Goal: Answer question/provide support: Share knowledge or assist other users

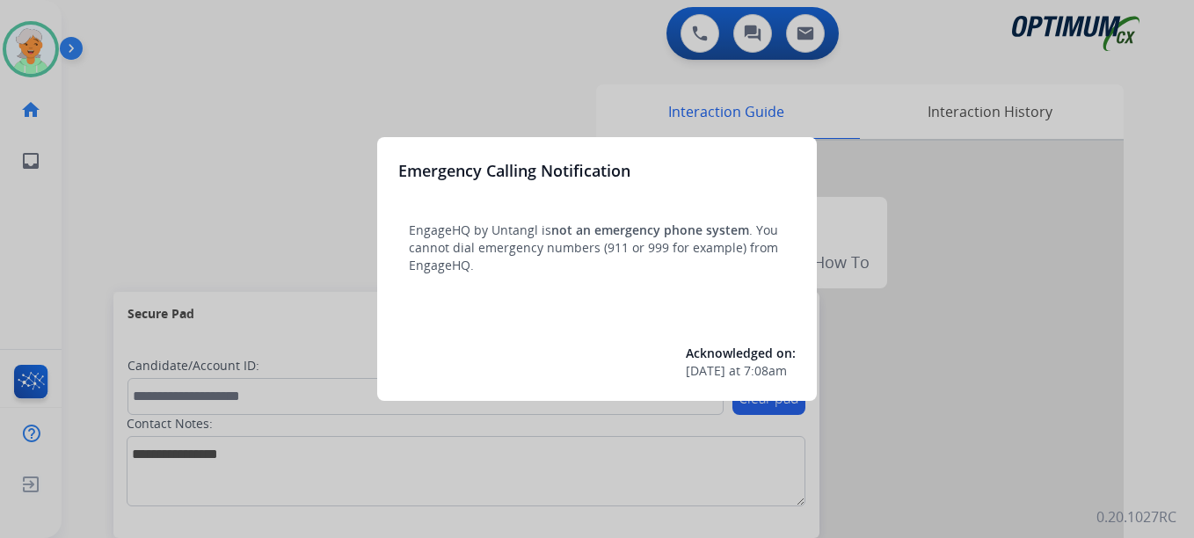
click at [9, 44] on div at bounding box center [597, 269] width 1194 height 538
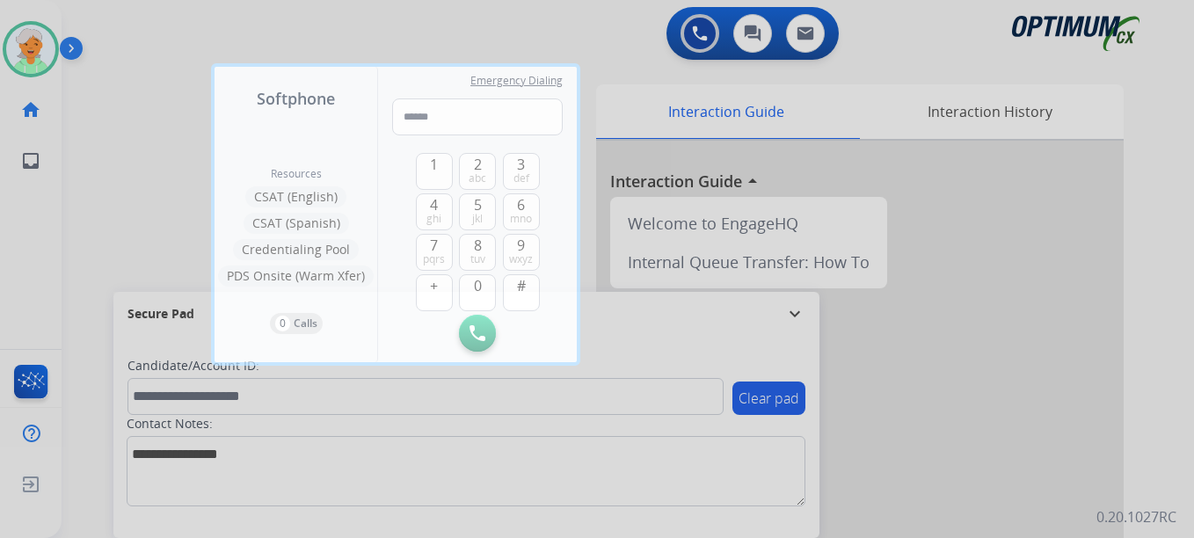
click at [9, 44] on div at bounding box center [597, 269] width 1194 height 538
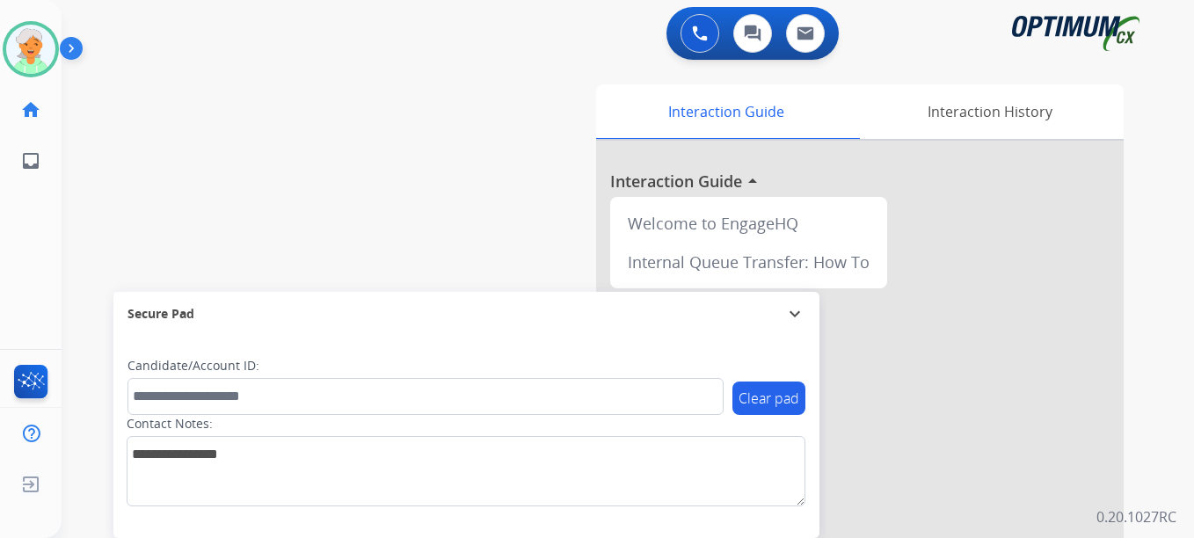
click at [9, 44] on img at bounding box center [30, 49] width 49 height 49
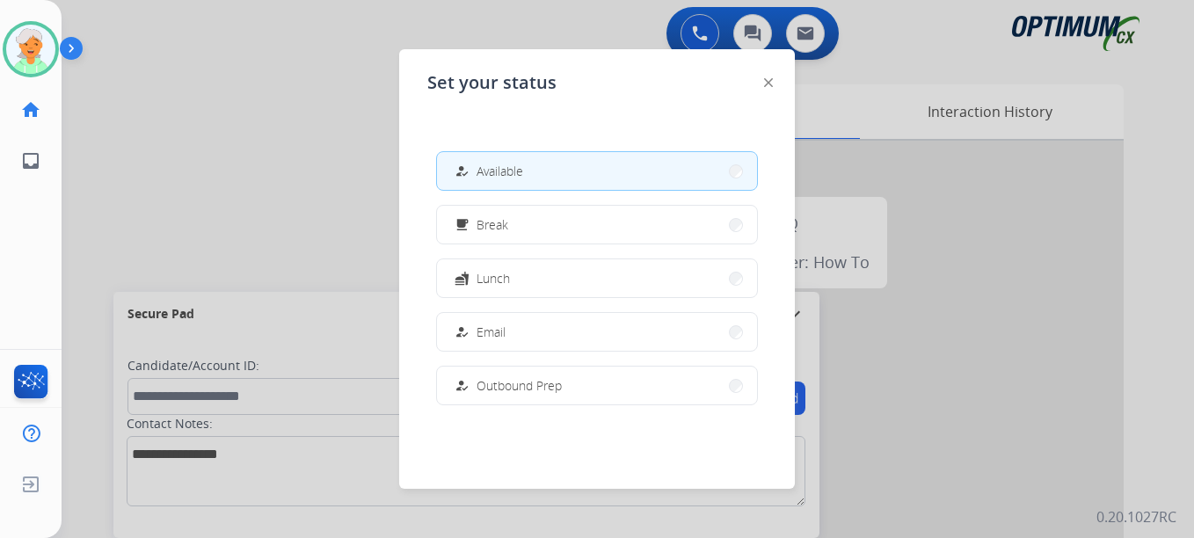
click at [766, 86] on img at bounding box center [768, 82] width 9 height 9
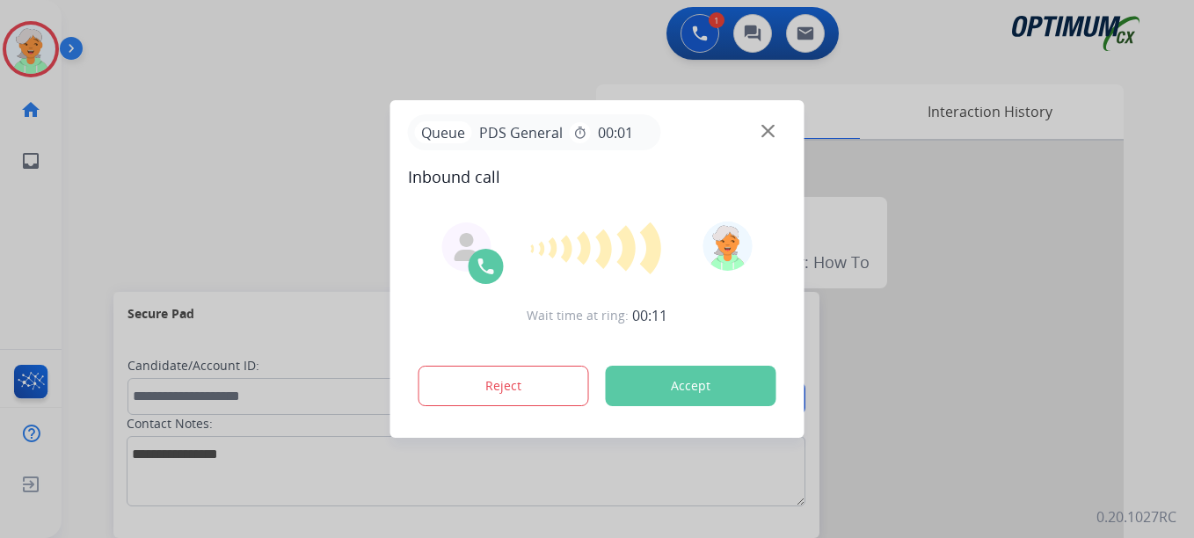
click at [695, 386] on button "Accept" at bounding box center [691, 386] width 171 height 40
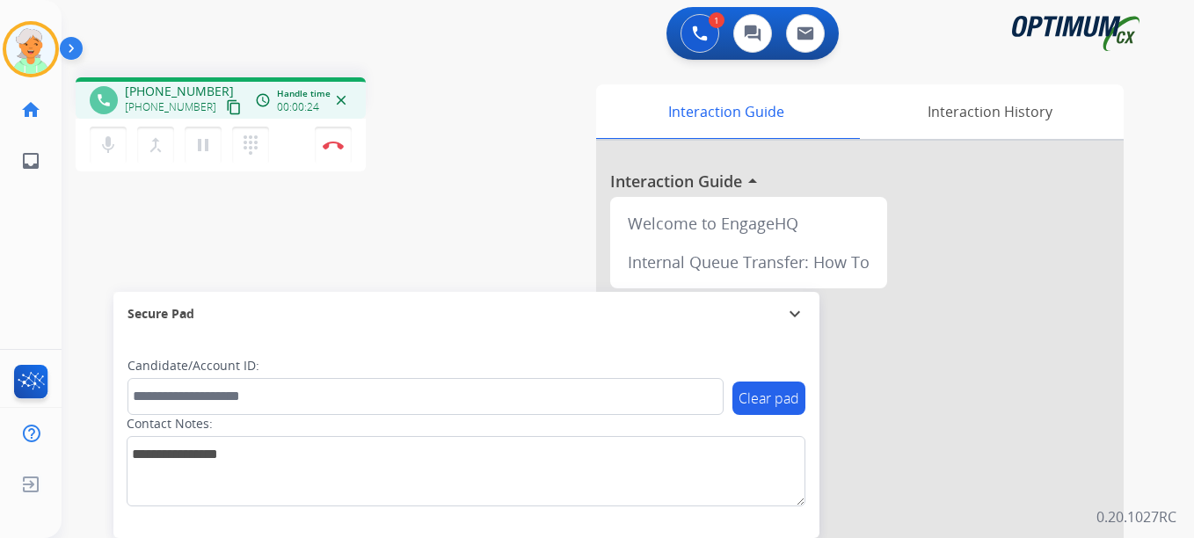
click at [226, 108] on mat-icon "content_copy" at bounding box center [234, 107] width 16 height 16
click at [226, 110] on mat-icon "content_copy" at bounding box center [234, 107] width 16 height 16
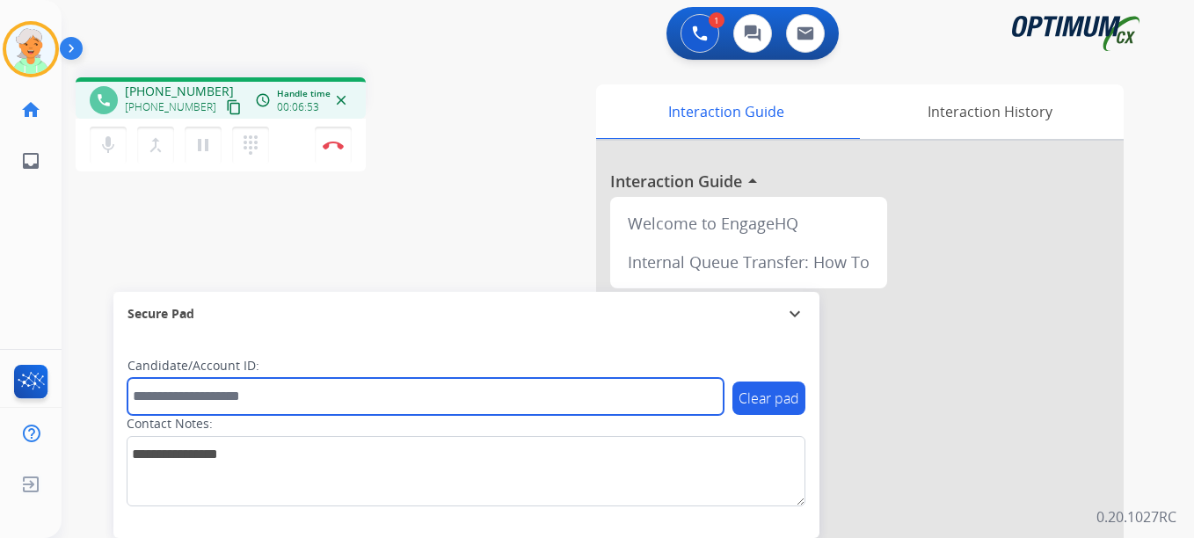
click at [175, 397] on input "text" at bounding box center [425, 396] width 596 height 37
paste input "*******"
type input "*******"
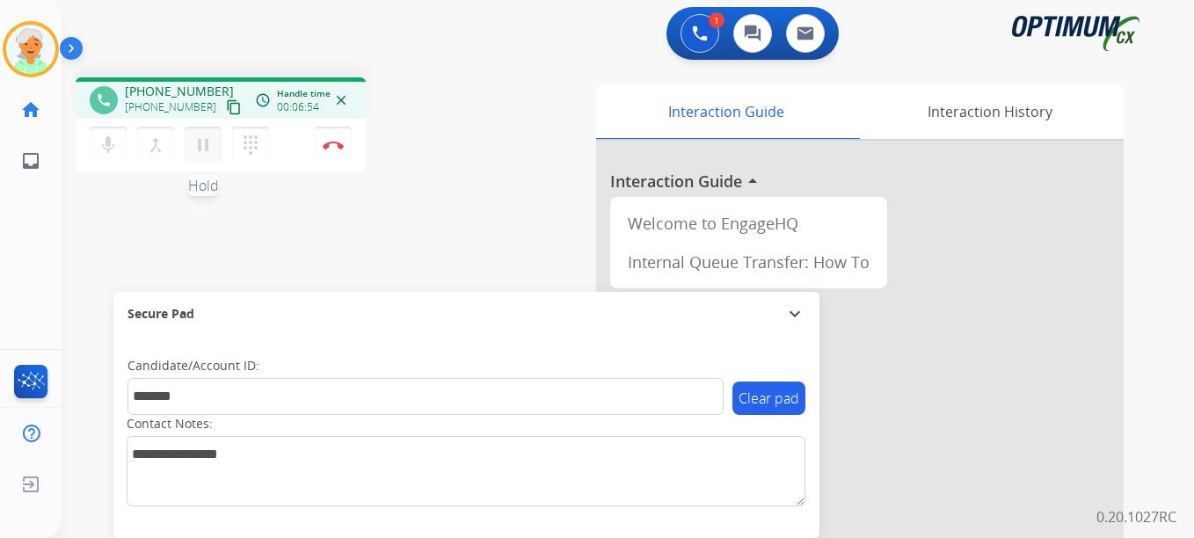
click at [208, 135] on mat-icon "pause" at bounding box center [203, 145] width 21 height 21
click at [328, 146] on img at bounding box center [333, 145] width 21 height 9
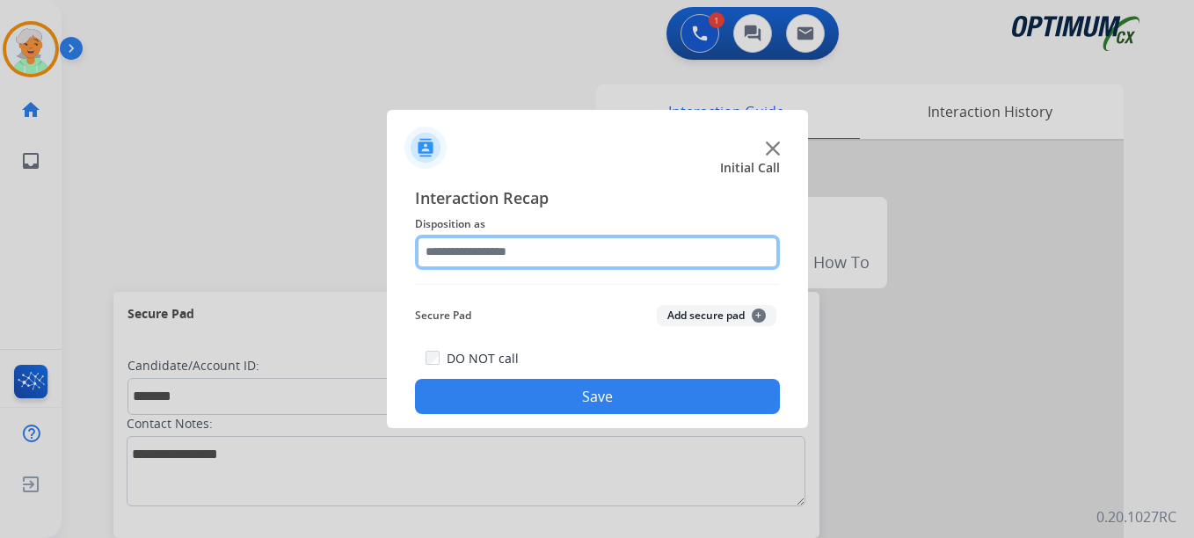
click at [519, 259] on input "text" at bounding box center [597, 252] width 365 height 35
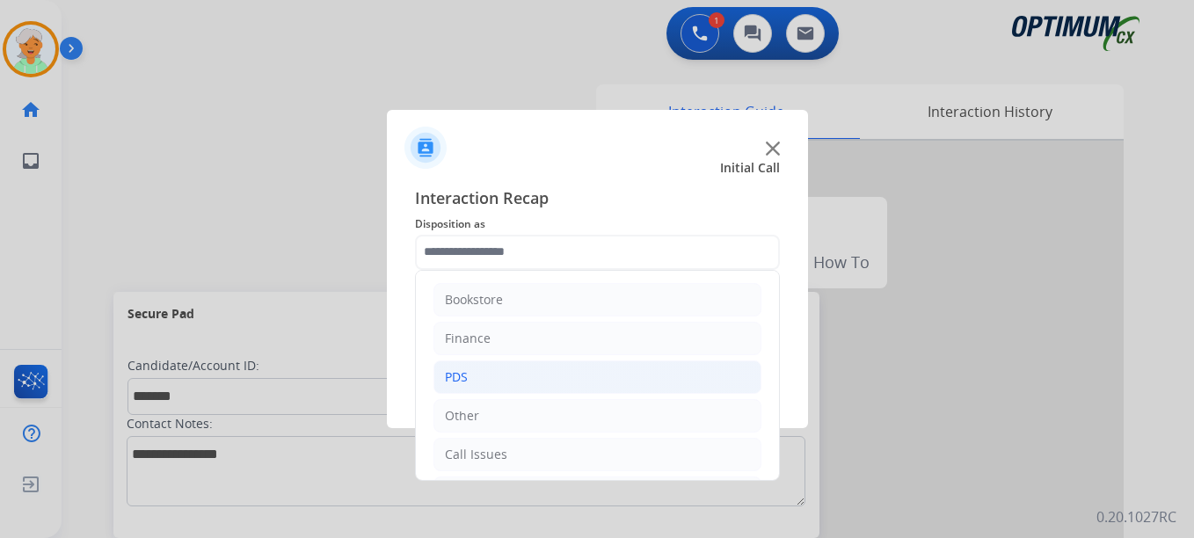
click at [477, 371] on li "PDS" at bounding box center [597, 376] width 328 height 33
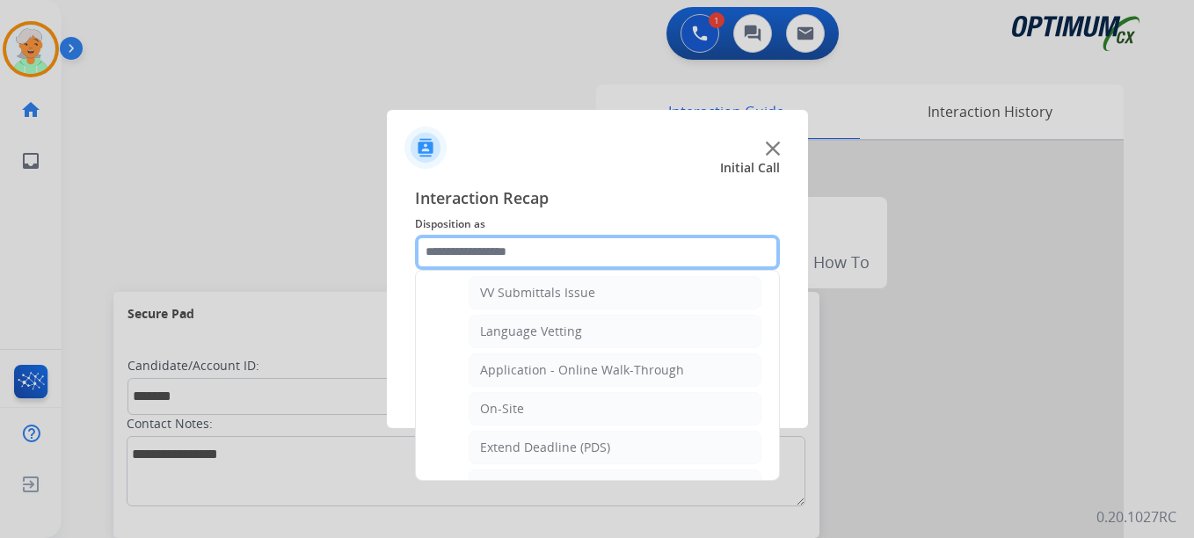
scroll to position [440, 0]
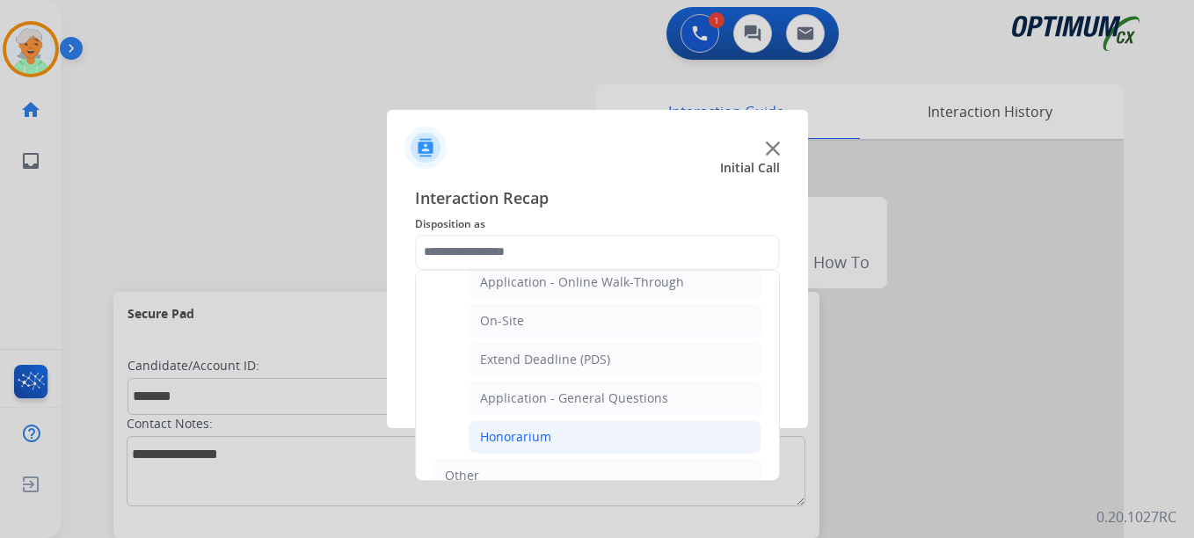
click at [515, 434] on div "Honorarium" at bounding box center [515, 437] width 71 height 18
type input "**********"
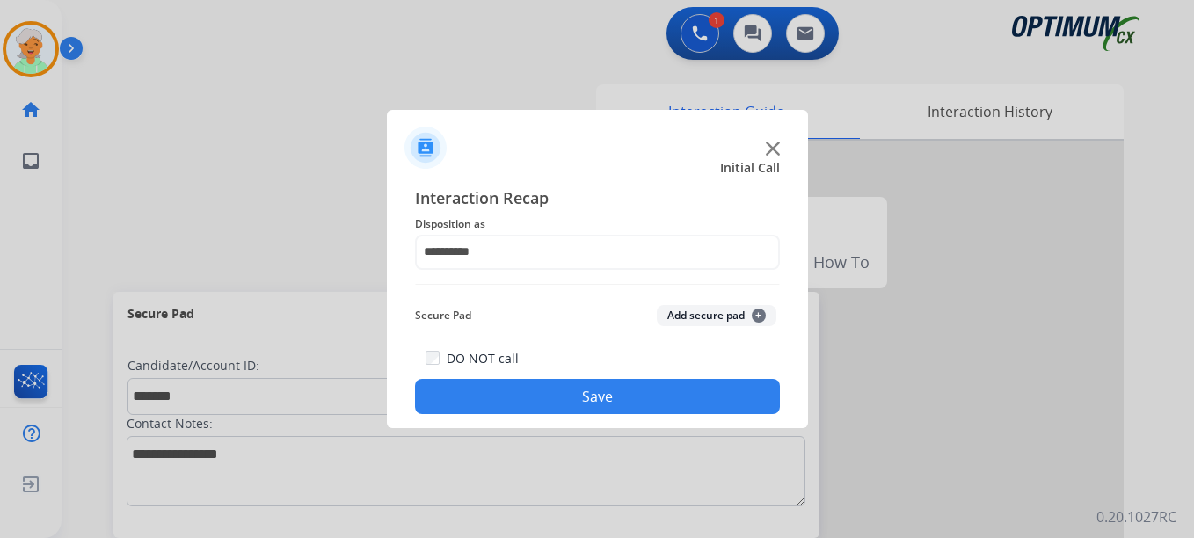
click at [528, 404] on button "Save" at bounding box center [597, 396] width 365 height 35
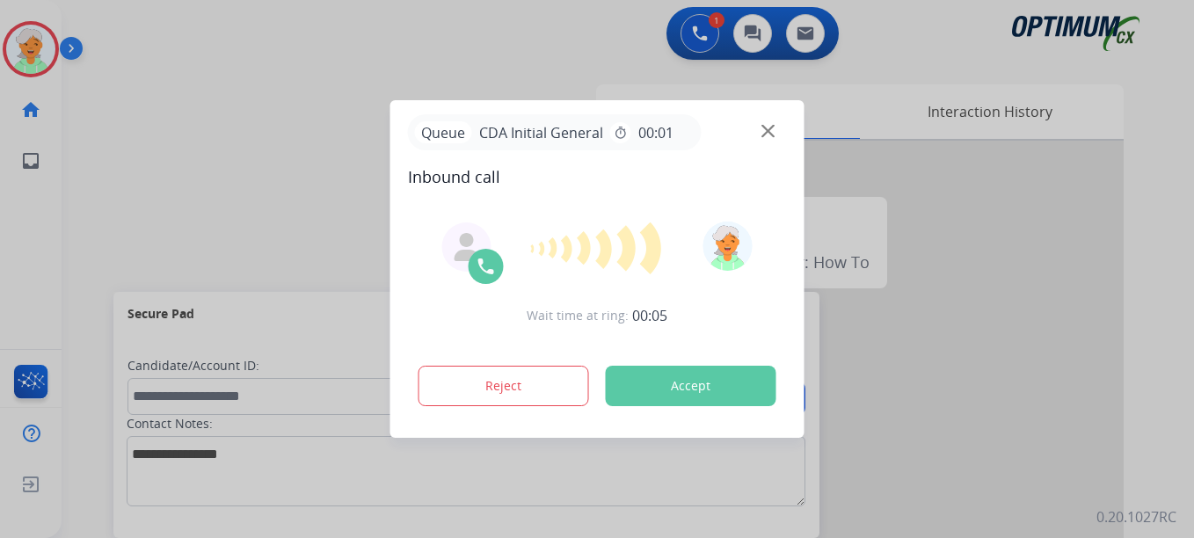
click at [637, 375] on button "Accept" at bounding box center [691, 386] width 171 height 40
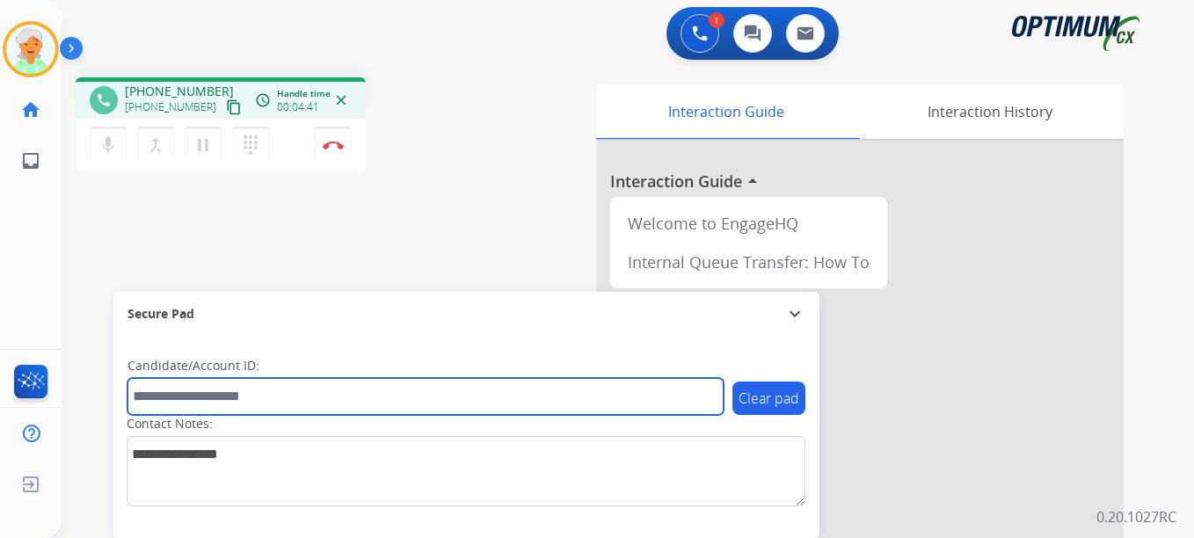
click at [171, 389] on input "text" at bounding box center [425, 396] width 596 height 37
paste input "*******"
type input "*******"
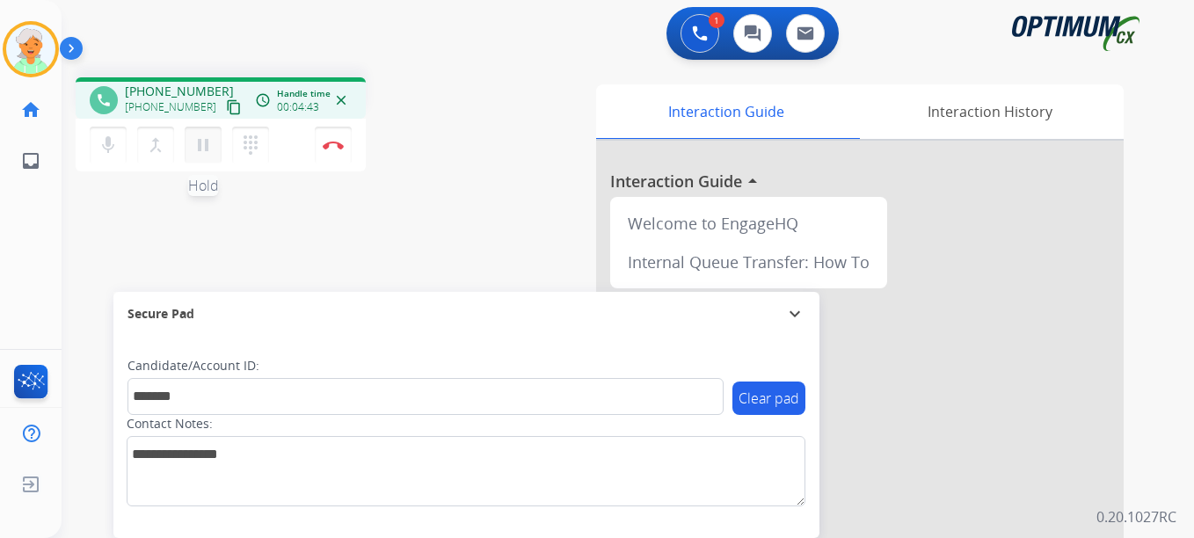
click at [200, 143] on mat-icon "pause" at bounding box center [203, 145] width 21 height 21
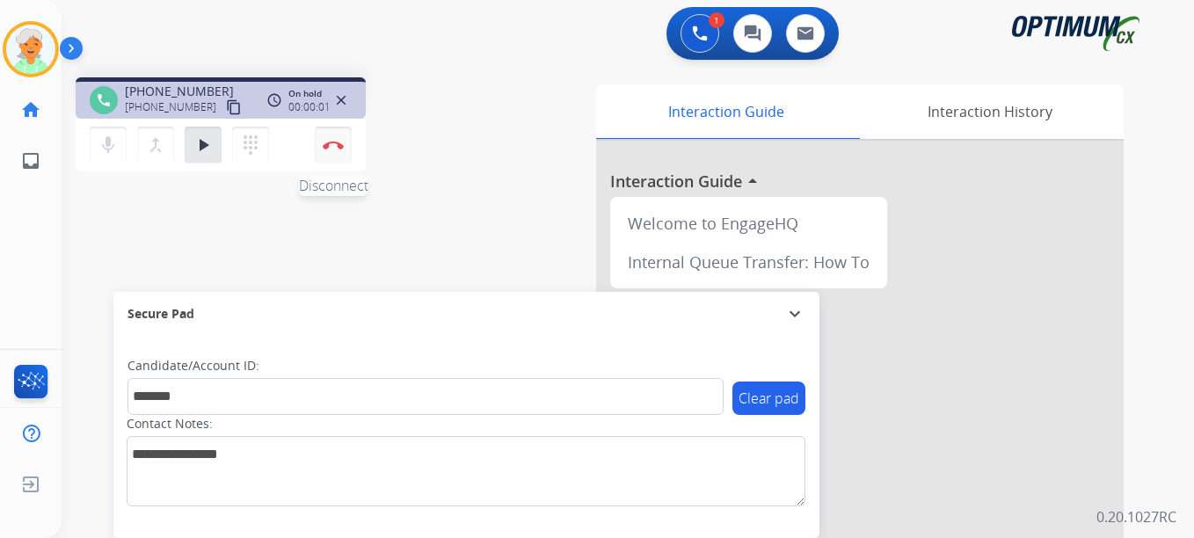
click at [331, 149] on img at bounding box center [333, 145] width 21 height 9
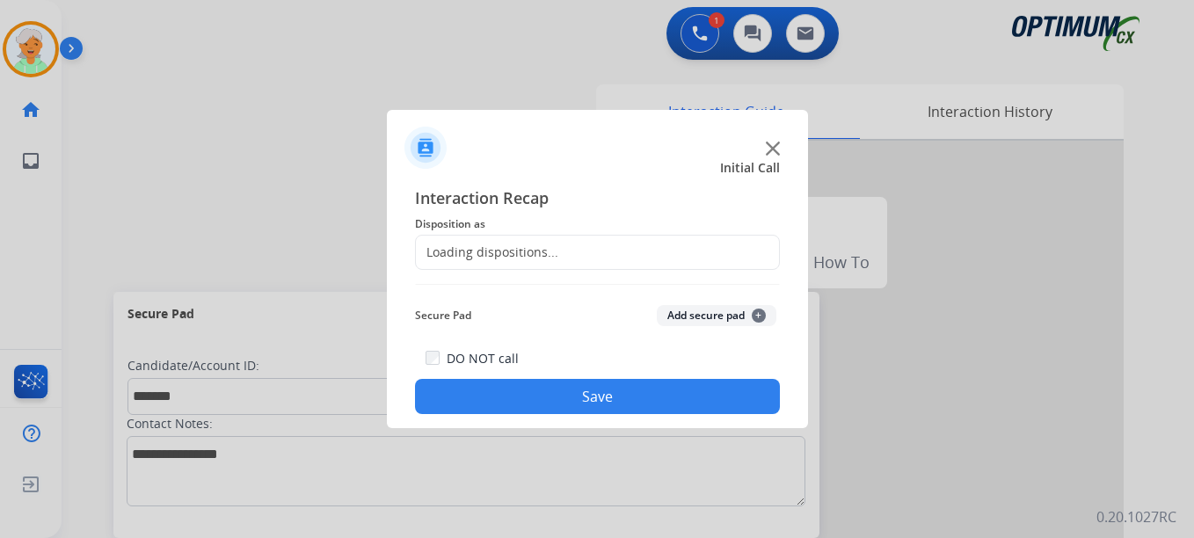
click at [570, 251] on div "Loading dispositions..." at bounding box center [597, 252] width 365 height 35
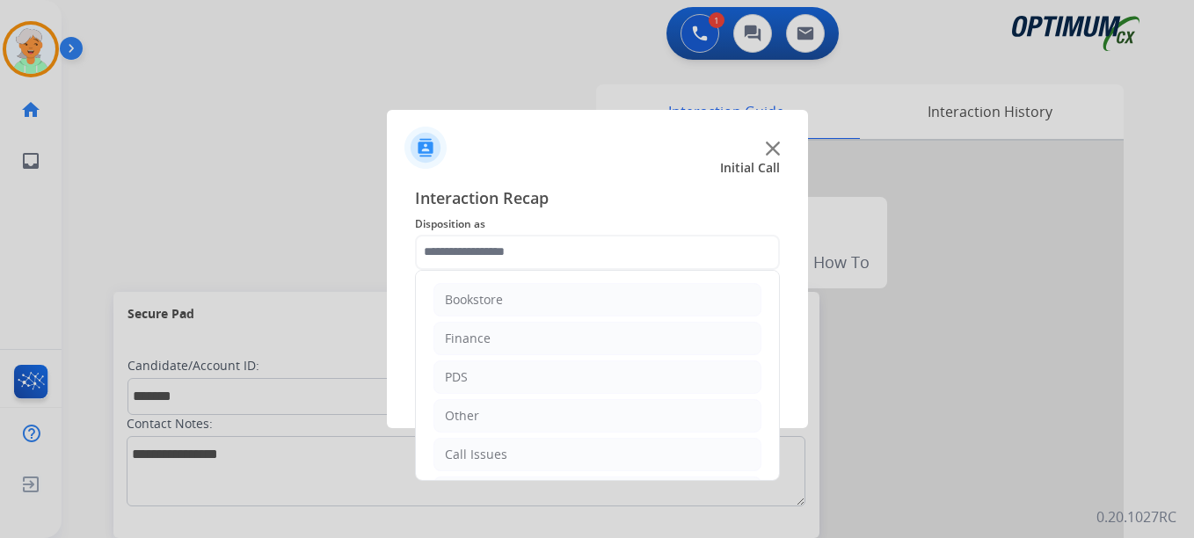
click at [544, 246] on input "text" at bounding box center [597, 252] width 365 height 35
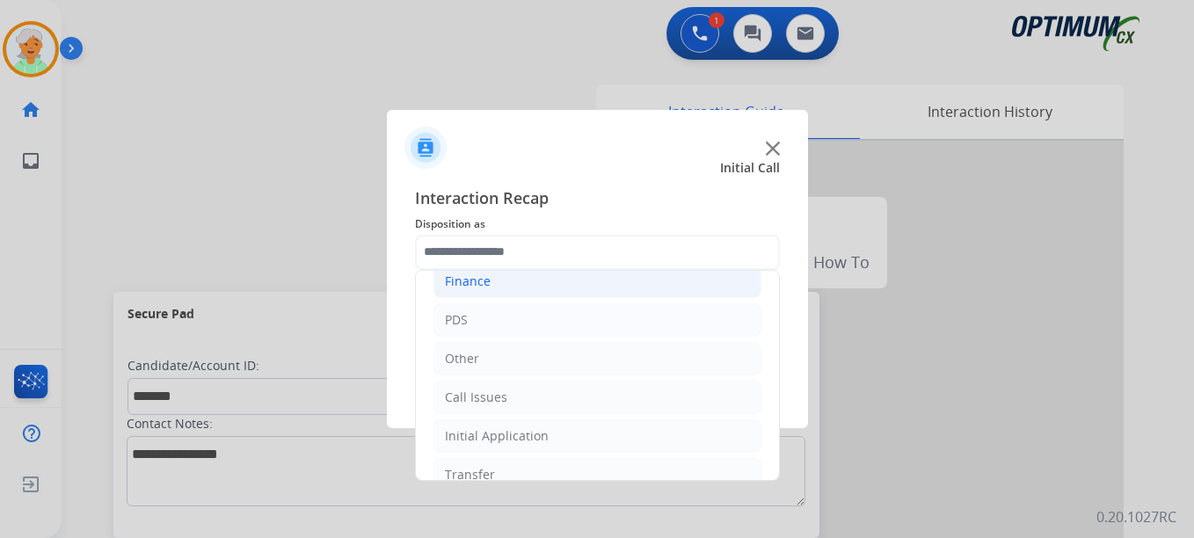
scroll to position [88, 0]
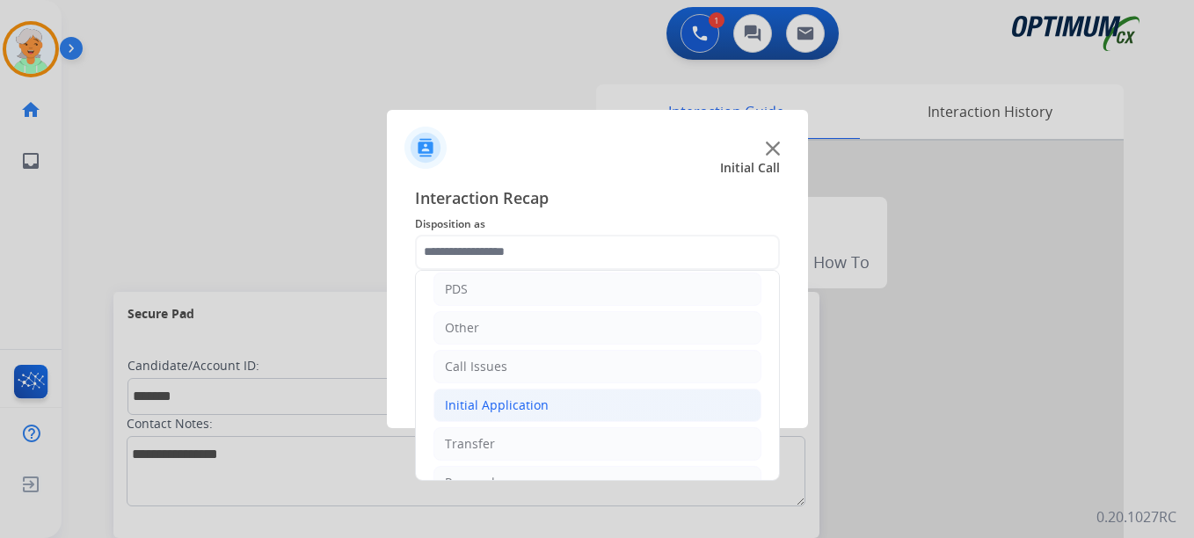
click at [483, 408] on div "Initial Application" at bounding box center [497, 406] width 104 height 18
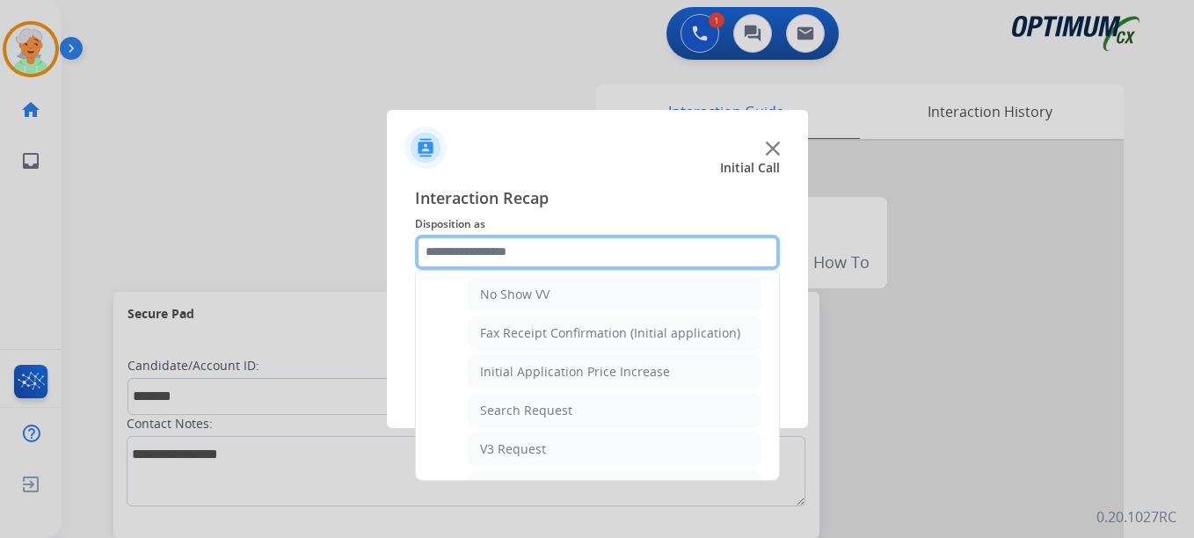
scroll to position [528, 0]
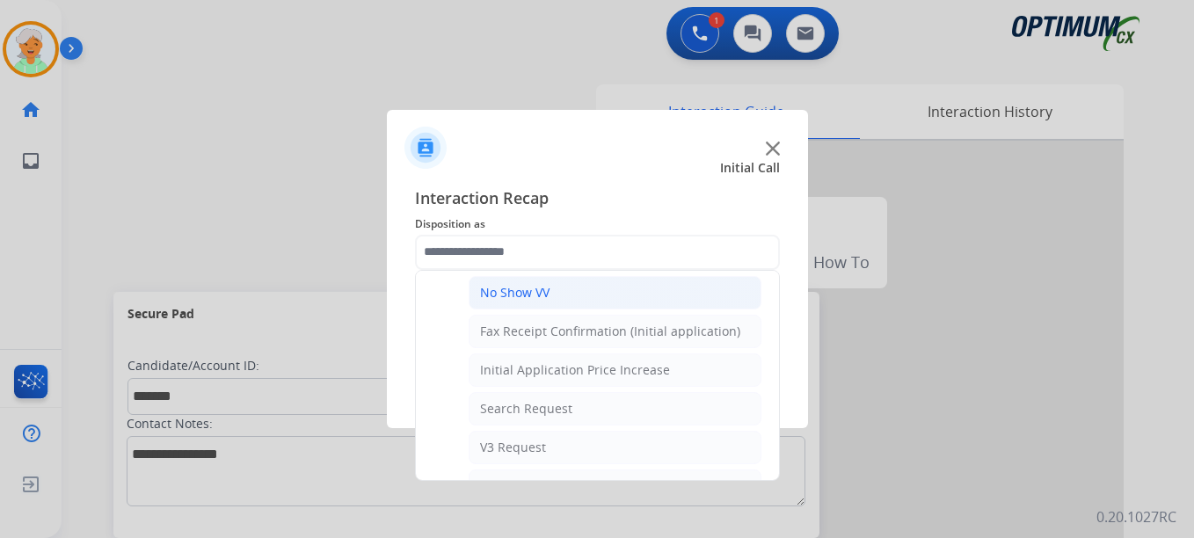
click at [529, 295] on div "No Show VV" at bounding box center [514, 293] width 69 height 18
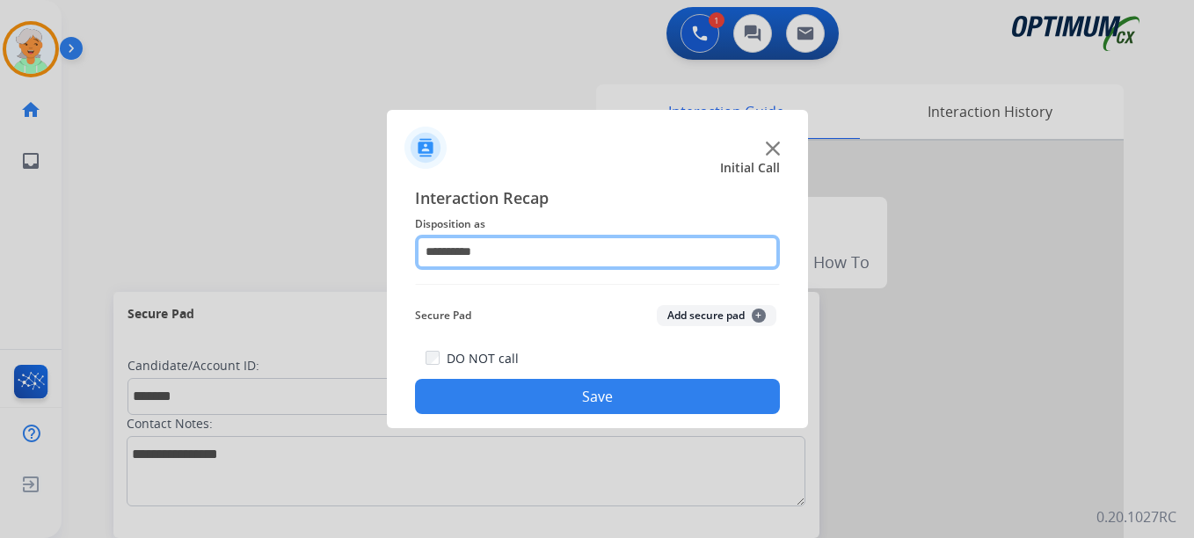
click at [505, 251] on input "**********" at bounding box center [597, 252] width 365 height 35
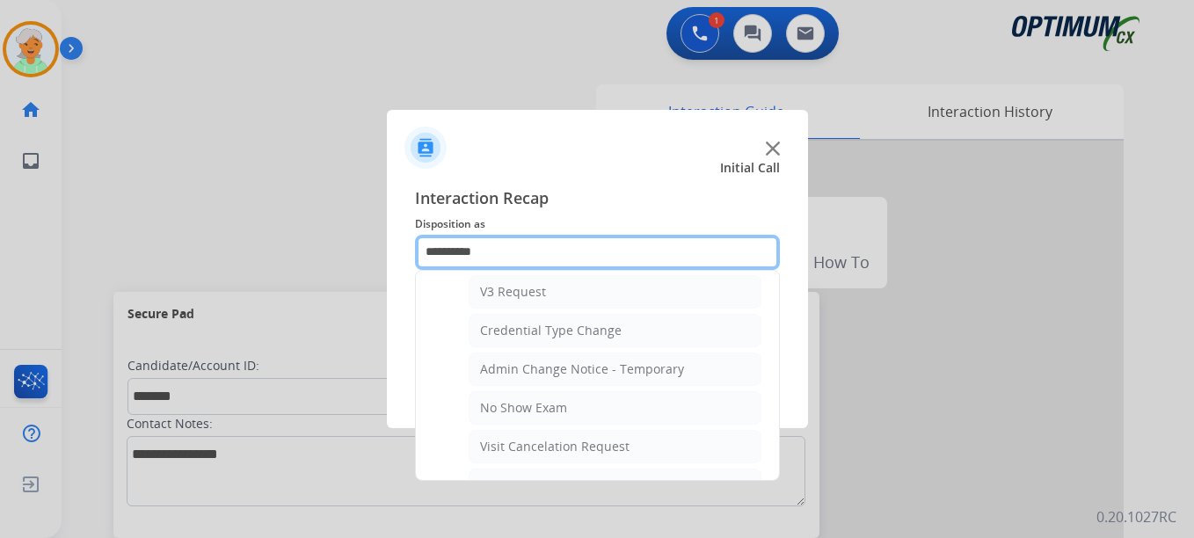
scroll to position [703, 0]
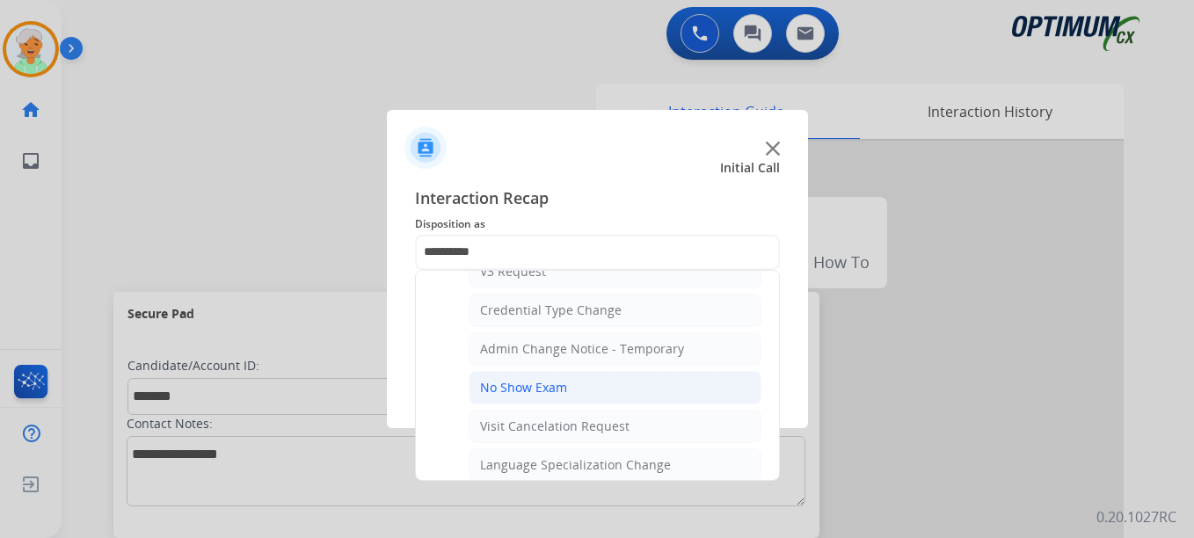
click at [493, 382] on div "No Show Exam" at bounding box center [523, 388] width 87 height 18
type input "**********"
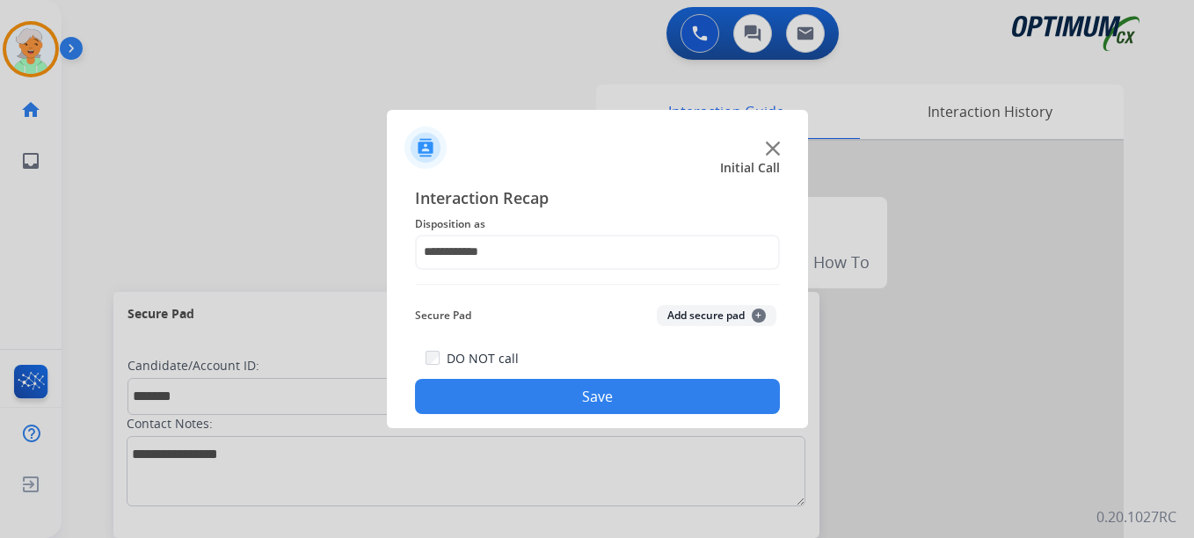
click at [499, 392] on button "Save" at bounding box center [597, 396] width 365 height 35
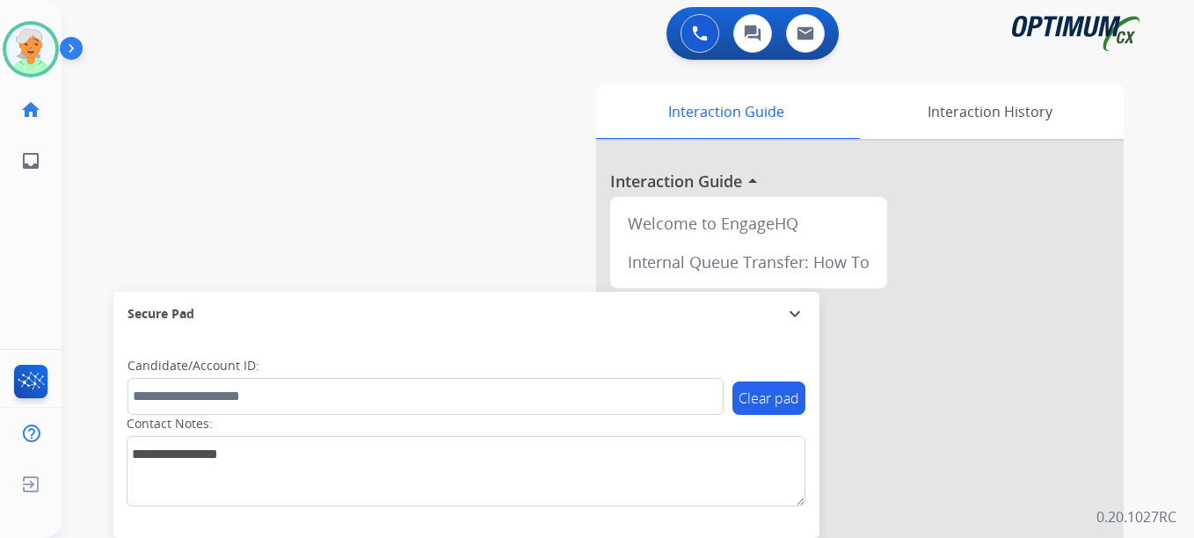
click at [660, 320] on div "Secure Pad" at bounding box center [466, 314] width 678 height 30
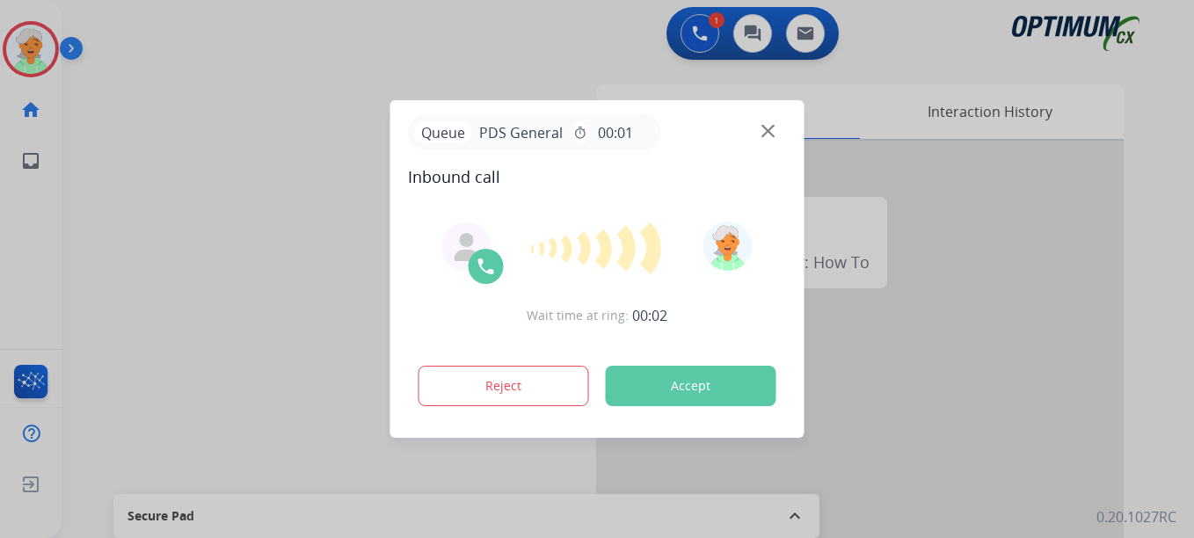
click at [674, 384] on button "Accept" at bounding box center [691, 386] width 171 height 40
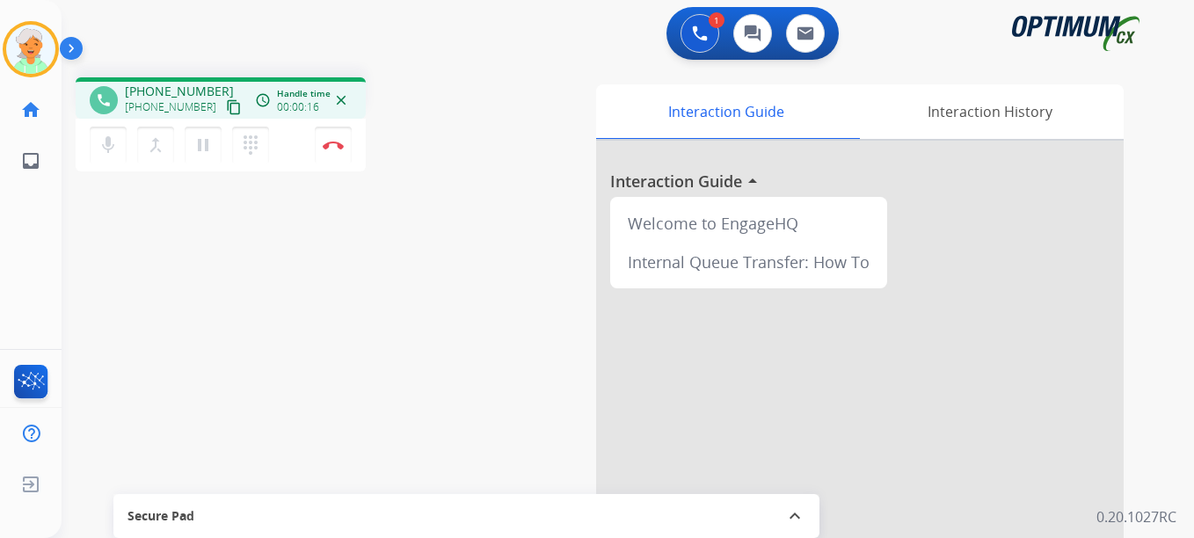
click at [226, 112] on mat-icon "content_copy" at bounding box center [234, 107] width 16 height 16
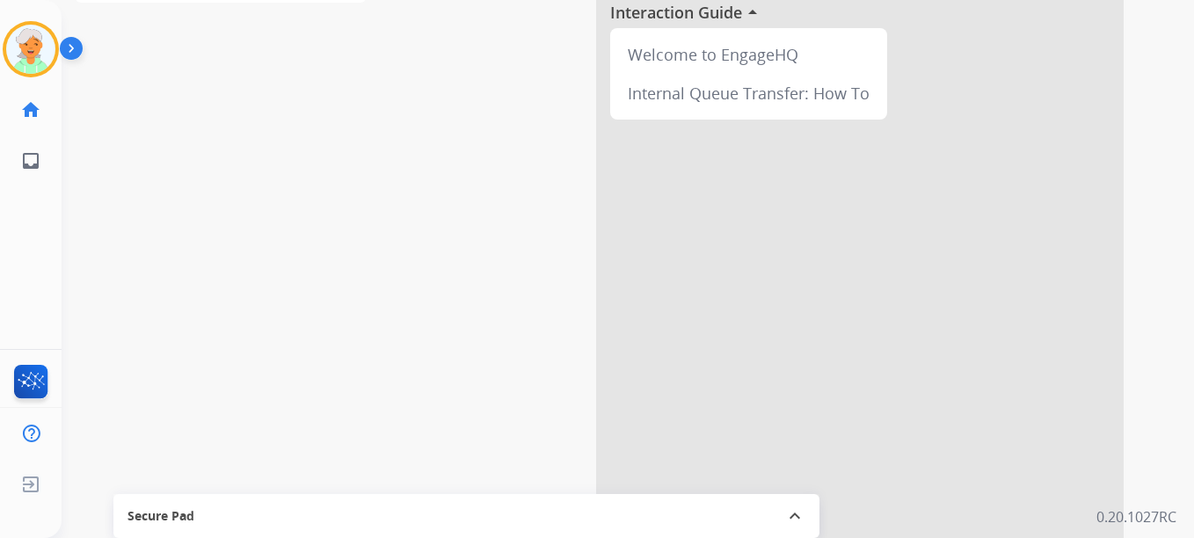
scroll to position [176, 0]
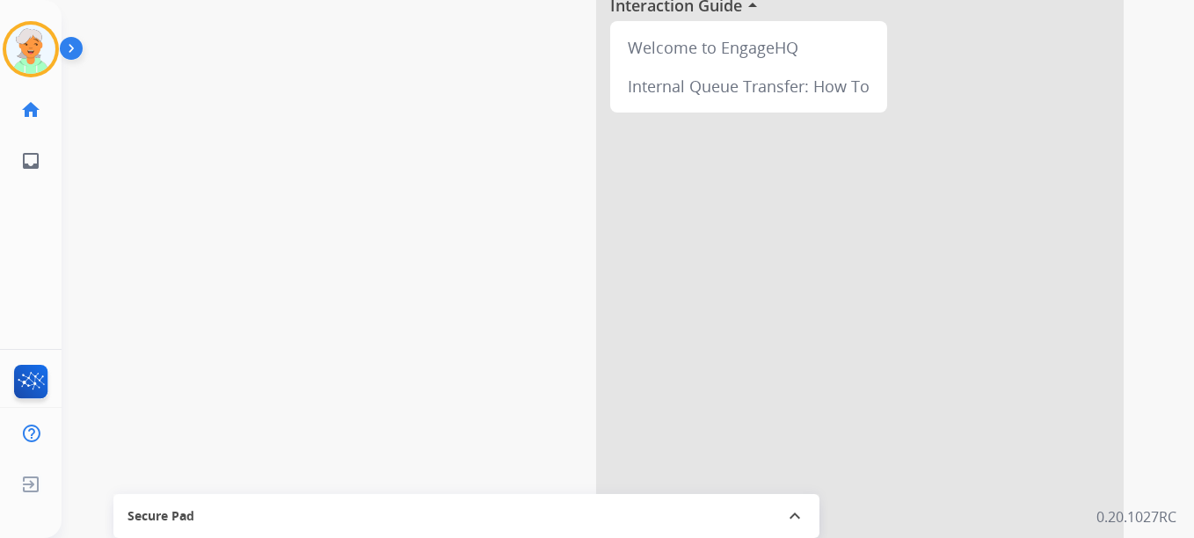
click at [790, 512] on mat-icon "expand_less" at bounding box center [794, 516] width 21 height 21
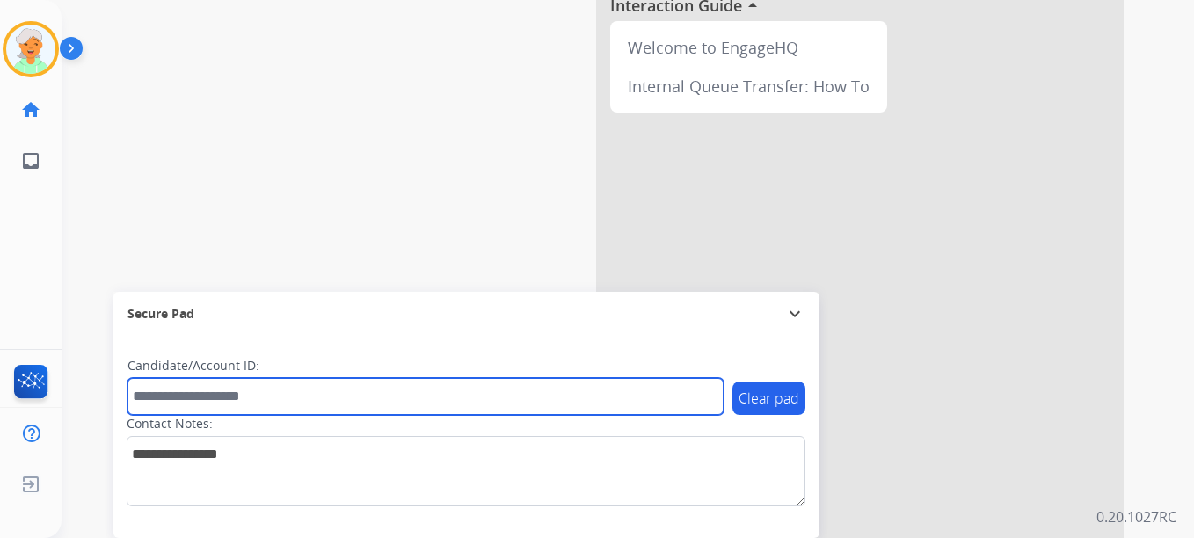
click at [256, 392] on input "text" at bounding box center [425, 396] width 596 height 37
paste input "*********"
type input "*********"
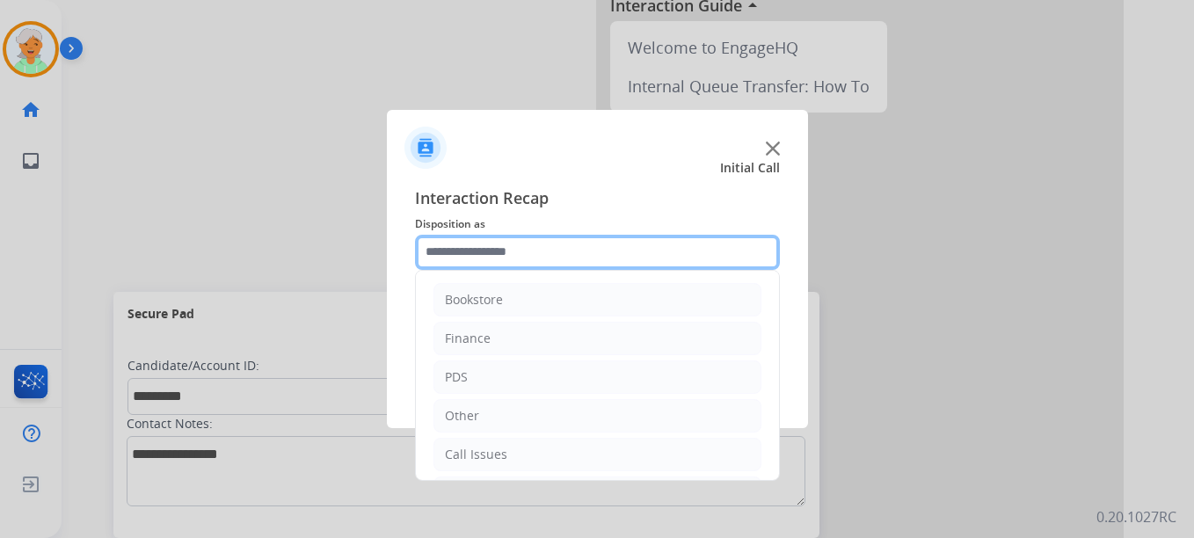
click at [470, 248] on input "text" at bounding box center [597, 252] width 365 height 35
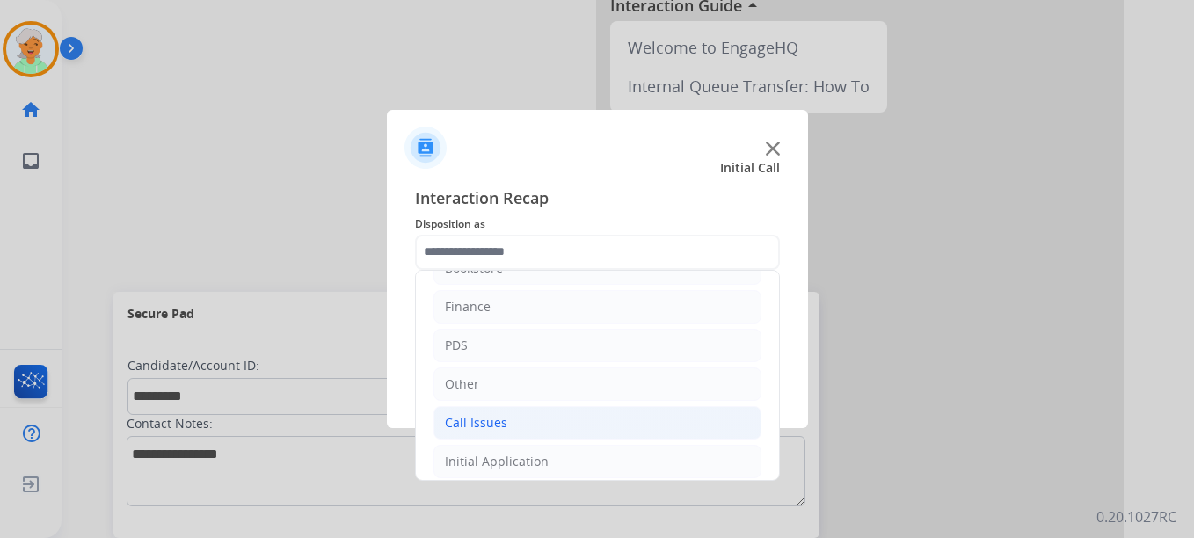
click at [468, 350] on li "PDS" at bounding box center [597, 345] width 328 height 33
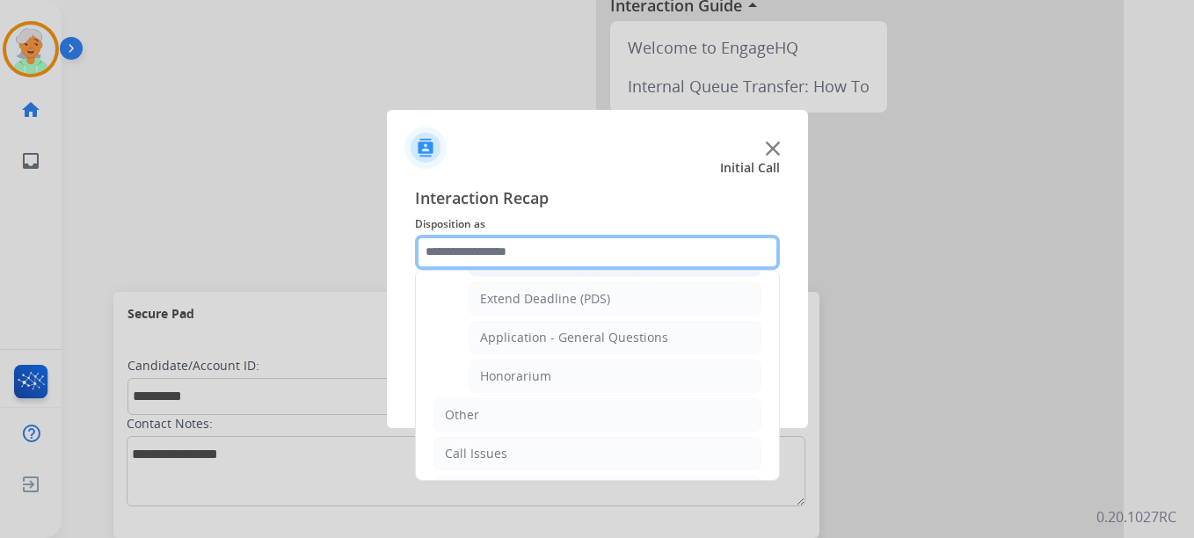
scroll to position [531, 0]
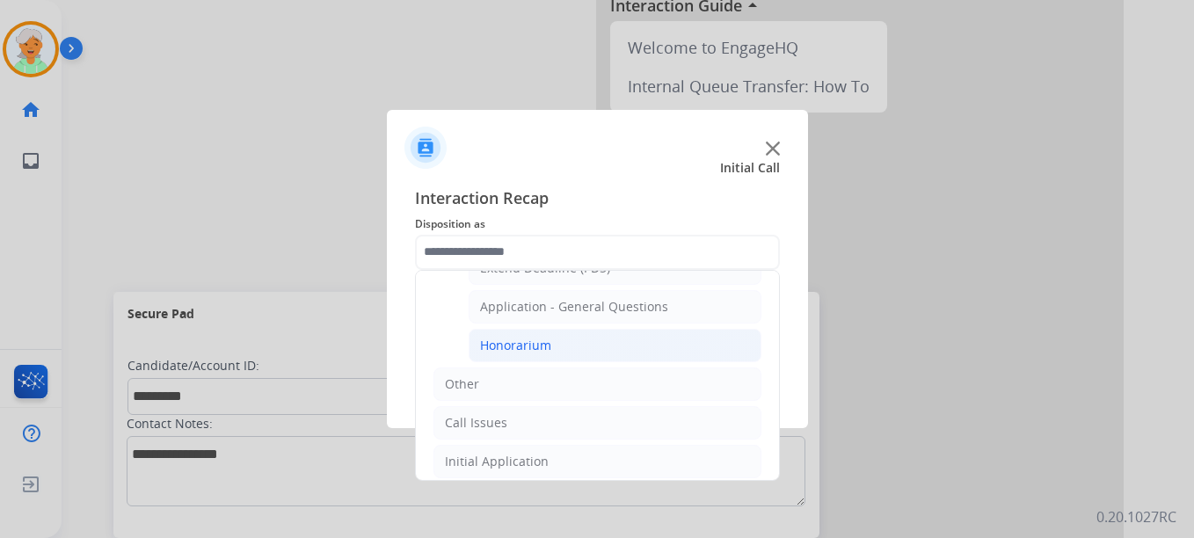
click at [533, 346] on div "Honorarium" at bounding box center [515, 346] width 71 height 18
type input "**********"
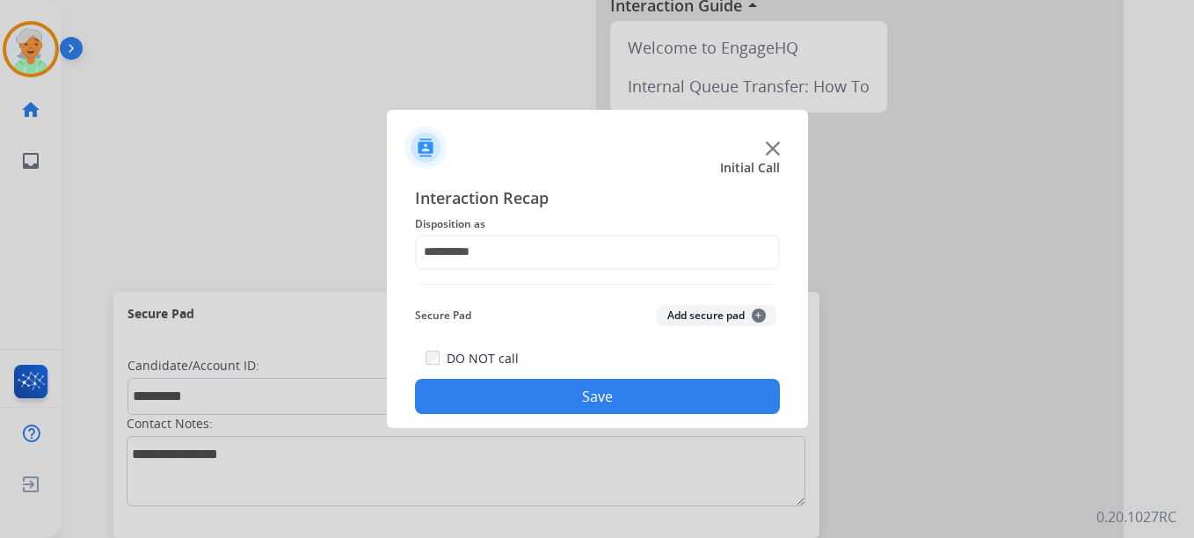
click at [549, 399] on button "Save" at bounding box center [597, 396] width 365 height 35
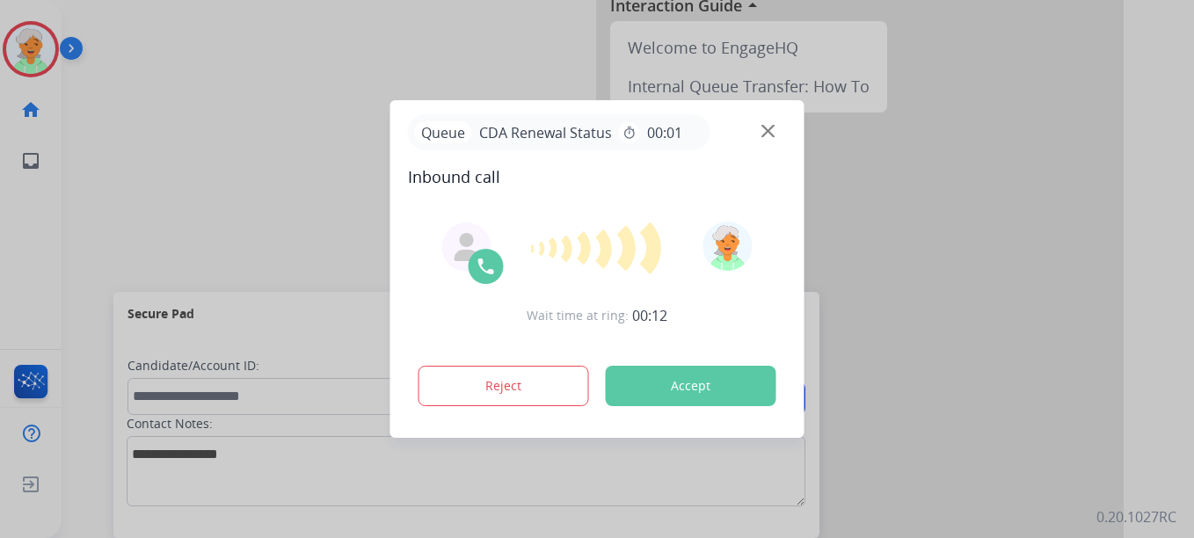
click at [642, 398] on button "Accept" at bounding box center [691, 386] width 171 height 40
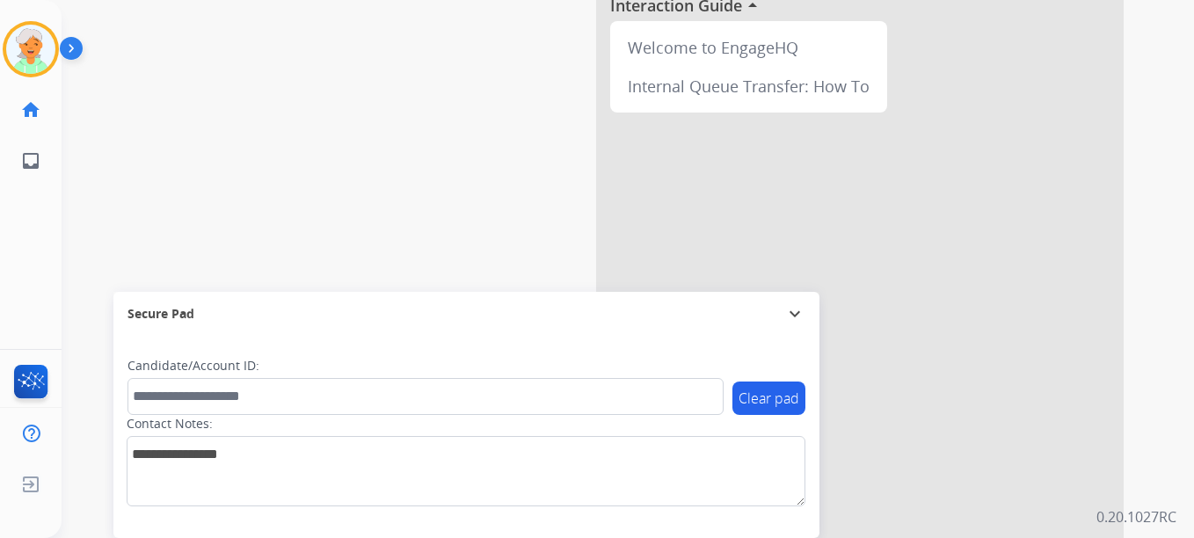
scroll to position [0, 0]
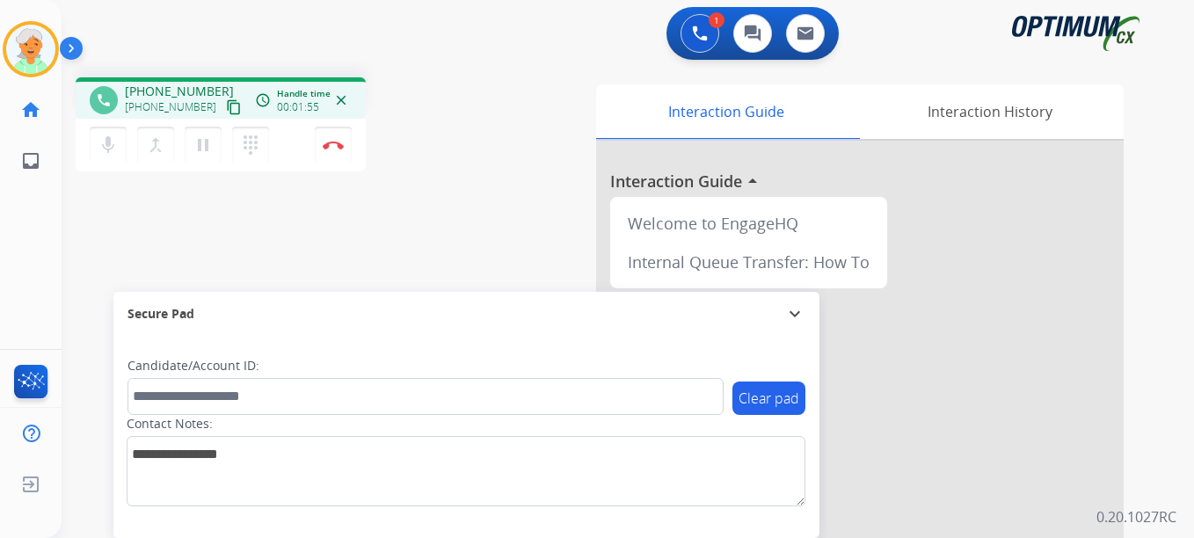
click at [226, 103] on mat-icon "content_copy" at bounding box center [234, 107] width 16 height 16
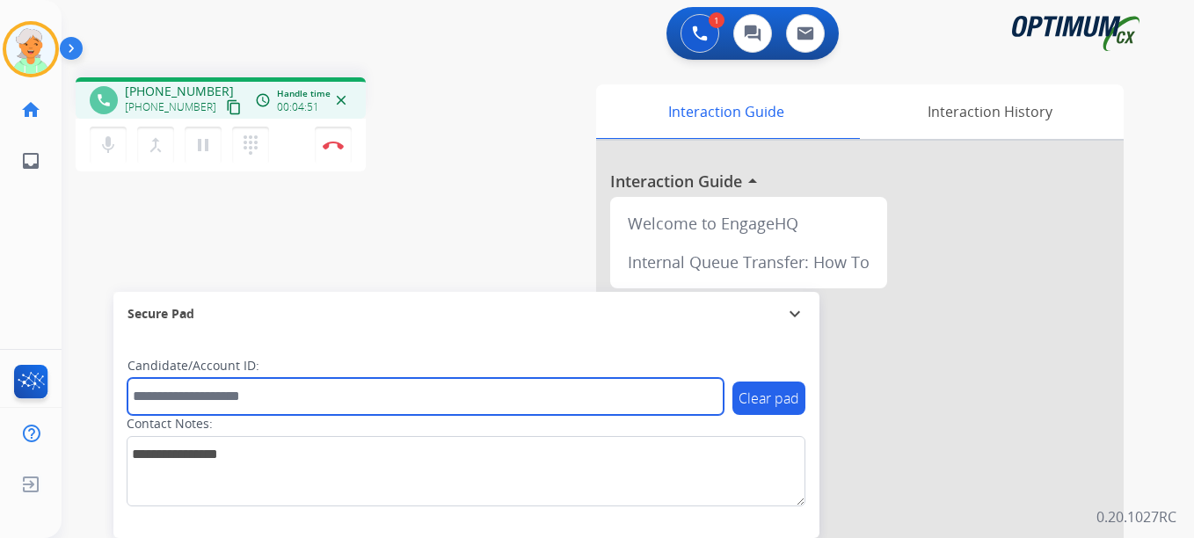
click at [164, 387] on input "text" at bounding box center [425, 396] width 596 height 37
paste input "*******"
type input "*******"
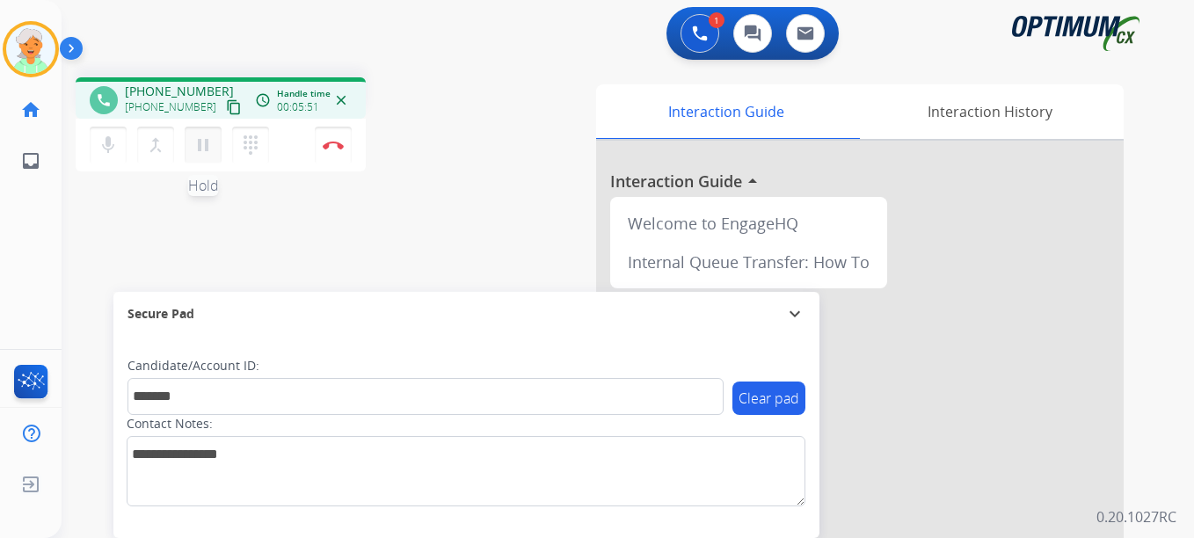
click at [212, 149] on mat-icon "pause" at bounding box center [203, 145] width 21 height 21
click at [331, 150] on button "Disconnect" at bounding box center [333, 145] width 37 height 37
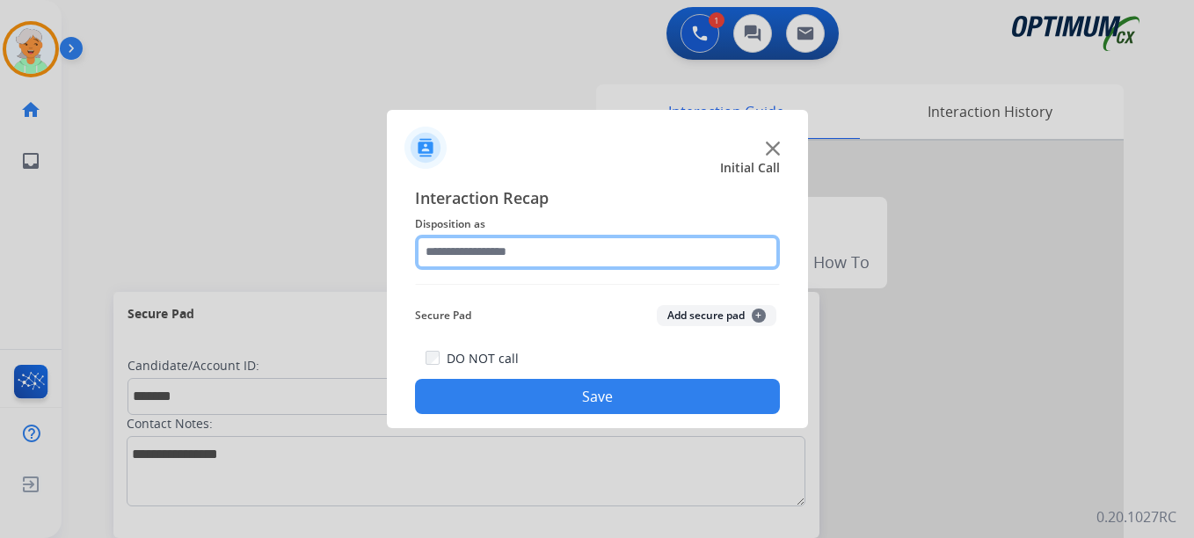
click at [494, 253] on input "text" at bounding box center [597, 252] width 365 height 35
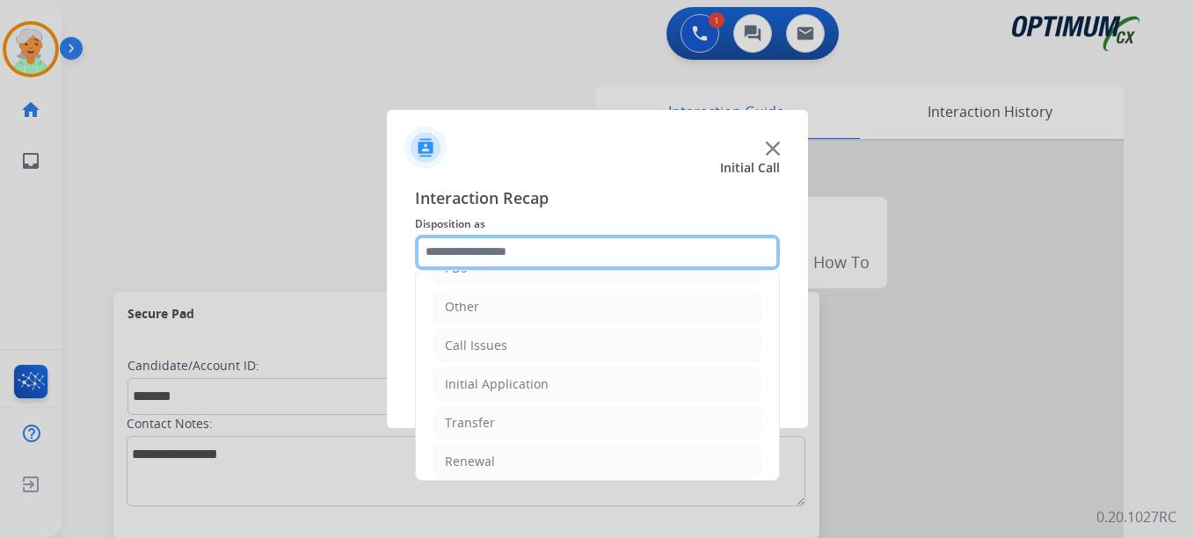
scroll to position [120, 0]
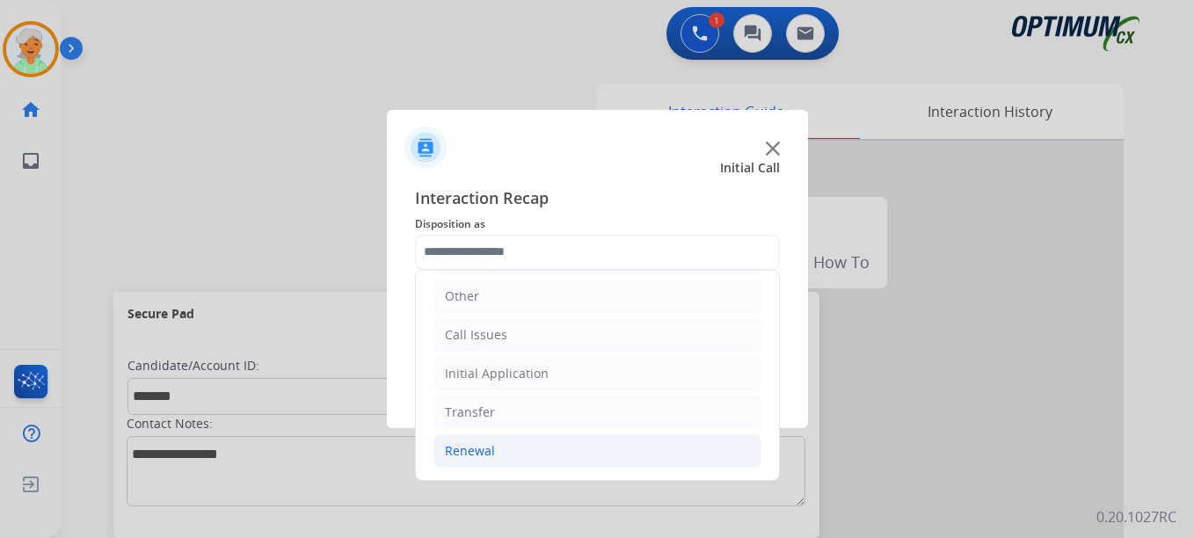
click at [499, 448] on li "Renewal" at bounding box center [597, 450] width 328 height 33
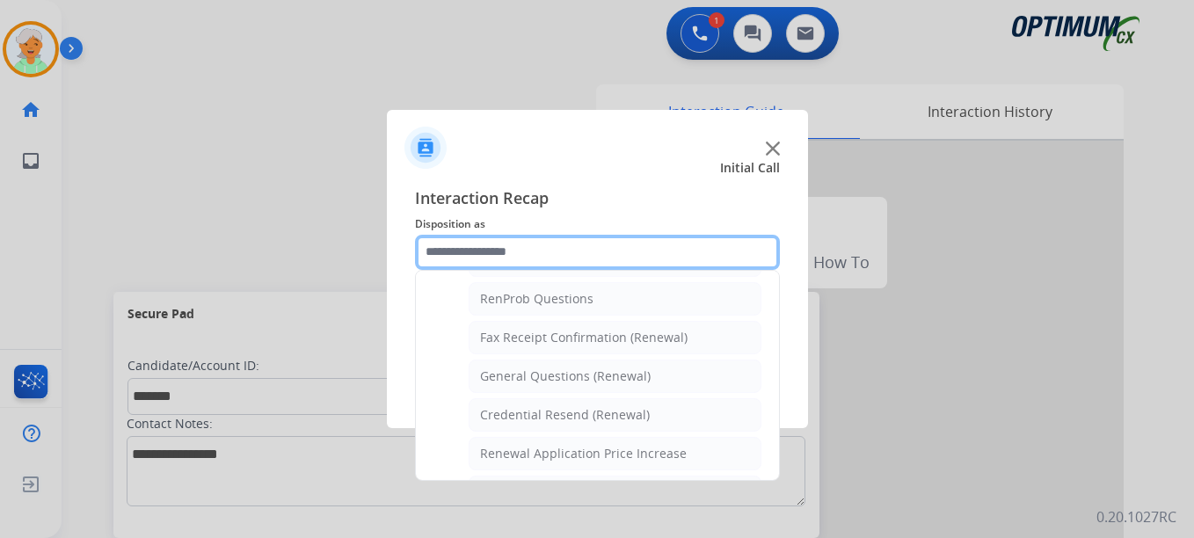
scroll to position [471, 0]
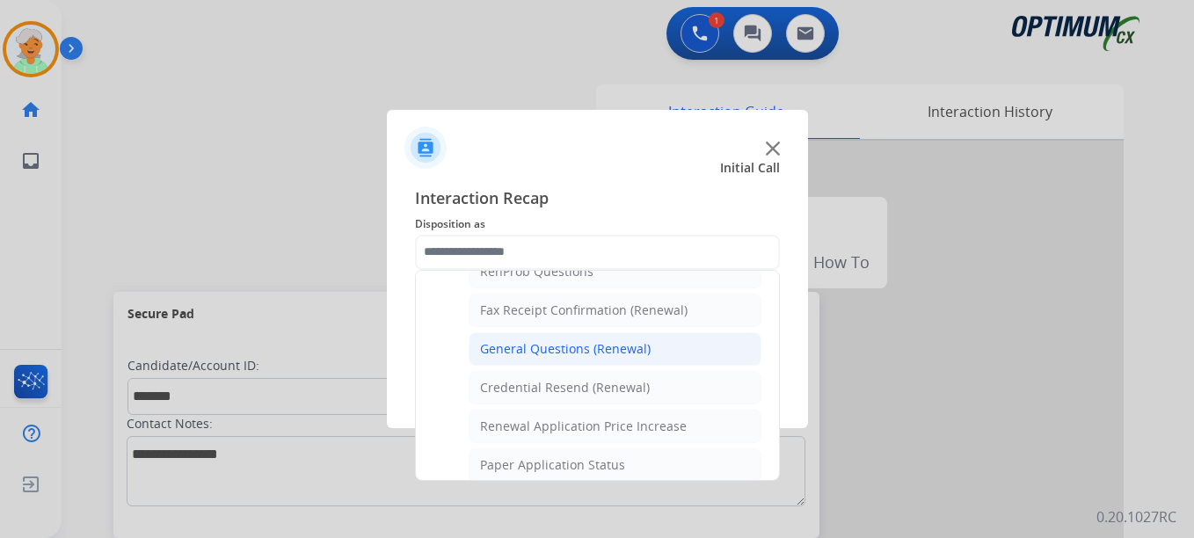
click at [555, 356] on div "General Questions (Renewal)" at bounding box center [565, 349] width 171 height 18
type input "**********"
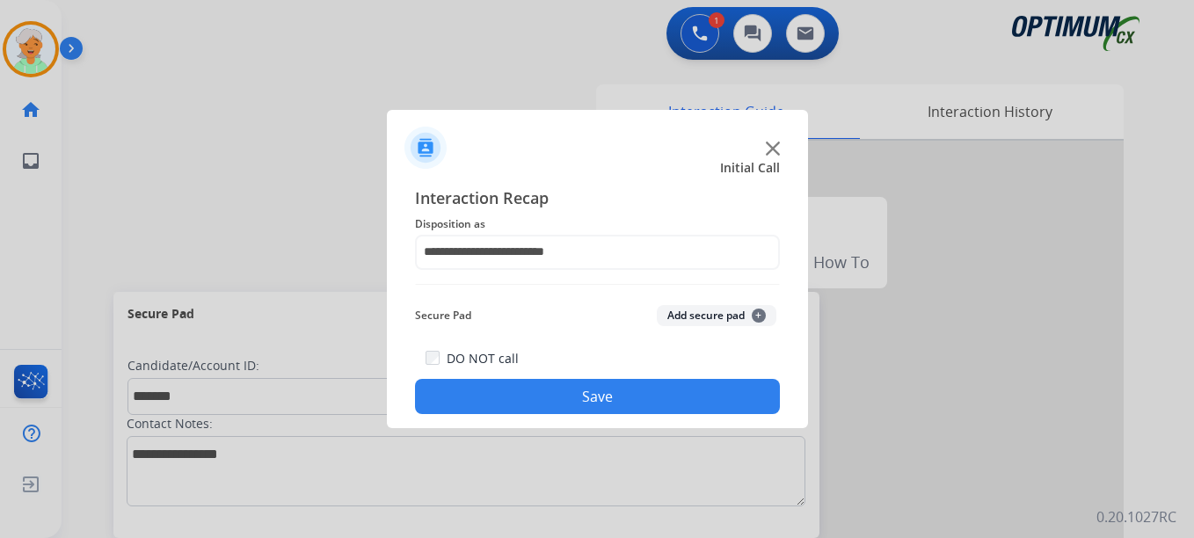
click at [549, 384] on button "Save" at bounding box center [597, 396] width 365 height 35
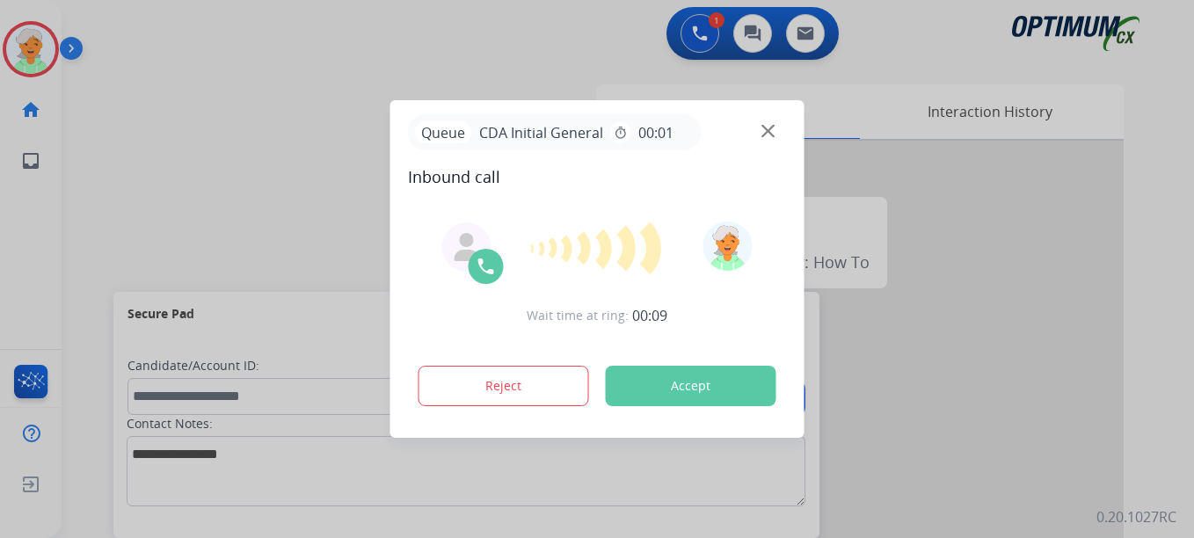
click at [654, 380] on button "Accept" at bounding box center [691, 386] width 171 height 40
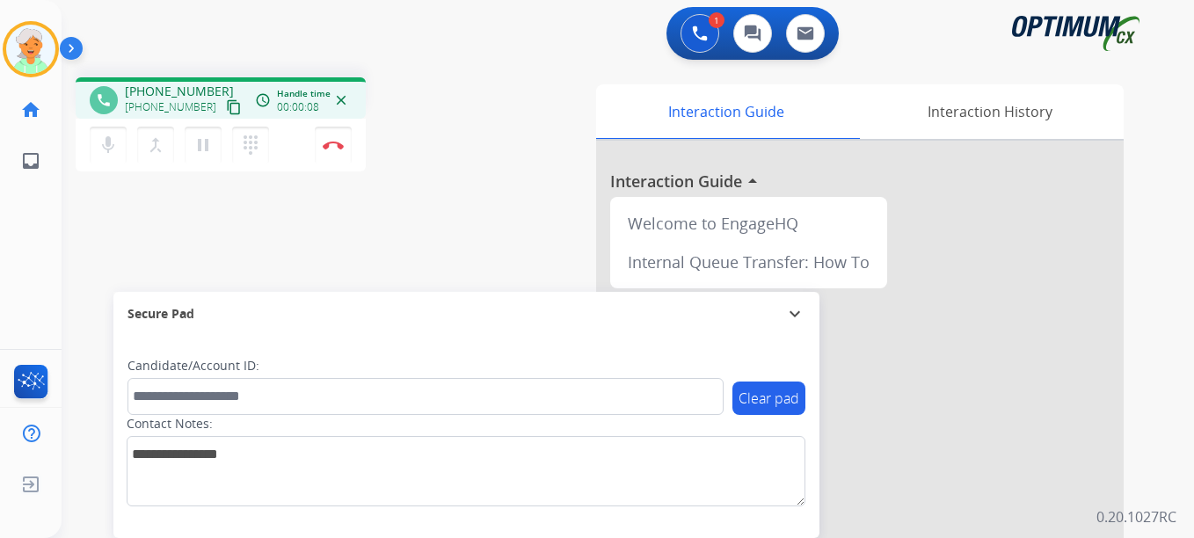
click at [226, 104] on mat-icon "content_copy" at bounding box center [234, 107] width 16 height 16
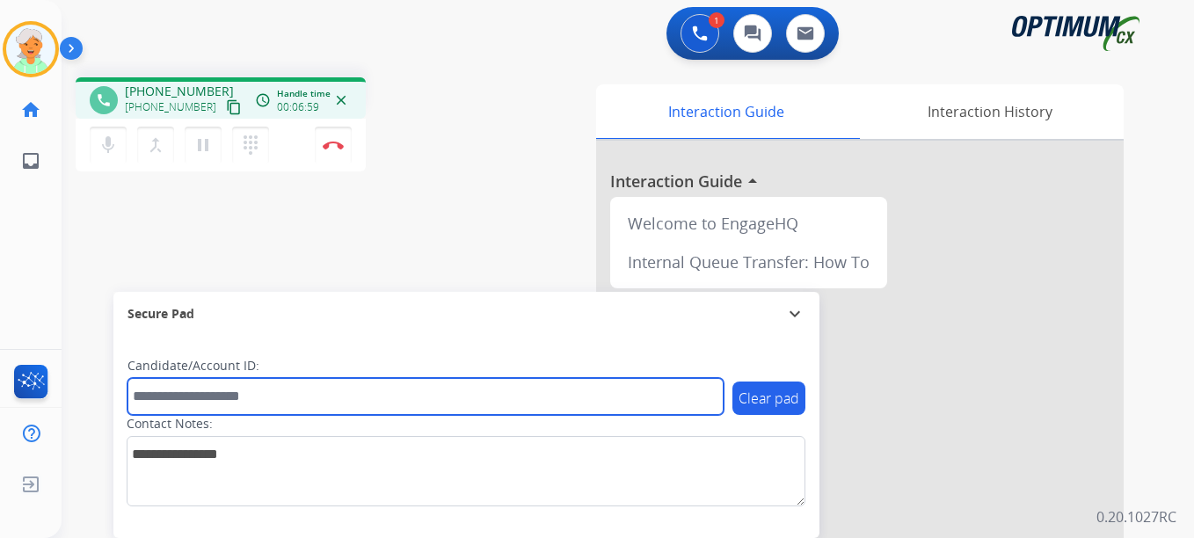
click at [167, 387] on input "text" at bounding box center [425, 396] width 596 height 37
paste input "*******"
type input "*******"
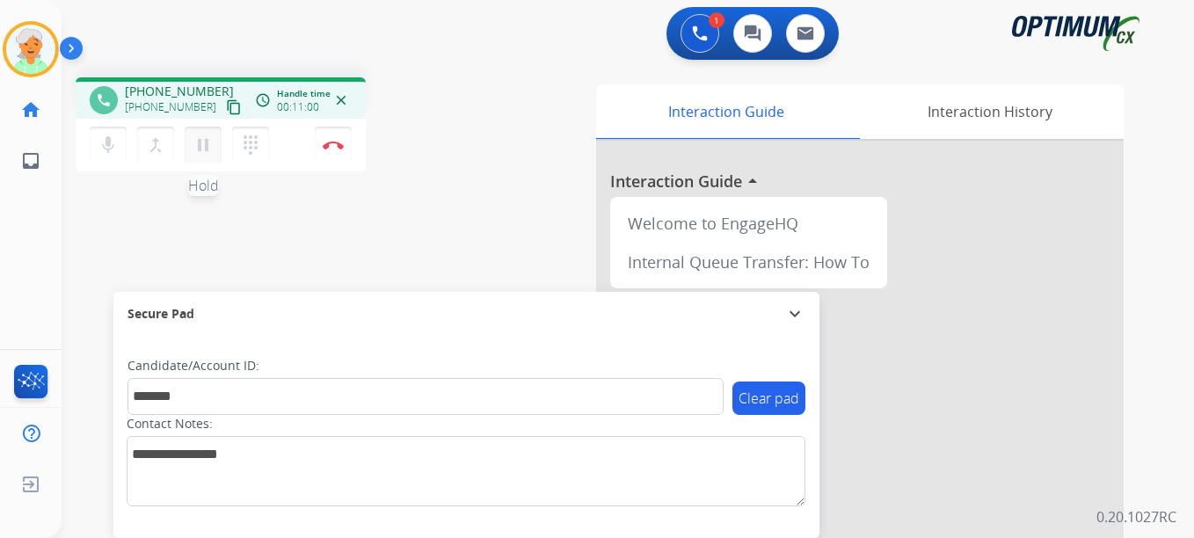
click at [209, 142] on mat-icon "pause" at bounding box center [203, 145] width 21 height 21
click at [333, 140] on button "Disconnect" at bounding box center [333, 145] width 37 height 37
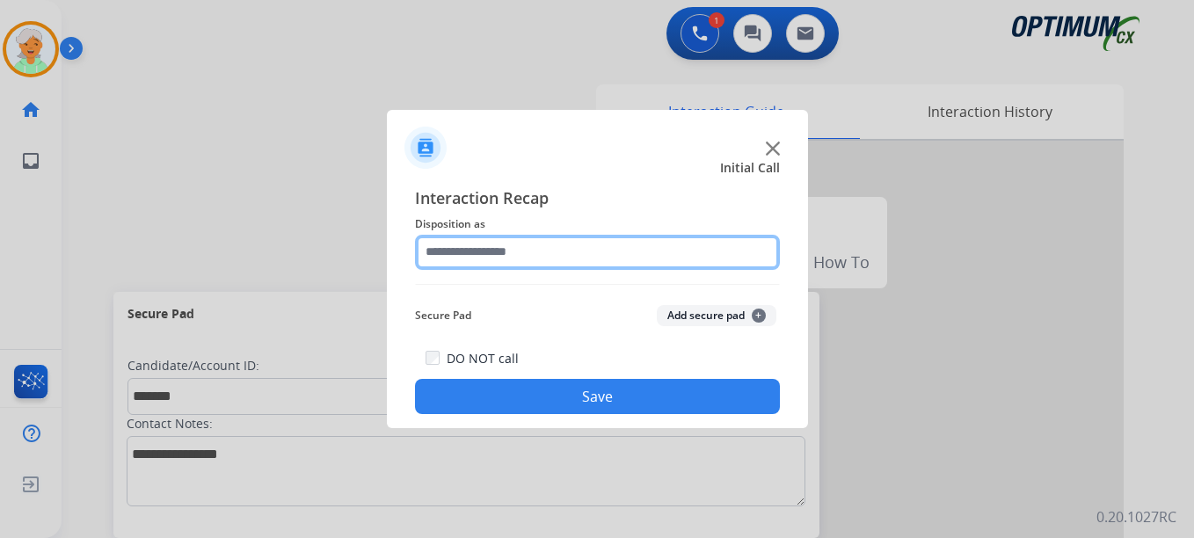
click at [480, 251] on input "text" at bounding box center [597, 252] width 365 height 35
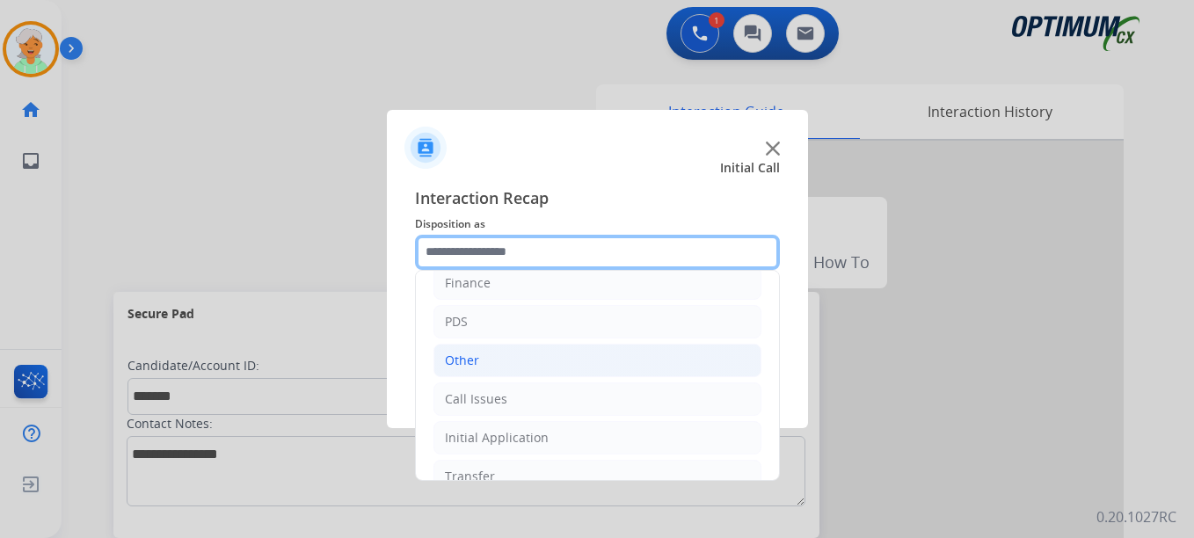
scroll to position [120, 0]
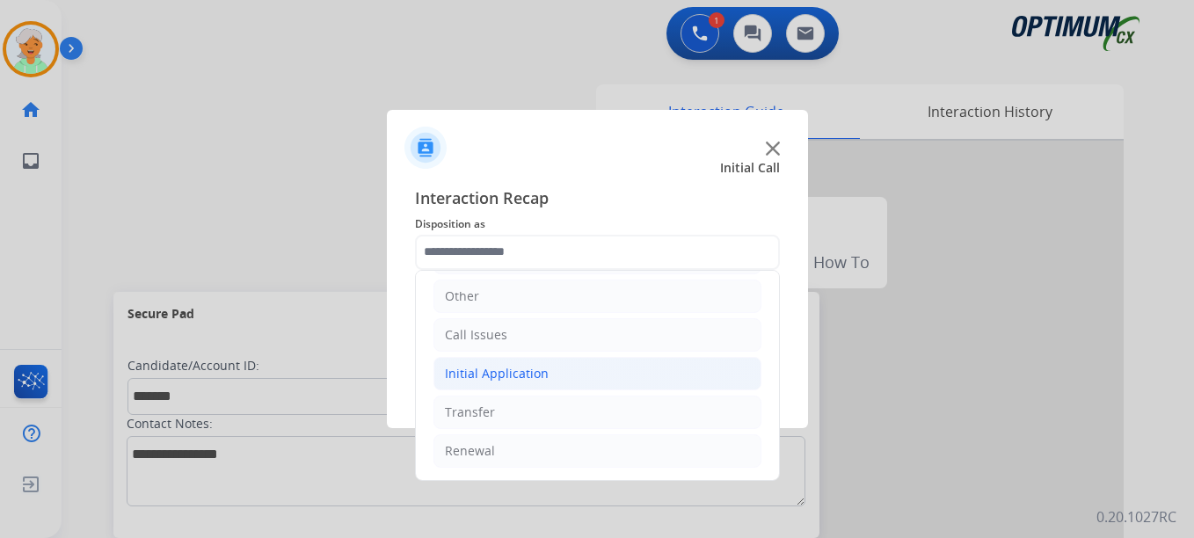
click at [497, 368] on div "Initial Application" at bounding box center [497, 374] width 104 height 18
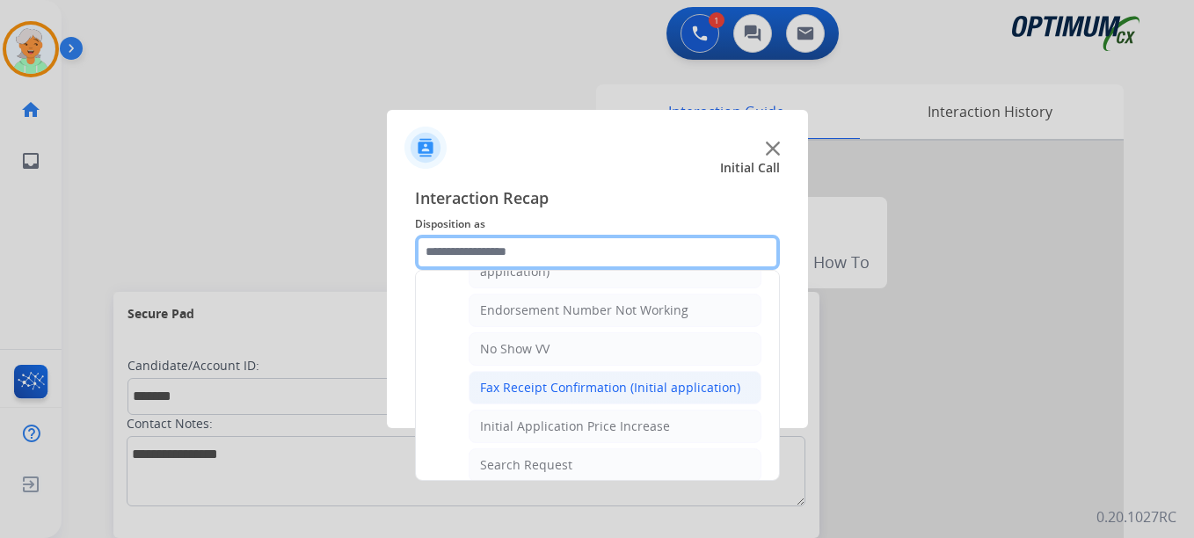
scroll to position [383, 0]
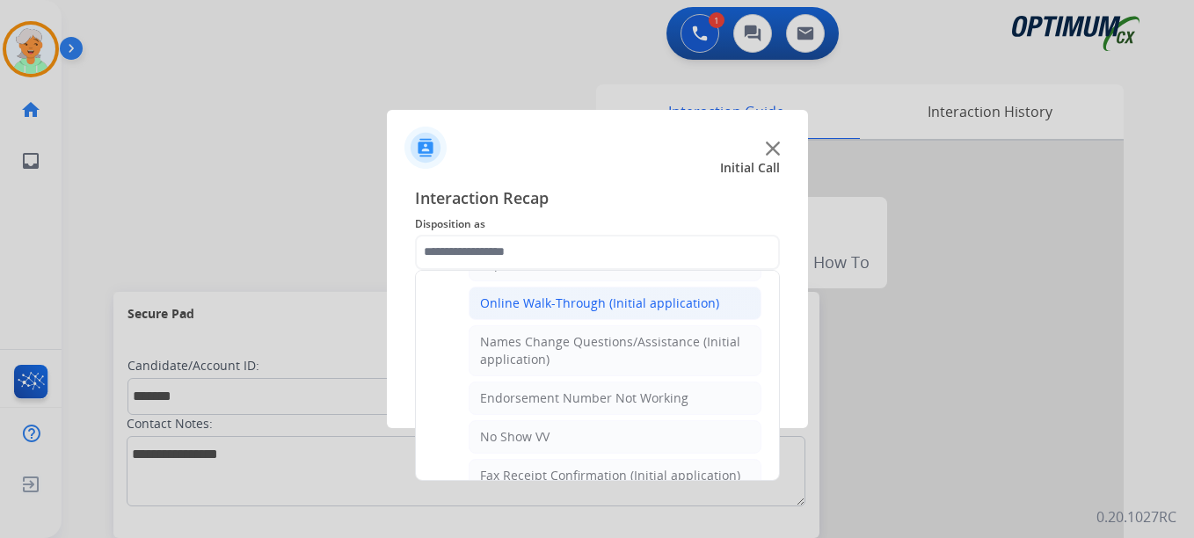
click at [528, 304] on div "Online Walk-Through (Initial application)" at bounding box center [599, 304] width 239 height 18
type input "**********"
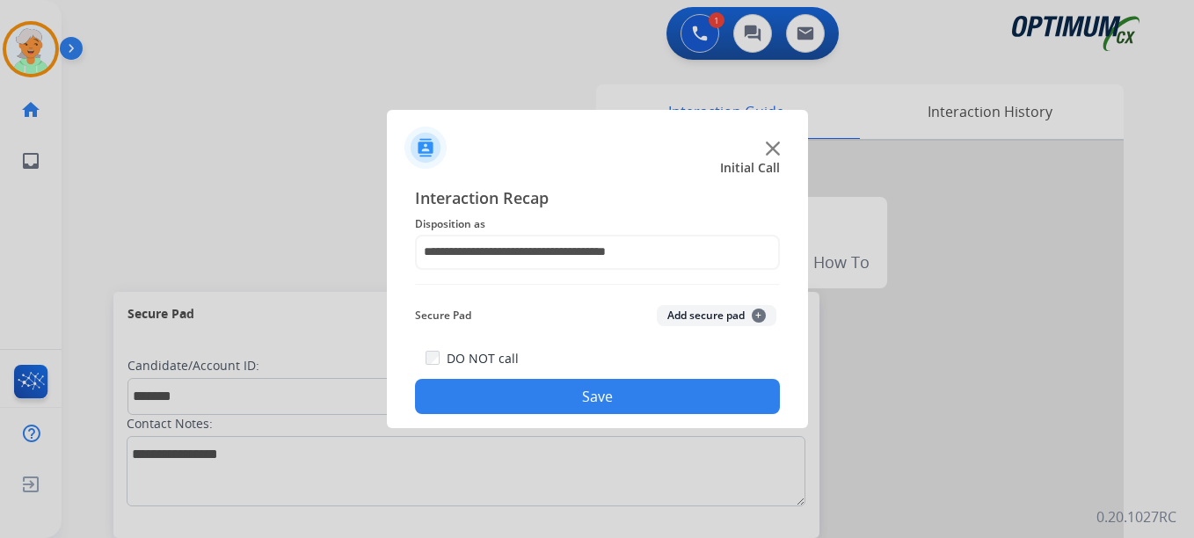
click at [548, 393] on button "Save" at bounding box center [597, 396] width 365 height 35
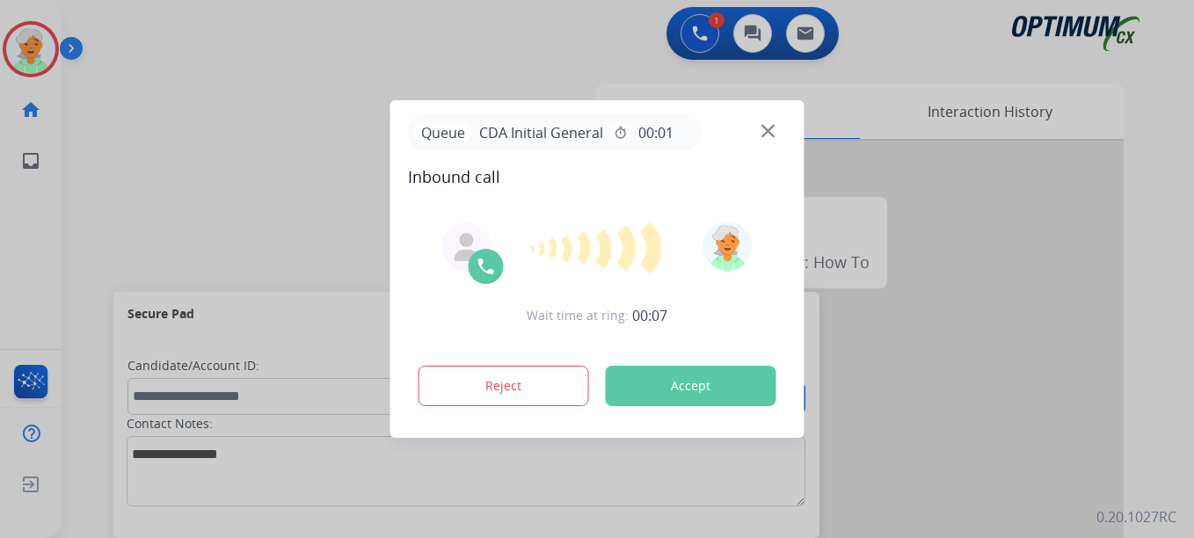
click at [644, 390] on button "Accept" at bounding box center [691, 386] width 171 height 40
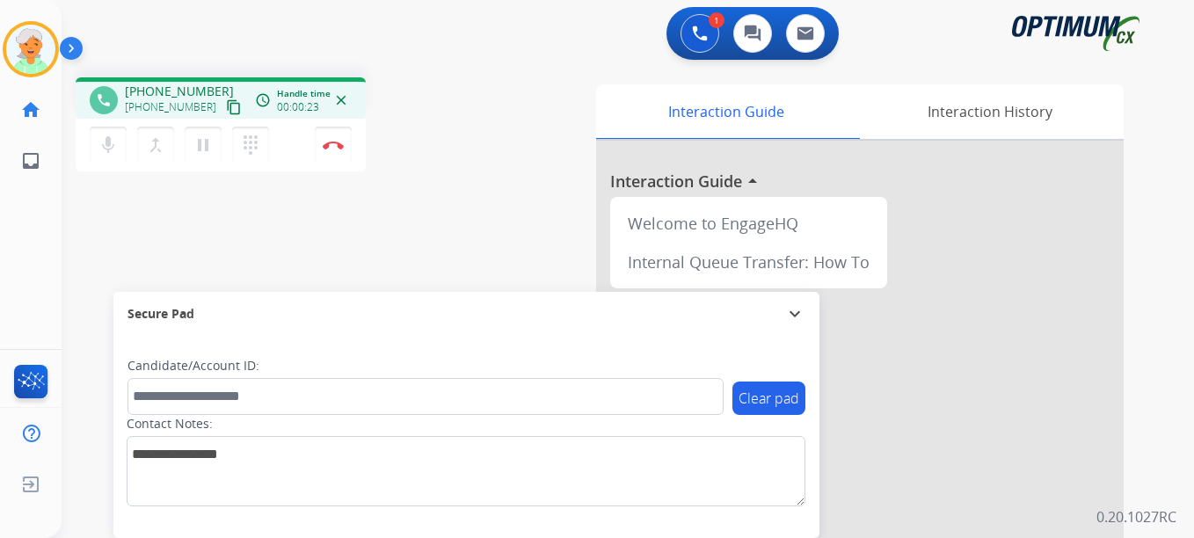
click at [226, 108] on mat-icon "content_copy" at bounding box center [234, 107] width 16 height 16
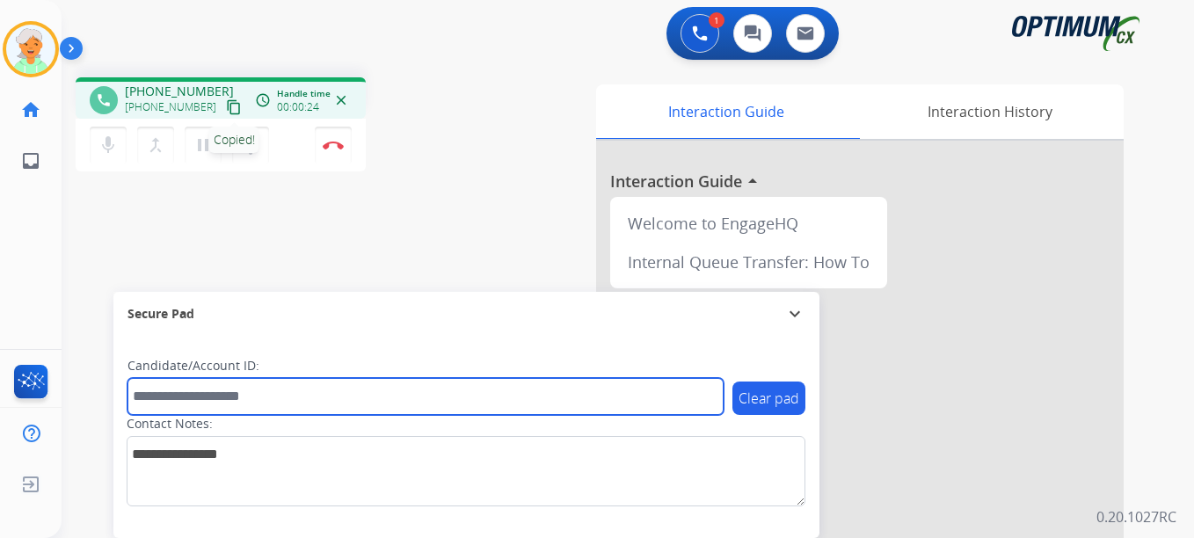
click at [165, 397] on input "text" at bounding box center [425, 396] width 596 height 37
click at [191, 401] on input "text" at bounding box center [425, 396] width 596 height 37
paste input "*******"
type input "*******"
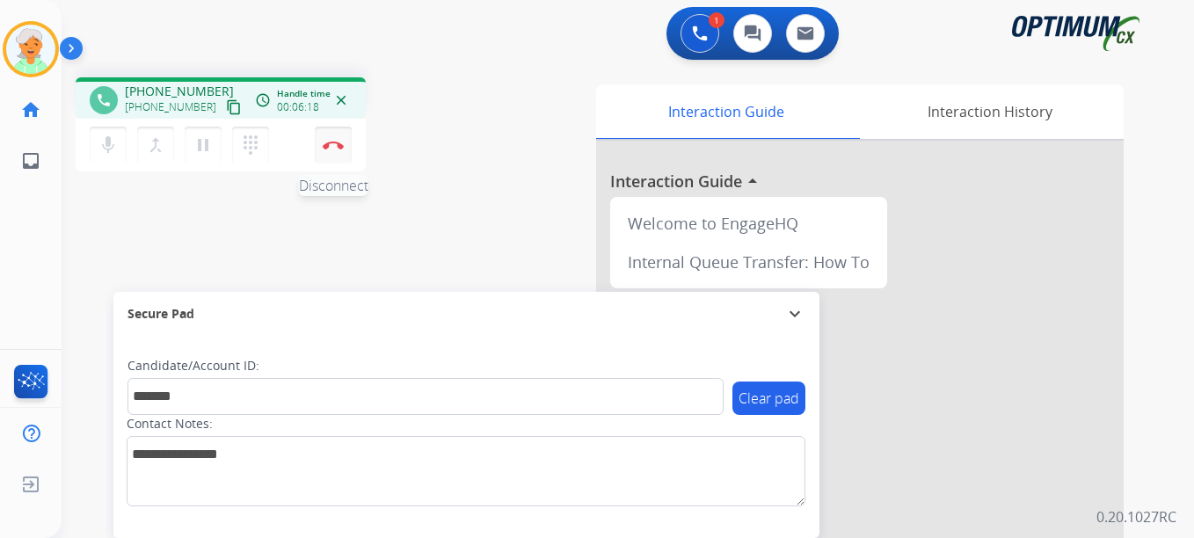
click at [327, 149] on button "Disconnect" at bounding box center [333, 145] width 37 height 37
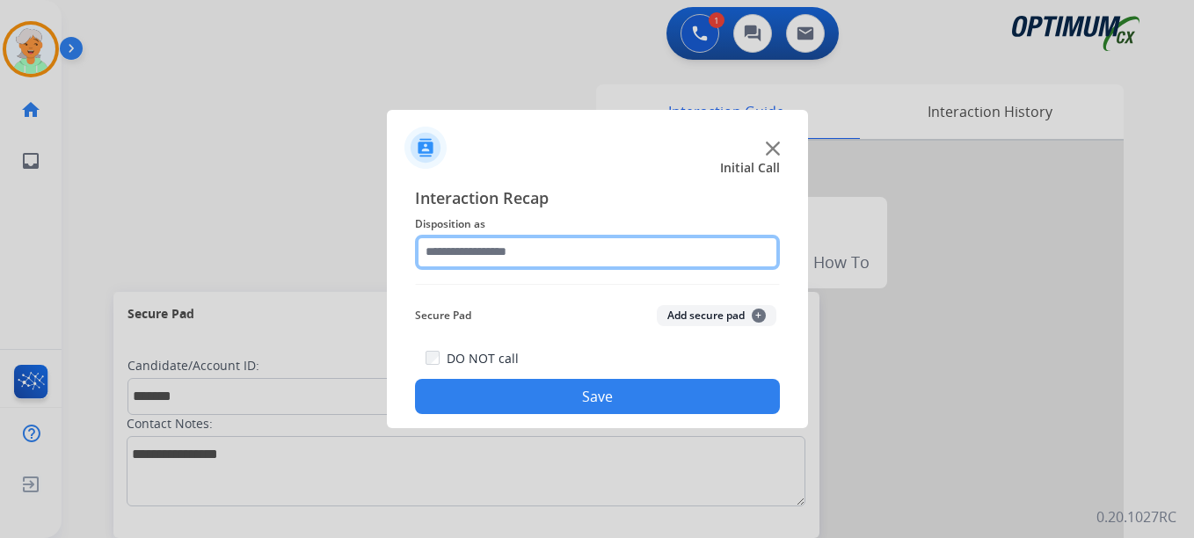
click at [458, 252] on input "text" at bounding box center [597, 252] width 365 height 35
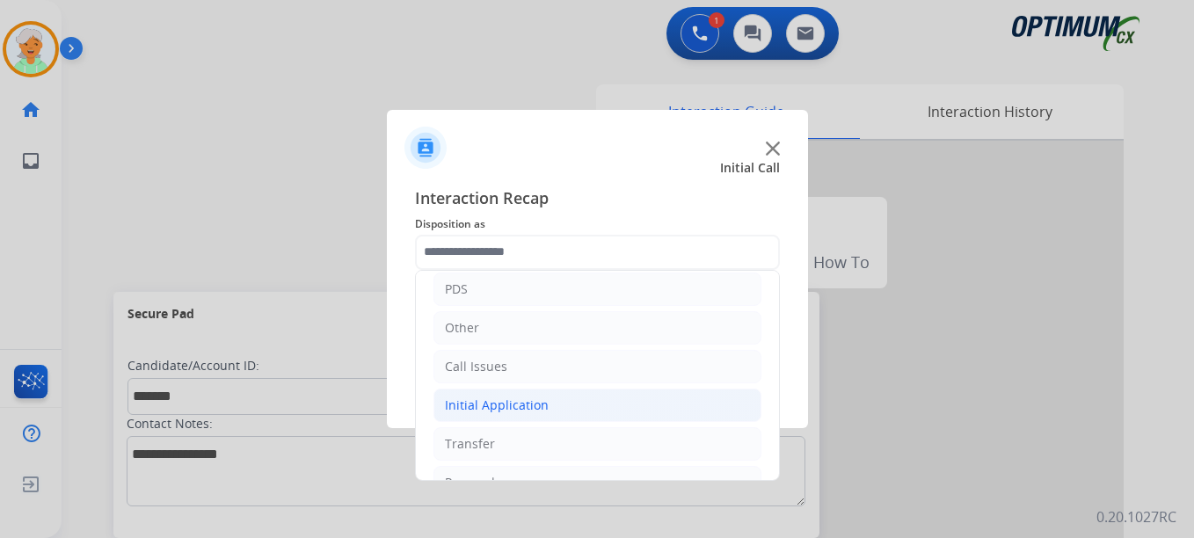
click at [499, 411] on div "Initial Application" at bounding box center [497, 406] width 104 height 18
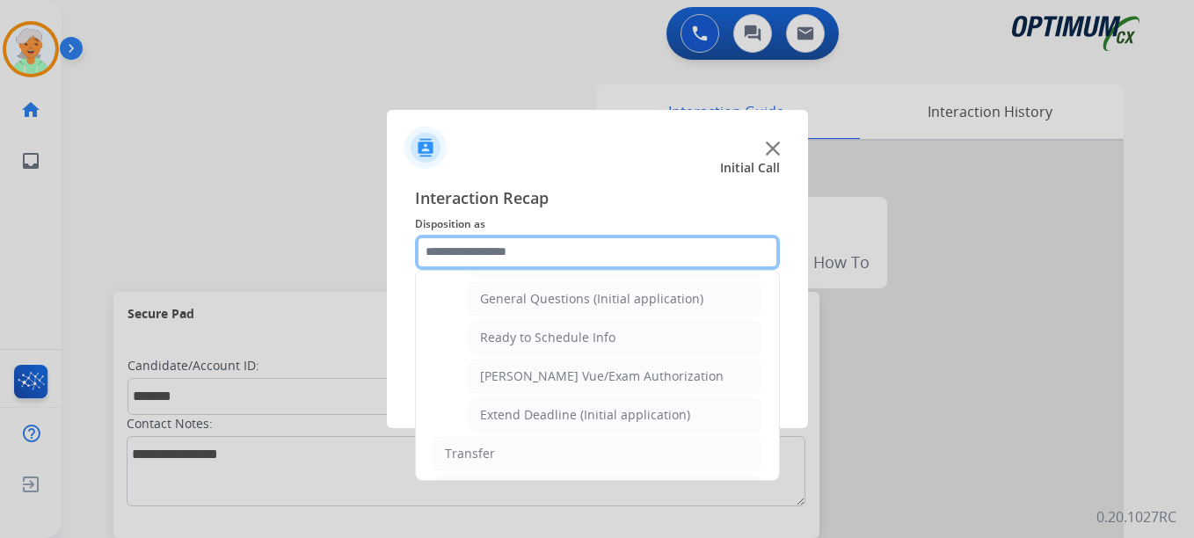
scroll to position [1055, 0]
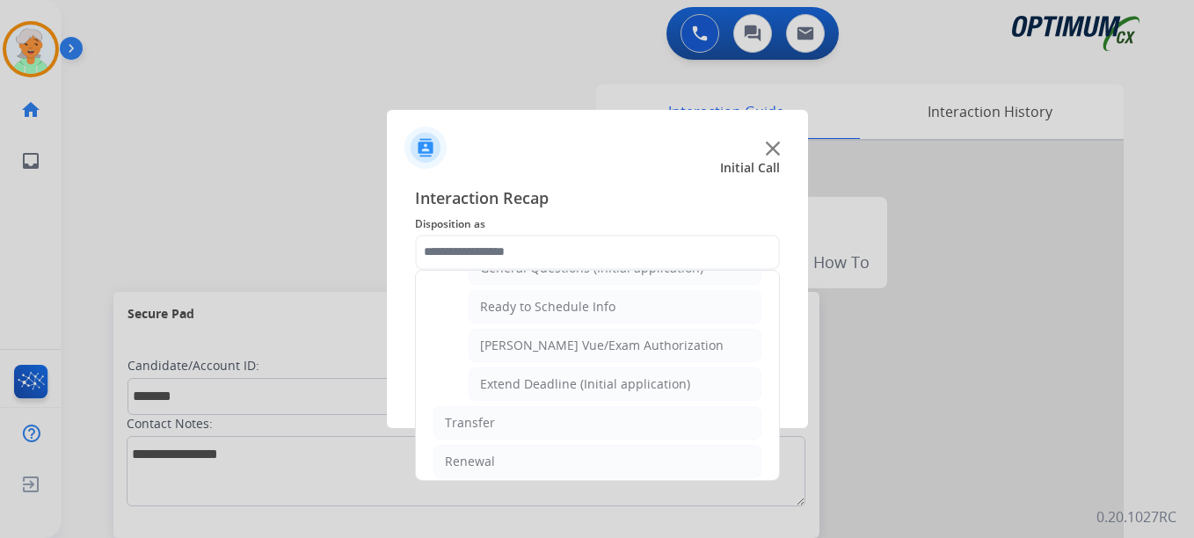
click at [522, 354] on li "[PERSON_NAME] Vue/Exam Authorization" at bounding box center [615, 345] width 293 height 33
type input "**********"
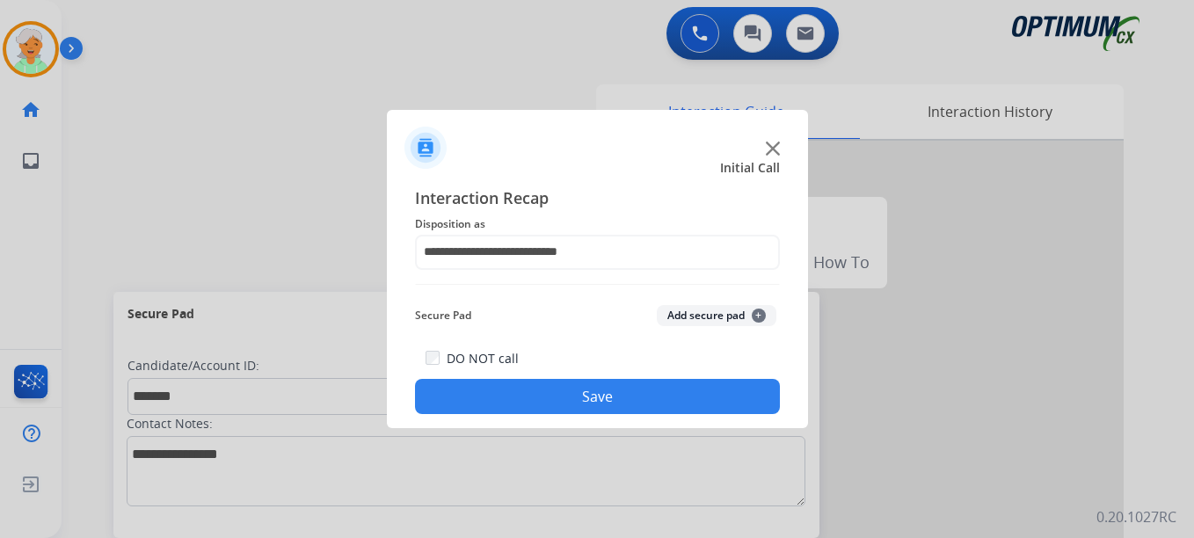
click at [530, 398] on button "Save" at bounding box center [597, 396] width 365 height 35
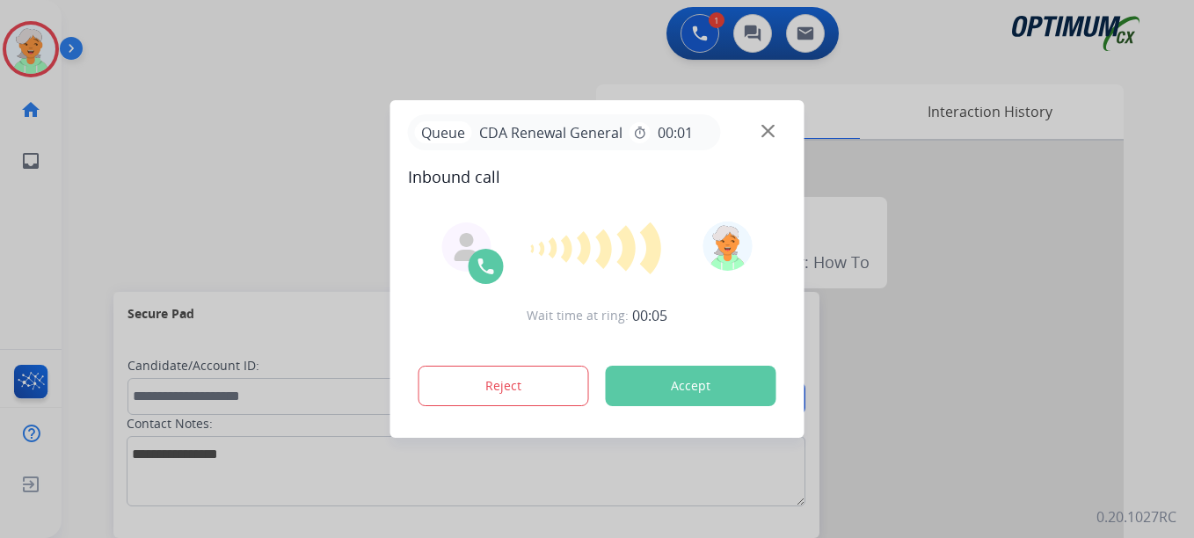
drag, startPoint x: 703, startPoint y: 390, endPoint x: 675, endPoint y: 381, distance: 29.8
click at [703, 391] on button "Accept" at bounding box center [691, 386] width 171 height 40
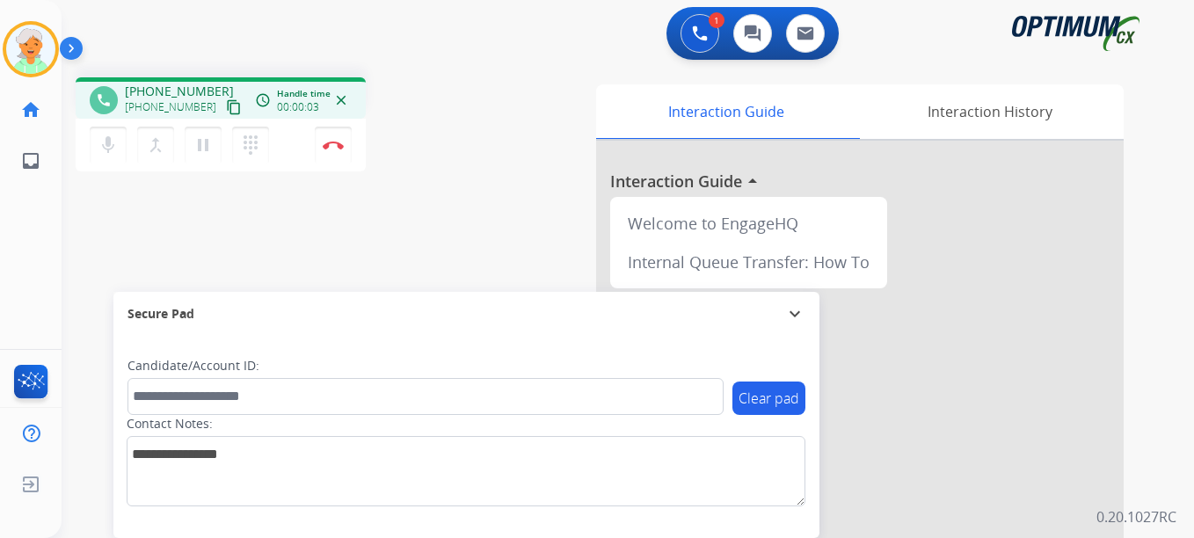
click at [226, 107] on mat-icon "content_copy" at bounding box center [234, 107] width 16 height 16
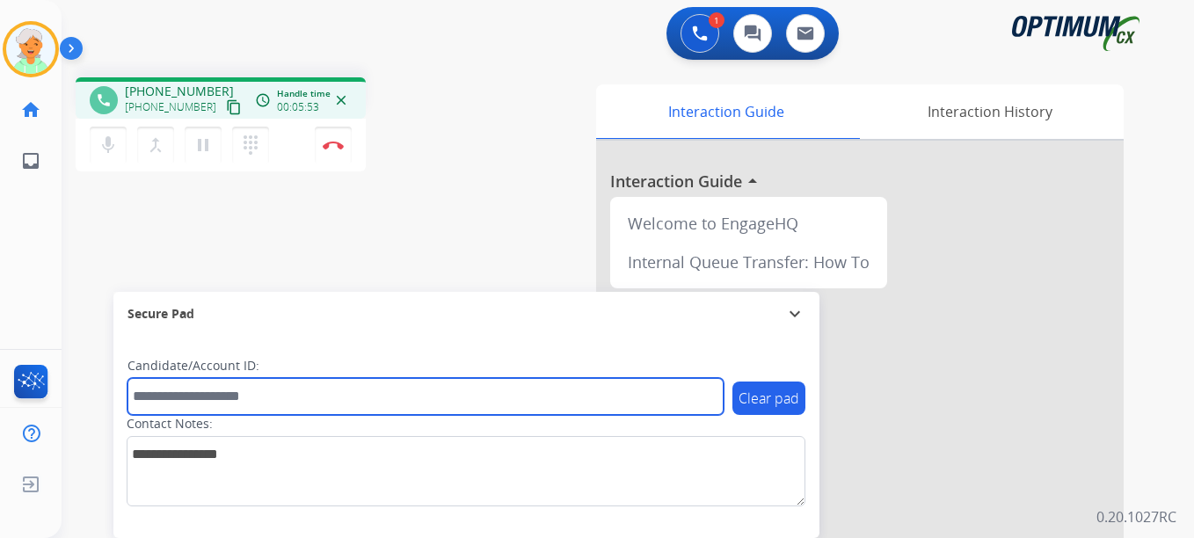
click at [164, 396] on input "text" at bounding box center [425, 396] width 596 height 37
paste input "*******"
type input "*******"
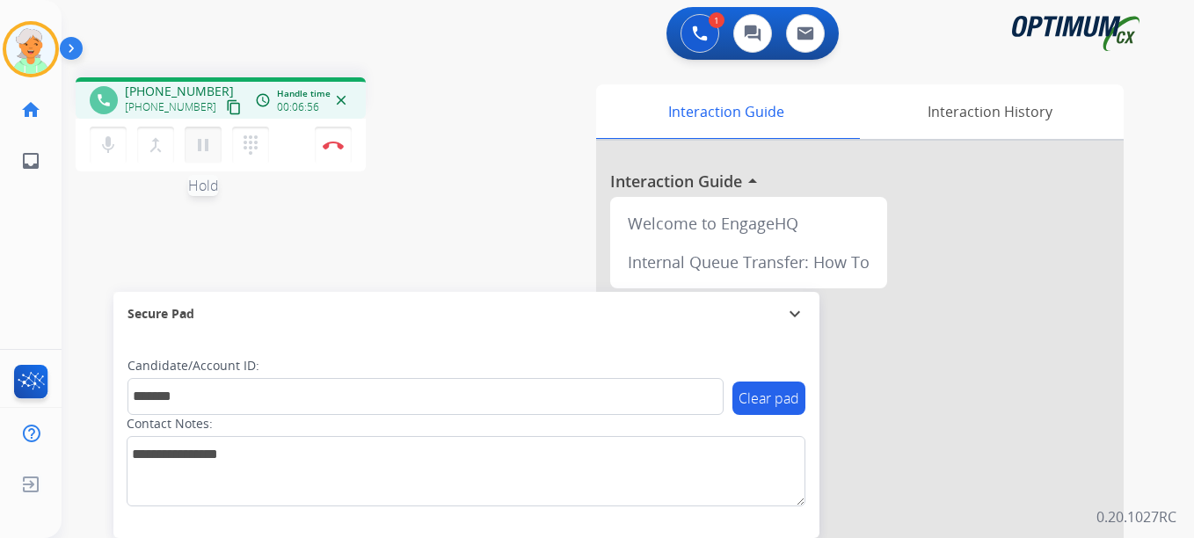
click at [200, 142] on mat-icon "pause" at bounding box center [203, 145] width 21 height 21
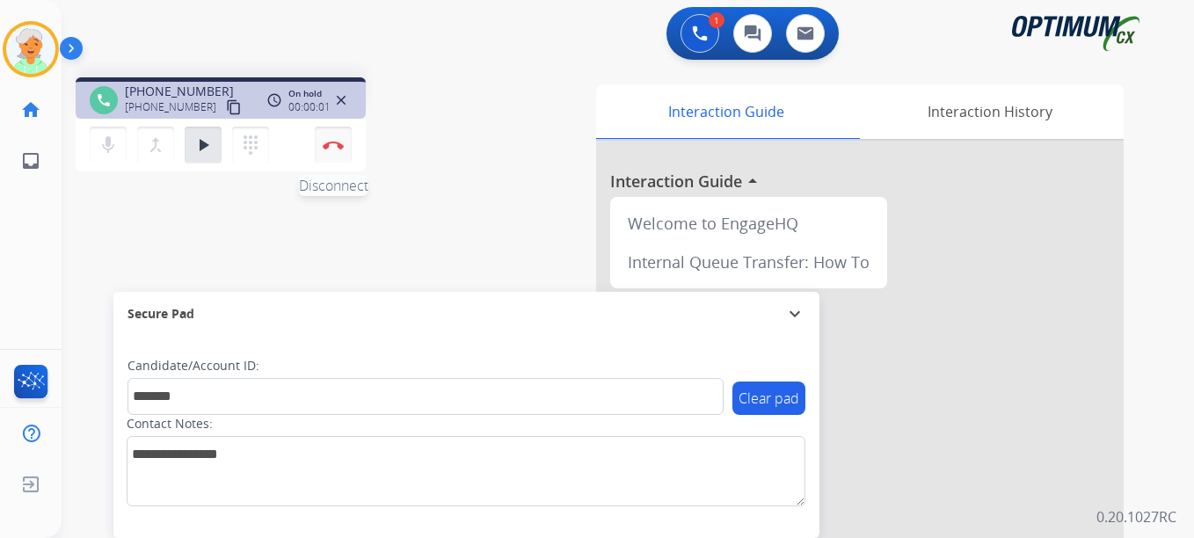
click at [339, 151] on button "Disconnect" at bounding box center [333, 145] width 37 height 37
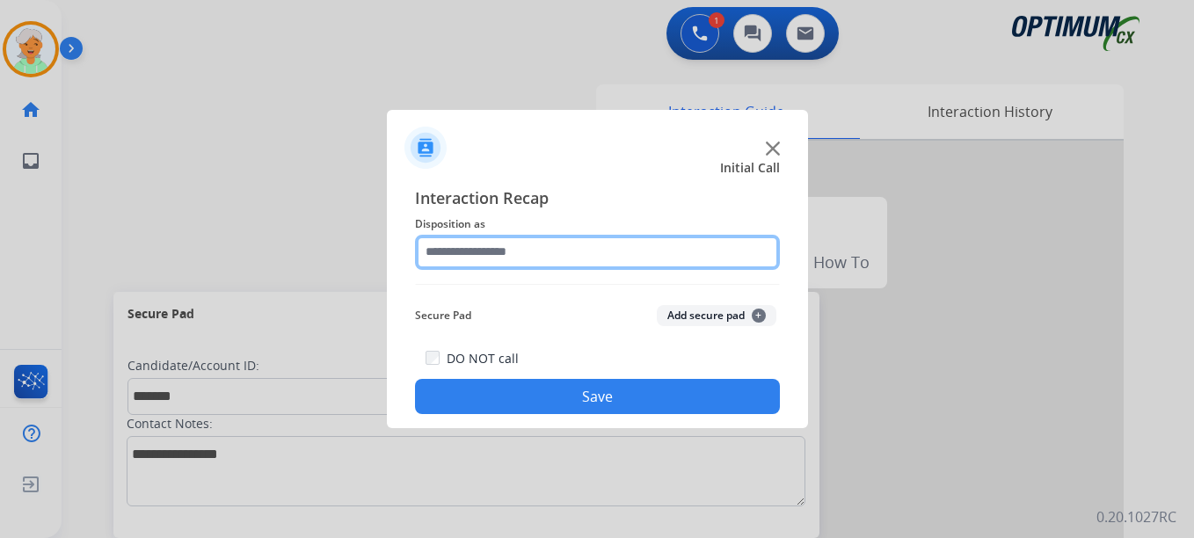
click at [468, 256] on input "text" at bounding box center [597, 252] width 365 height 35
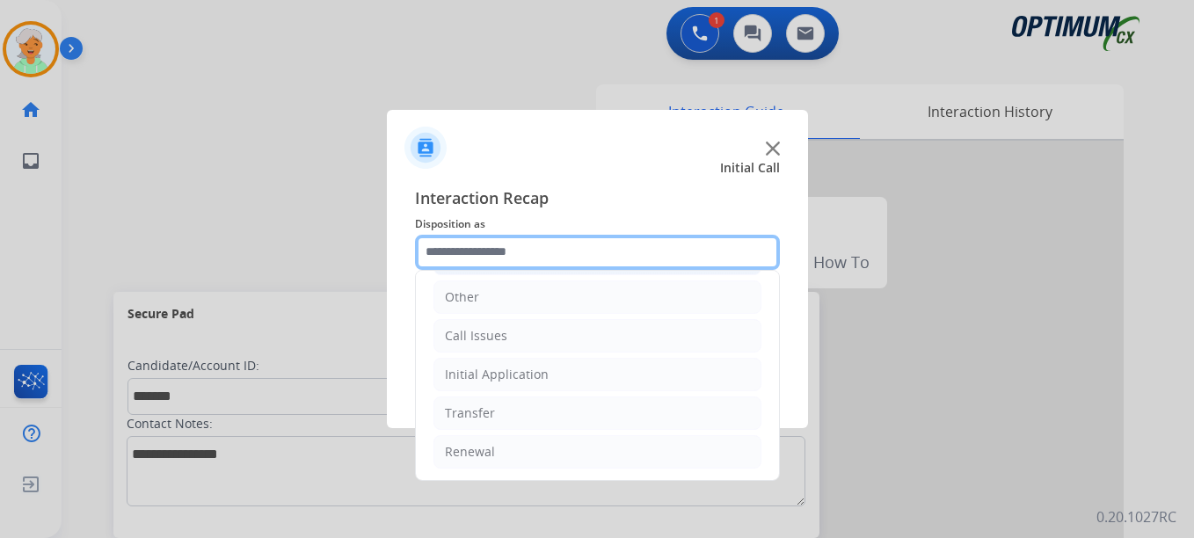
scroll to position [120, 0]
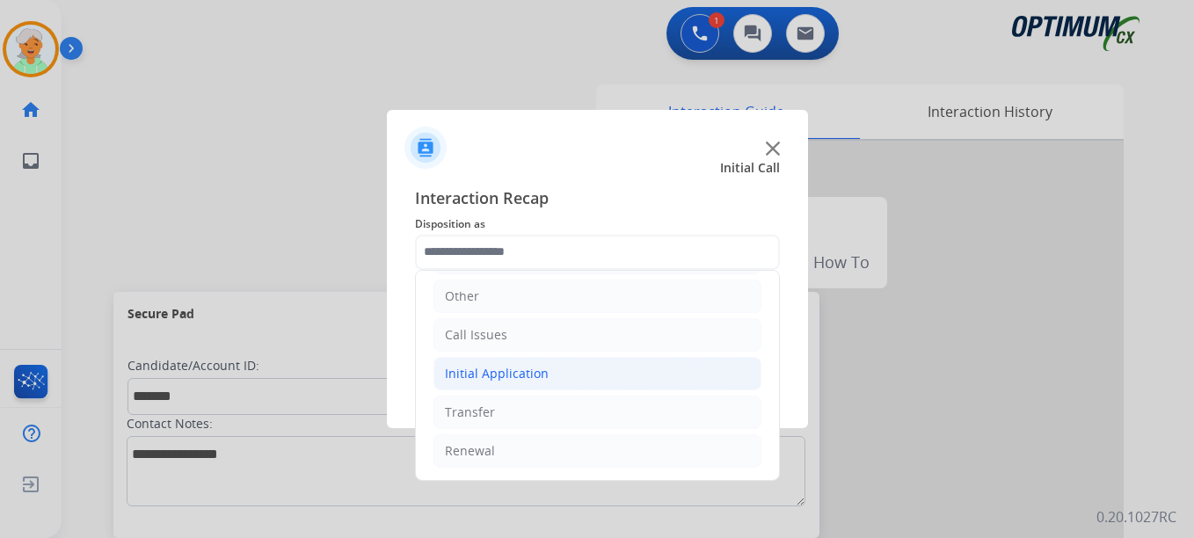
click at [499, 384] on li "Initial Application" at bounding box center [597, 373] width 328 height 33
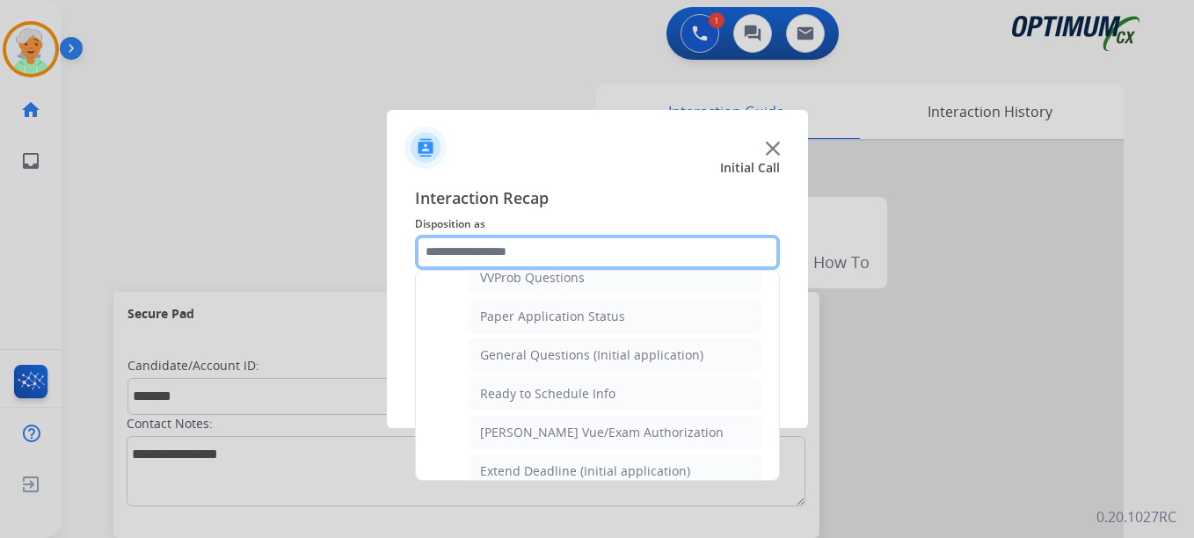
scroll to position [999, 0]
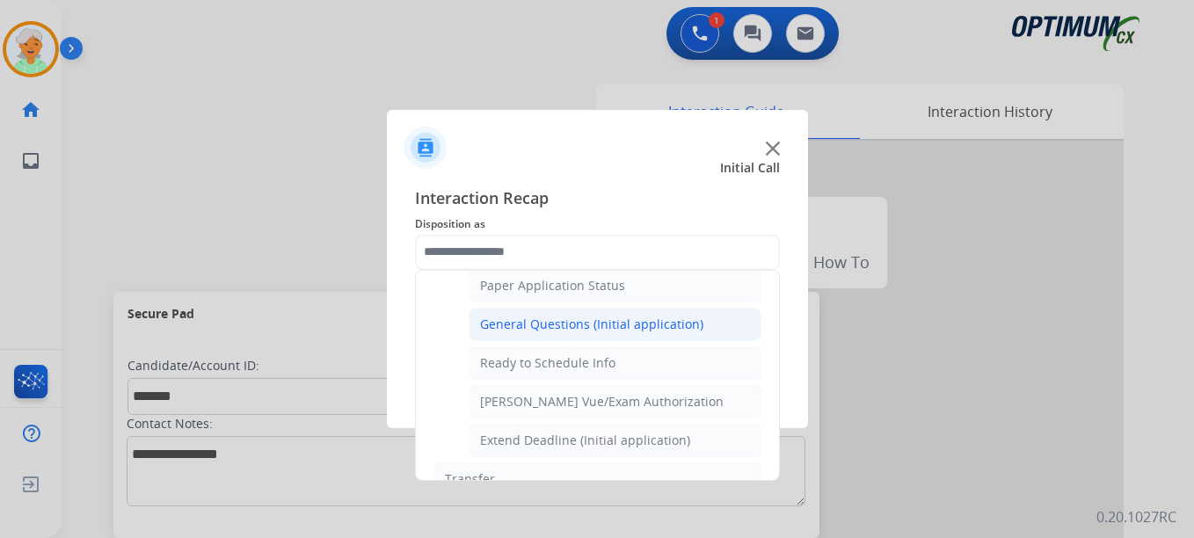
click at [542, 327] on div "General Questions (Initial application)" at bounding box center [591, 325] width 223 height 18
type input "**********"
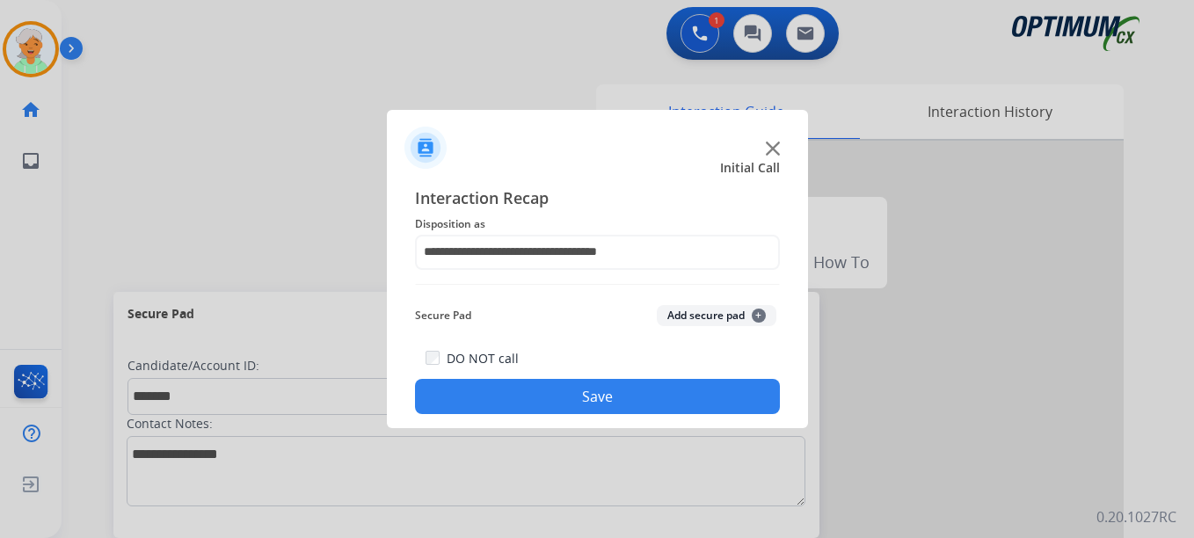
click at [554, 394] on button "Save" at bounding box center [597, 396] width 365 height 35
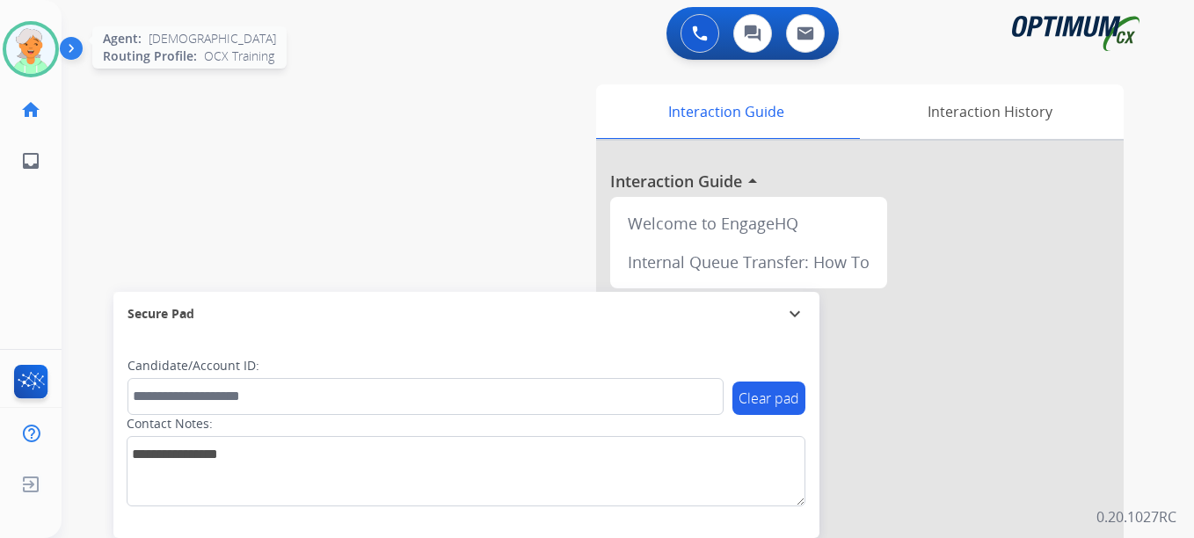
click at [25, 48] on img at bounding box center [30, 49] width 49 height 49
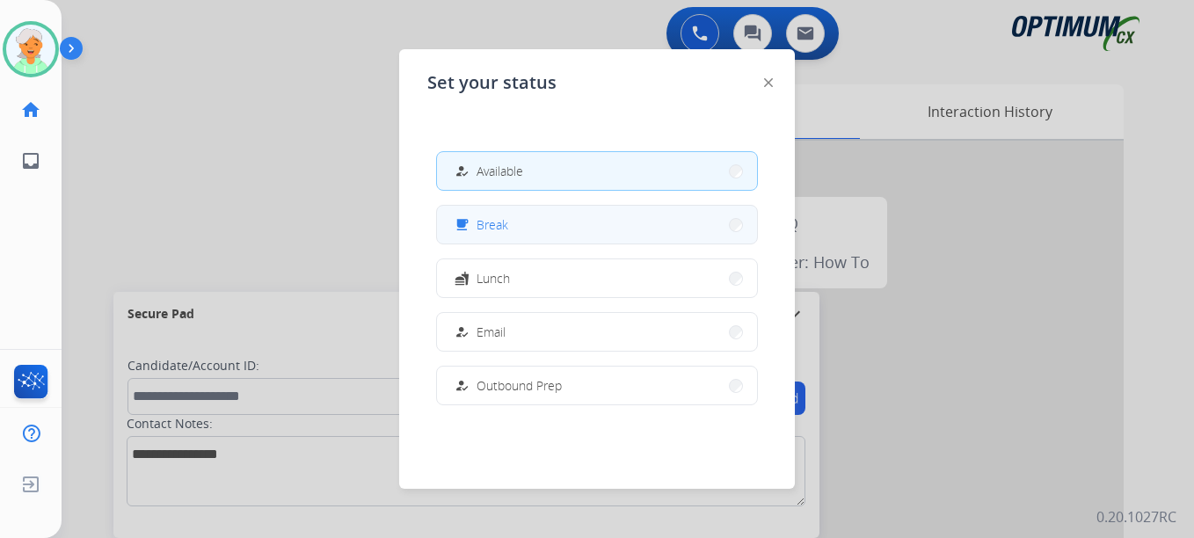
click at [491, 231] on span "Break" at bounding box center [493, 224] width 32 height 18
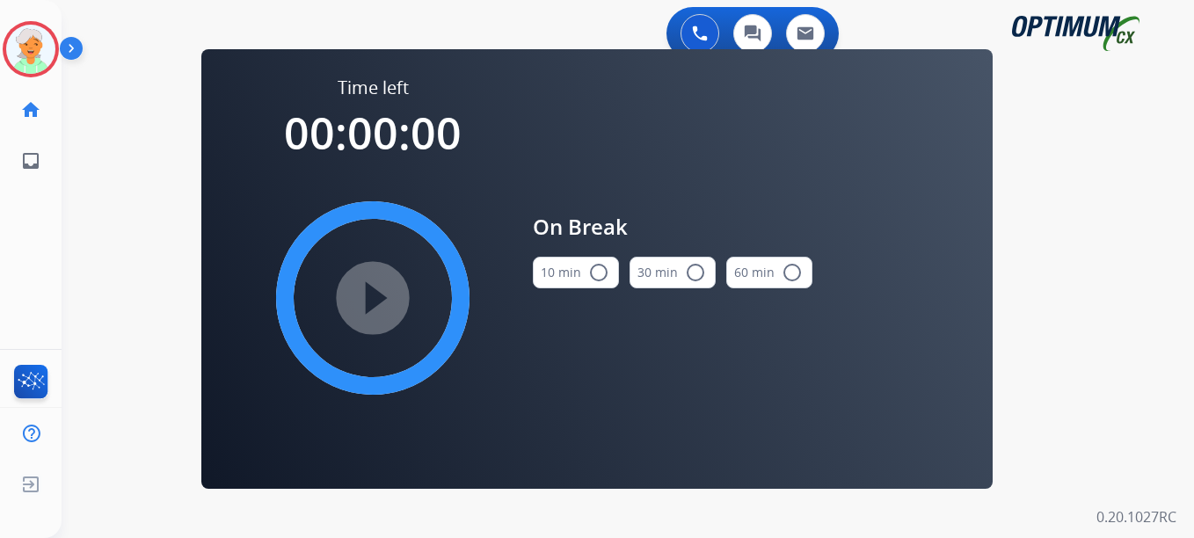
click at [601, 273] on mat-icon "radio_button_unchecked" at bounding box center [598, 272] width 21 height 21
click at [376, 302] on mat-icon "play_circle_filled" at bounding box center [372, 298] width 21 height 21
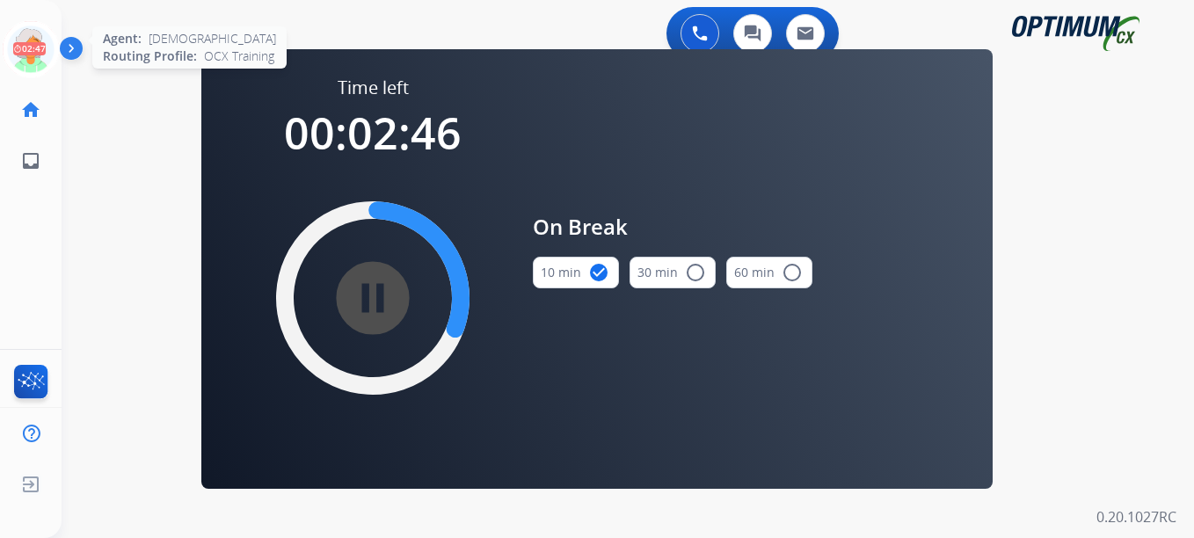
click at [50, 40] on icon at bounding box center [31, 49] width 57 height 57
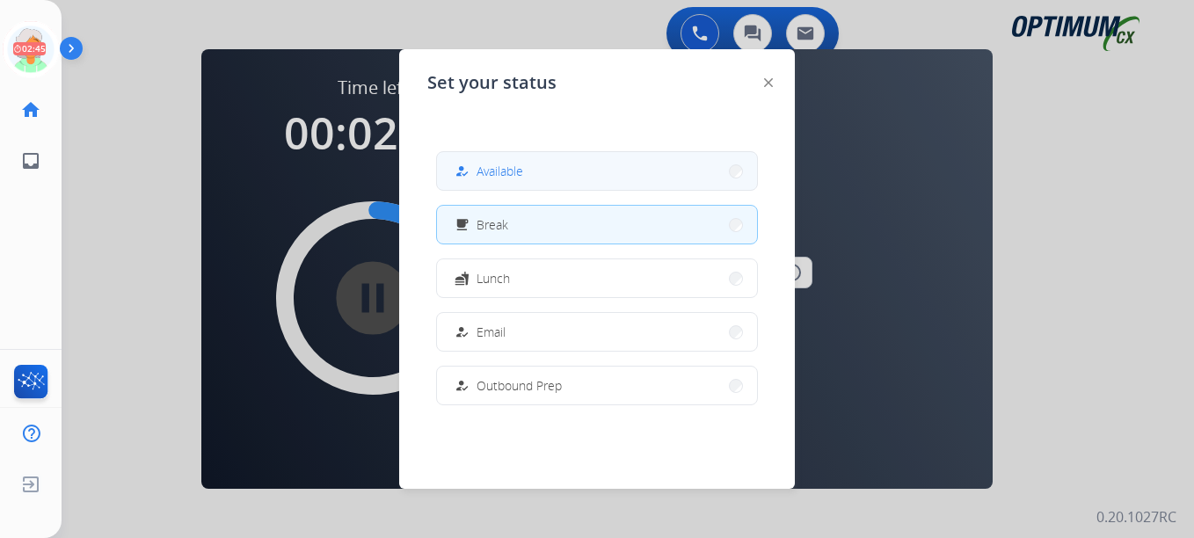
click at [538, 179] on button "how_to_reg Available" at bounding box center [597, 171] width 320 height 38
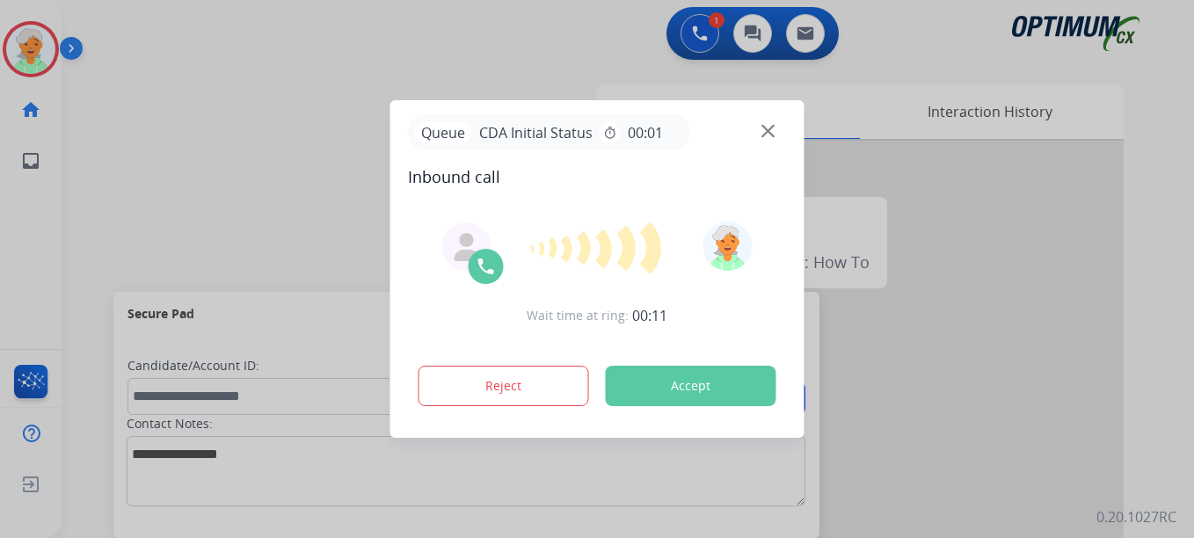
drag, startPoint x: -2, startPoint y: 310, endPoint x: 732, endPoint y: 397, distance: 738.5
click at [732, 397] on button "Accept" at bounding box center [691, 386] width 171 height 40
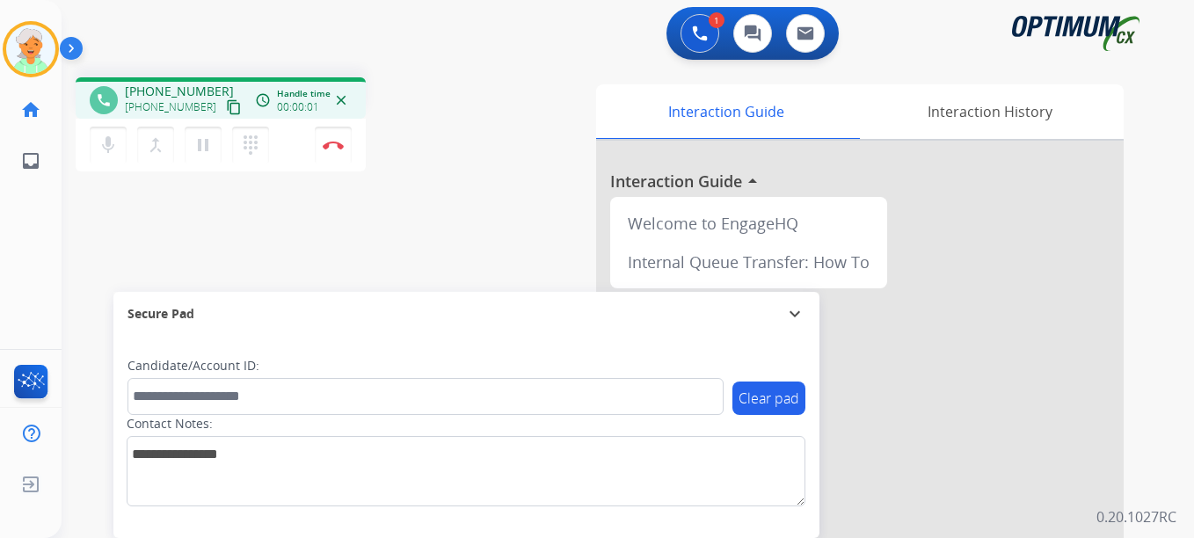
click at [226, 113] on mat-icon "content_copy" at bounding box center [234, 107] width 16 height 16
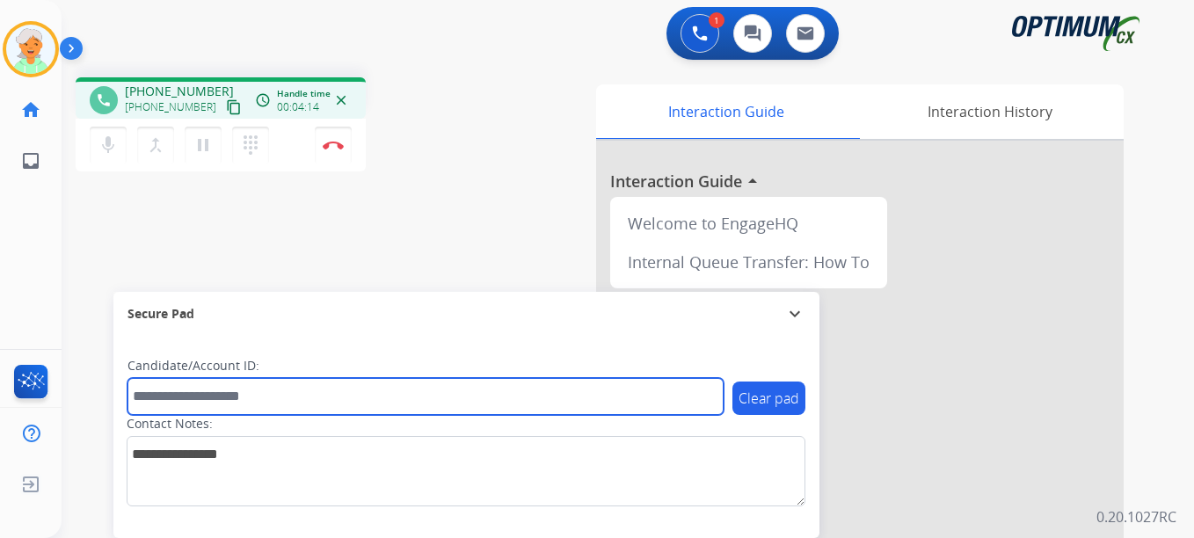
click at [221, 404] on input "text" at bounding box center [425, 396] width 596 height 37
paste input "*******"
type input "*******"
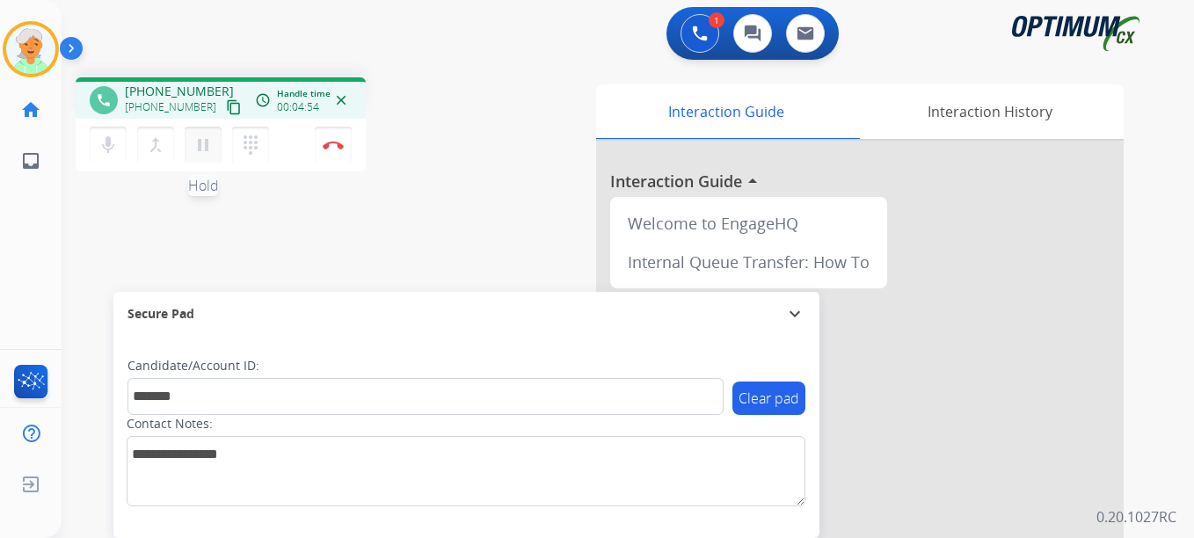
click at [215, 139] on button "pause Hold" at bounding box center [203, 145] width 37 height 37
click at [345, 154] on button "Disconnect" at bounding box center [333, 145] width 37 height 37
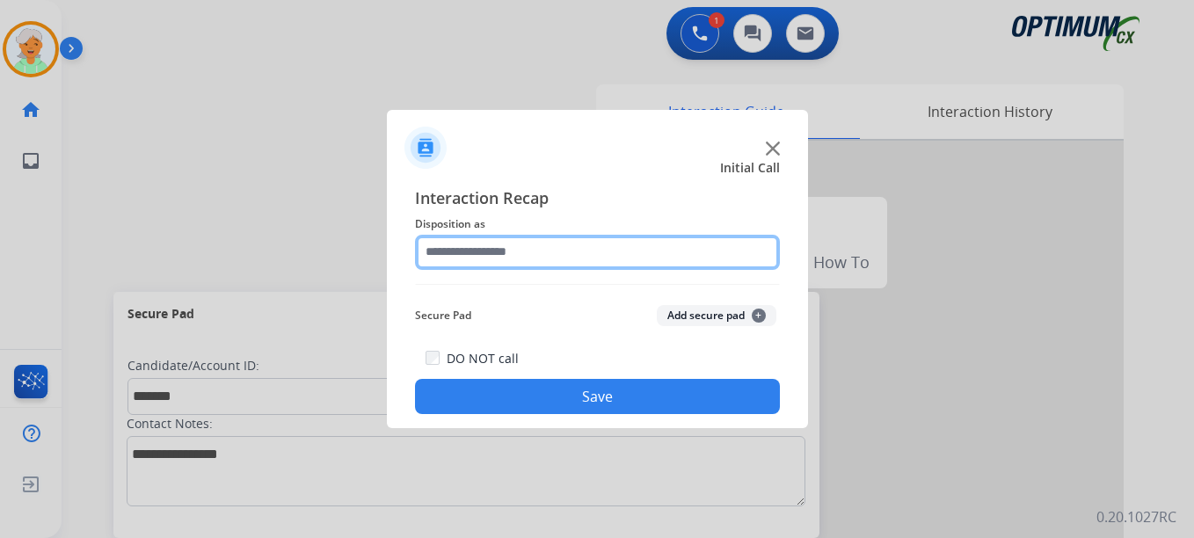
click at [502, 258] on input "text" at bounding box center [597, 252] width 365 height 35
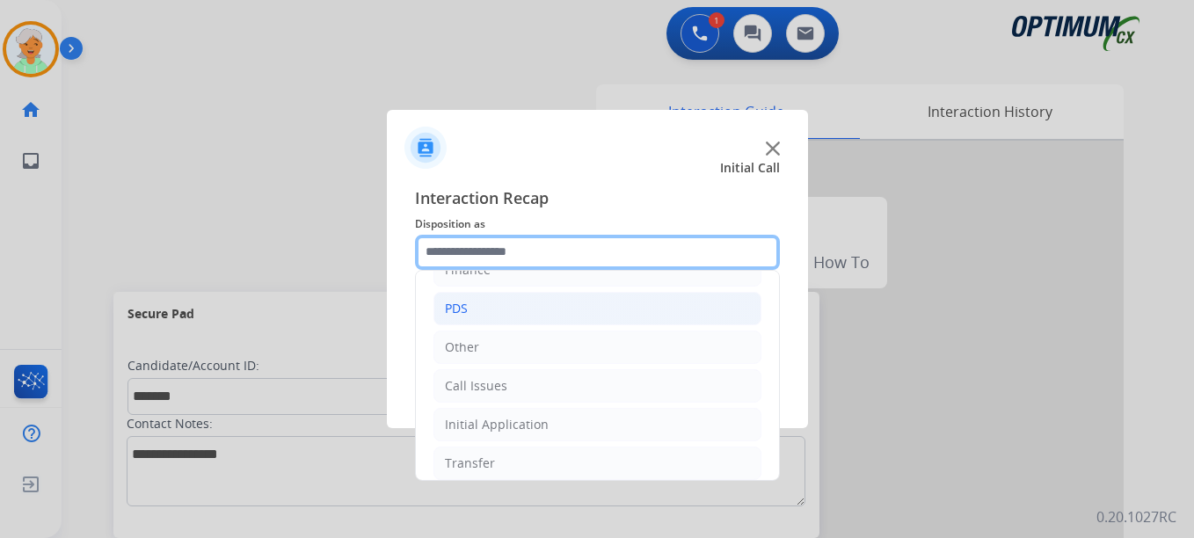
scroll to position [120, 0]
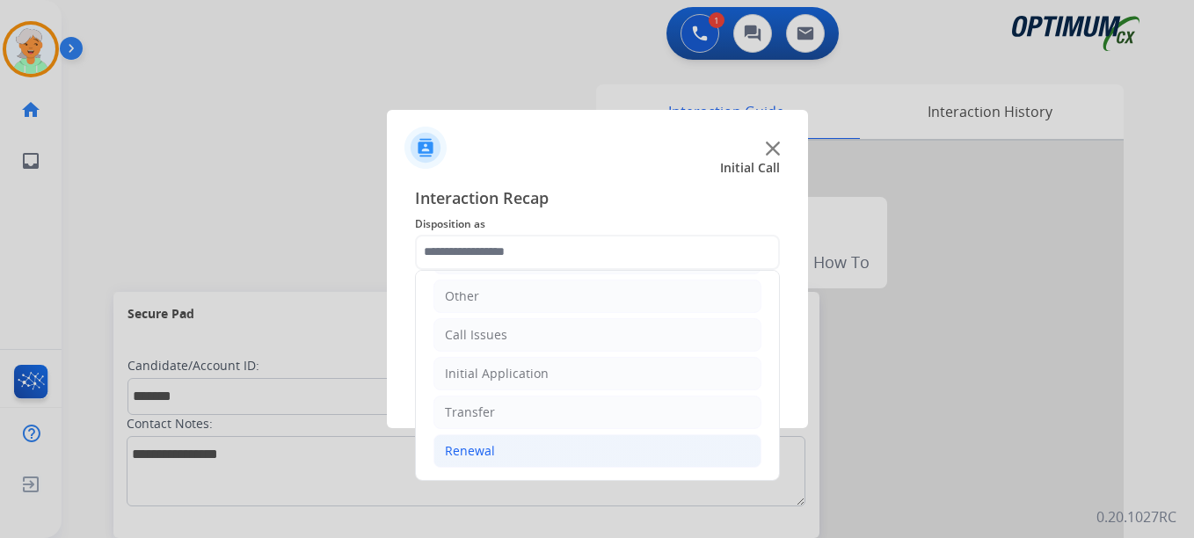
click at [467, 448] on div "Renewal" at bounding box center [470, 451] width 50 height 18
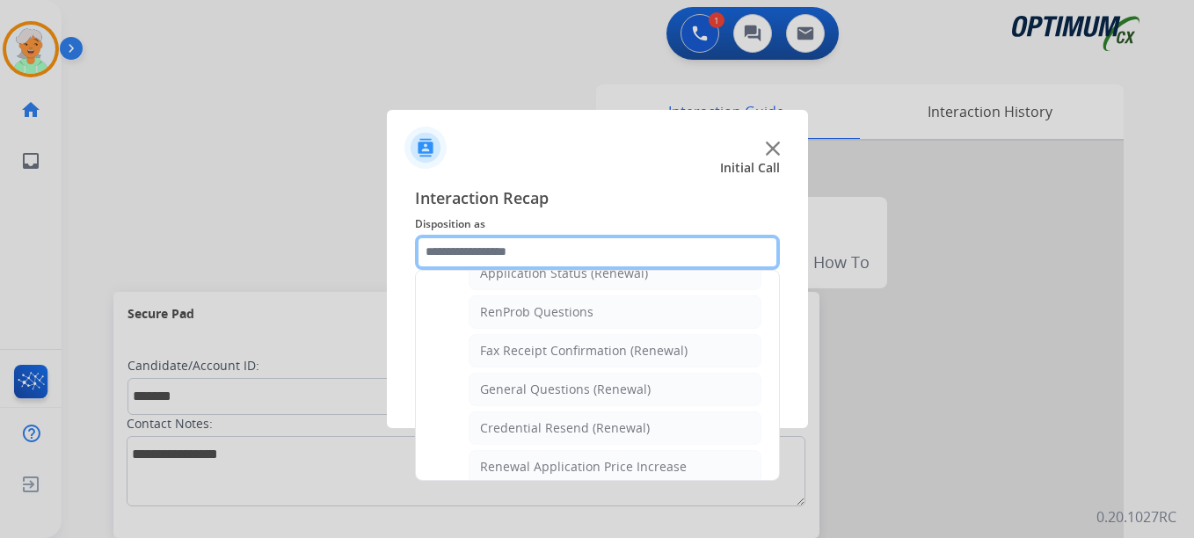
scroll to position [471, 0]
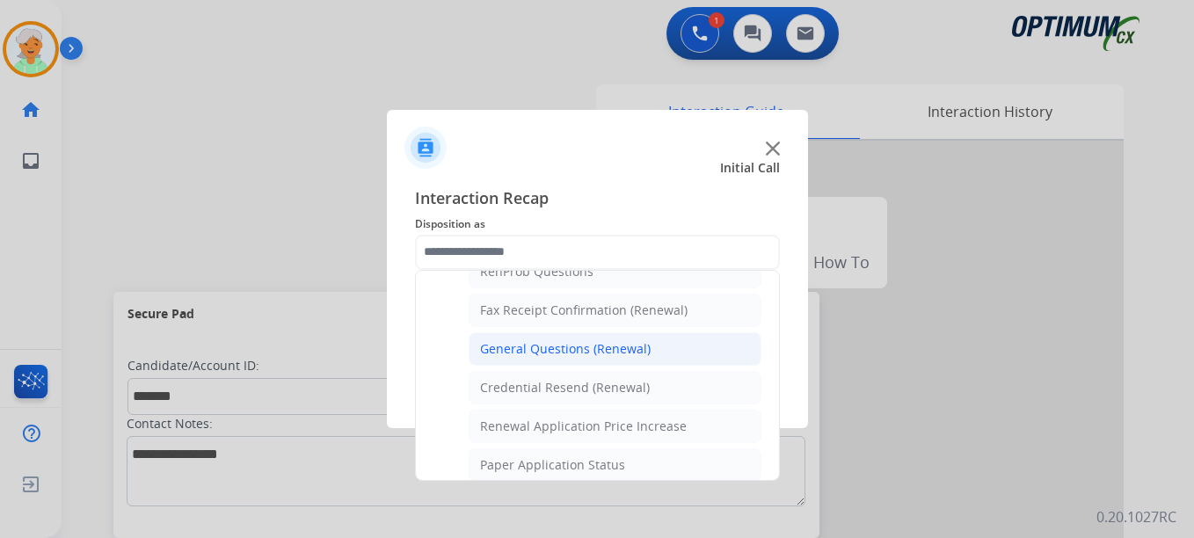
click at [608, 346] on div "General Questions (Renewal)" at bounding box center [565, 349] width 171 height 18
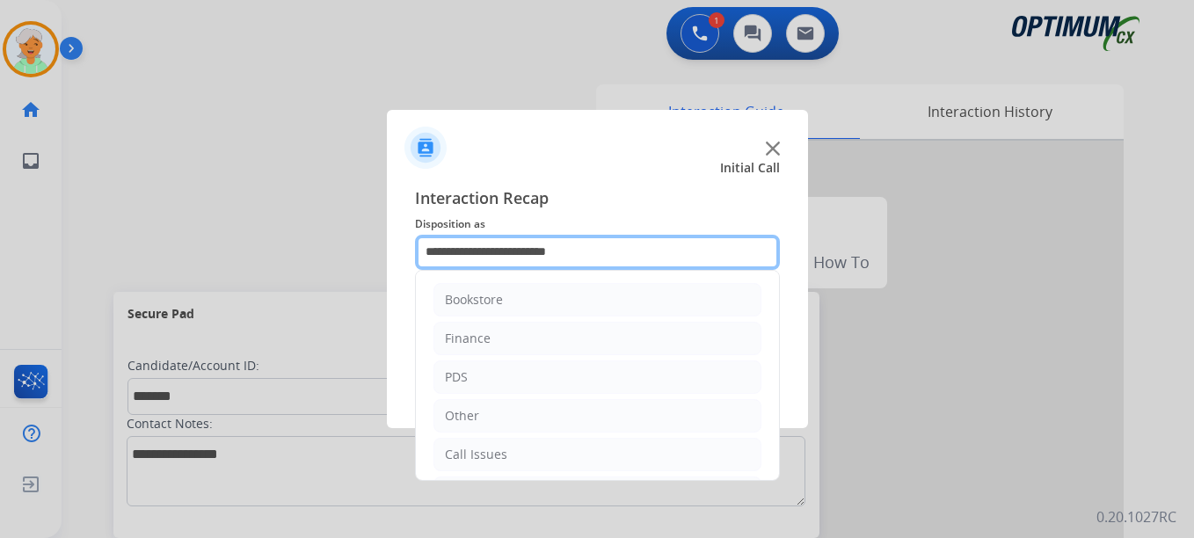
click at [561, 259] on input "**********" at bounding box center [597, 252] width 365 height 35
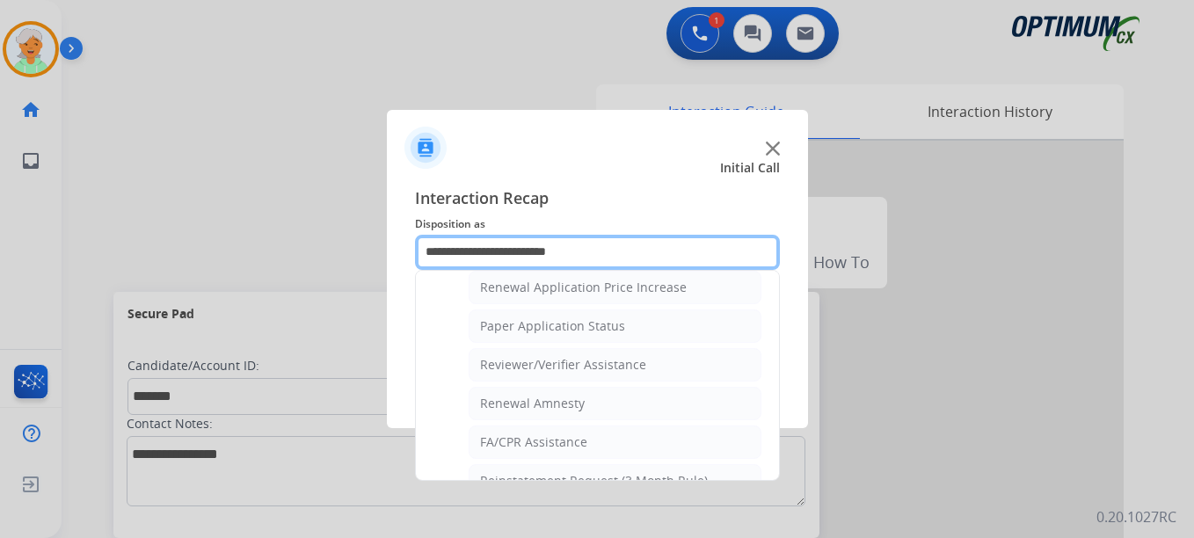
scroll to position [591, 0]
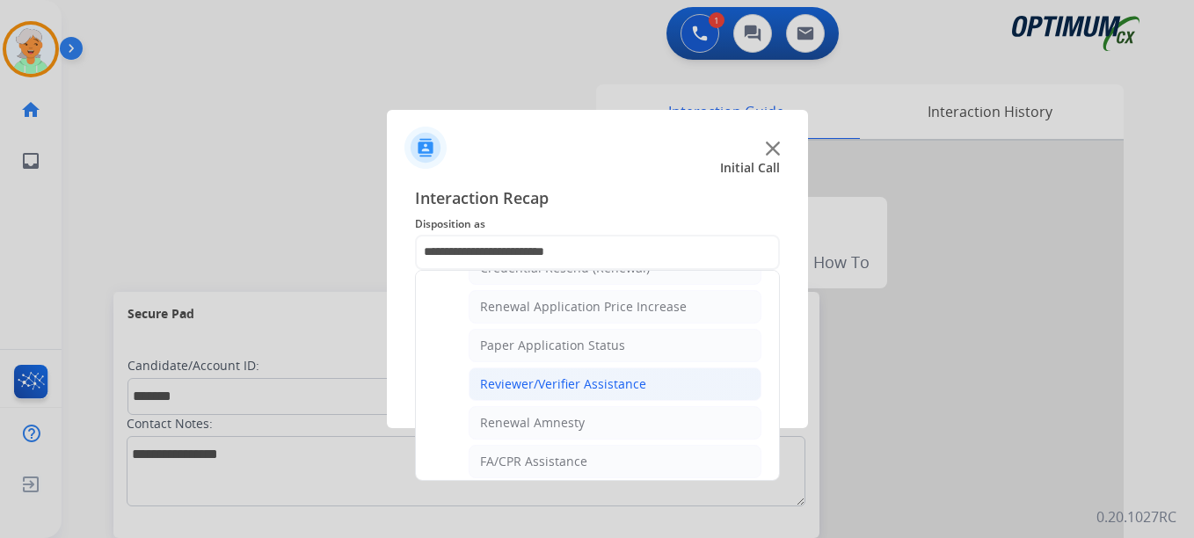
click at [528, 385] on div "Reviewer/Verifier Assistance" at bounding box center [563, 384] width 166 height 18
type input "**********"
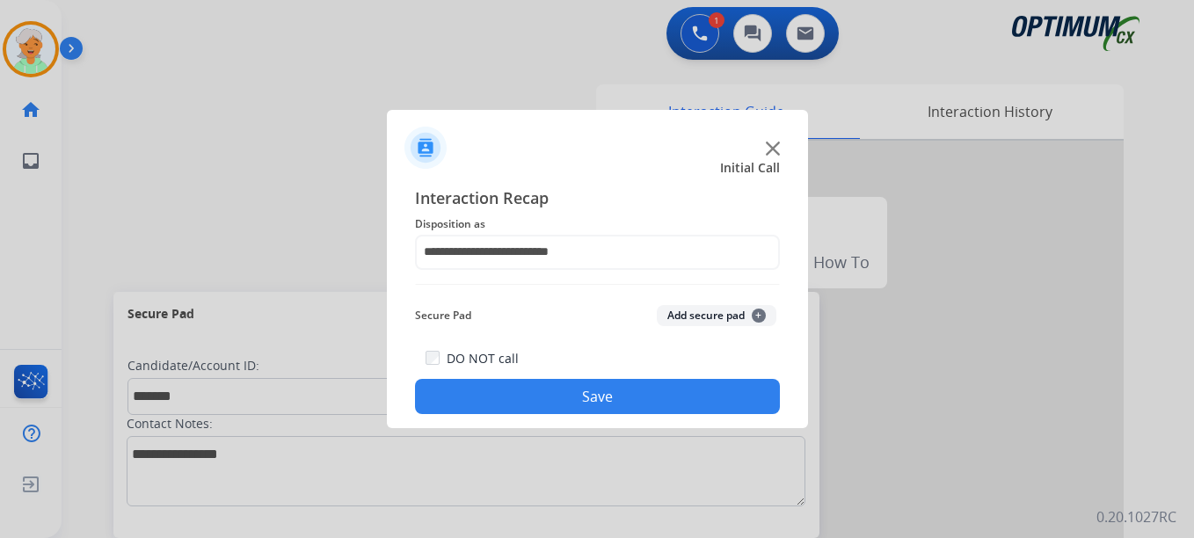
click at [528, 385] on button "Save" at bounding box center [597, 396] width 365 height 35
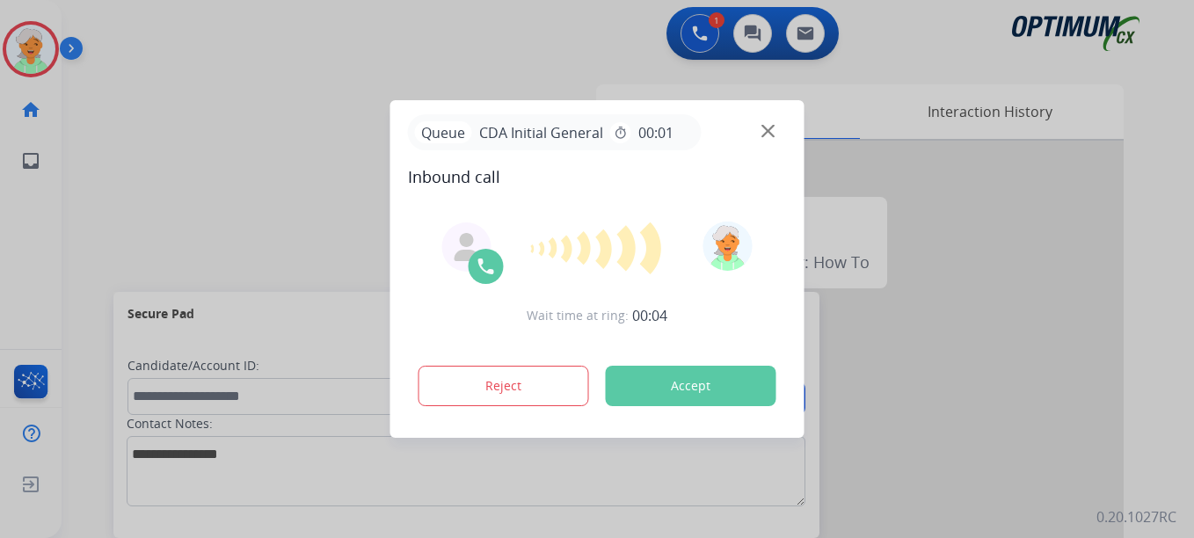
click at [714, 371] on button "Accept" at bounding box center [691, 386] width 171 height 40
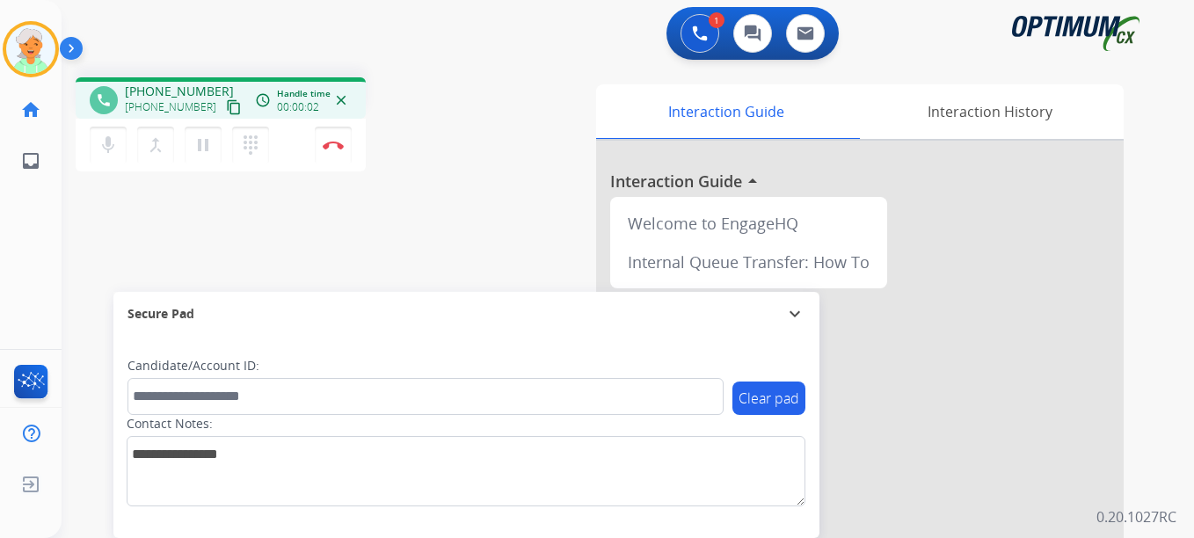
click at [226, 109] on mat-icon "content_copy" at bounding box center [234, 107] width 16 height 16
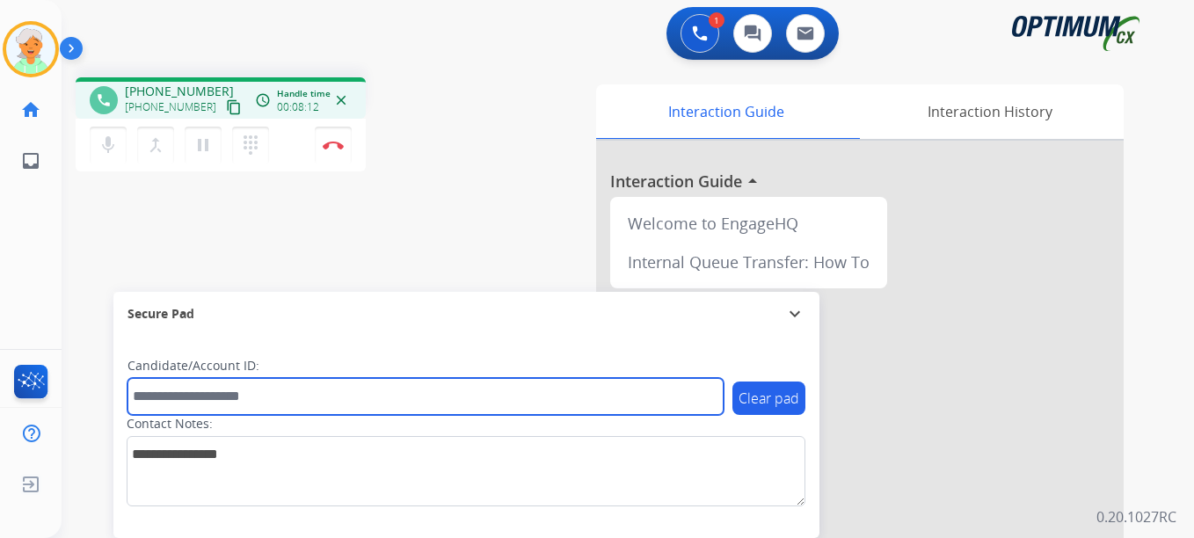
click at [168, 391] on input "text" at bounding box center [425, 396] width 596 height 37
paste input "*******"
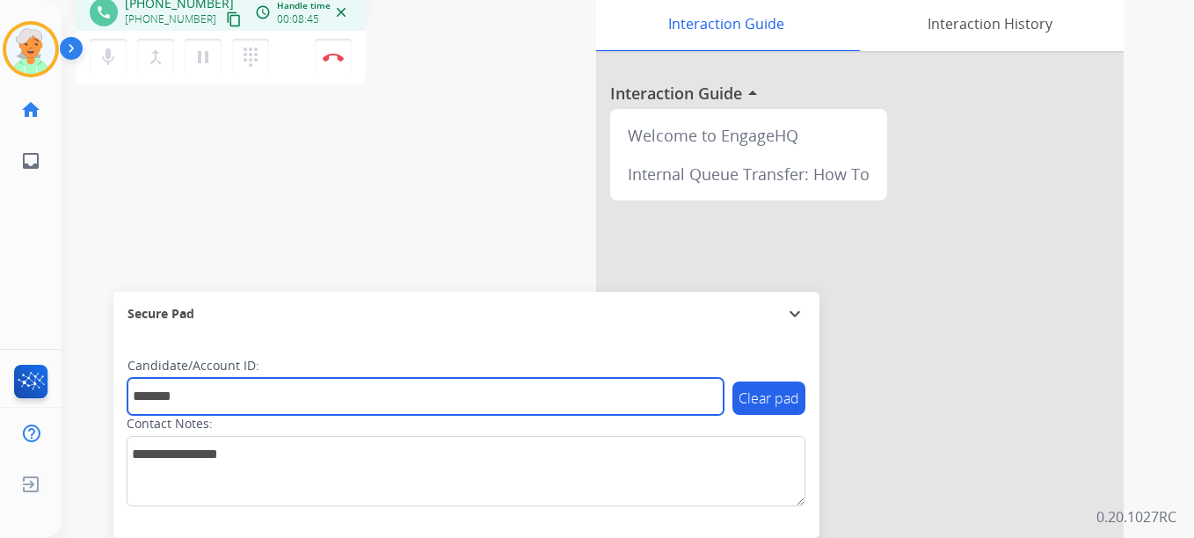
scroll to position [0, 0]
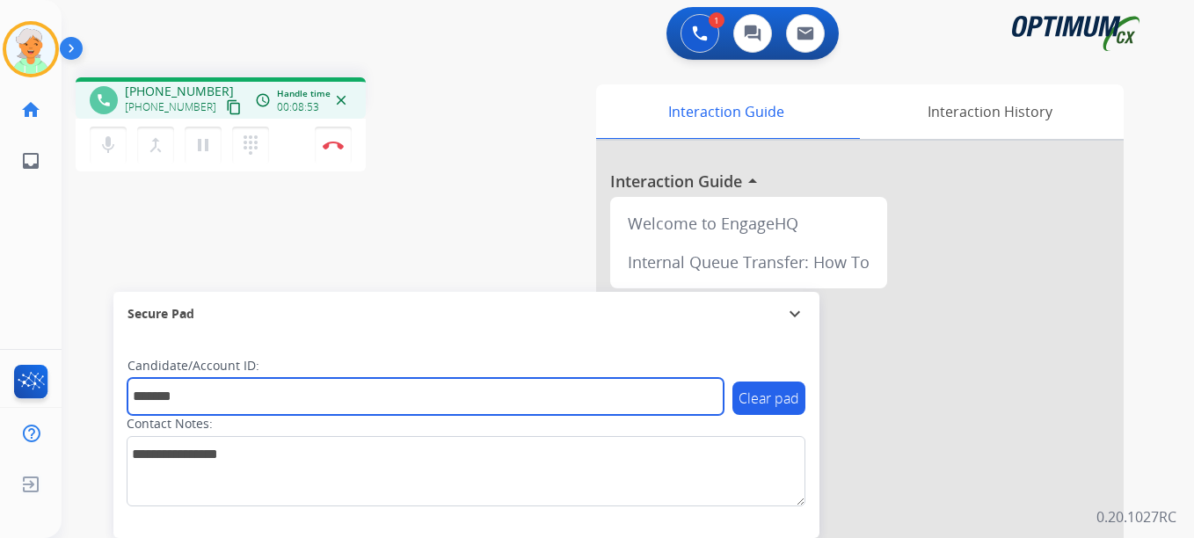
type input "*******"
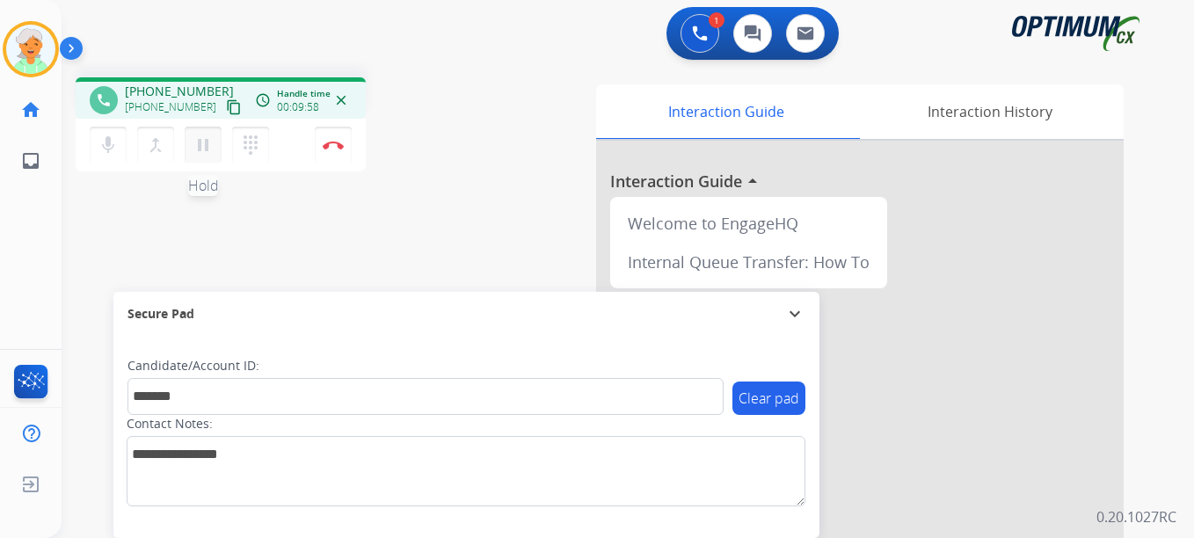
click at [200, 146] on mat-icon "pause" at bounding box center [203, 145] width 21 height 21
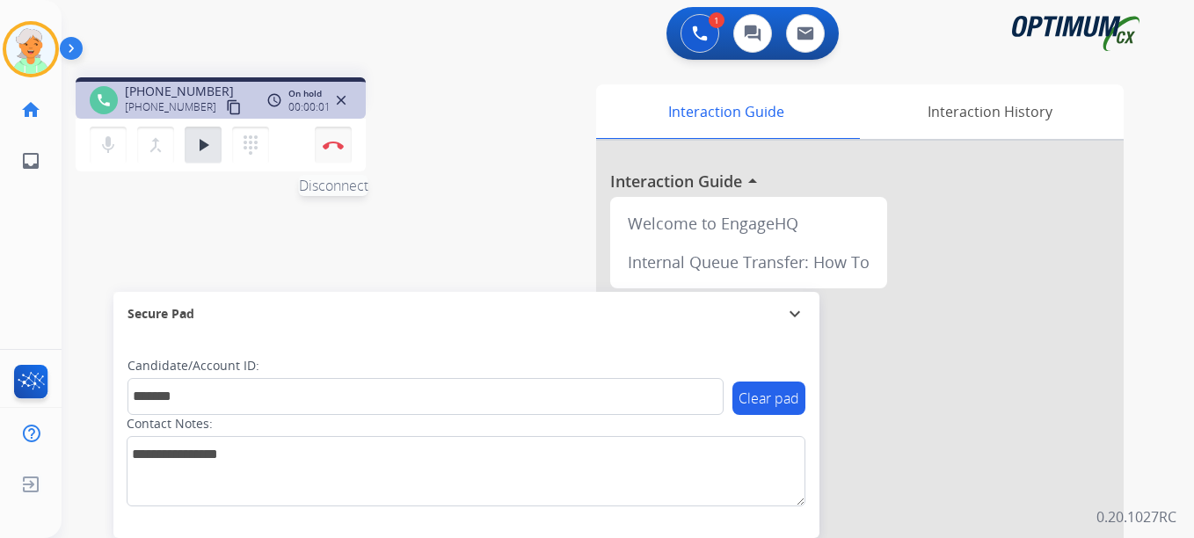
click at [334, 144] on img at bounding box center [333, 145] width 21 height 9
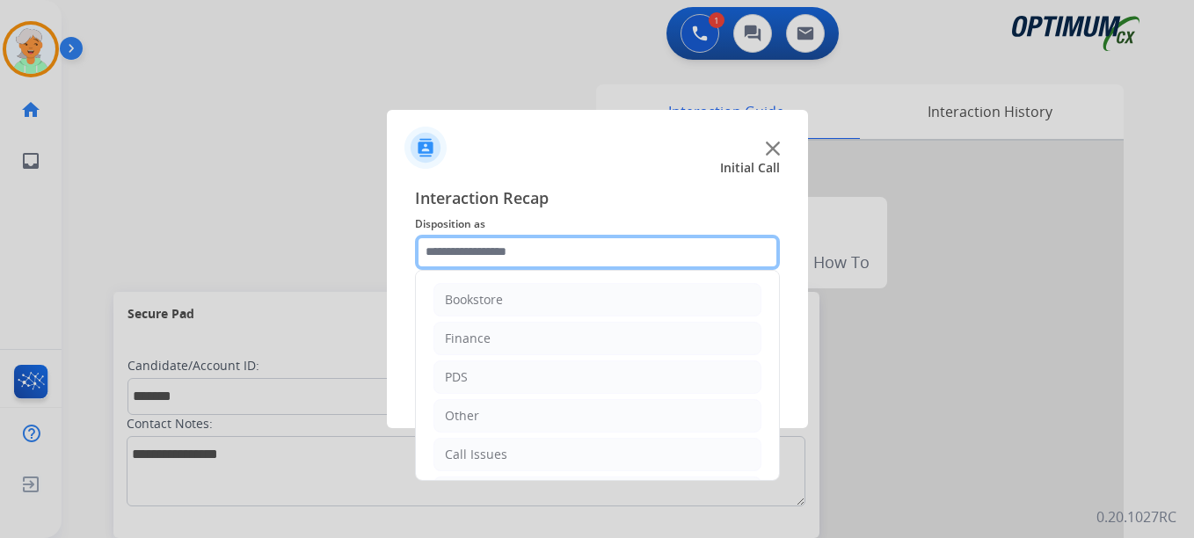
click at [487, 247] on input "text" at bounding box center [597, 252] width 365 height 35
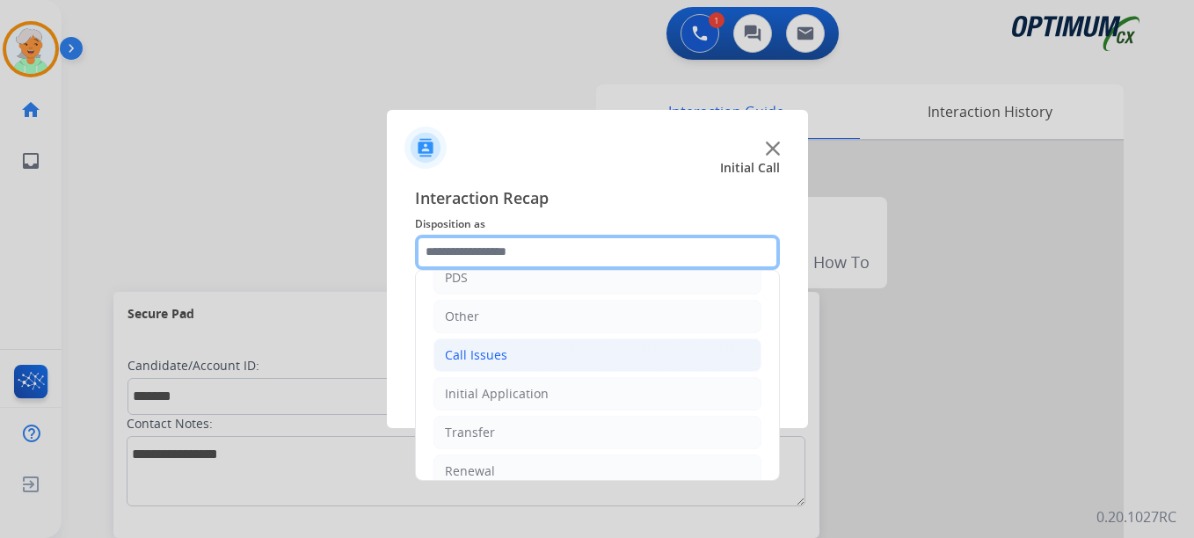
scroll to position [120, 0]
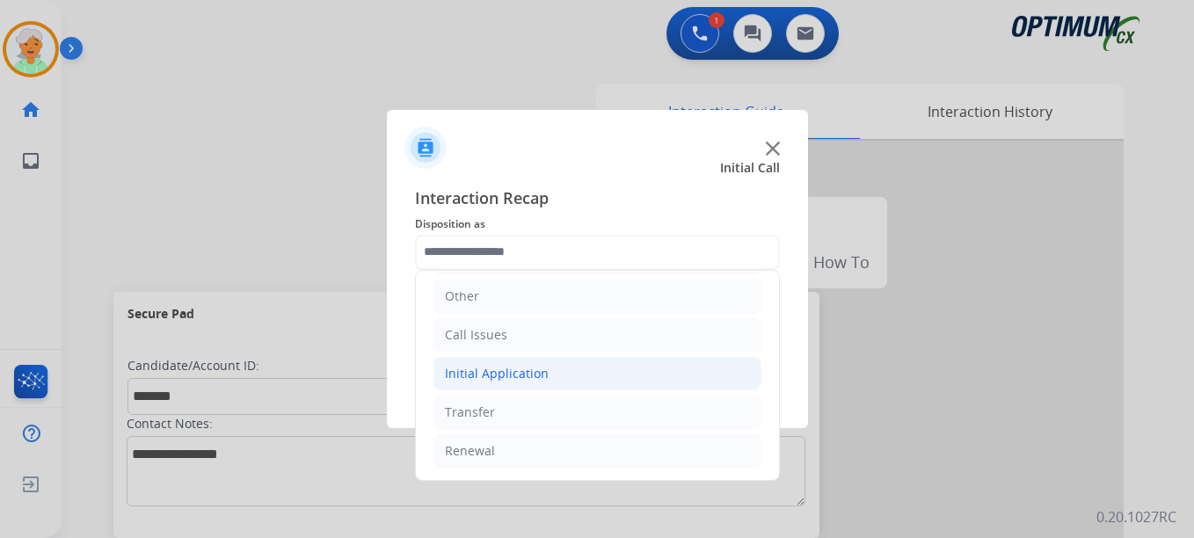
click at [484, 369] on div "Initial Application" at bounding box center [497, 374] width 104 height 18
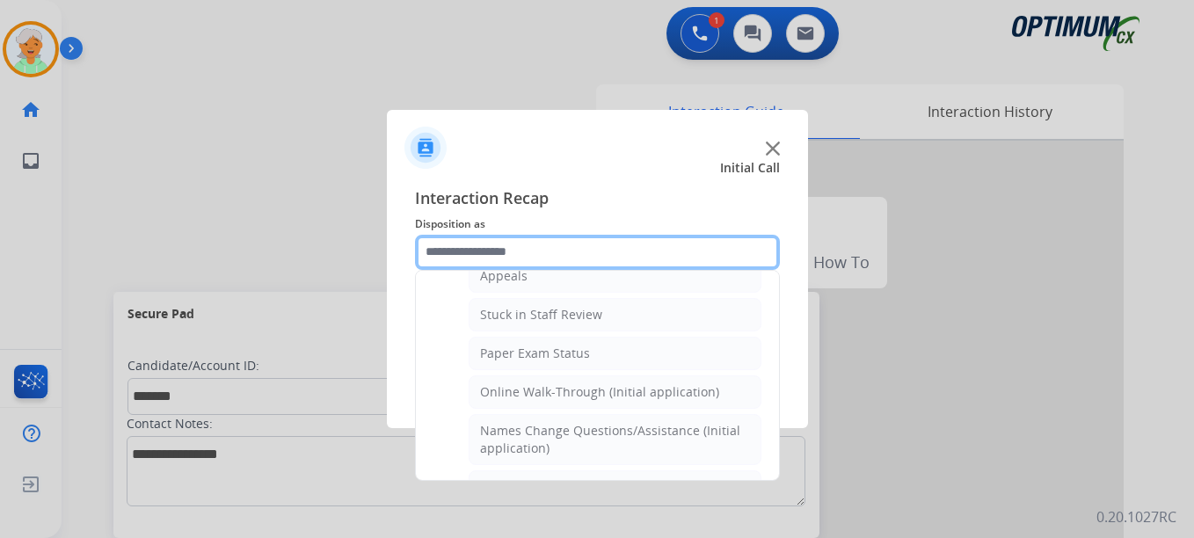
scroll to position [295, 0]
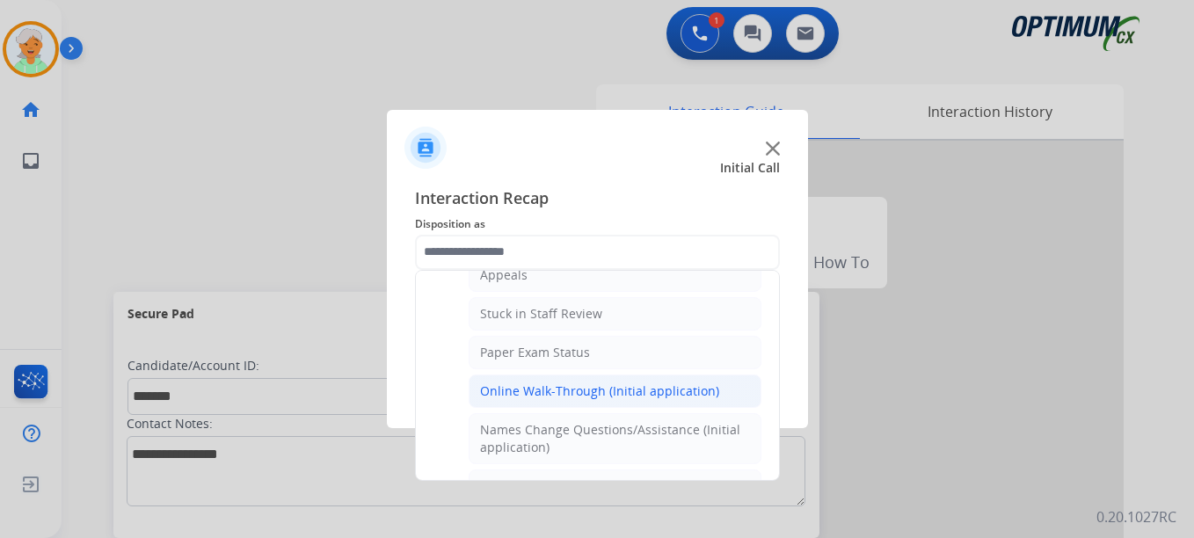
click at [527, 389] on div "Online Walk-Through (Initial application)" at bounding box center [599, 391] width 239 height 18
type input "**********"
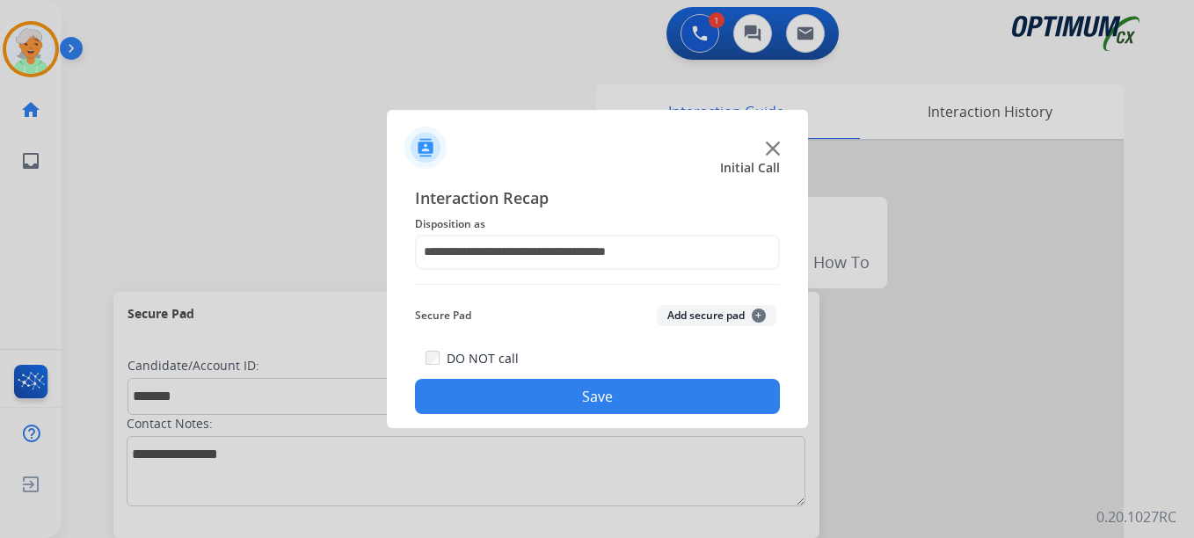
click at [527, 388] on button "Save" at bounding box center [597, 396] width 365 height 35
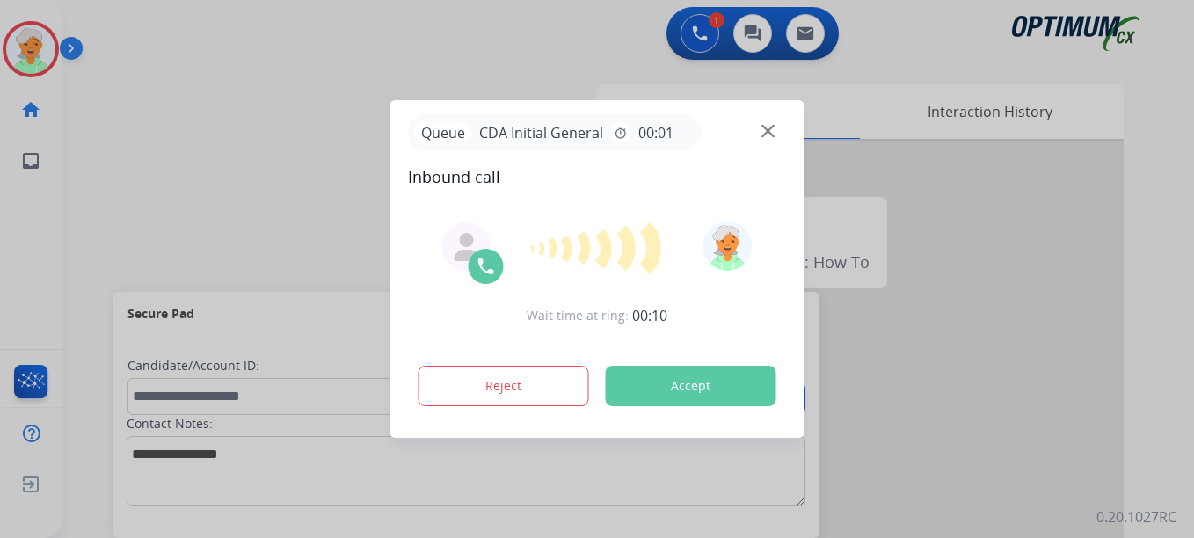
click at [640, 388] on button "Accept" at bounding box center [691, 386] width 171 height 40
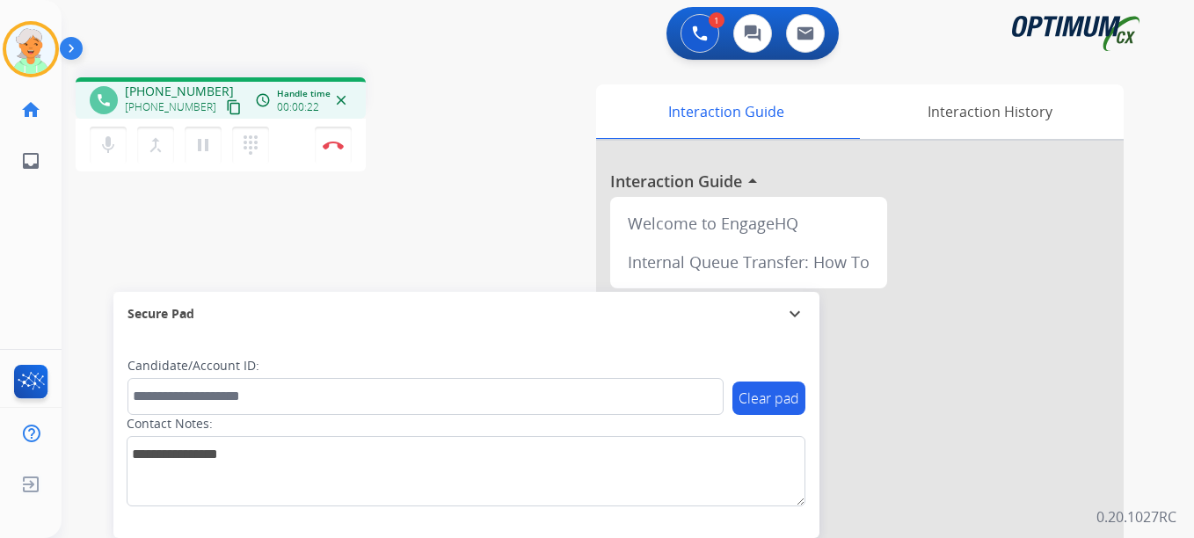
click at [226, 108] on mat-icon "content_copy" at bounding box center [234, 107] width 16 height 16
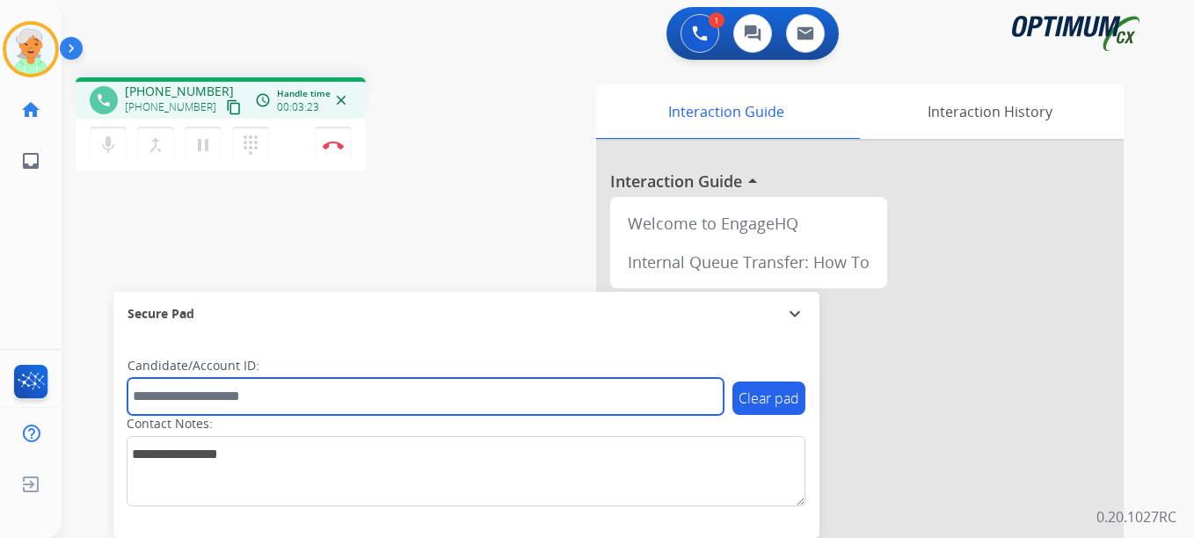
click at [173, 396] on input "text" at bounding box center [425, 396] width 596 height 37
paste input "*******"
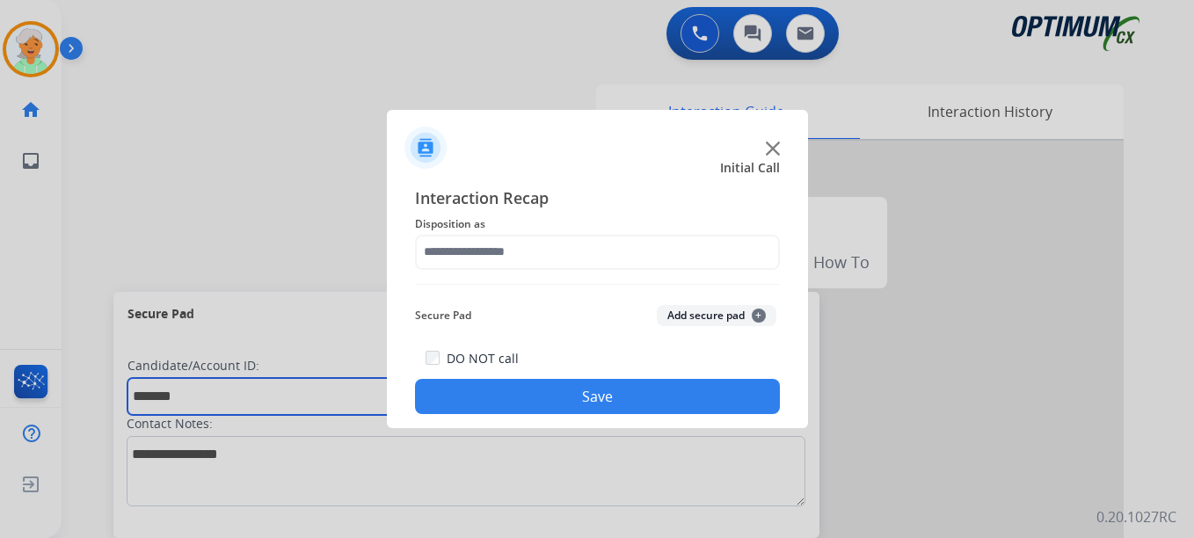
type input "*******"
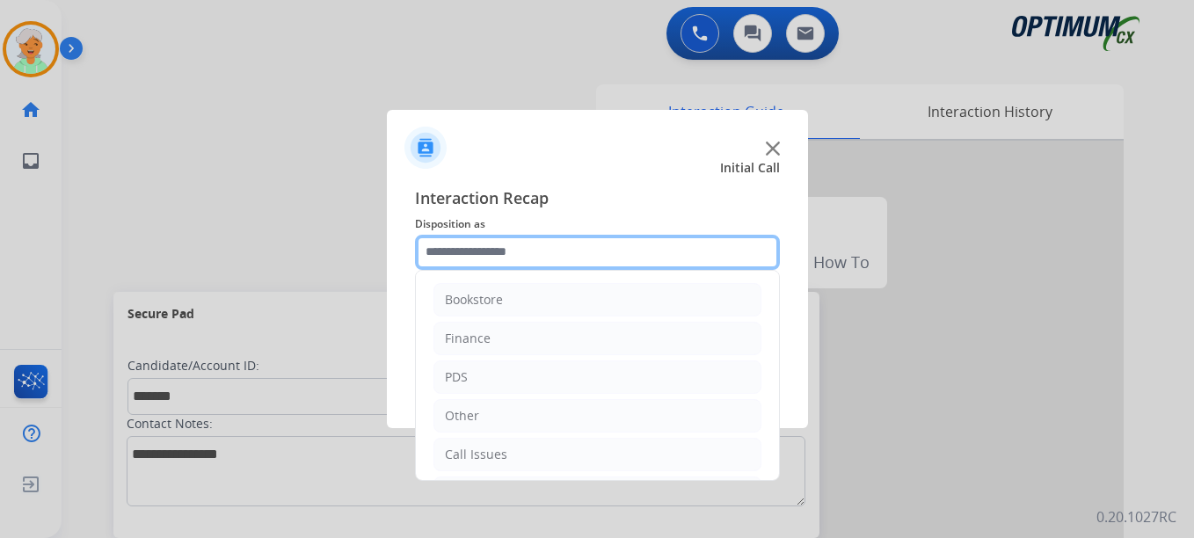
click at [469, 251] on input "text" at bounding box center [597, 252] width 365 height 35
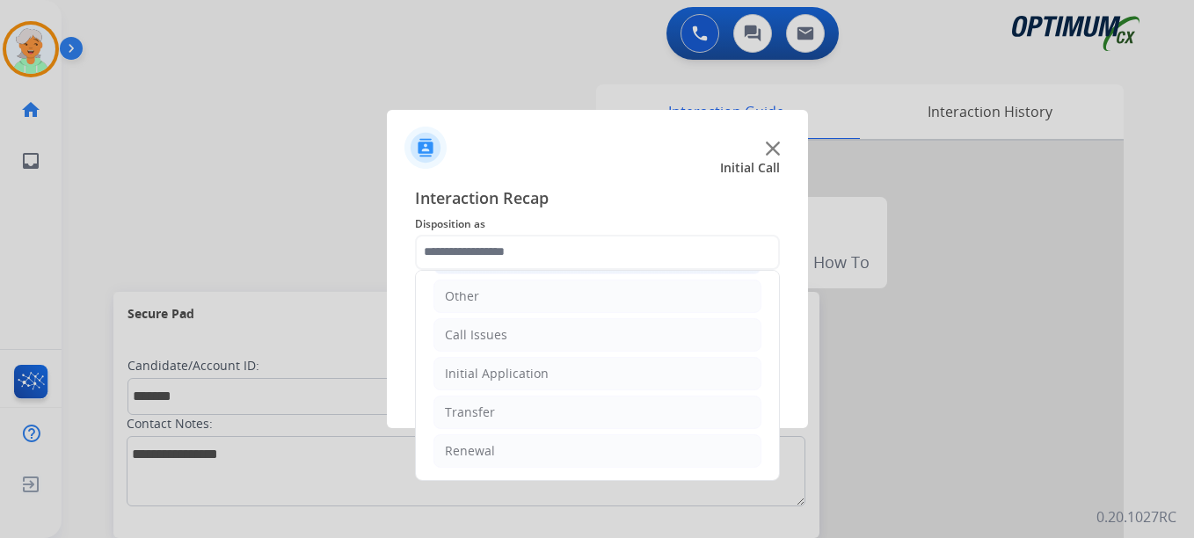
click at [492, 377] on div "Initial Application" at bounding box center [497, 374] width 104 height 18
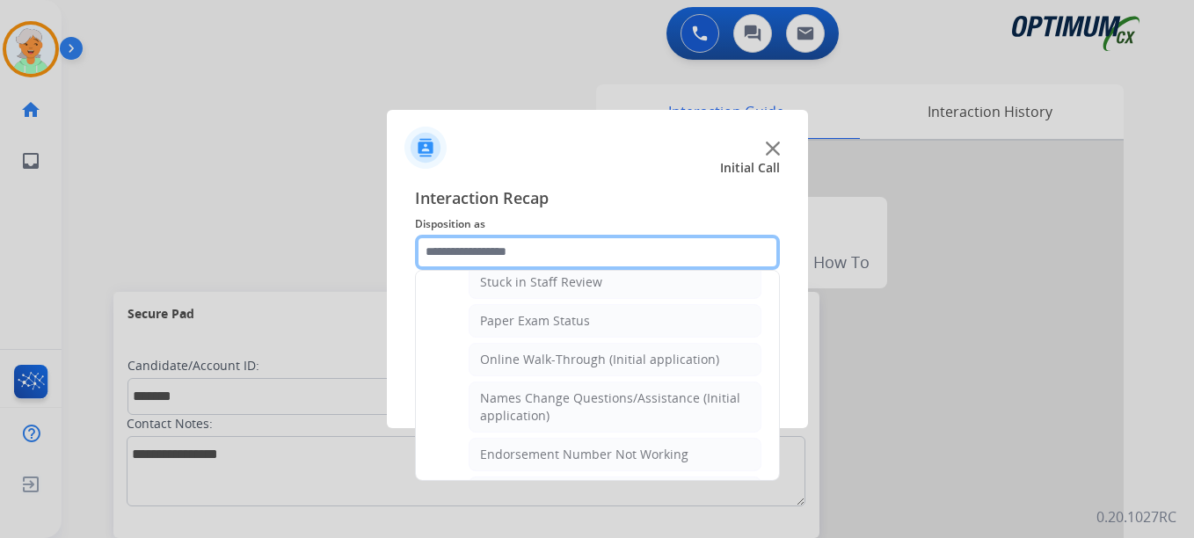
scroll to position [295, 0]
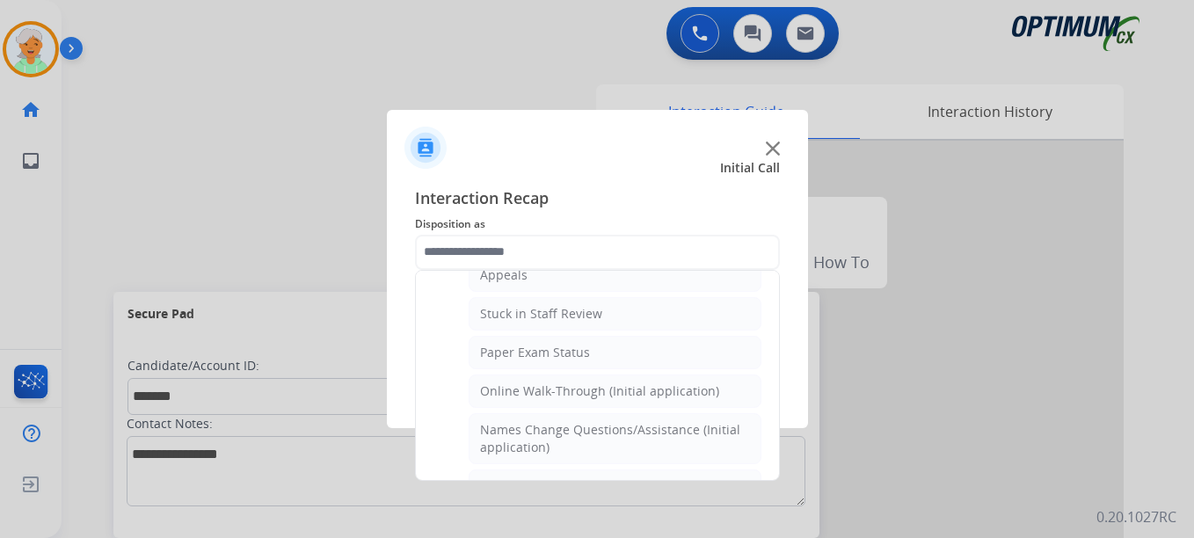
click at [510, 390] on div "Online Walk-Through (Initial application)" at bounding box center [599, 391] width 239 height 18
type input "**********"
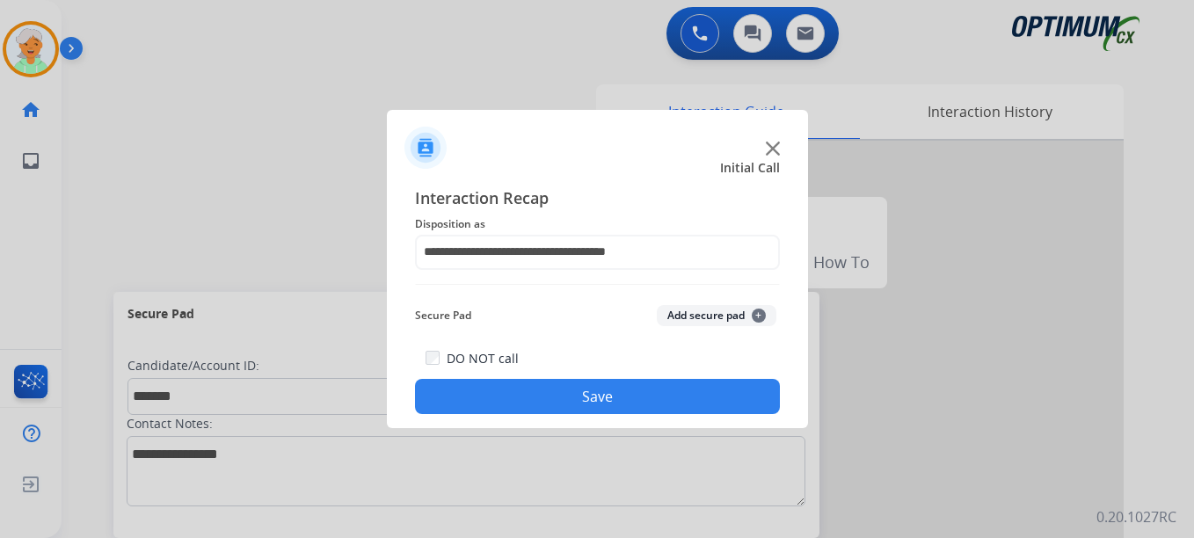
click at [510, 390] on button "Save" at bounding box center [597, 396] width 365 height 35
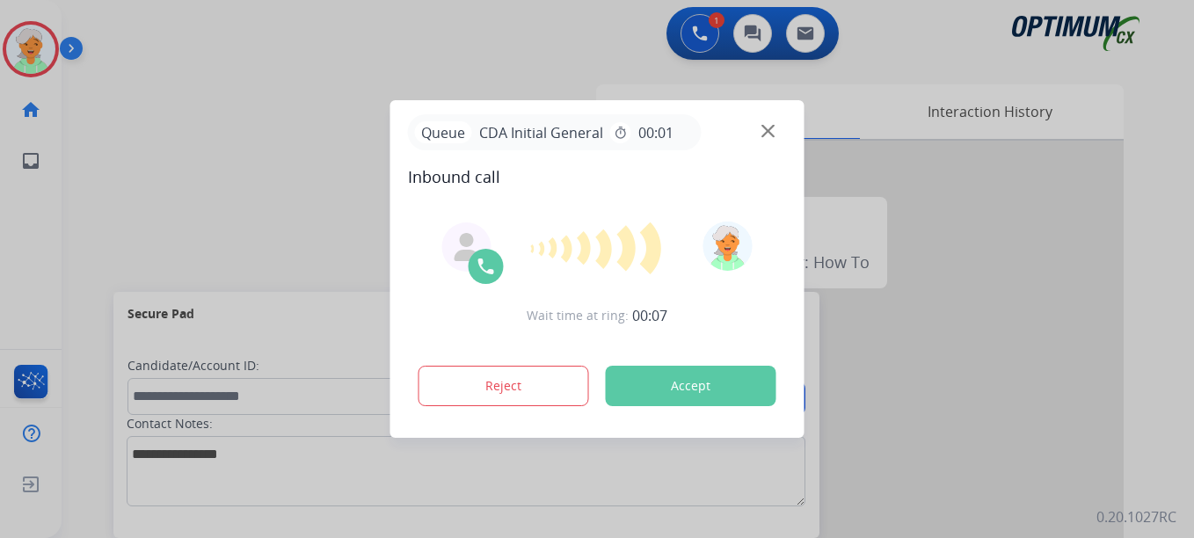
click at [670, 385] on button "Accept" at bounding box center [691, 386] width 171 height 40
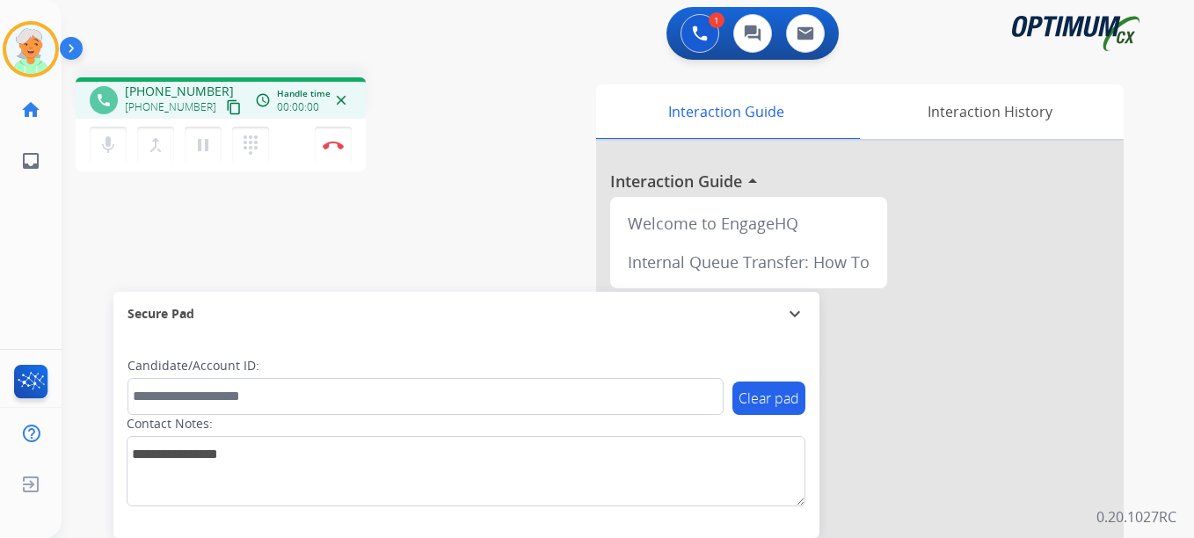
click at [226, 105] on mat-icon "content_copy" at bounding box center [234, 107] width 16 height 16
click at [226, 106] on mat-icon "content_copy" at bounding box center [234, 107] width 16 height 16
click at [210, 145] on mat-icon "pause" at bounding box center [203, 145] width 21 height 21
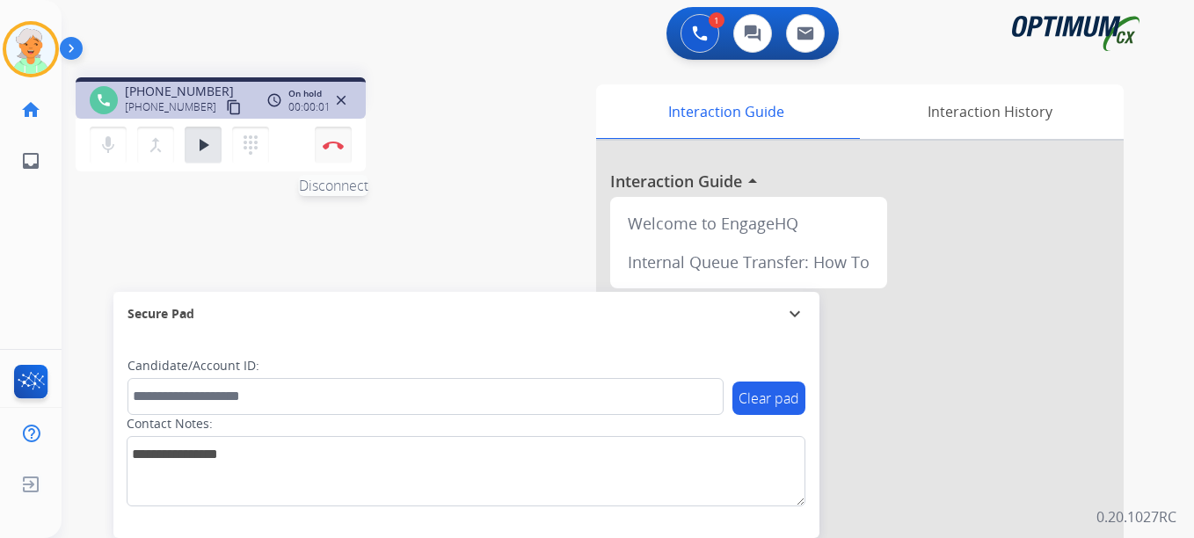
click at [340, 144] on img at bounding box center [333, 145] width 21 height 9
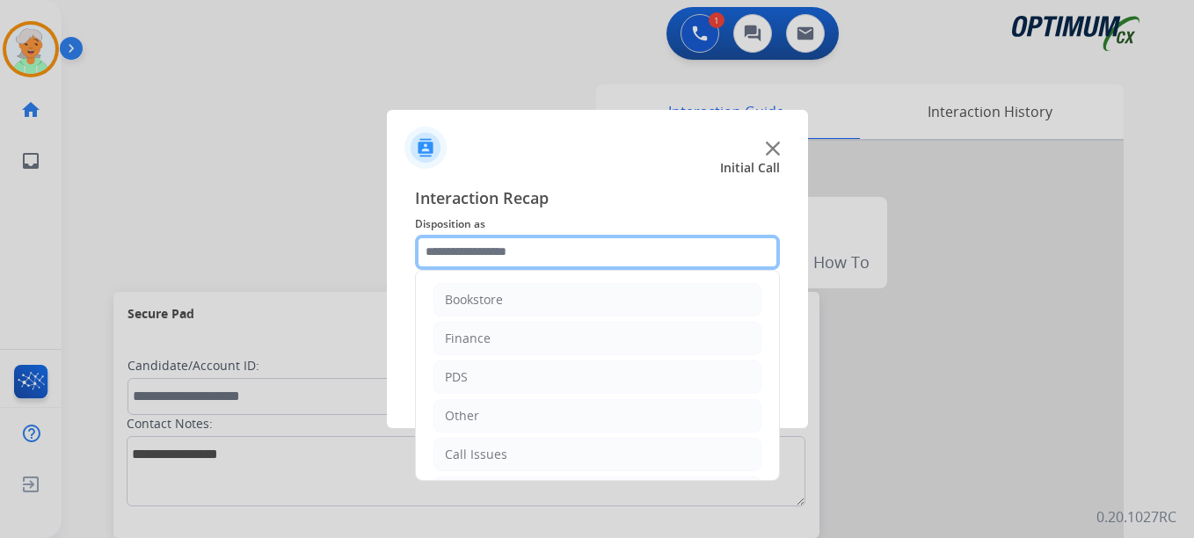
click at [506, 249] on input "text" at bounding box center [597, 252] width 365 height 35
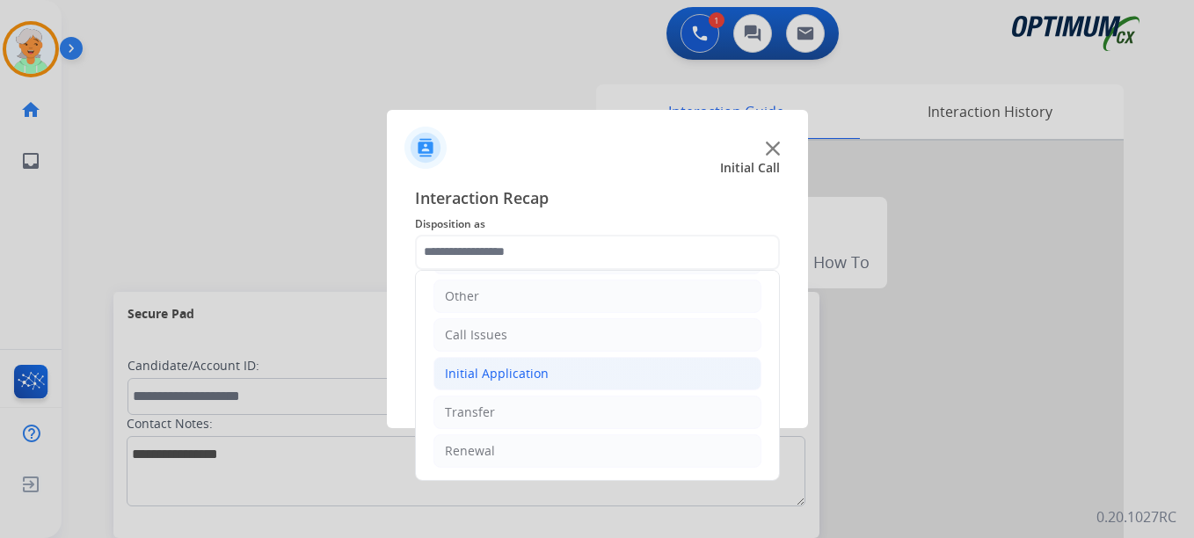
click at [512, 372] on div "Initial Application" at bounding box center [497, 374] width 104 height 18
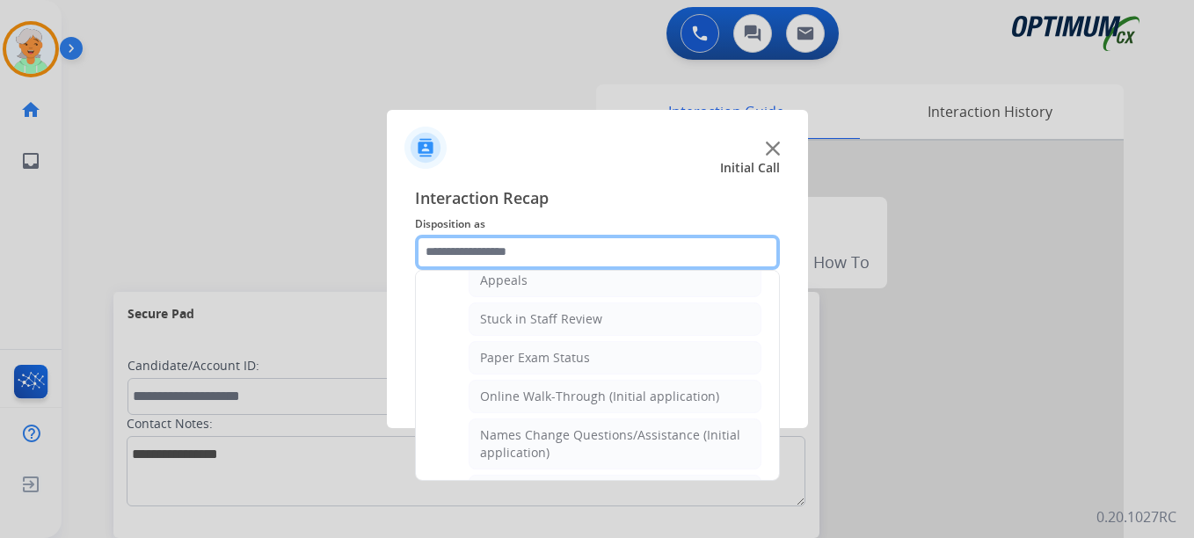
scroll to position [383, 0]
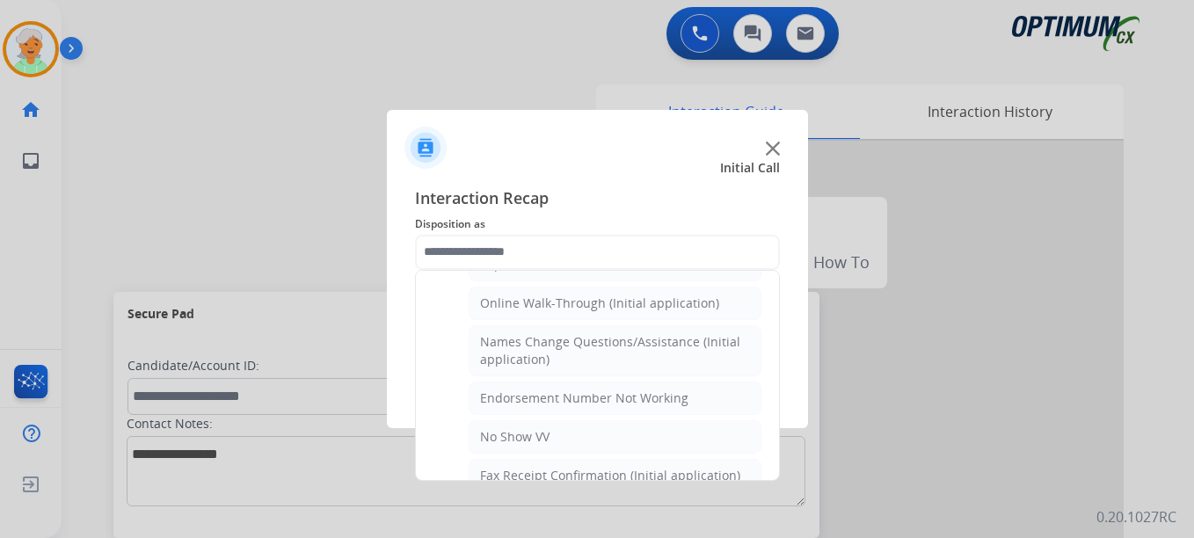
click at [538, 340] on div "Names Change Questions/Assistance (Initial application)" at bounding box center [615, 350] width 270 height 35
type input "**********"
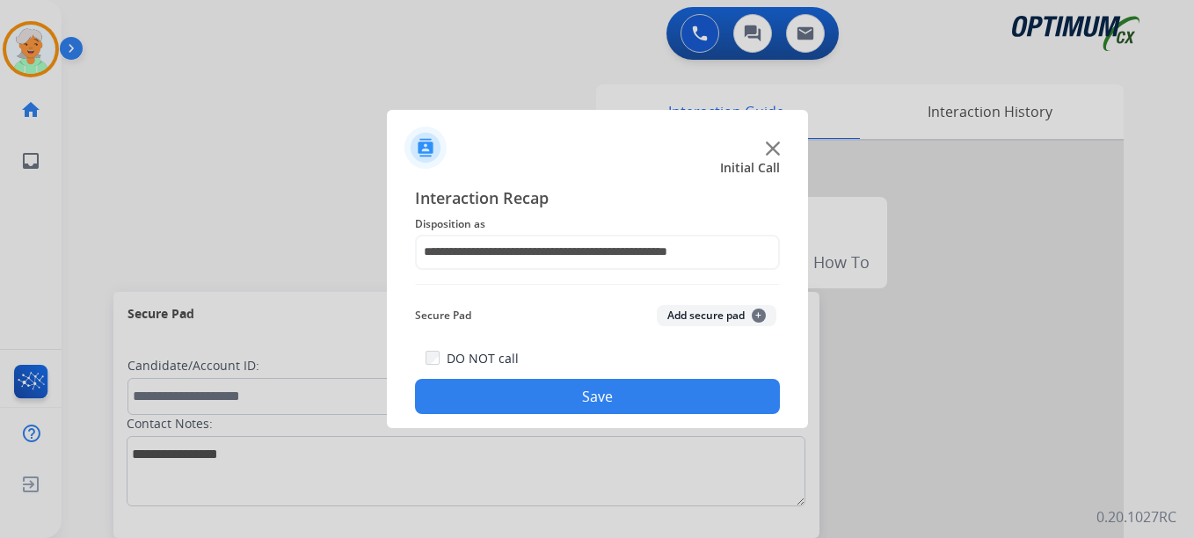
click at [537, 386] on button "Save" at bounding box center [597, 396] width 365 height 35
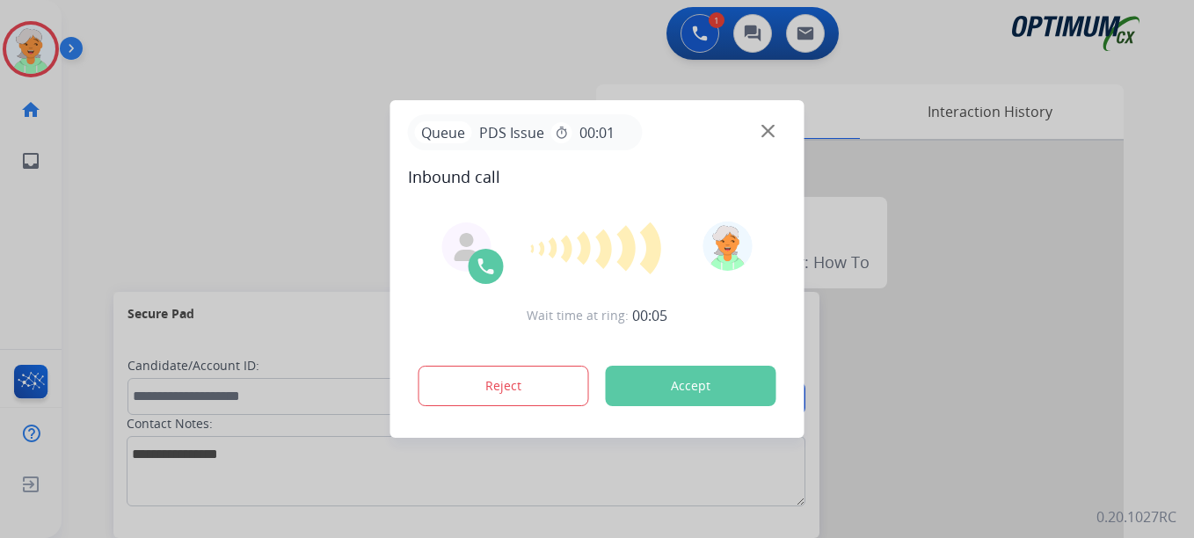
click at [685, 383] on button "Accept" at bounding box center [691, 386] width 171 height 40
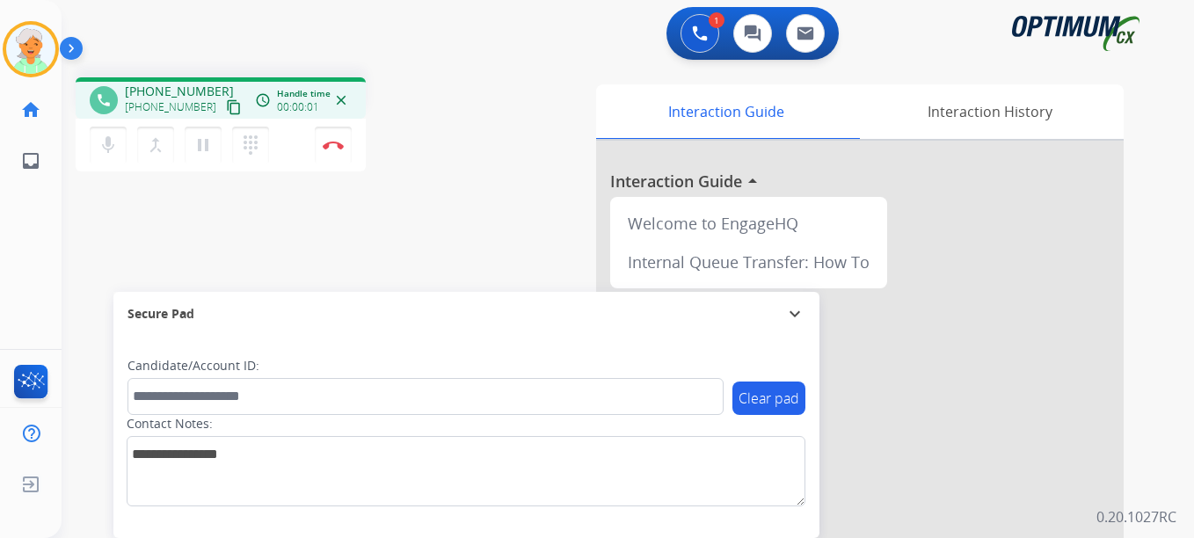
click at [226, 105] on mat-icon "content_copy" at bounding box center [234, 107] width 16 height 16
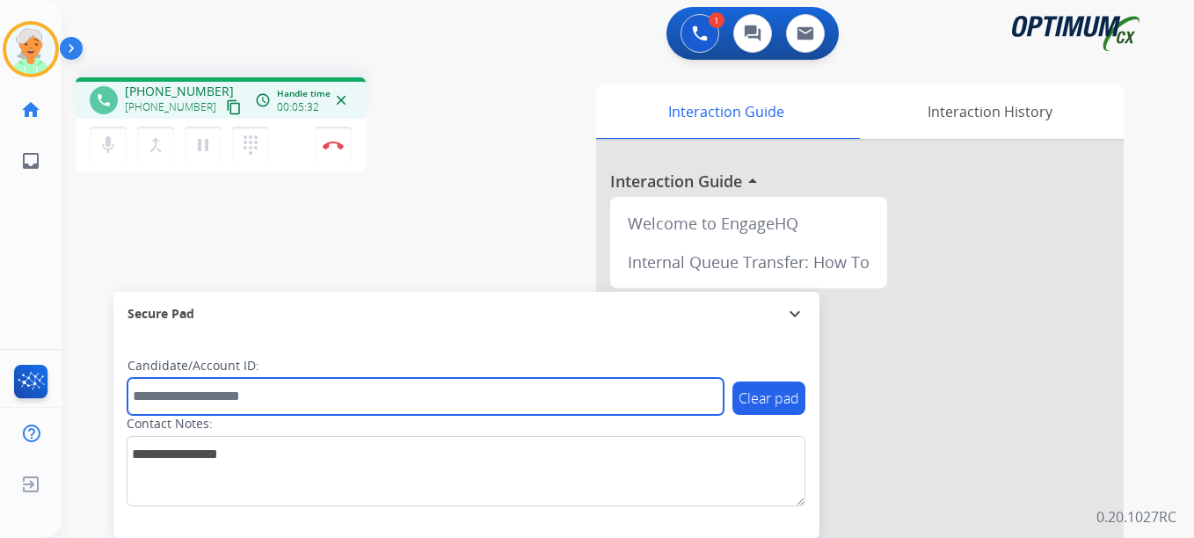
click at [205, 401] on input "text" at bounding box center [425, 396] width 596 height 37
paste input "*******"
type input "*******"
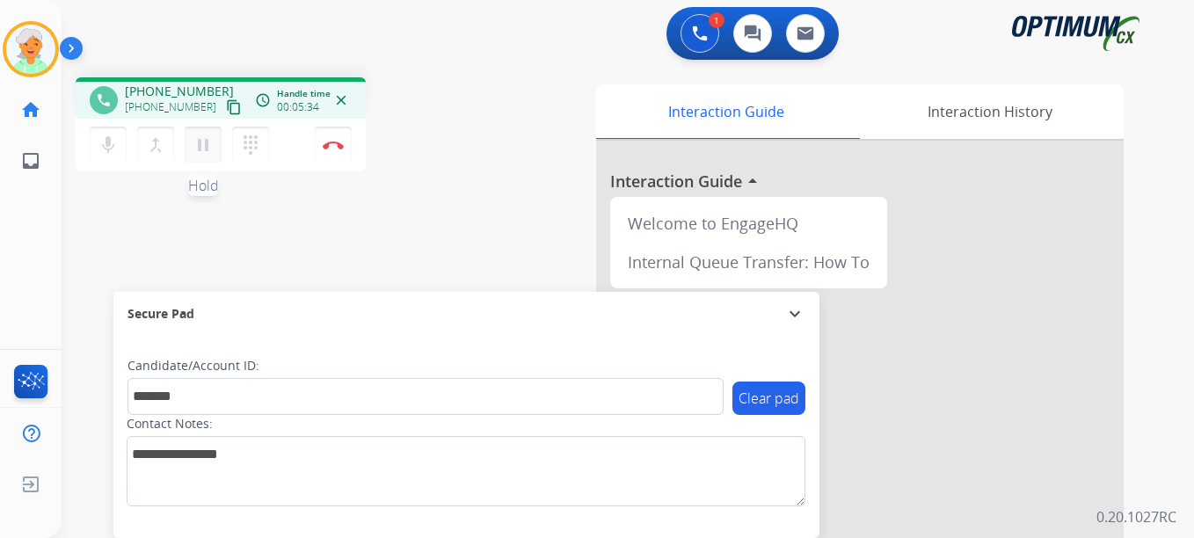
click at [200, 147] on mat-icon "pause" at bounding box center [203, 145] width 21 height 21
click at [346, 152] on button "Disconnect" at bounding box center [333, 145] width 37 height 37
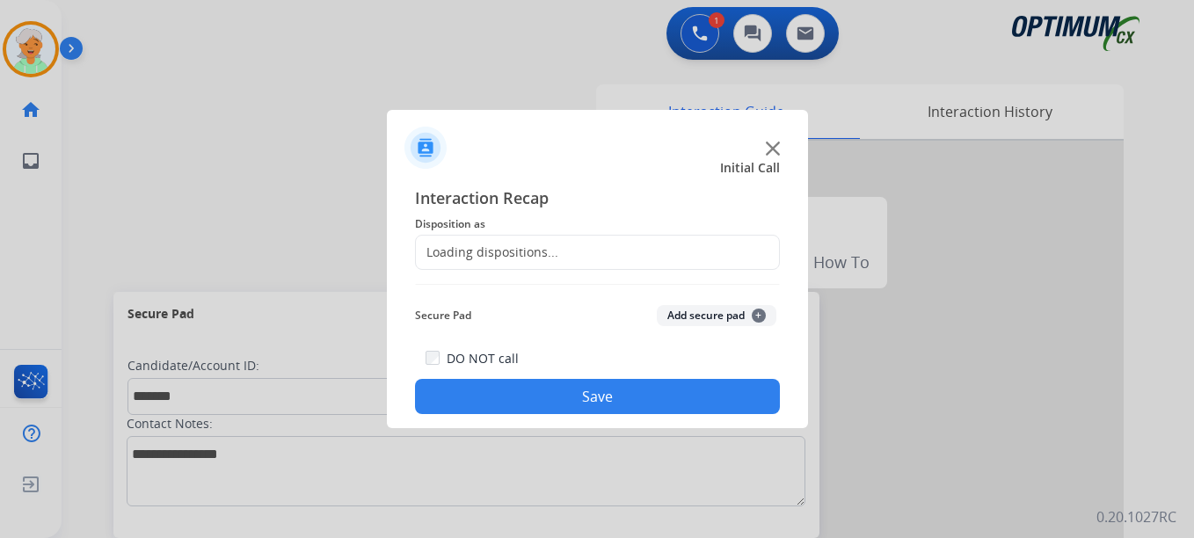
click at [497, 259] on div "Loading dispositions..." at bounding box center [487, 253] width 142 height 18
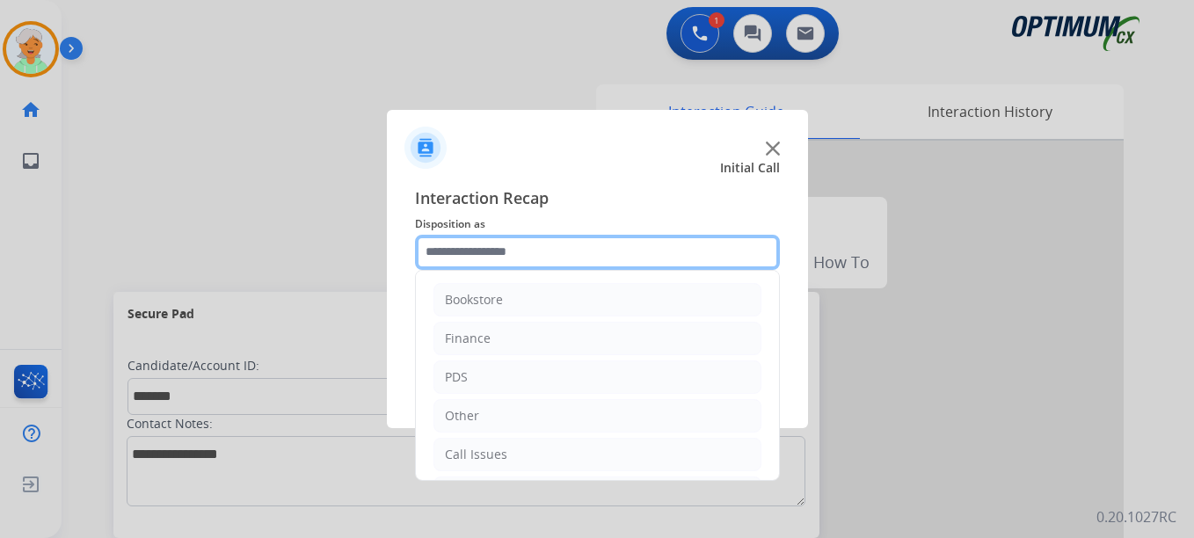
click at [497, 254] on input "text" at bounding box center [597, 252] width 365 height 35
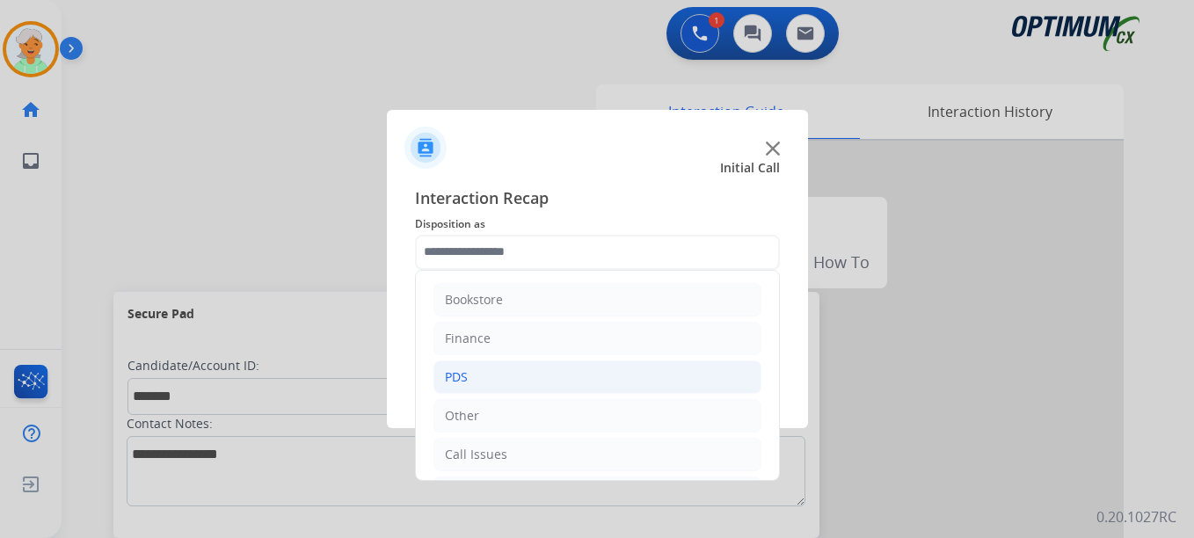
click at [482, 381] on li "PDS" at bounding box center [597, 376] width 328 height 33
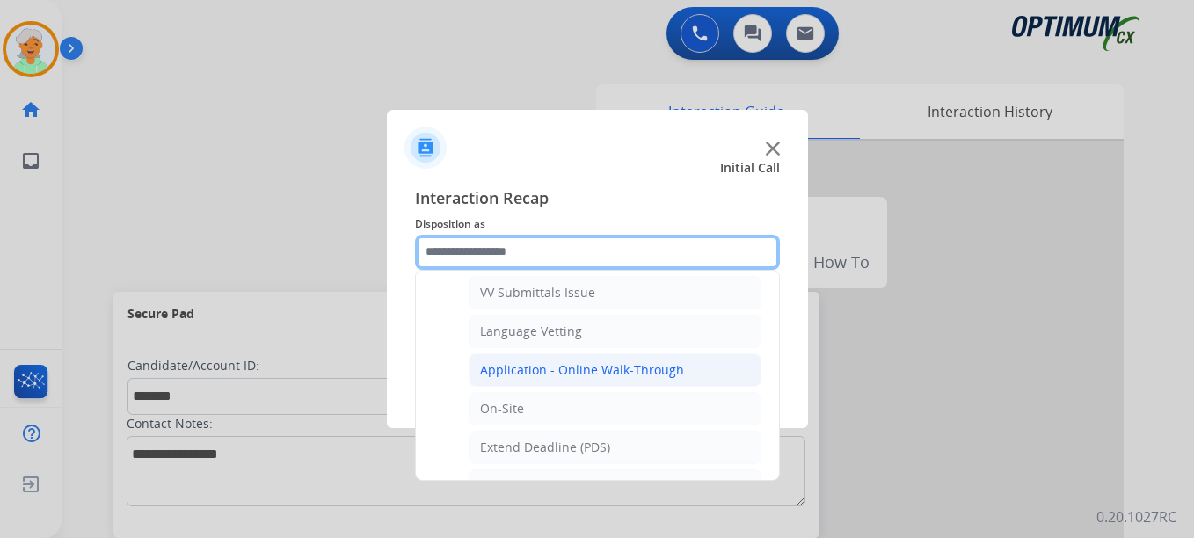
scroll to position [440, 0]
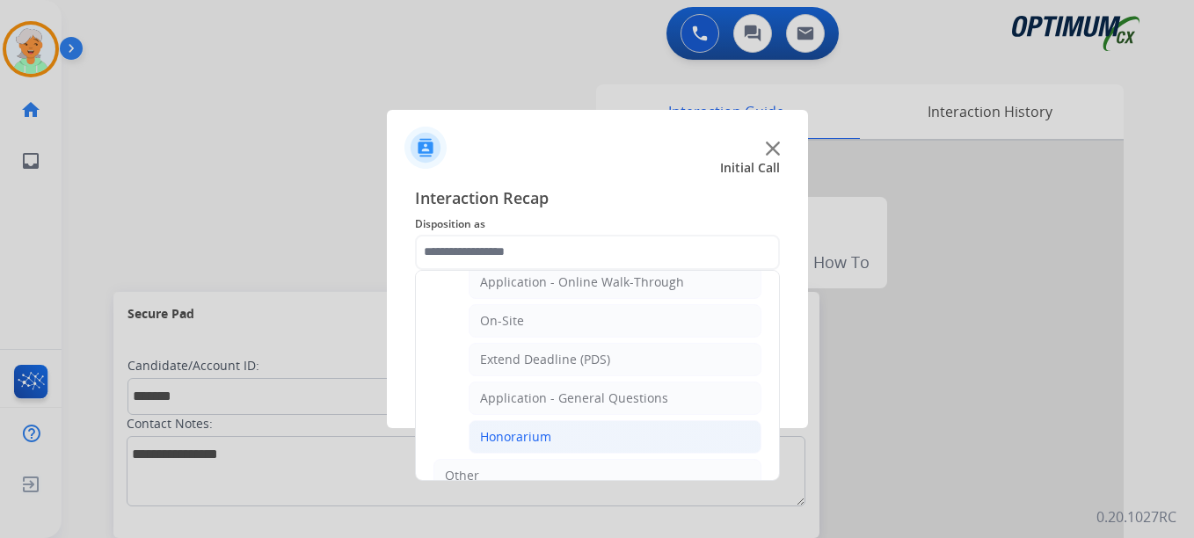
click at [506, 434] on div "Honorarium" at bounding box center [515, 437] width 71 height 18
type input "**********"
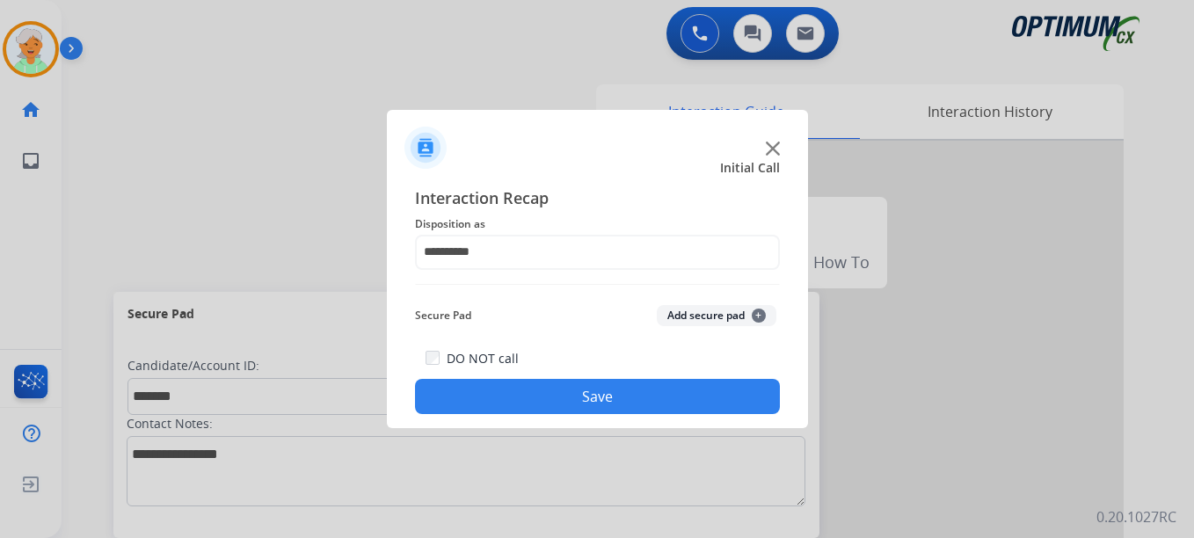
click at [515, 411] on button "Save" at bounding box center [597, 396] width 365 height 35
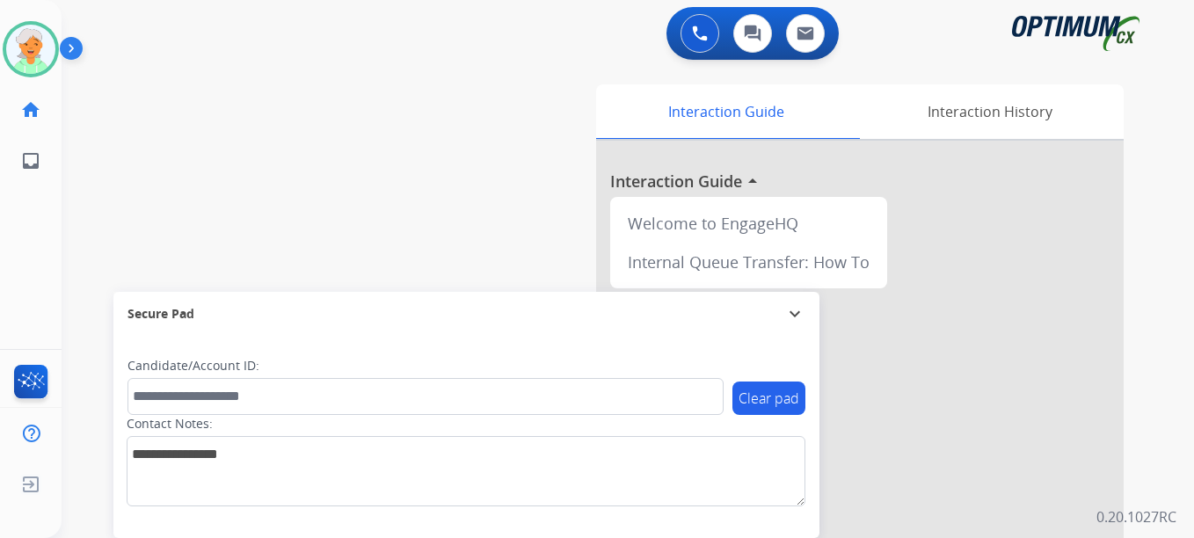
drag, startPoint x: 78, startPoint y: 211, endPoint x: 73, endPoint y: 197, distance: 15.0
click at [78, 211] on div "swap_horiz Break voice bridge close_fullscreen Connect 3-Way Call merge_type Se…" at bounding box center [607, 429] width 1090 height 733
click at [15, 42] on img at bounding box center [30, 49] width 49 height 49
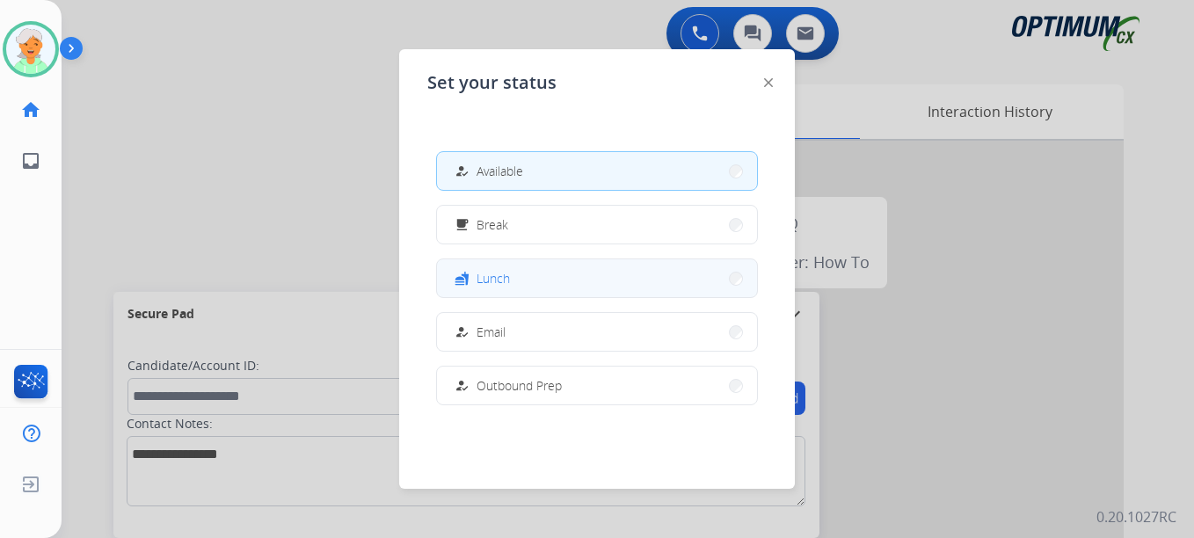
click at [507, 288] on button "fastfood Lunch" at bounding box center [597, 278] width 320 height 38
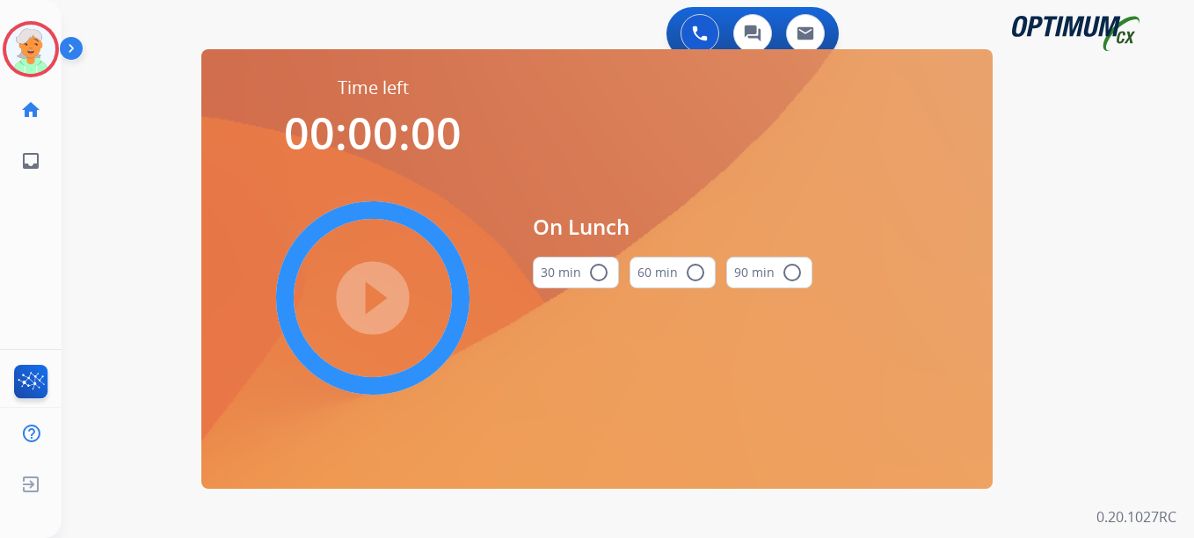
click at [602, 272] on mat-icon "radio_button_unchecked" at bounding box center [598, 272] width 21 height 21
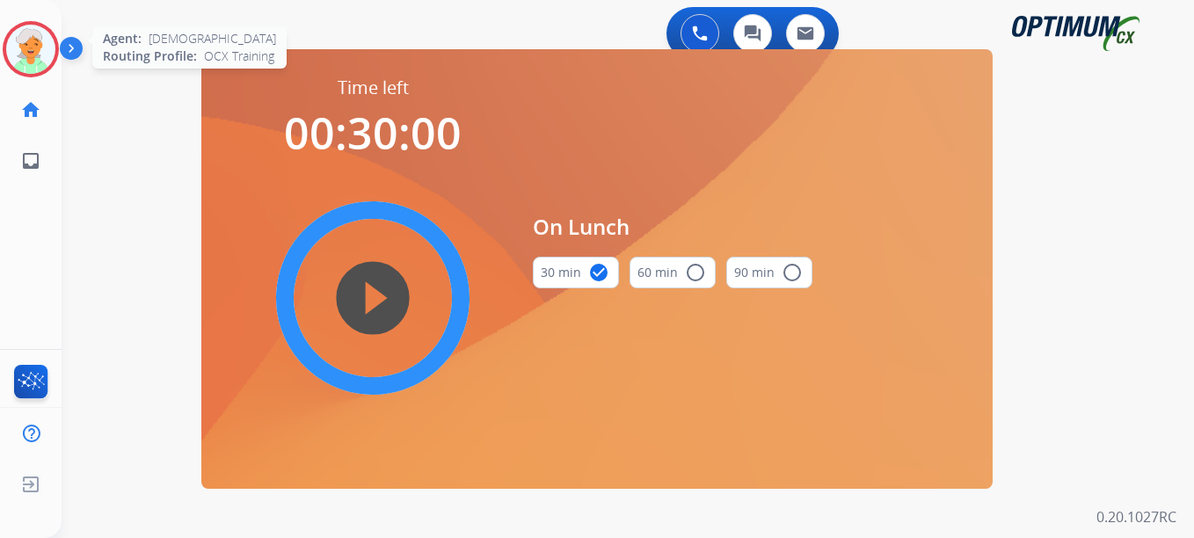
click at [42, 50] on img at bounding box center [30, 49] width 49 height 49
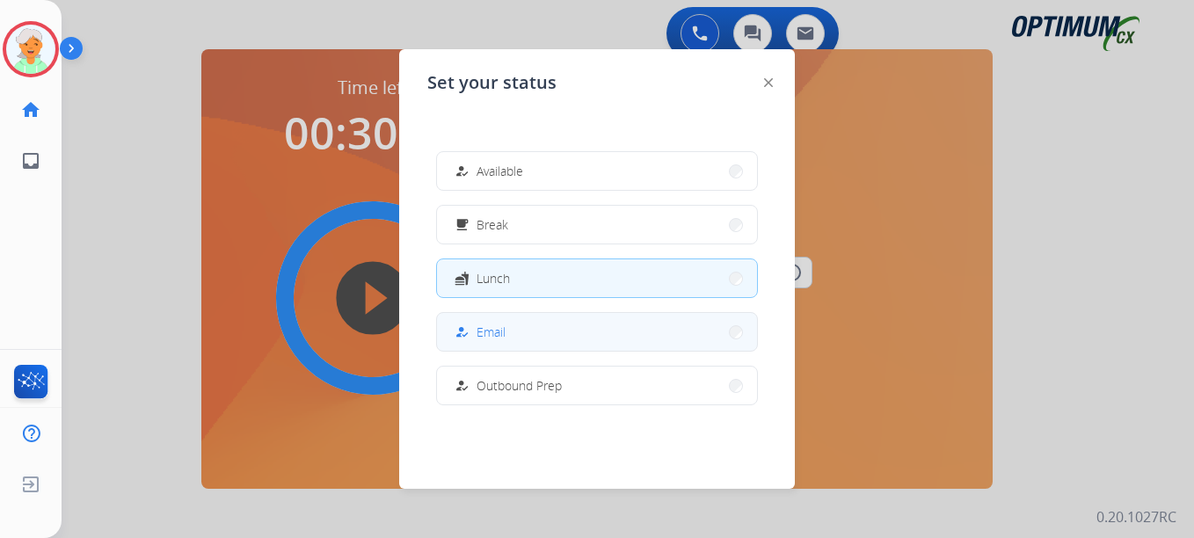
click at [504, 331] on span "Email" at bounding box center [491, 332] width 29 height 18
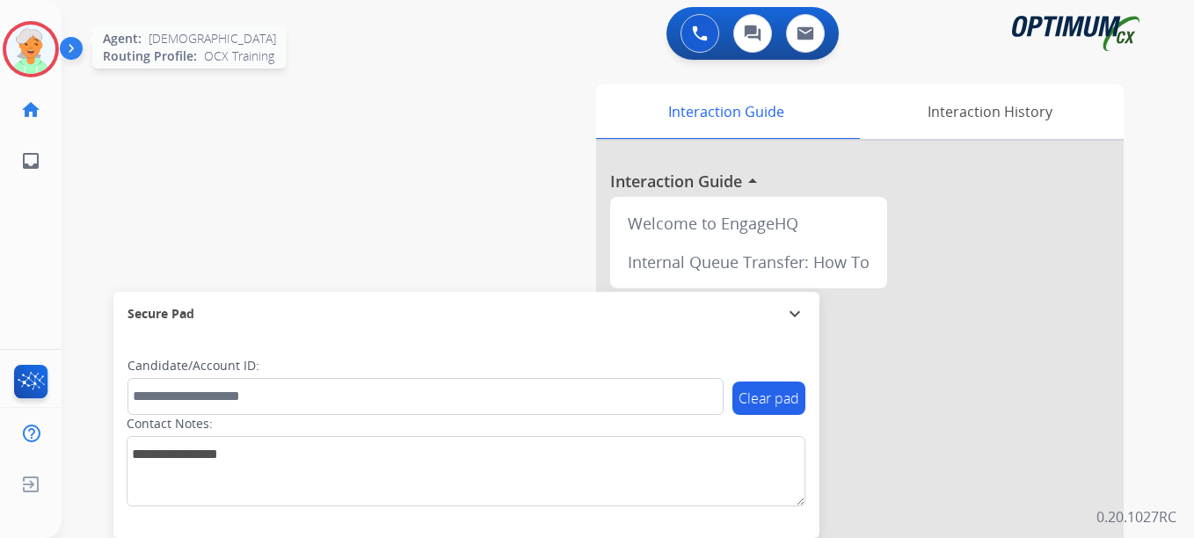
click at [15, 33] on img at bounding box center [30, 49] width 49 height 49
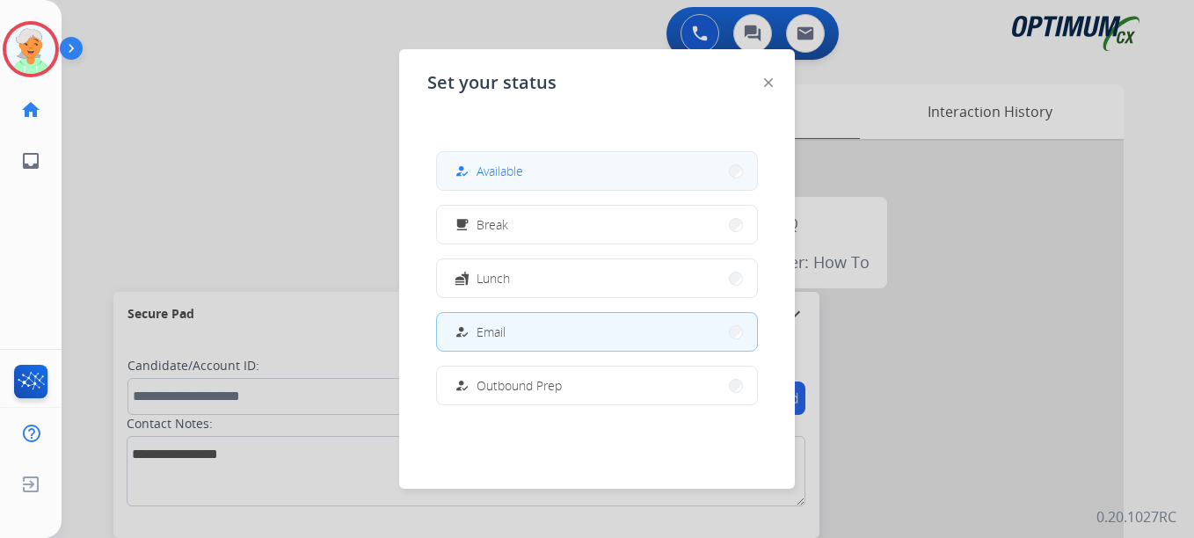
click at [490, 162] on span "Available" at bounding box center [500, 171] width 47 height 18
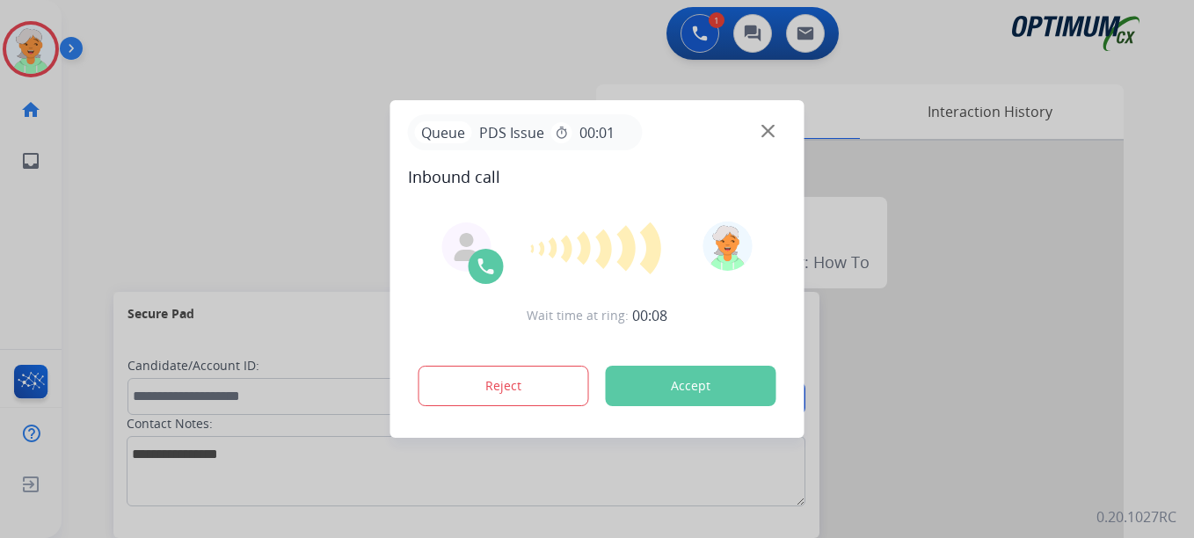
click at [714, 387] on button "Accept" at bounding box center [691, 386] width 171 height 40
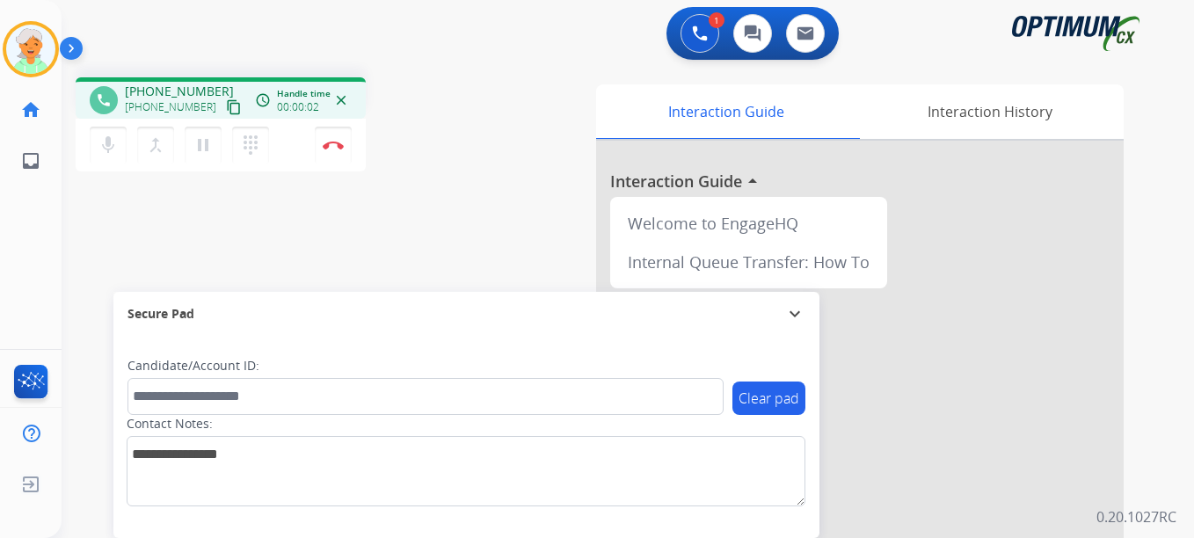
click at [226, 103] on mat-icon "content_copy" at bounding box center [234, 107] width 16 height 16
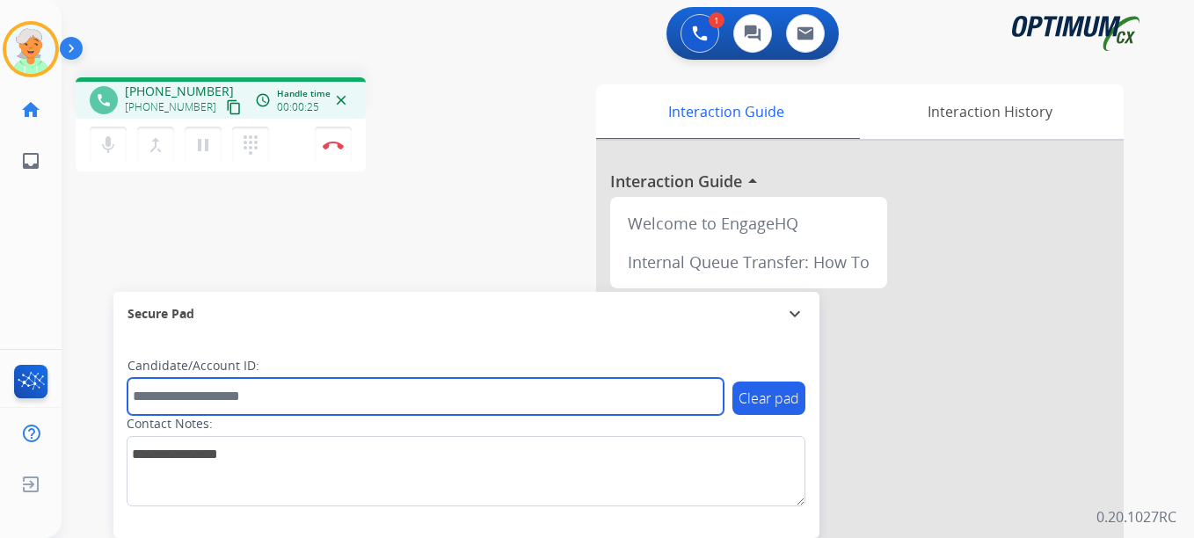
click at [181, 402] on input "text" at bounding box center [425, 396] width 596 height 37
paste input "*********"
type input "*********"
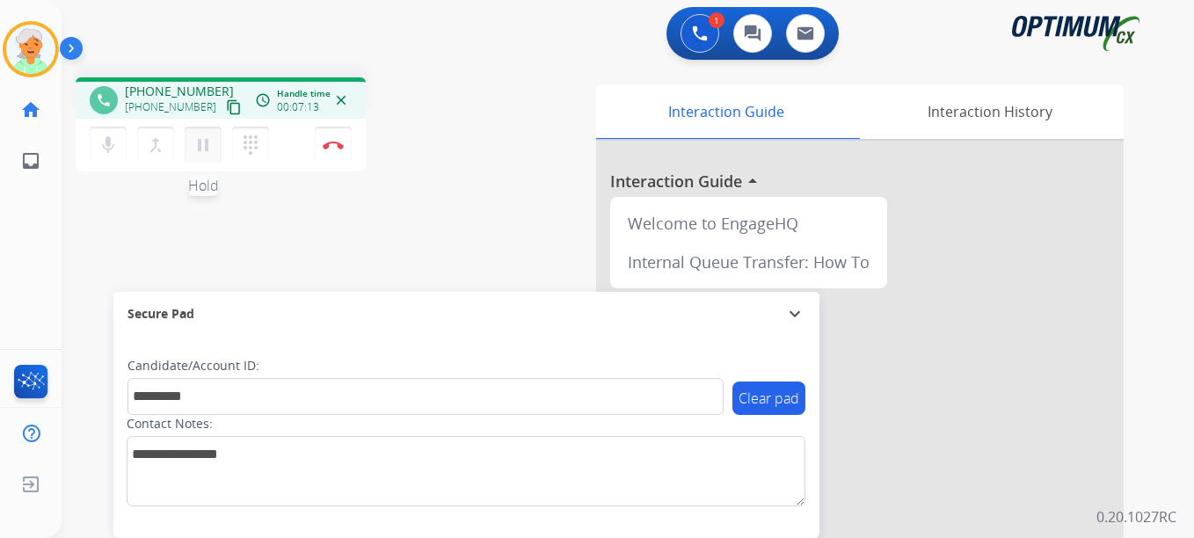
click at [207, 151] on mat-icon "pause" at bounding box center [203, 145] width 21 height 21
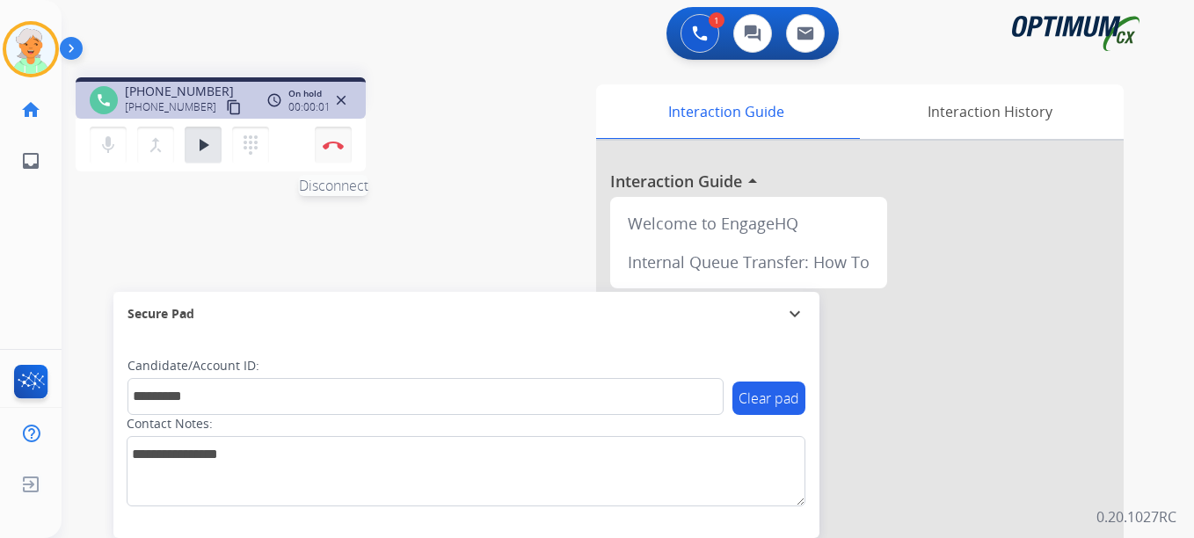
click at [342, 145] on img at bounding box center [333, 145] width 21 height 9
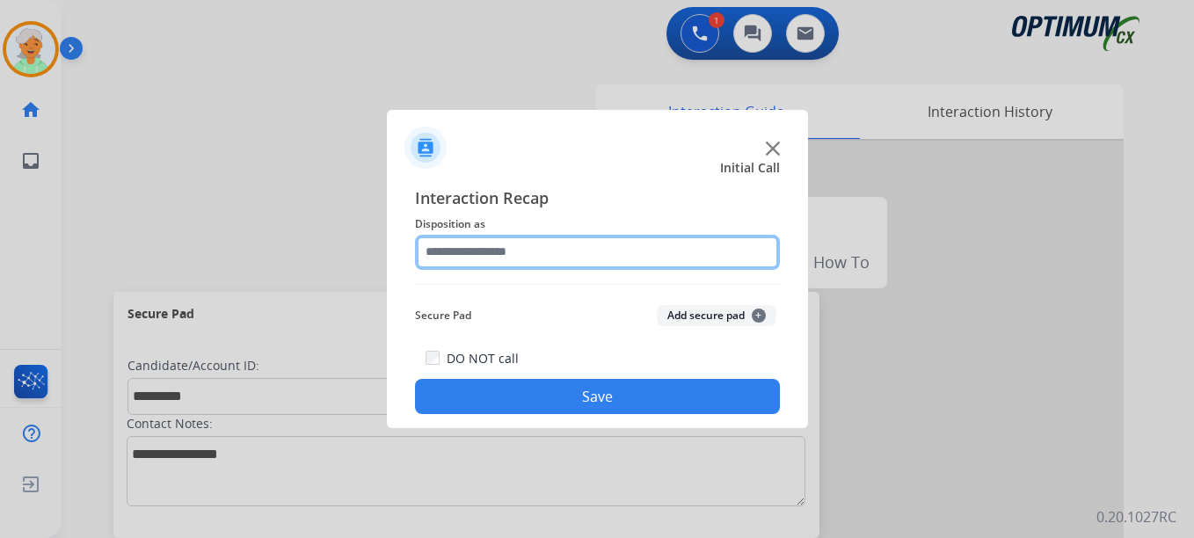
click at [462, 264] on input "text" at bounding box center [597, 252] width 365 height 35
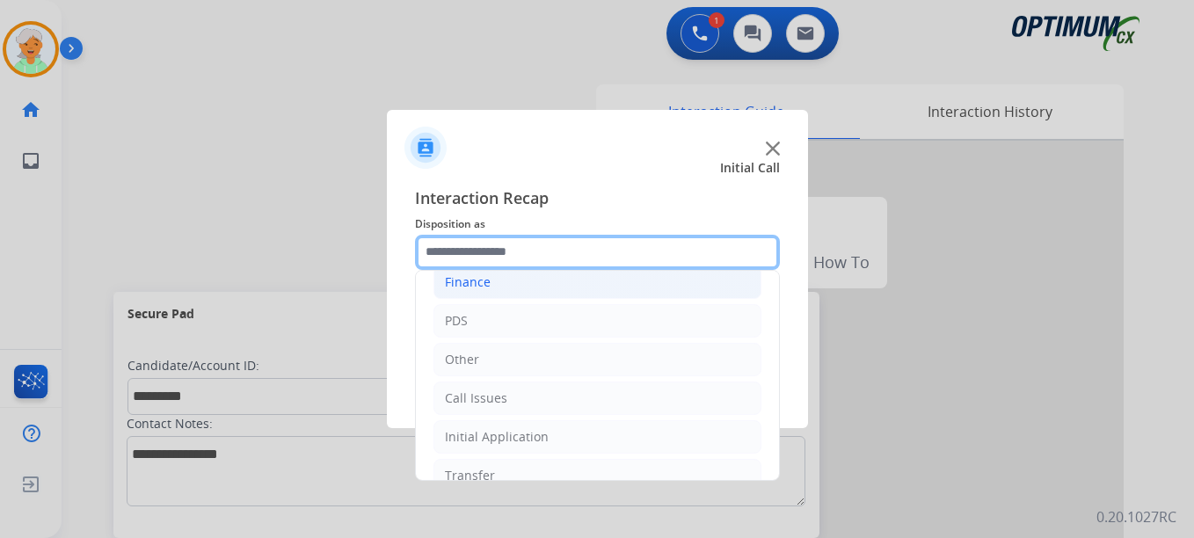
scroll to position [88, 0]
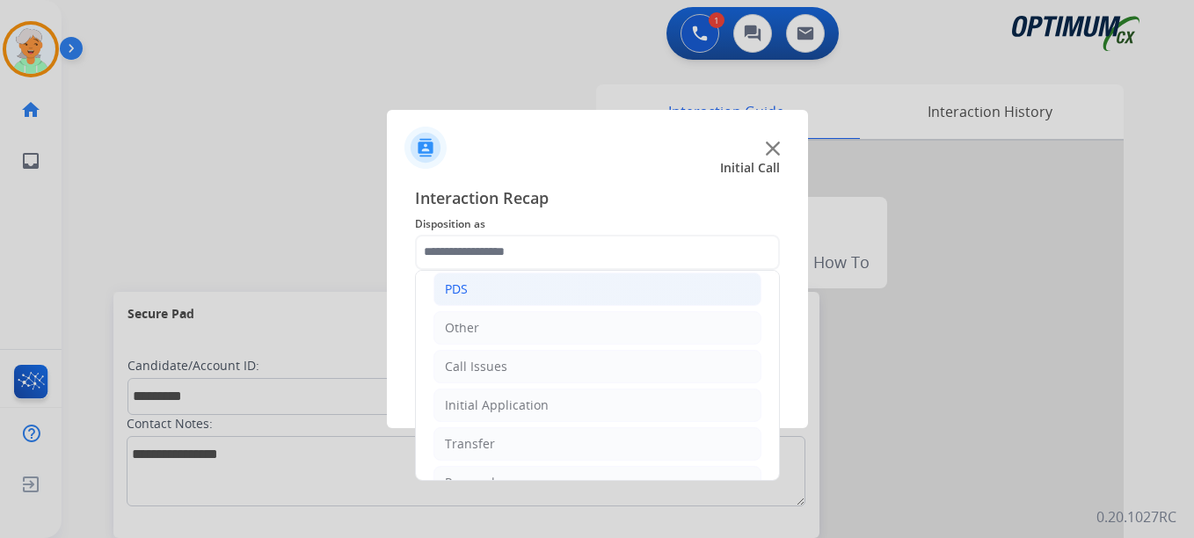
click at [477, 295] on li "PDS" at bounding box center [597, 289] width 328 height 33
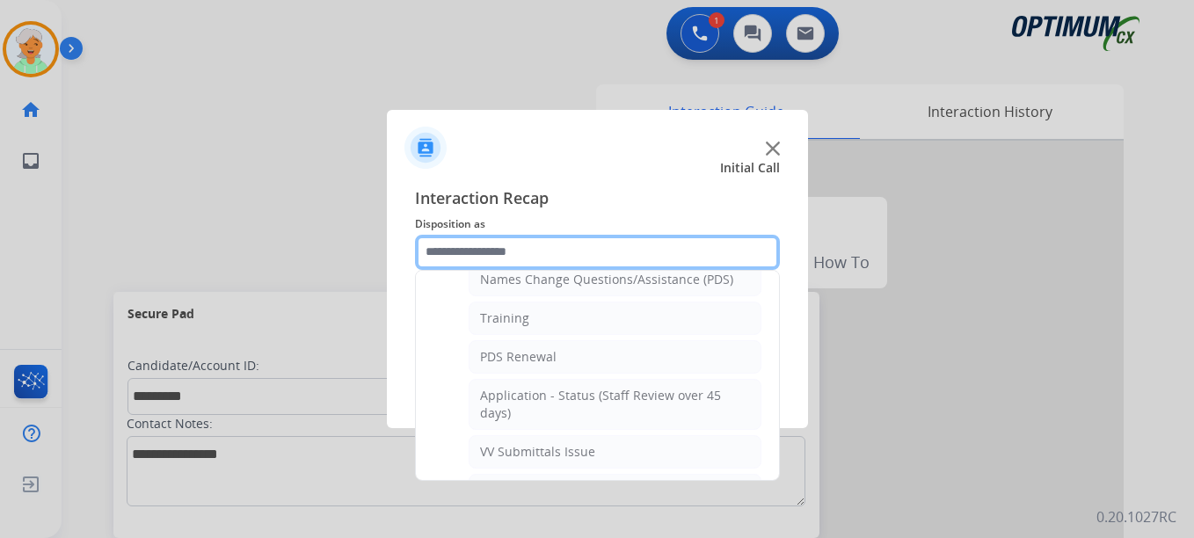
scroll to position [264, 0]
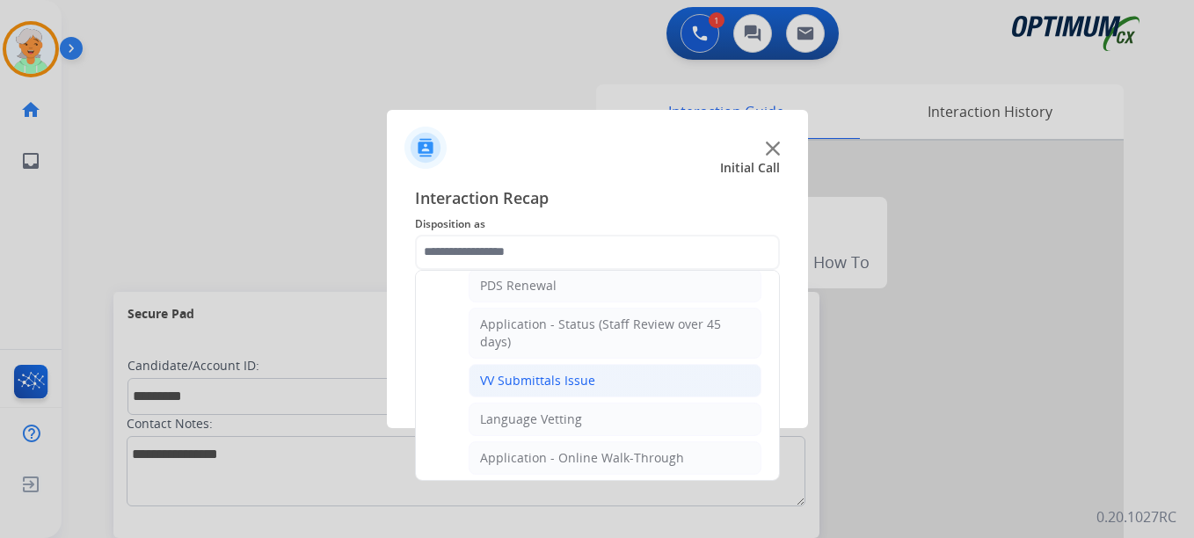
click at [515, 378] on div "VV Submittals Issue" at bounding box center [537, 381] width 115 height 18
type input "**********"
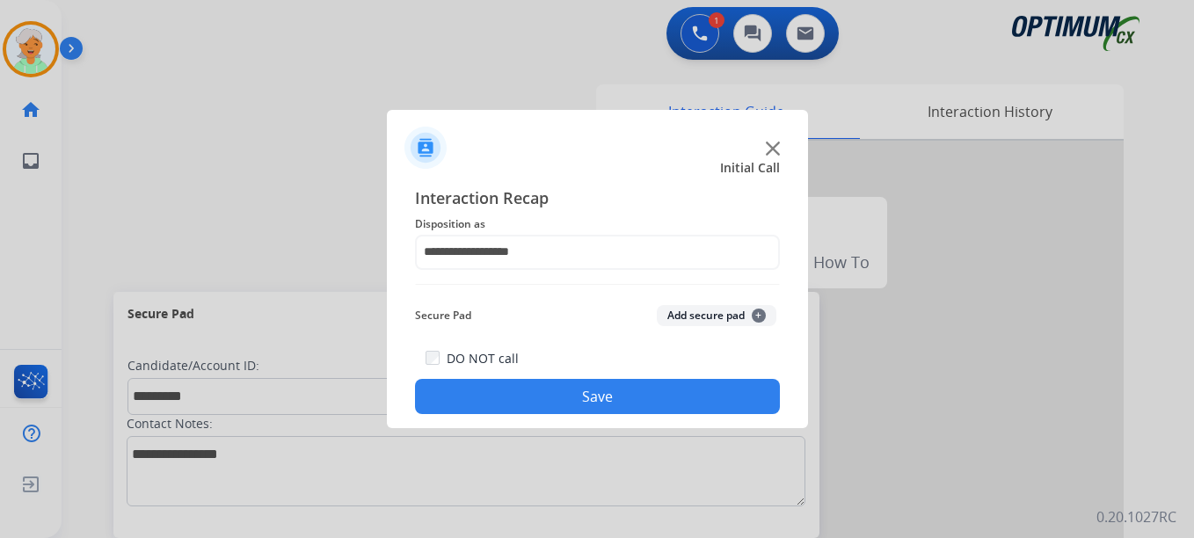
click at [525, 390] on button "Save" at bounding box center [597, 396] width 365 height 35
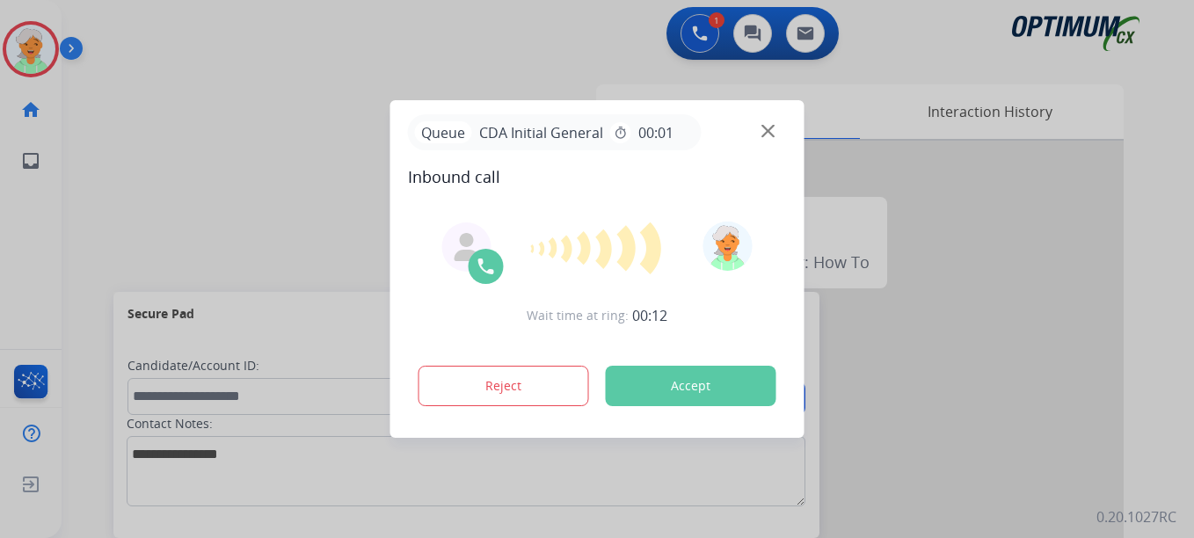
click at [673, 368] on button "Accept" at bounding box center [691, 386] width 171 height 40
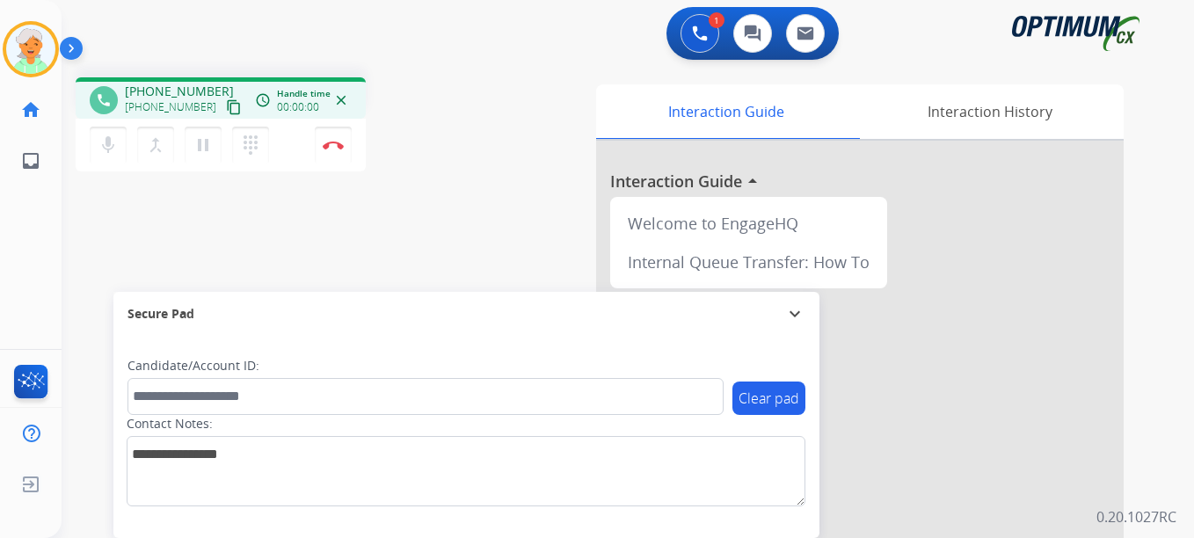
click at [226, 106] on mat-icon "content_copy" at bounding box center [234, 107] width 16 height 16
click at [207, 139] on mat-icon "pause" at bounding box center [203, 145] width 21 height 21
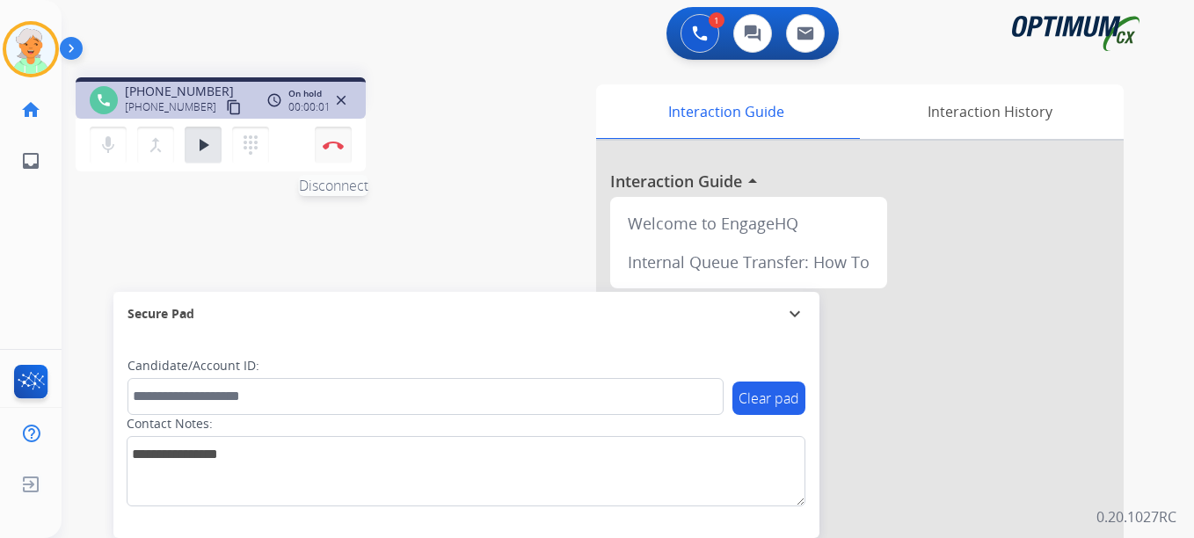
click at [343, 145] on img at bounding box center [333, 145] width 21 height 9
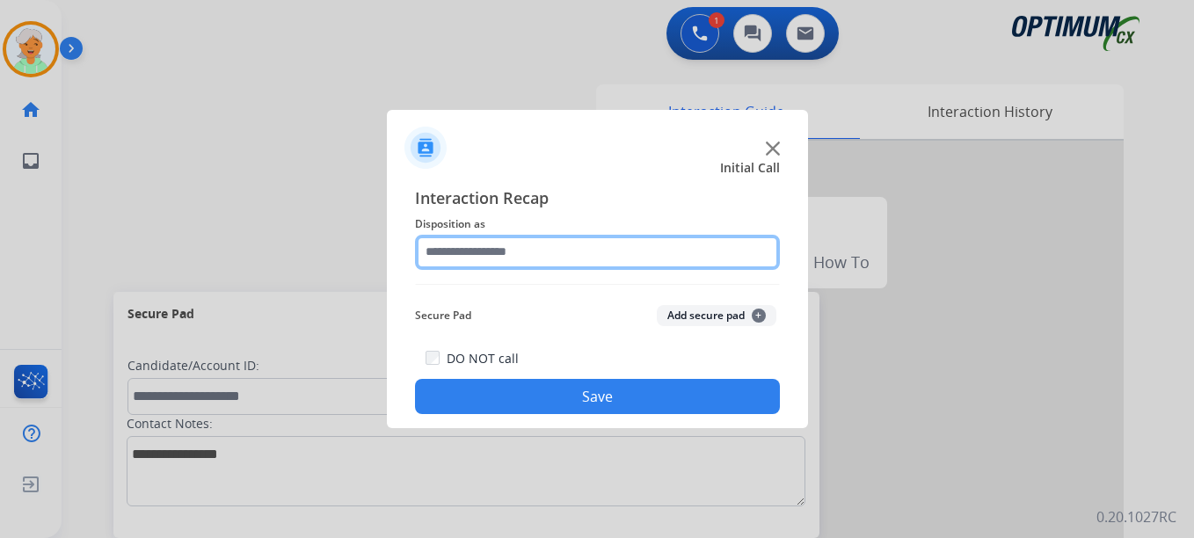
click at [470, 245] on input "text" at bounding box center [597, 252] width 365 height 35
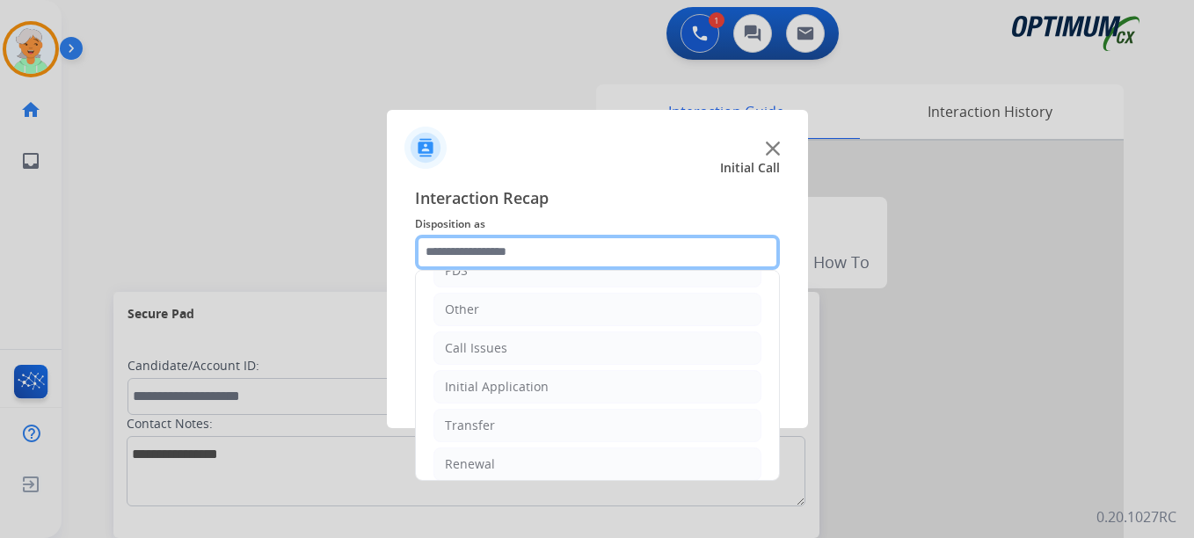
scroll to position [120, 0]
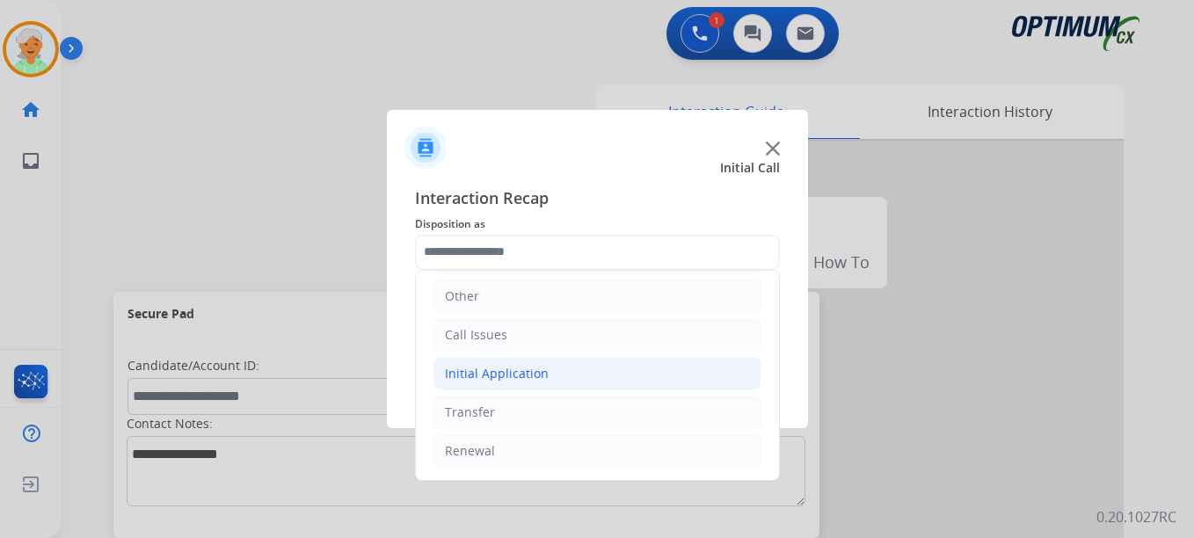
click at [490, 365] on div "Initial Application" at bounding box center [497, 374] width 104 height 18
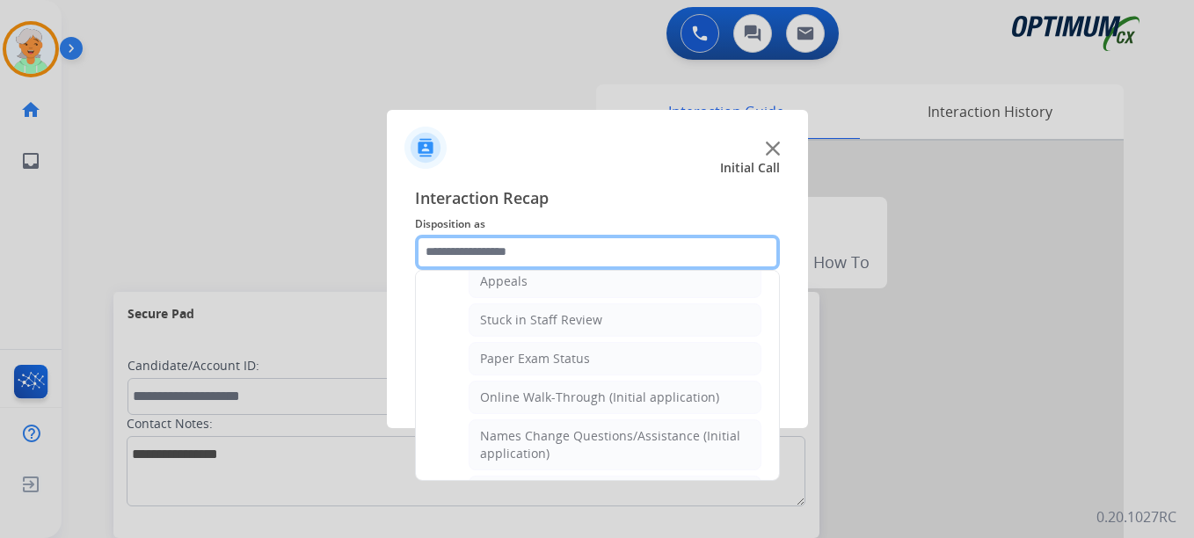
scroll to position [295, 0]
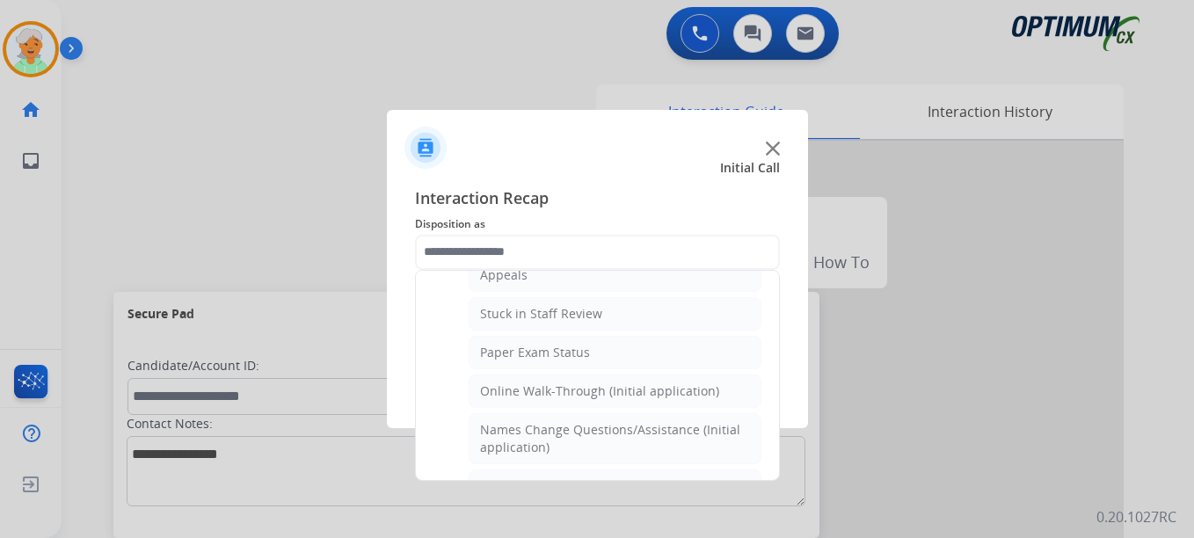
click at [523, 394] on div "Online Walk-Through (Initial application)" at bounding box center [599, 391] width 239 height 18
type input "**********"
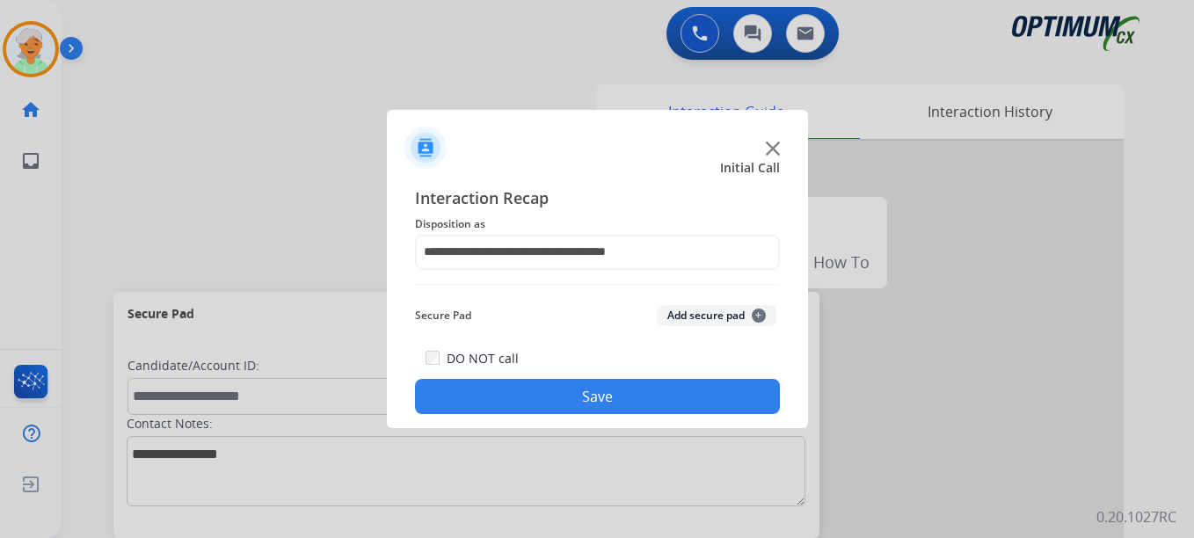
click at [523, 394] on button "Save" at bounding box center [597, 396] width 365 height 35
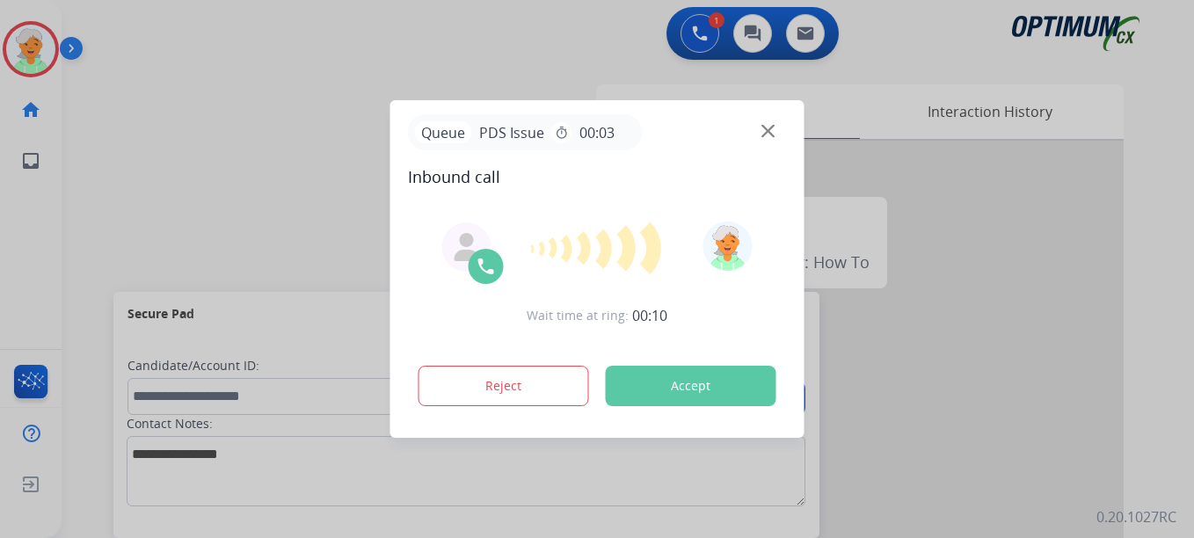
click at [669, 385] on button "Accept" at bounding box center [691, 386] width 171 height 40
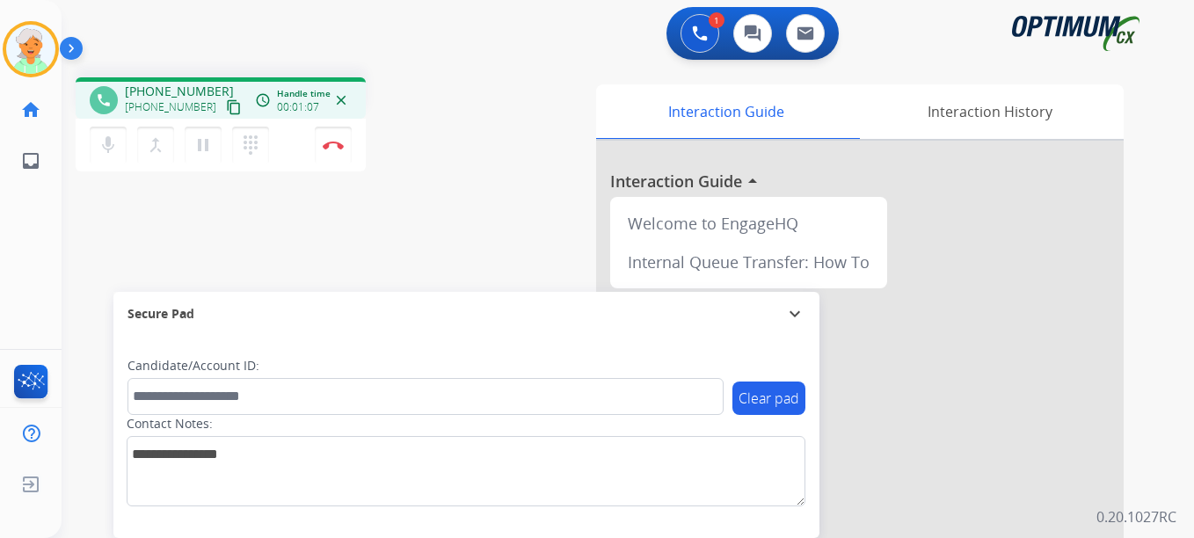
click at [226, 104] on mat-icon "content_copy" at bounding box center [234, 107] width 16 height 16
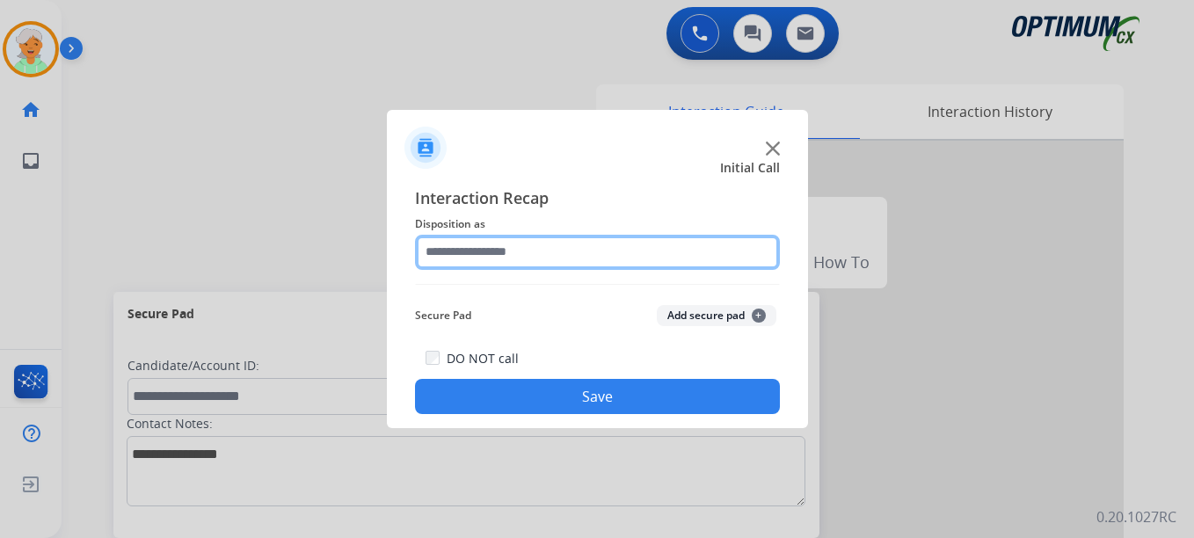
click at [488, 246] on input "text" at bounding box center [597, 252] width 365 height 35
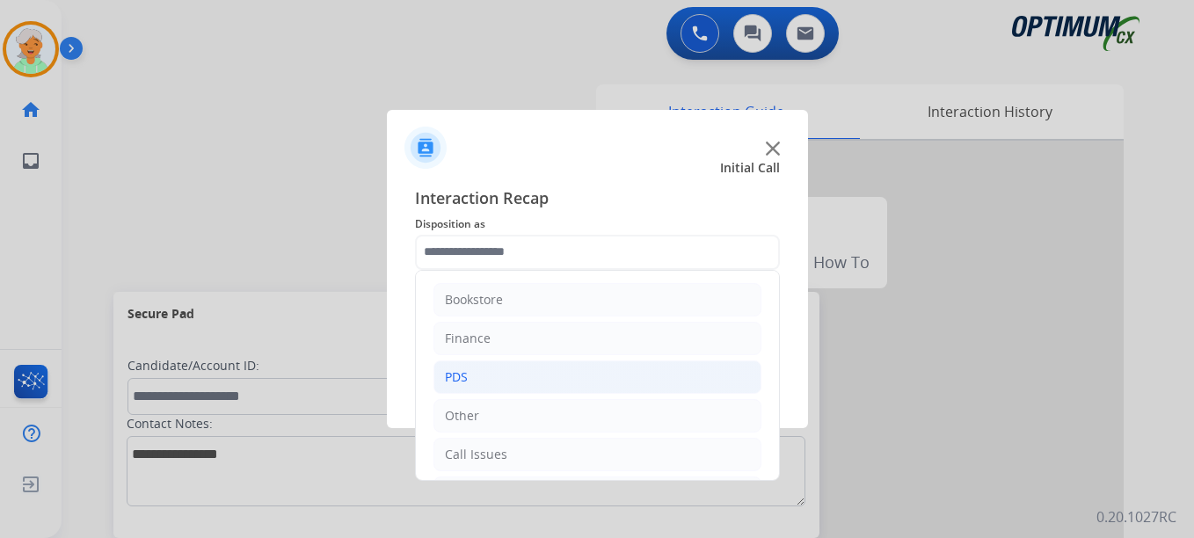
click at [483, 371] on li "PDS" at bounding box center [597, 376] width 328 height 33
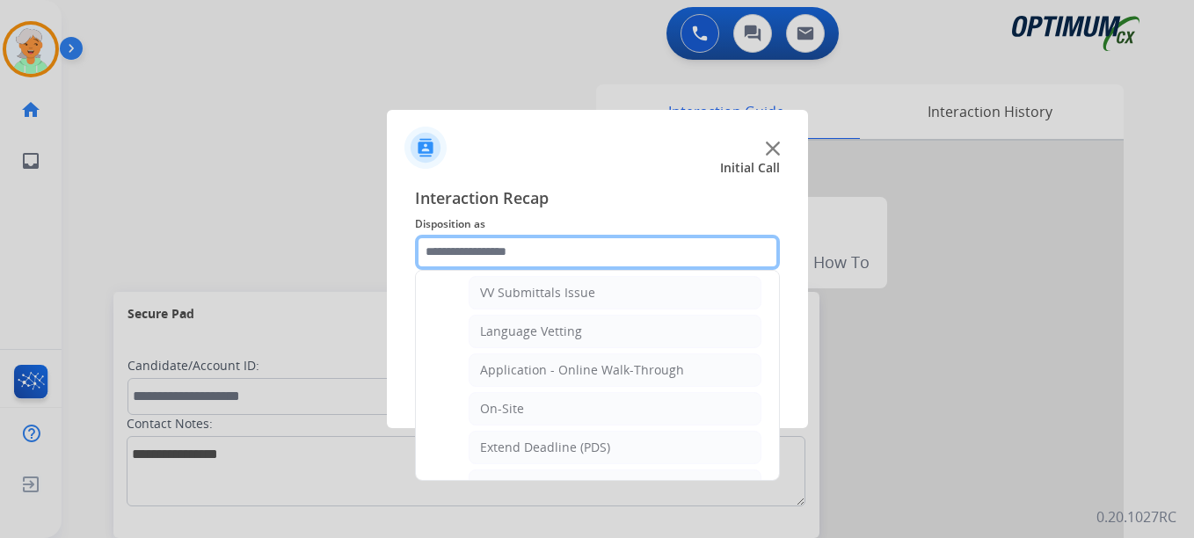
scroll to position [440, 0]
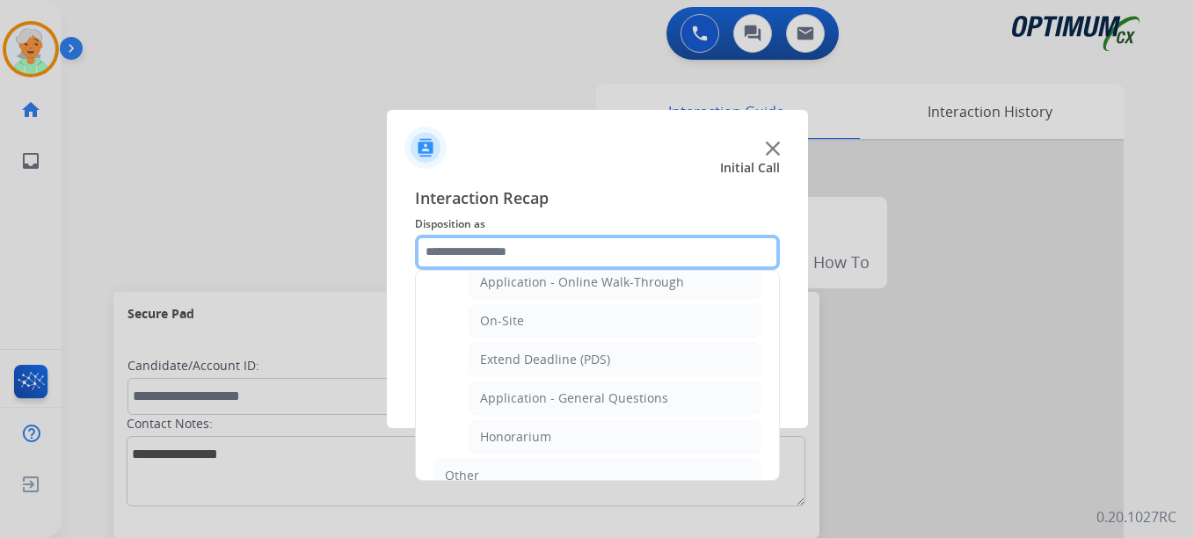
click at [499, 244] on input "text" at bounding box center [597, 252] width 365 height 35
click at [586, 256] on input "text" at bounding box center [597, 252] width 365 height 35
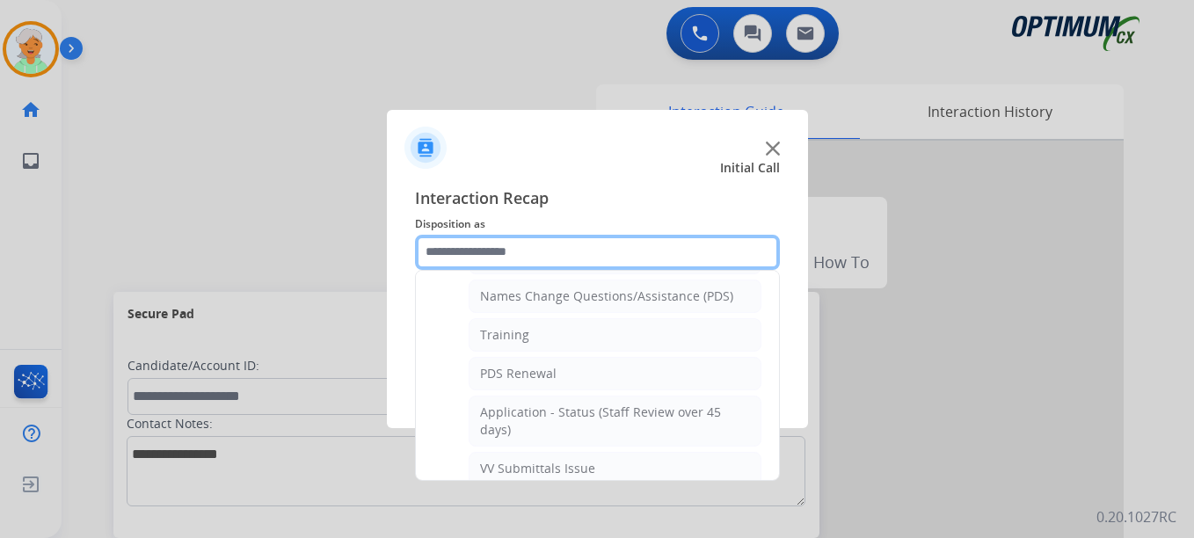
scroll to position [0, 0]
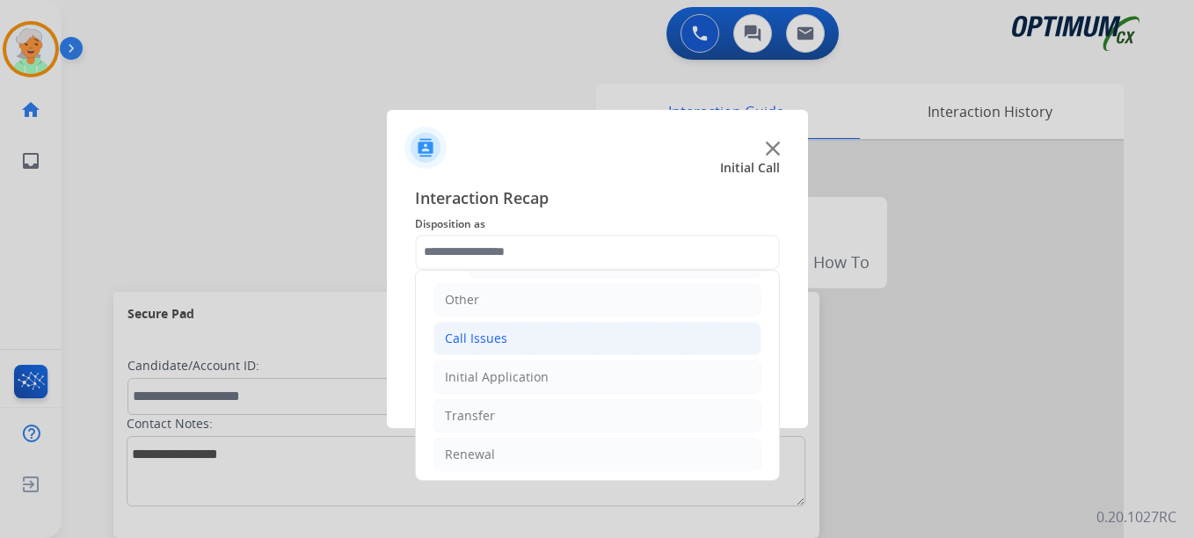
click at [466, 337] on div "Call Issues" at bounding box center [476, 339] width 62 height 18
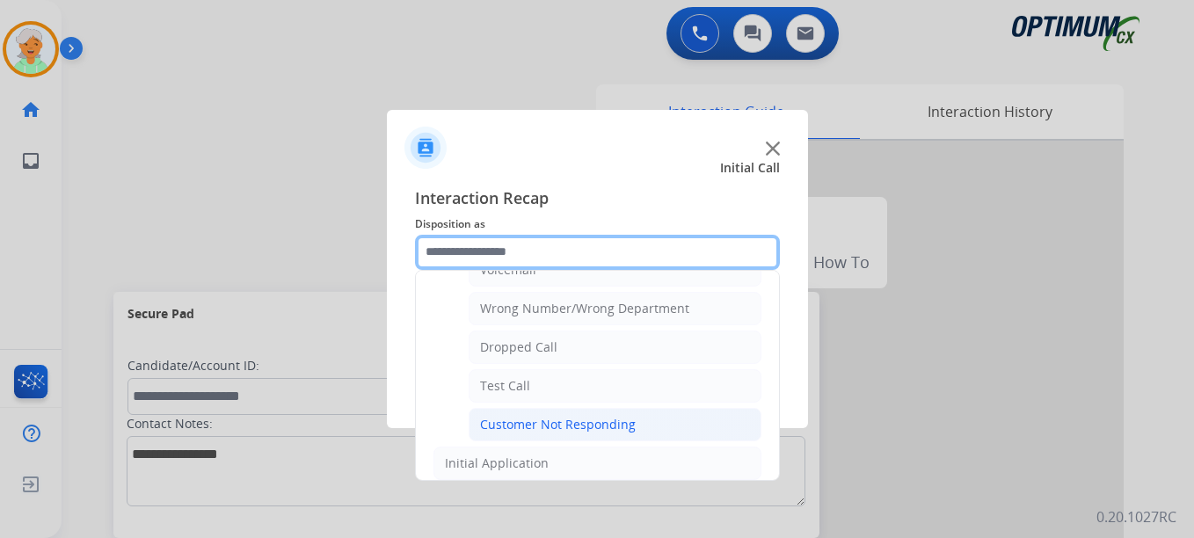
scroll to position [225, 0]
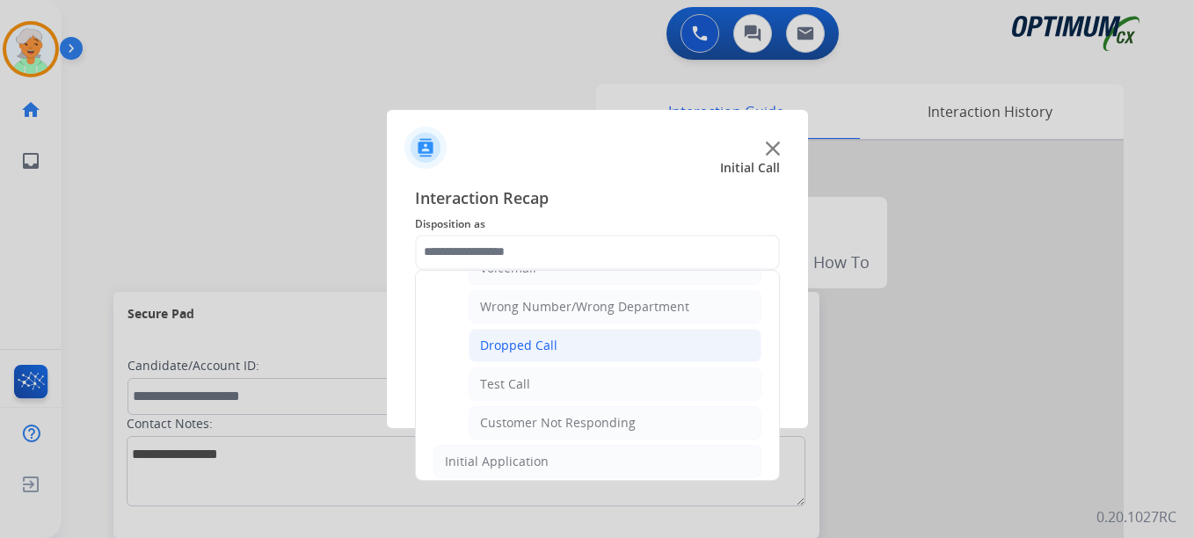
click at [544, 341] on div "Dropped Call" at bounding box center [518, 346] width 77 height 18
type input "**********"
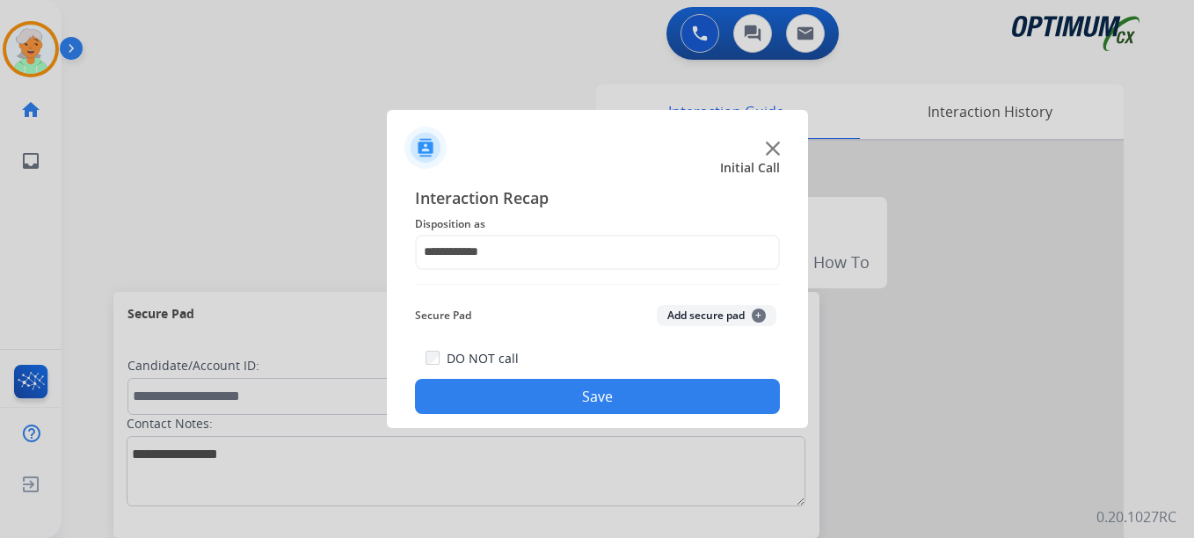
click at [535, 393] on button "Save" at bounding box center [597, 396] width 365 height 35
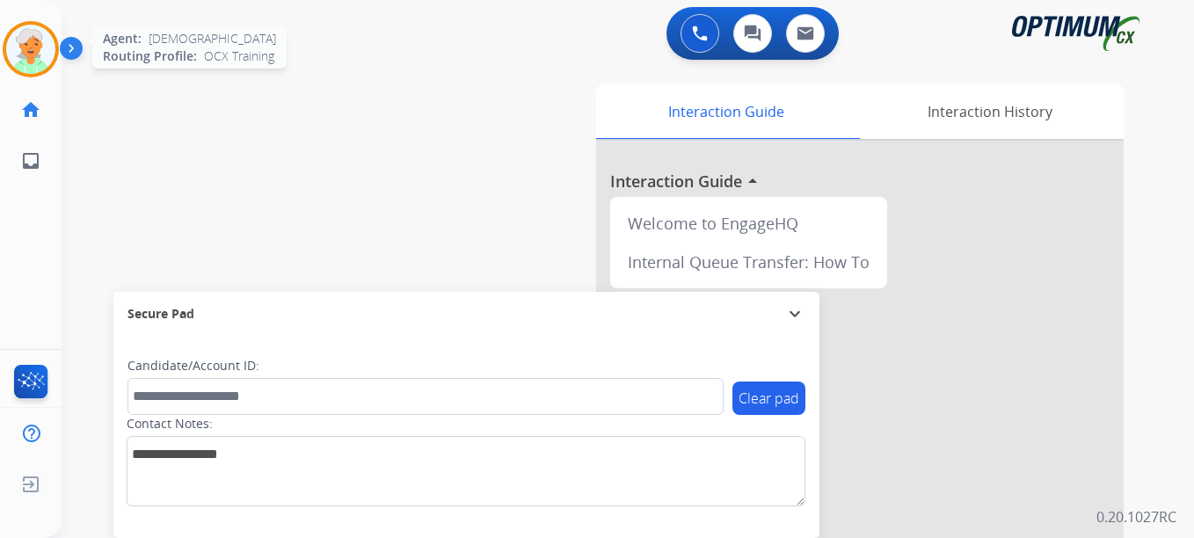
click at [11, 54] on img at bounding box center [30, 49] width 49 height 49
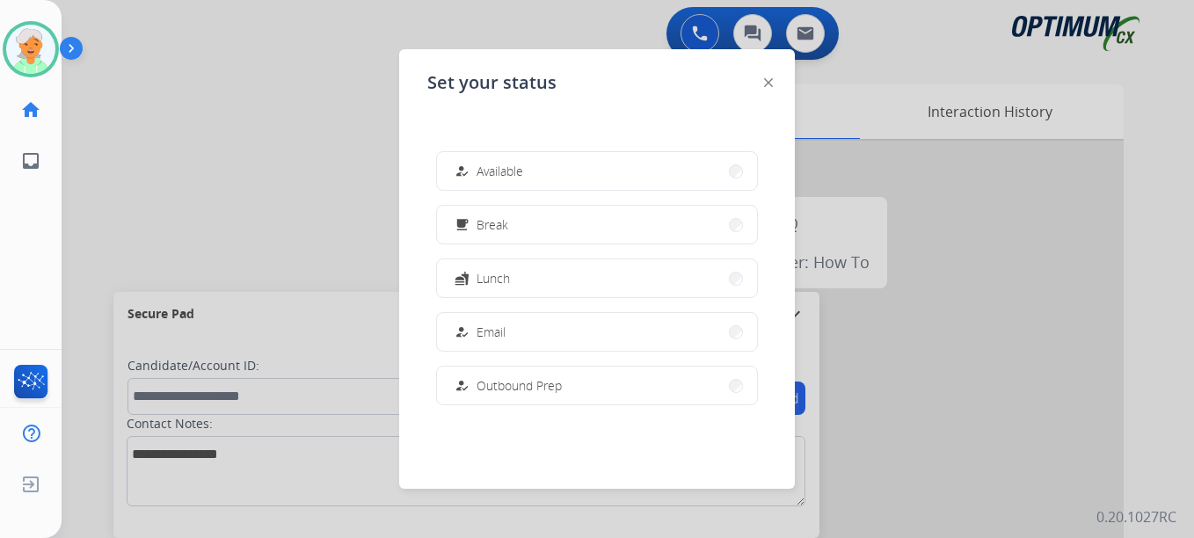
click at [509, 179] on div "how_to_reg Available" at bounding box center [487, 171] width 72 height 21
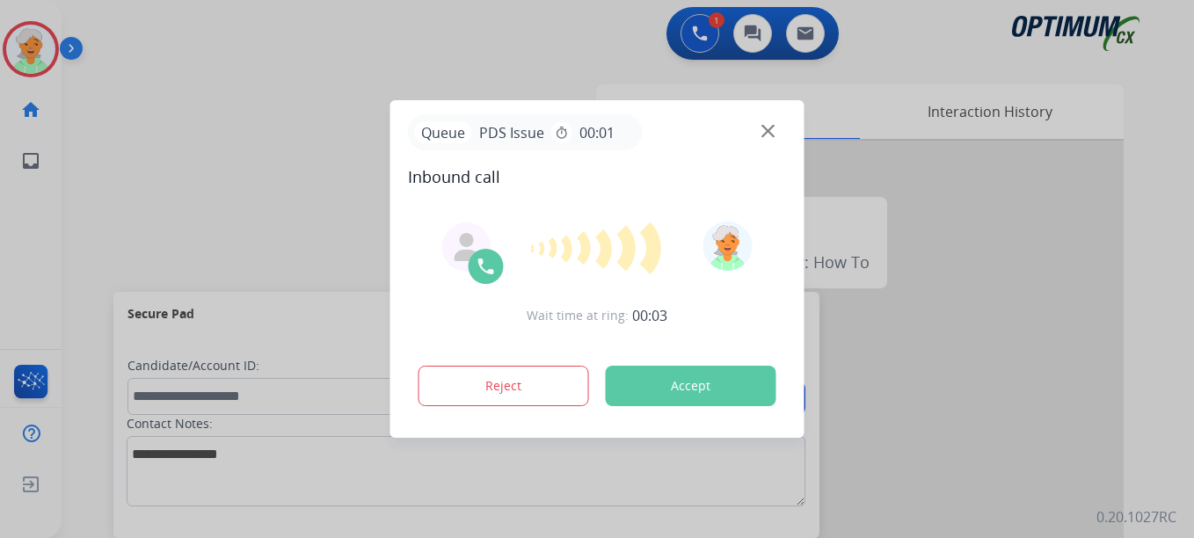
click at [631, 388] on button "Accept" at bounding box center [691, 386] width 171 height 40
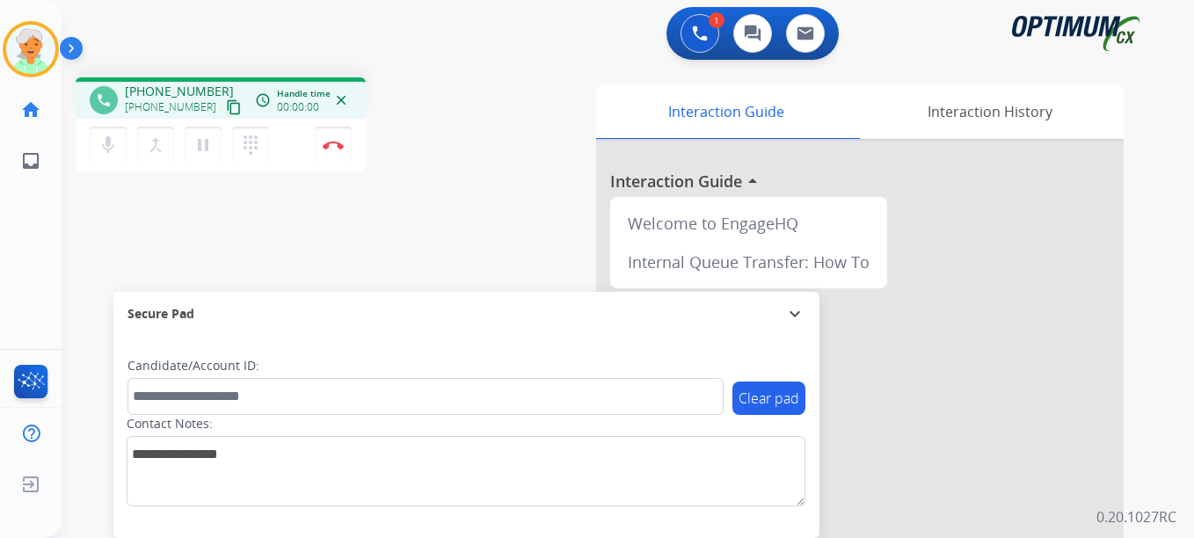
click at [226, 107] on mat-icon "content_copy" at bounding box center [234, 107] width 16 height 16
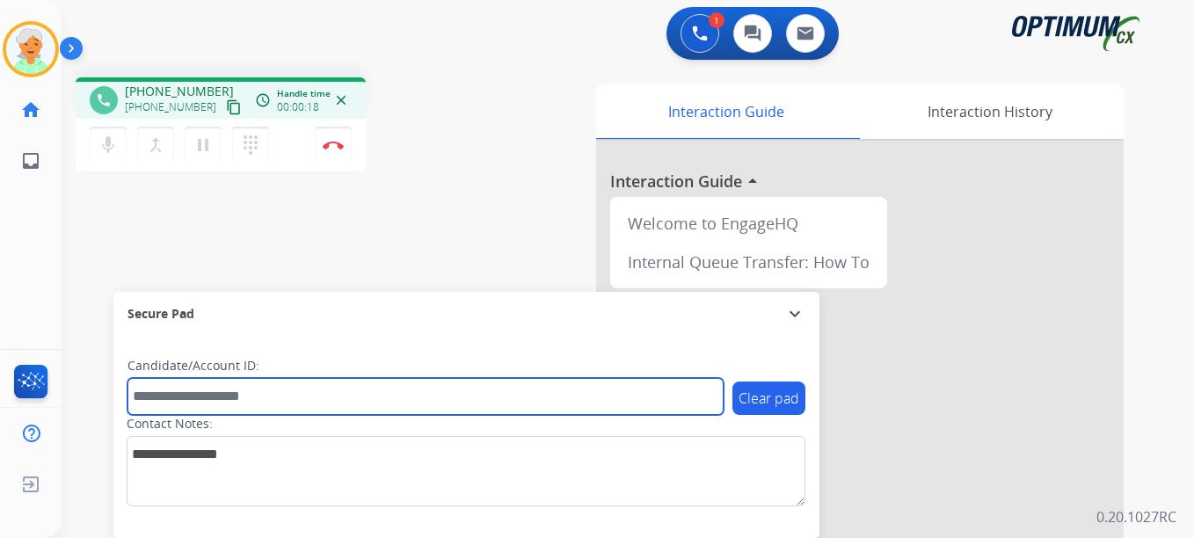
click at [162, 393] on input "text" at bounding box center [425, 396] width 596 height 37
paste input "*********"
type input "*********"
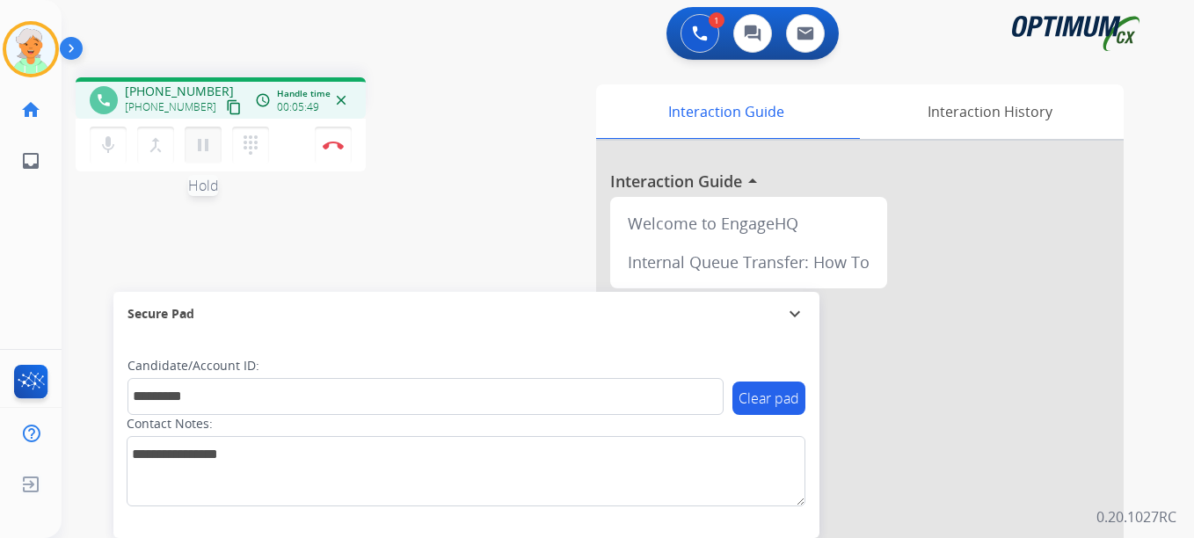
click at [208, 142] on mat-icon "pause" at bounding box center [203, 145] width 21 height 21
click at [340, 150] on button "Disconnect" at bounding box center [333, 145] width 37 height 37
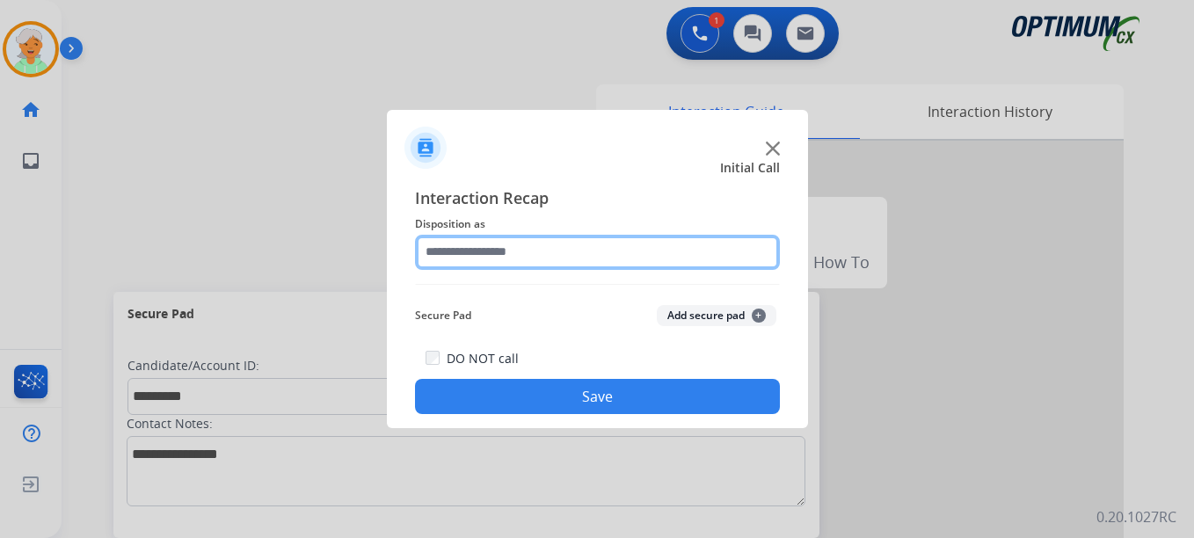
click at [502, 251] on input "text" at bounding box center [597, 252] width 365 height 35
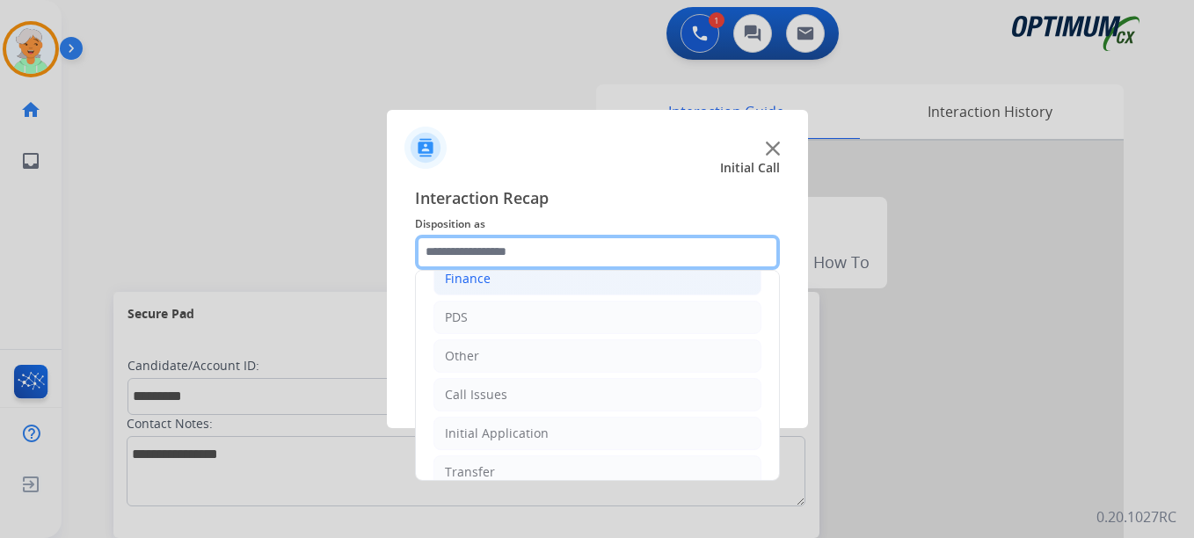
scroll to position [88, 0]
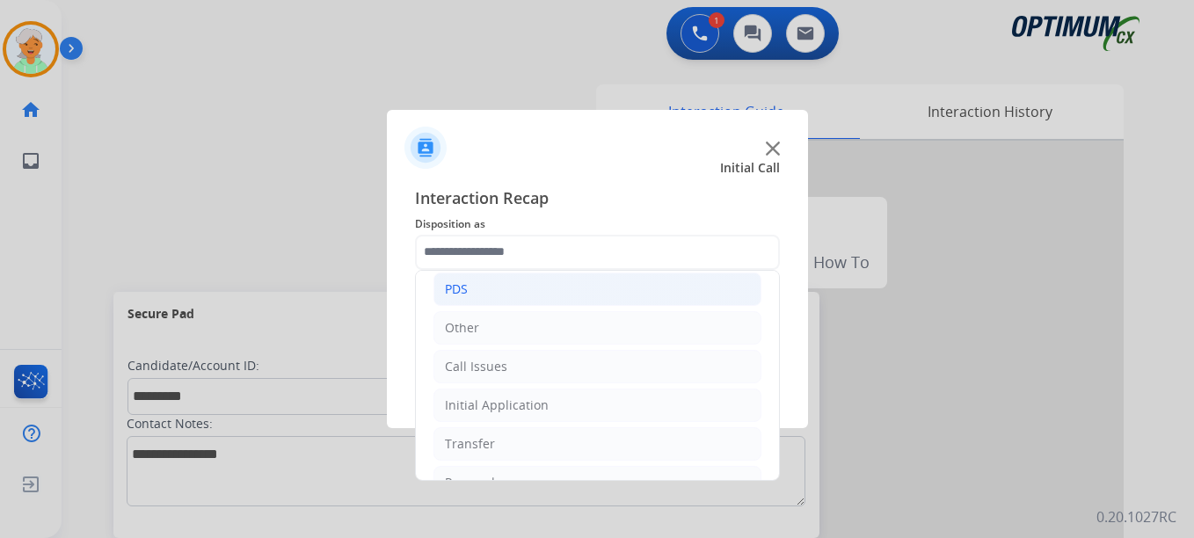
click at [477, 291] on li "PDS" at bounding box center [597, 289] width 328 height 33
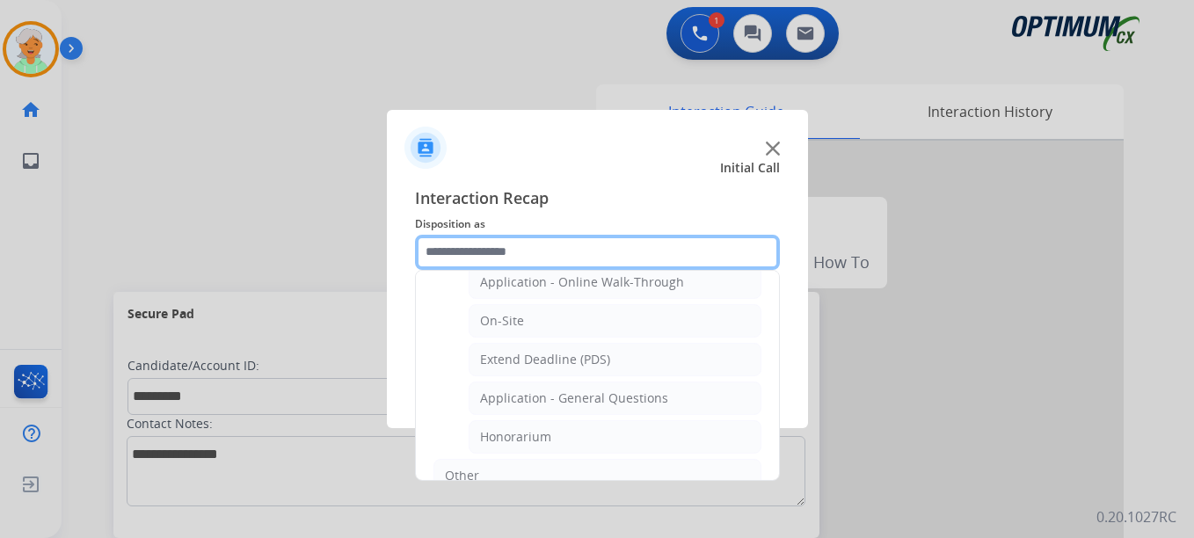
scroll to position [352, 0]
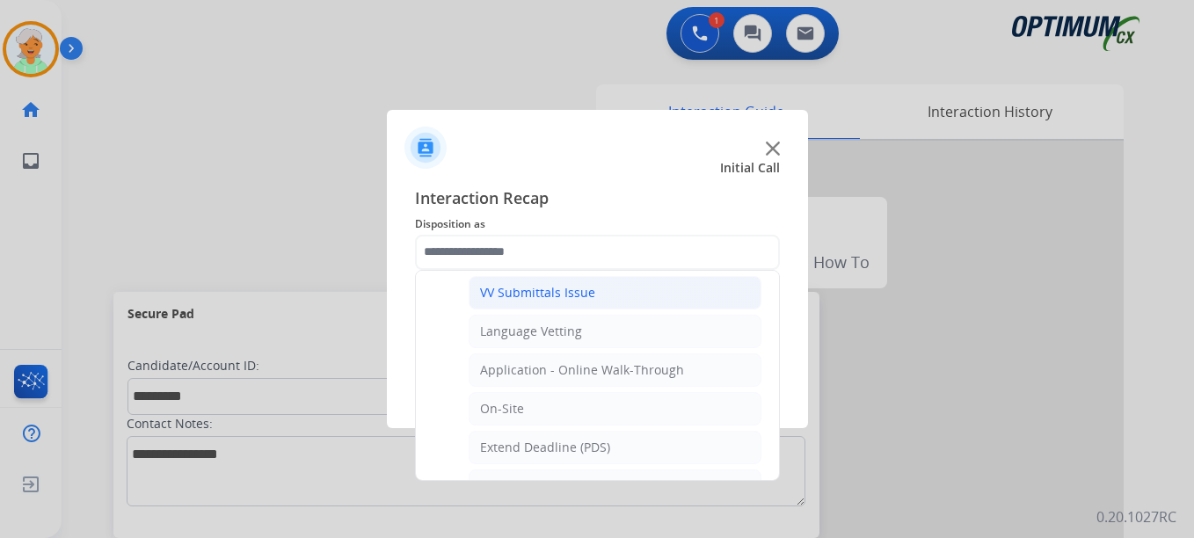
click at [522, 290] on div "VV Submittals Issue" at bounding box center [537, 293] width 115 height 18
type input "**********"
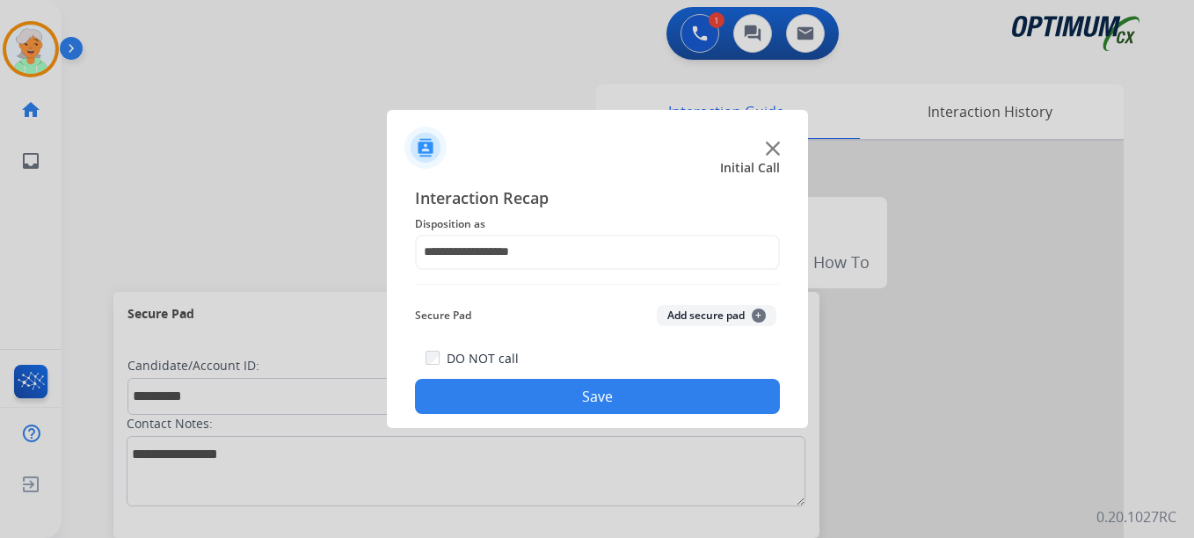
click at [532, 399] on button "Save" at bounding box center [597, 396] width 365 height 35
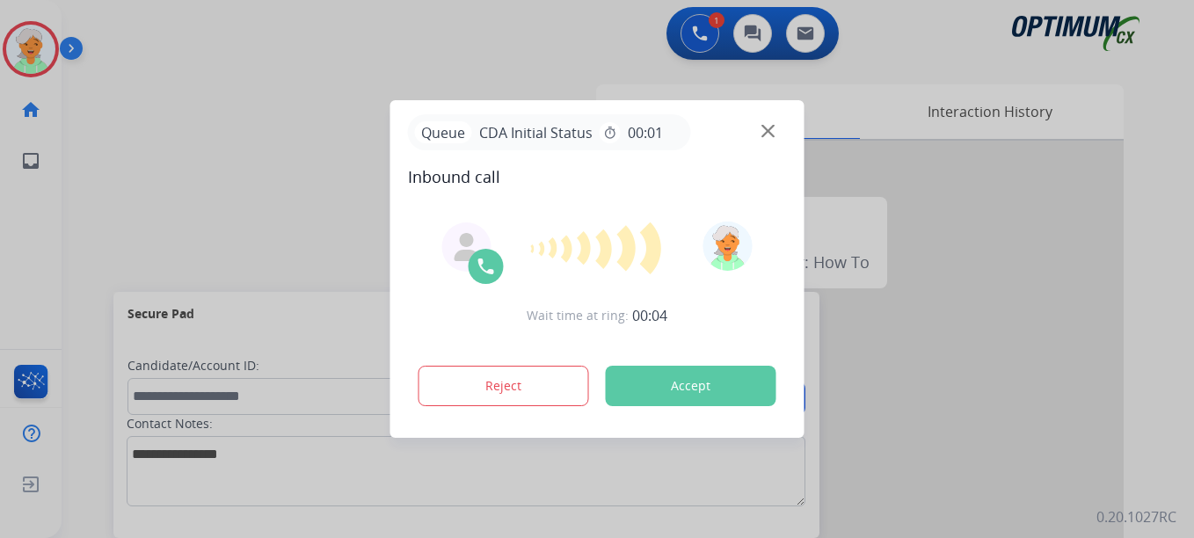
click at [676, 387] on button "Accept" at bounding box center [691, 386] width 171 height 40
click at [56, 205] on div at bounding box center [597, 269] width 1194 height 538
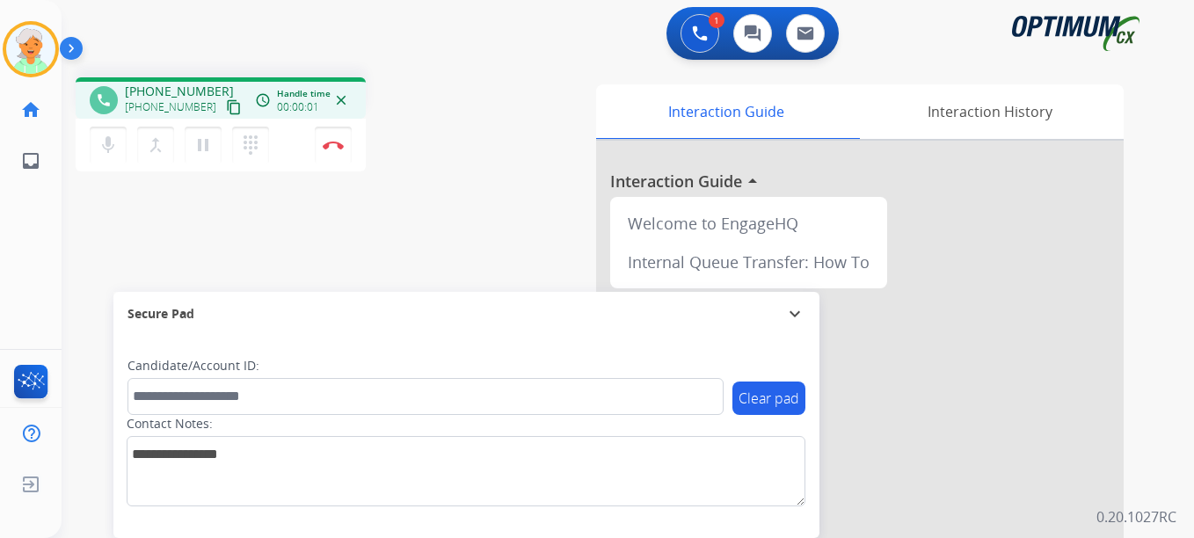
click at [223, 98] on button "content_copy" at bounding box center [233, 107] width 21 height 21
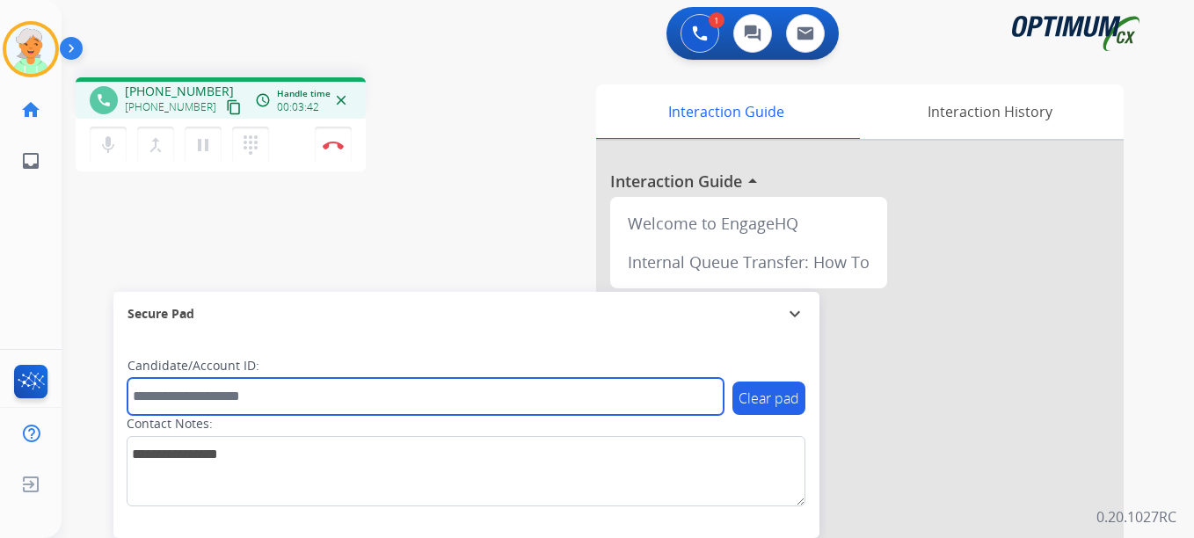
drag, startPoint x: 172, startPoint y: 396, endPoint x: 163, endPoint y: 393, distance: 10.0
click at [164, 393] on input "text" at bounding box center [425, 396] width 596 height 37
paste input "*******"
type input "*******"
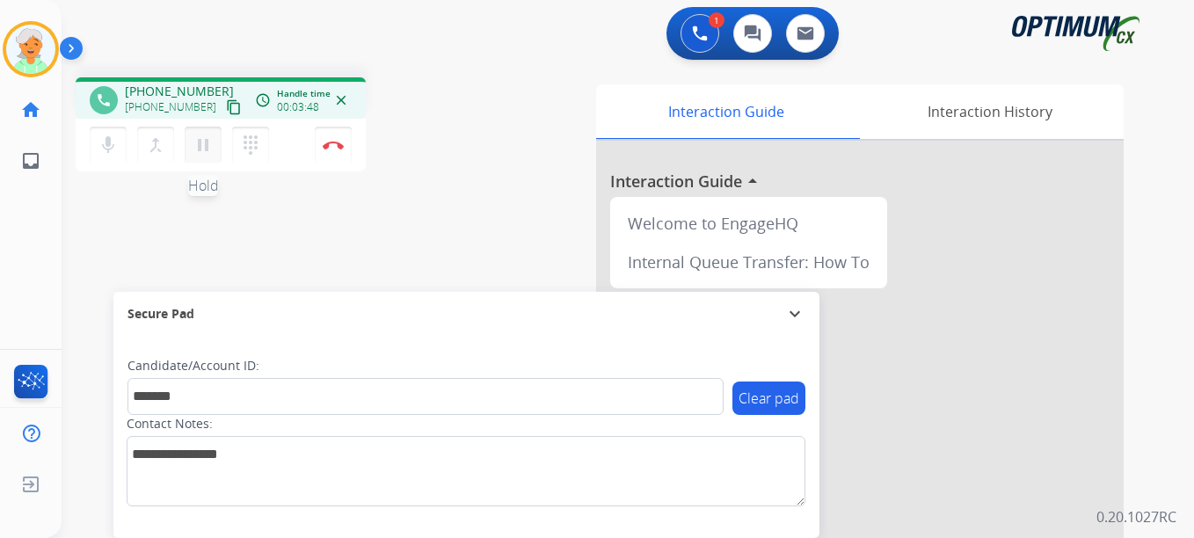
click at [210, 150] on mat-icon "pause" at bounding box center [203, 145] width 21 height 21
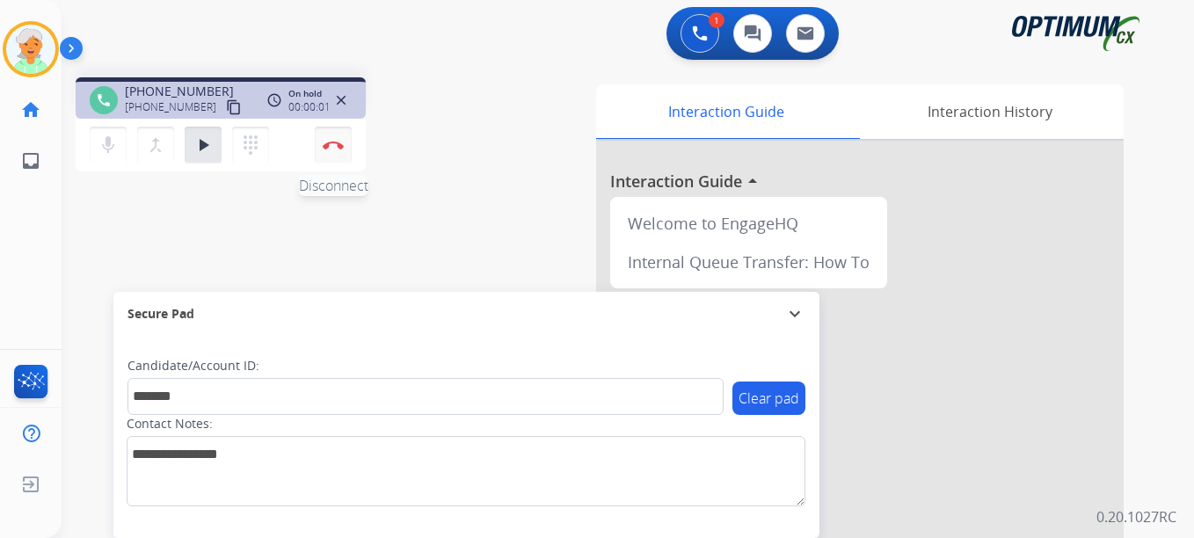
click at [334, 155] on button "Disconnect" at bounding box center [333, 145] width 37 height 37
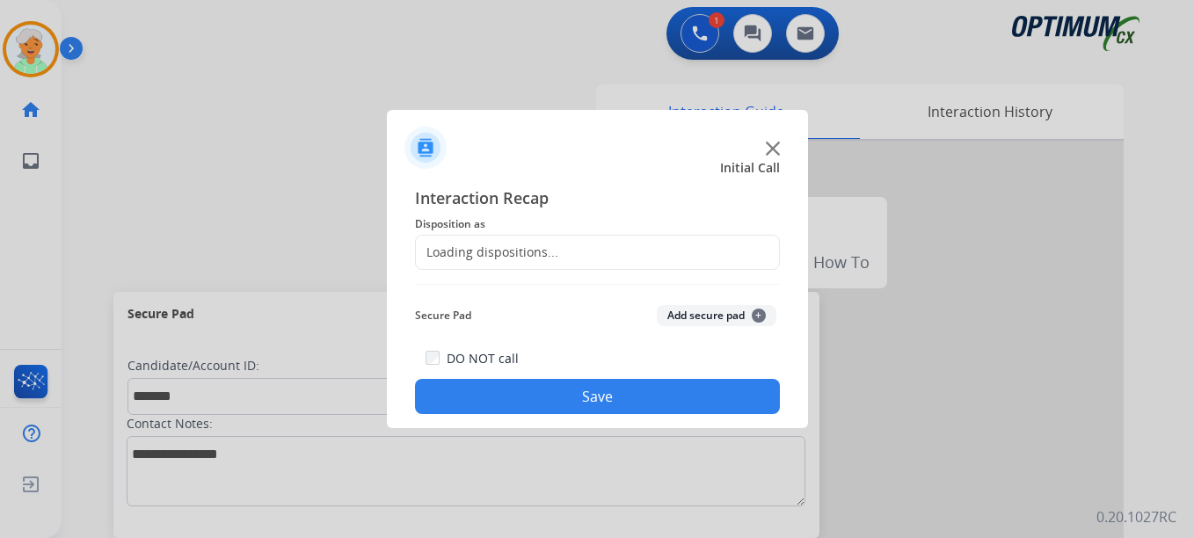
click at [461, 266] on div "Loading dispositions..." at bounding box center [597, 252] width 365 height 35
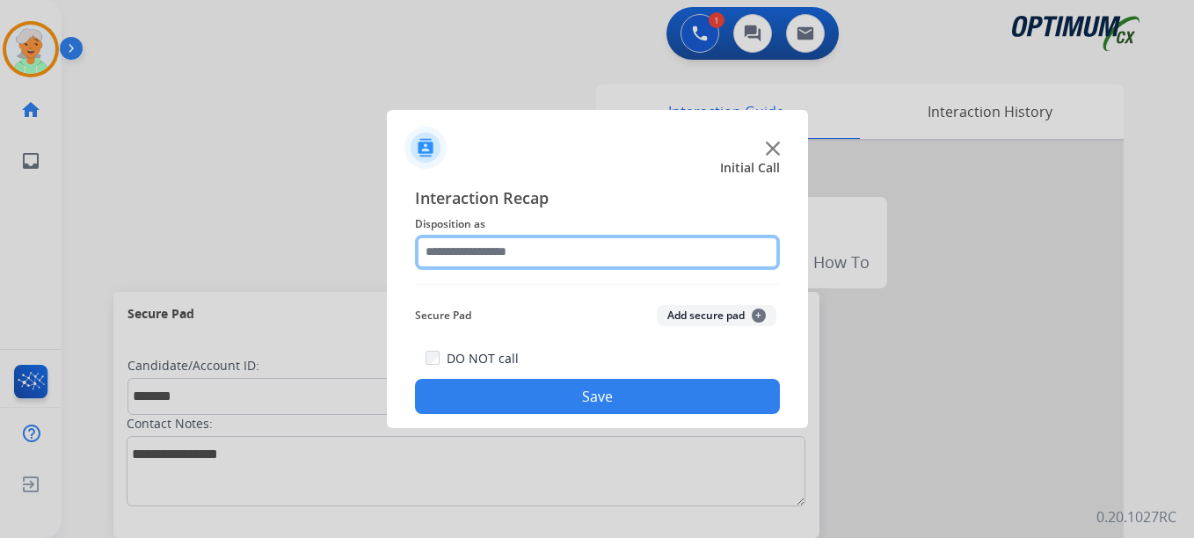
click at [486, 250] on input "text" at bounding box center [597, 252] width 365 height 35
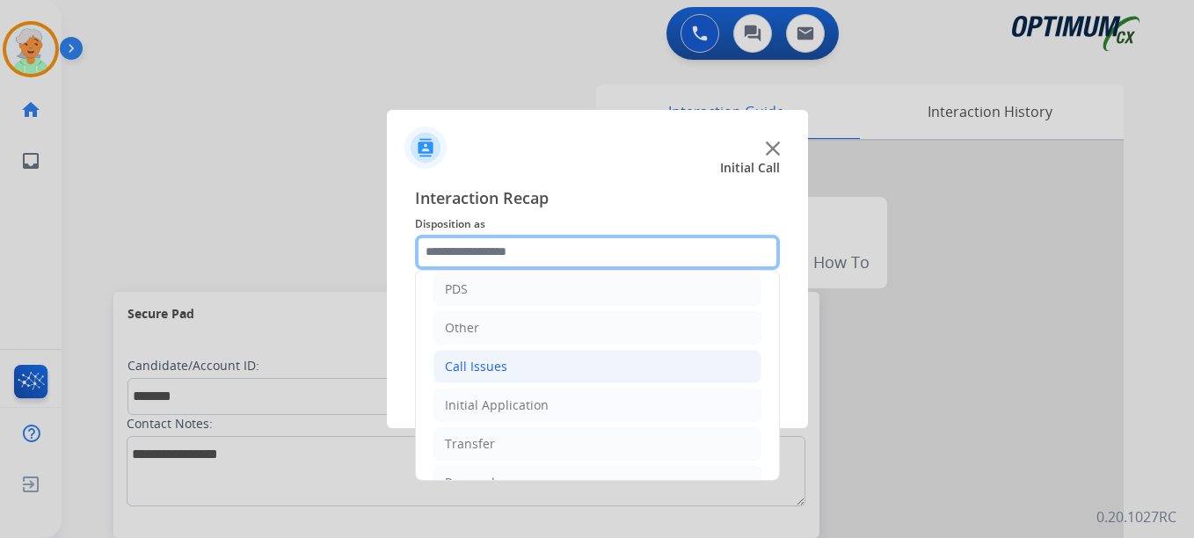
scroll to position [120, 0]
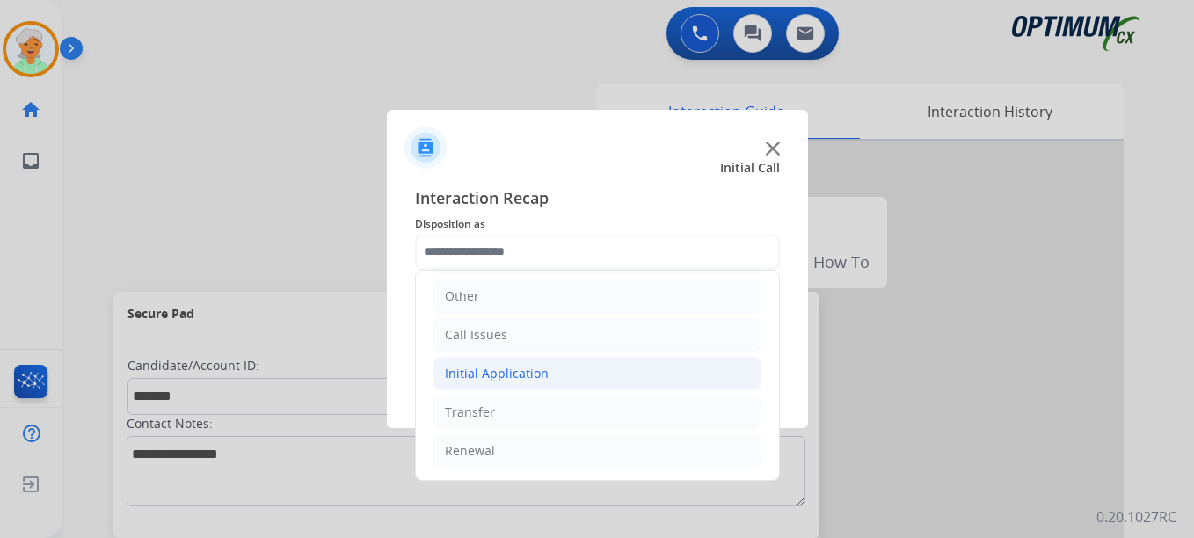
click at [533, 382] on li "Initial Application" at bounding box center [597, 373] width 328 height 33
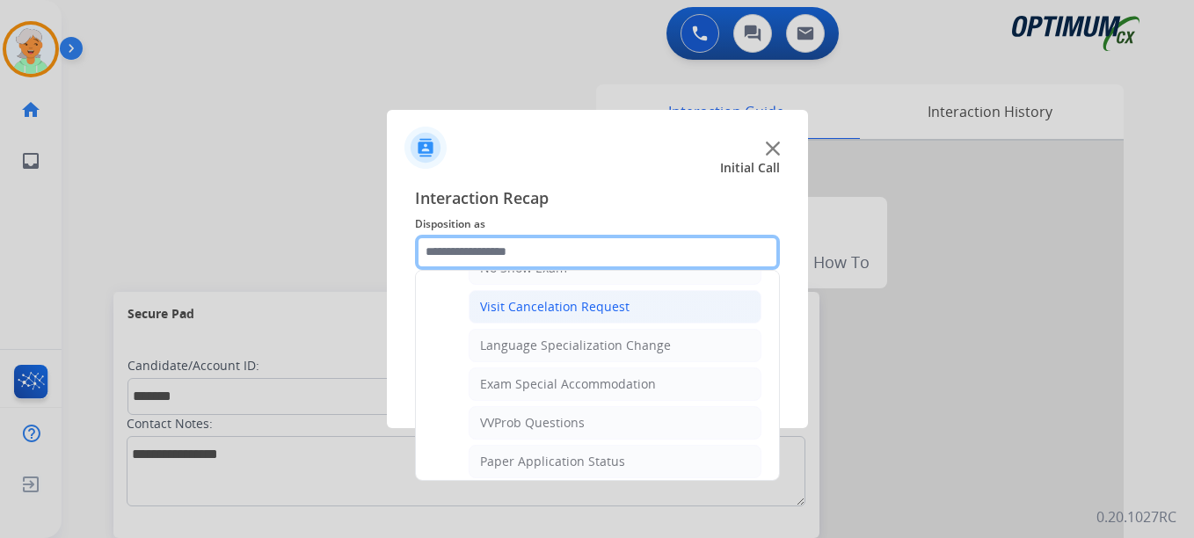
scroll to position [911, 0]
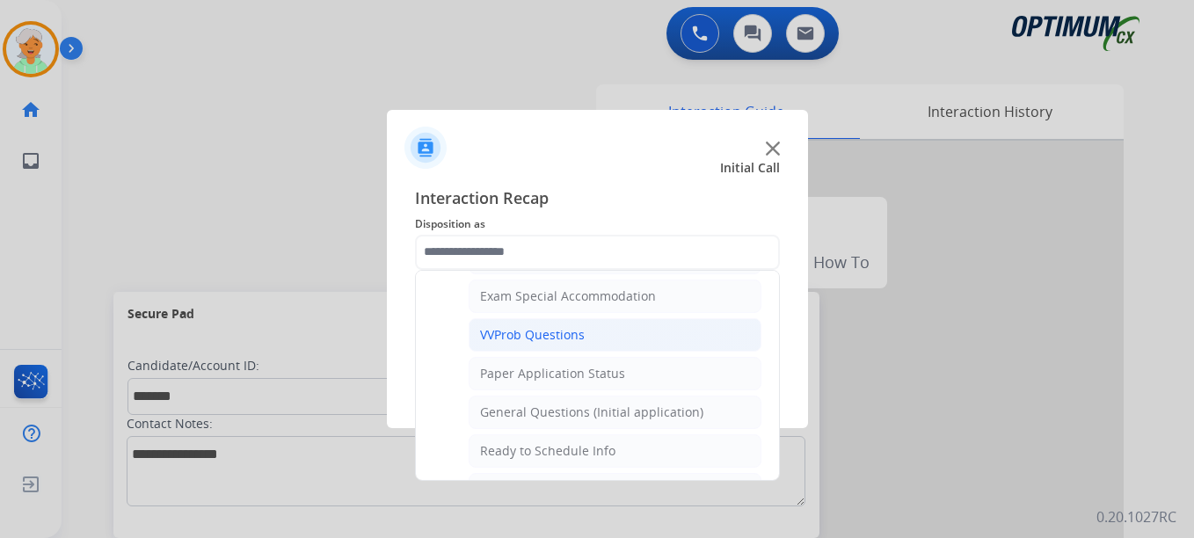
click at [558, 340] on div "VVProb Questions" at bounding box center [532, 335] width 105 height 18
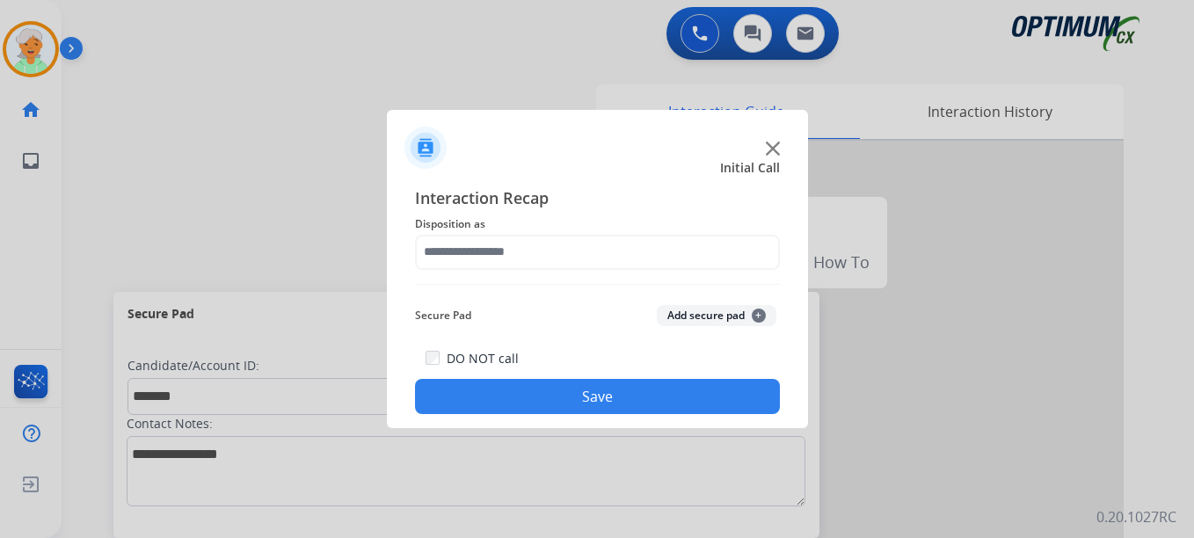
type input "**********"
click at [594, 402] on button "Save" at bounding box center [597, 396] width 365 height 35
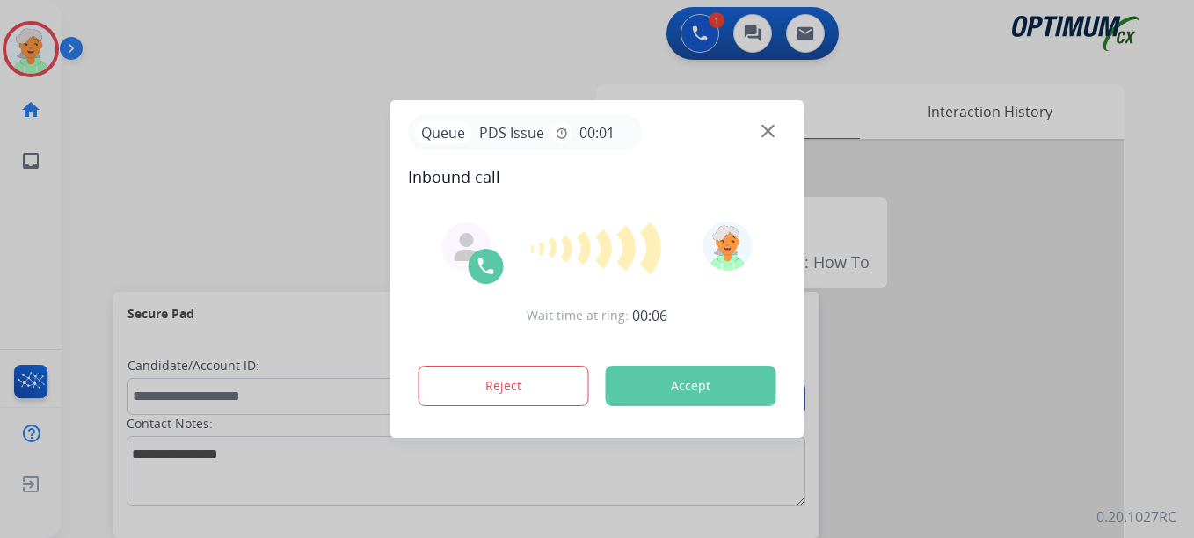
click at [25, 216] on div at bounding box center [597, 269] width 1194 height 538
click at [638, 393] on button "Accept" at bounding box center [691, 386] width 171 height 40
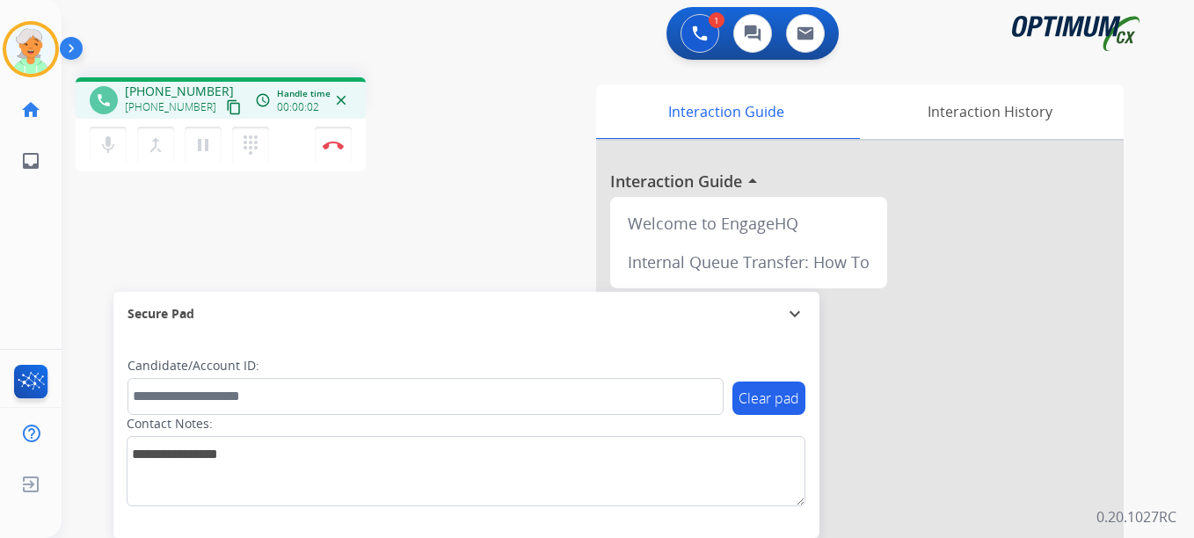
click at [226, 110] on mat-icon "content_copy" at bounding box center [234, 107] width 16 height 16
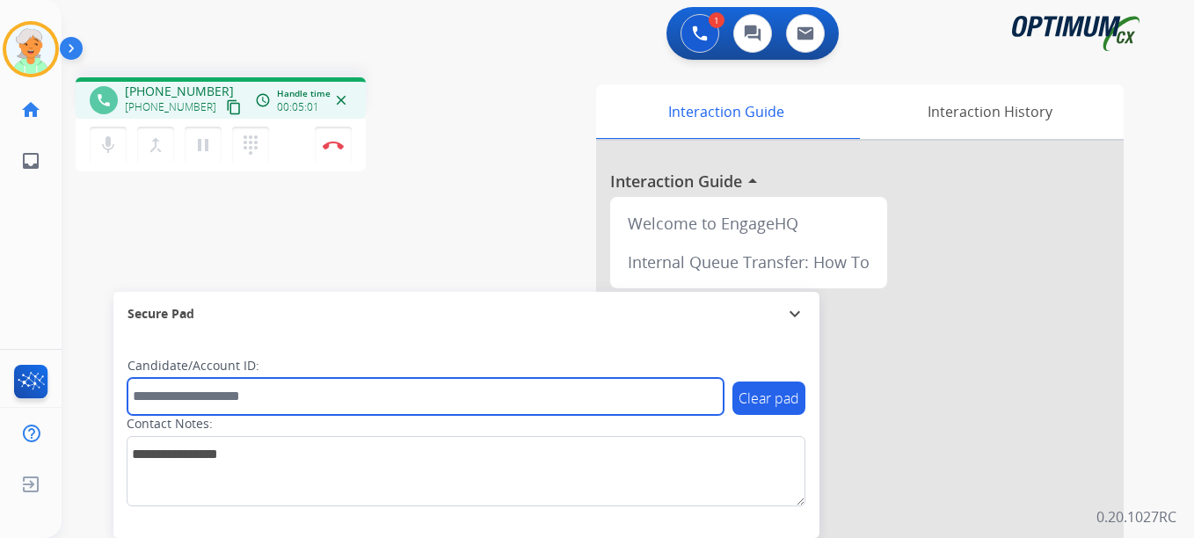
click at [186, 397] on input "text" at bounding box center [425, 396] width 596 height 37
paste input "*******"
type input "*******"
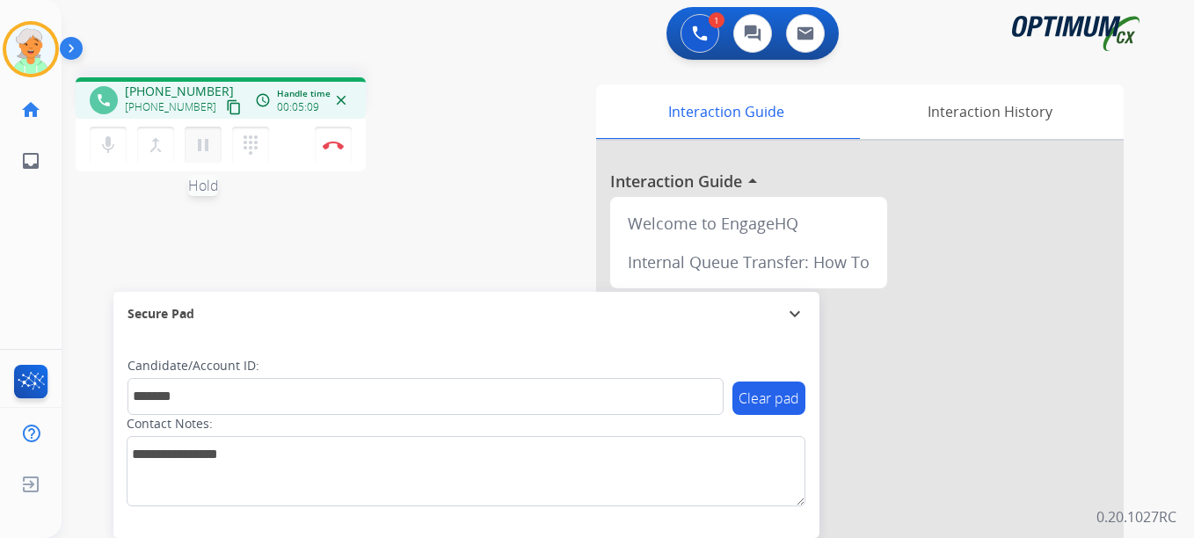
click at [207, 150] on mat-icon "pause" at bounding box center [203, 145] width 21 height 21
click at [339, 155] on button "Disconnect" at bounding box center [333, 145] width 37 height 37
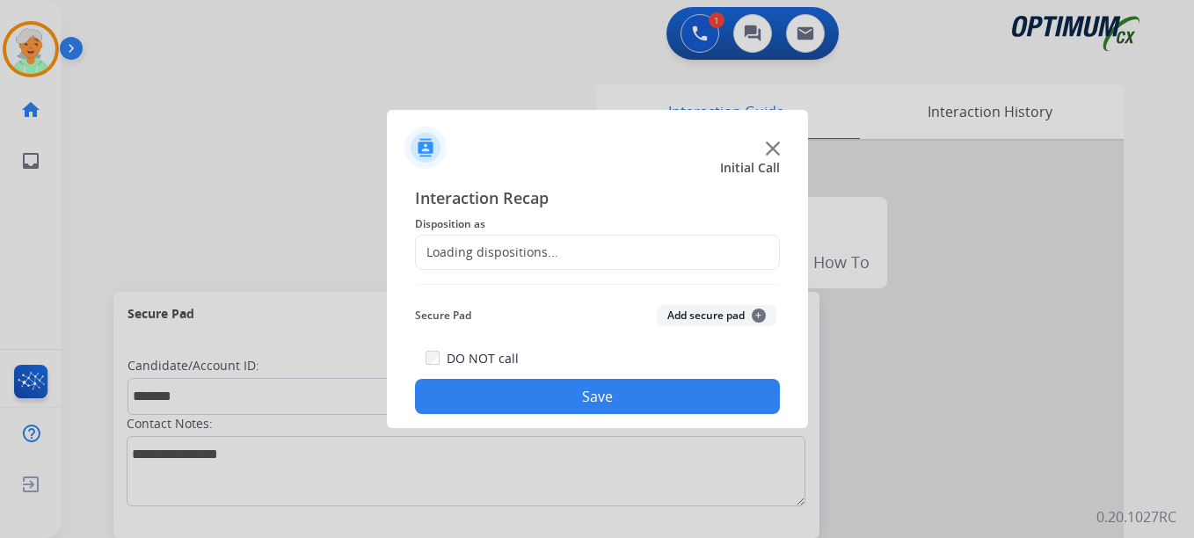
click at [497, 250] on div "Loading dispositions..." at bounding box center [487, 253] width 142 height 18
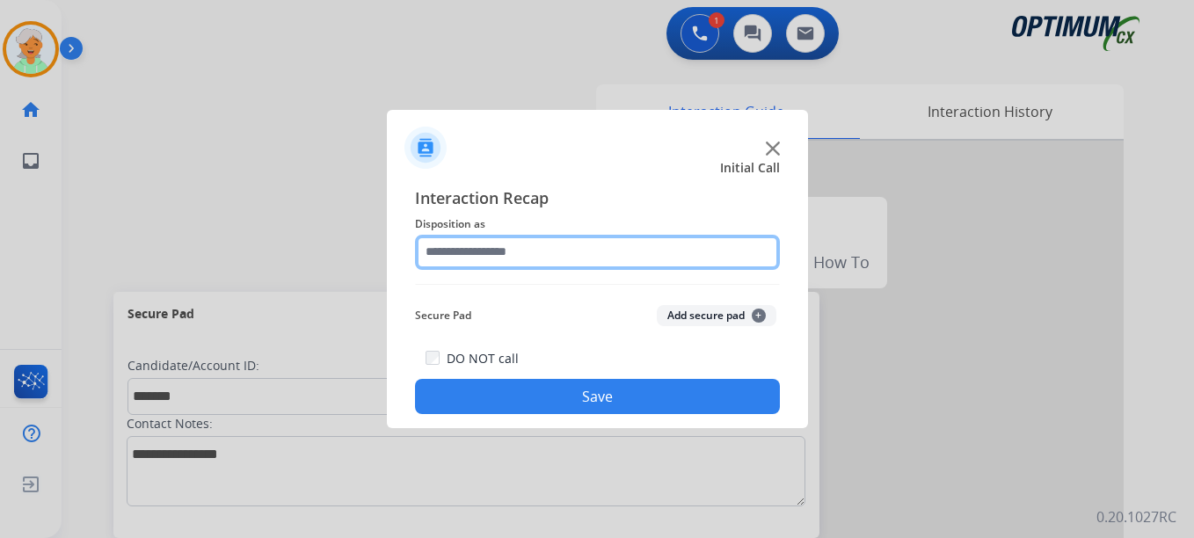
click at [533, 244] on input "text" at bounding box center [597, 252] width 365 height 35
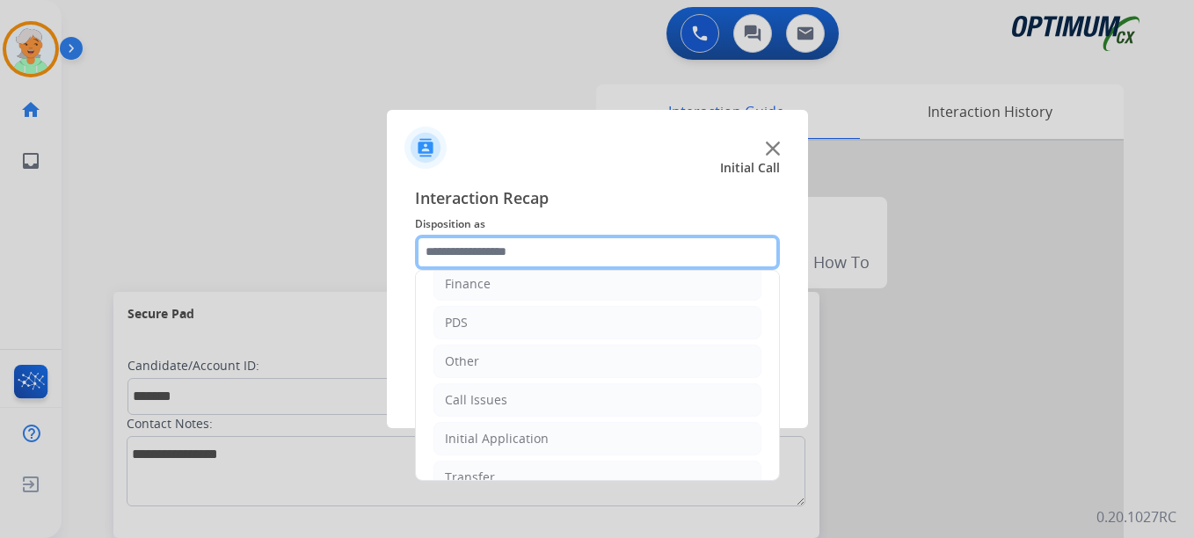
scroll to position [120, 0]
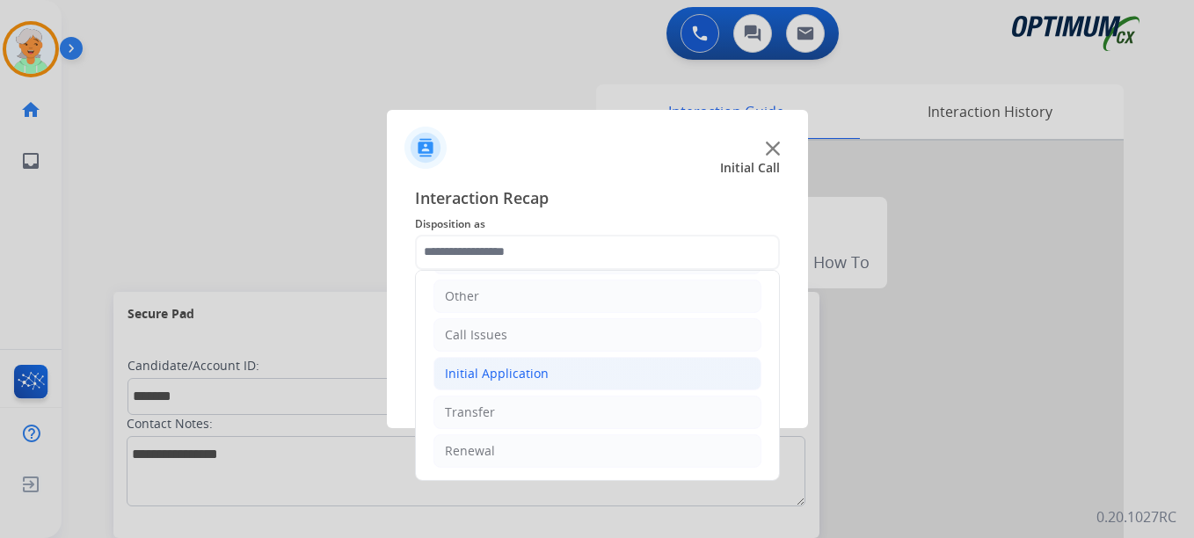
click at [527, 365] on div "Initial Application" at bounding box center [497, 374] width 104 height 18
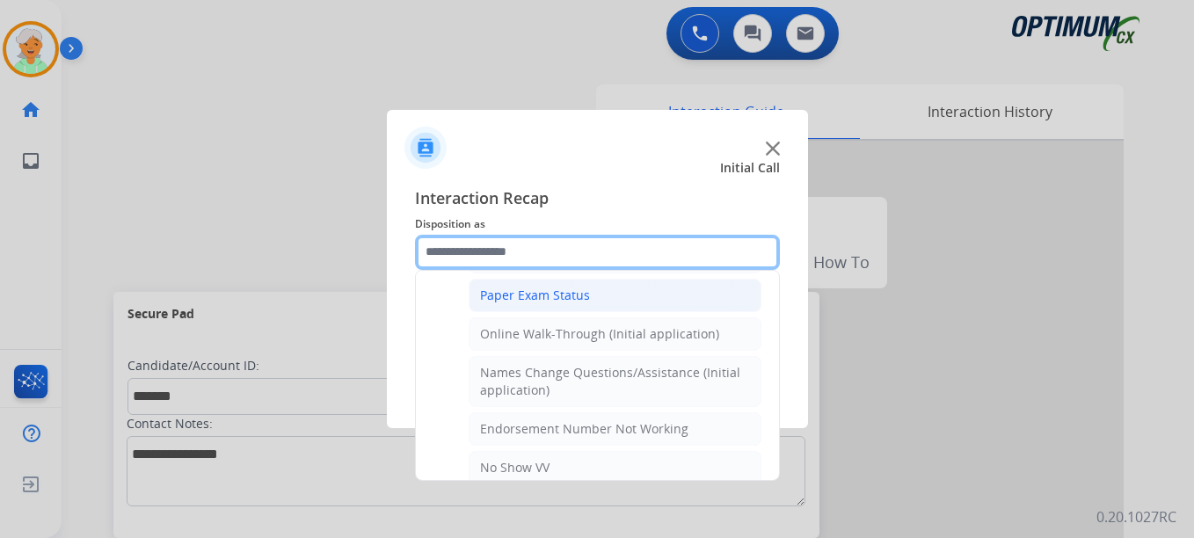
scroll to position [383, 0]
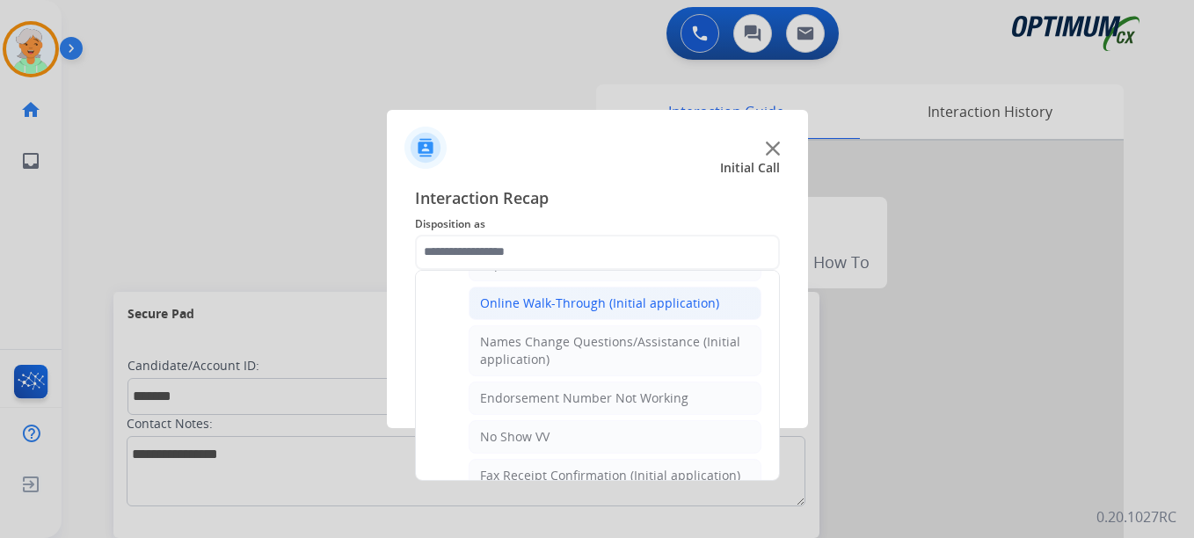
click at [532, 306] on div "Online Walk-Through (Initial application)" at bounding box center [599, 304] width 239 height 18
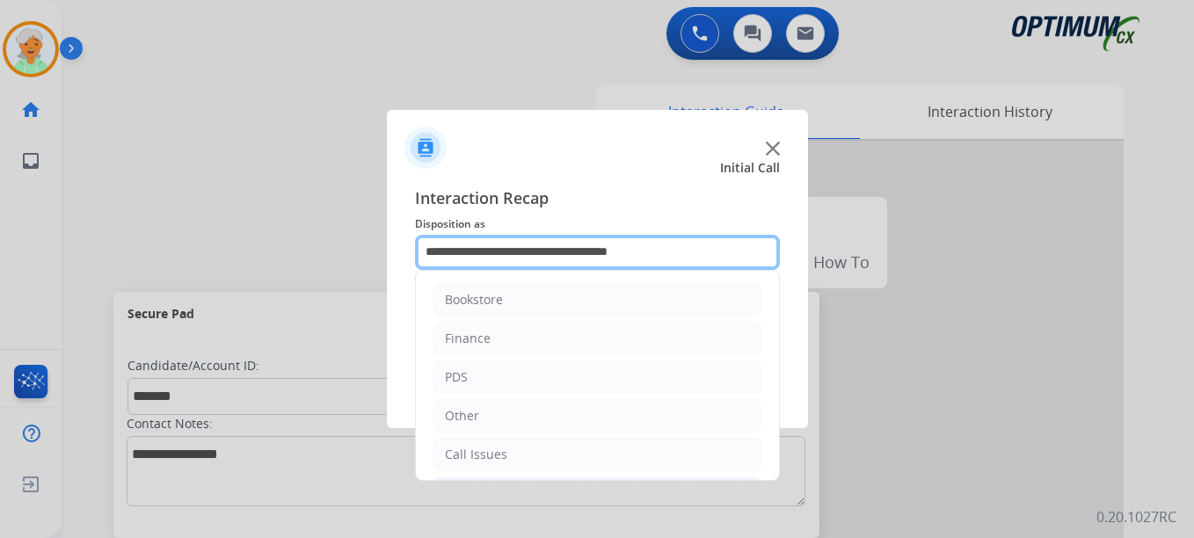
click at [544, 253] on input "**********" at bounding box center [597, 252] width 365 height 35
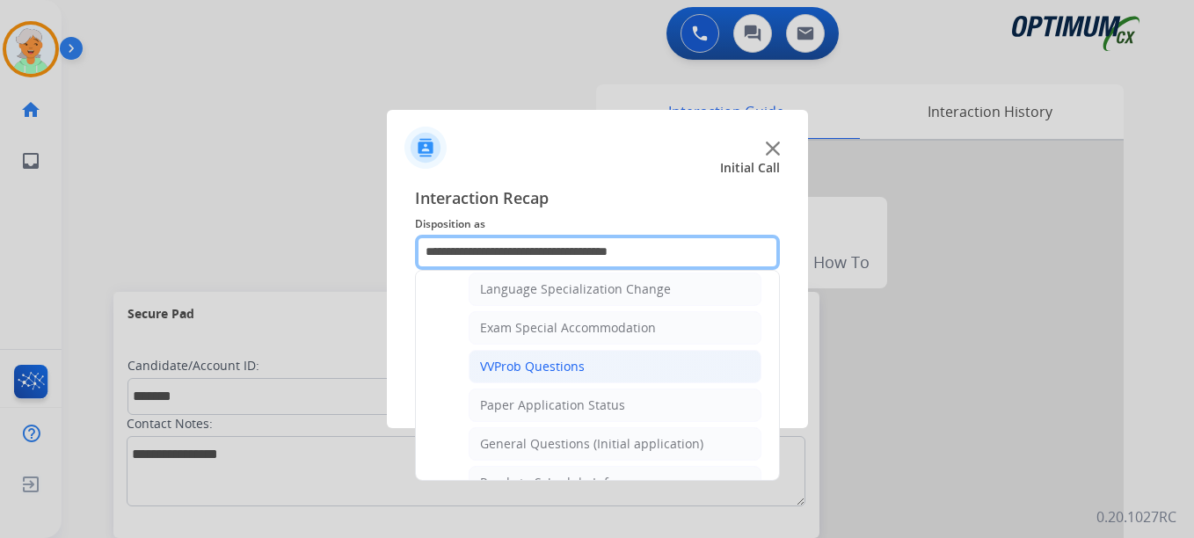
scroll to position [967, 0]
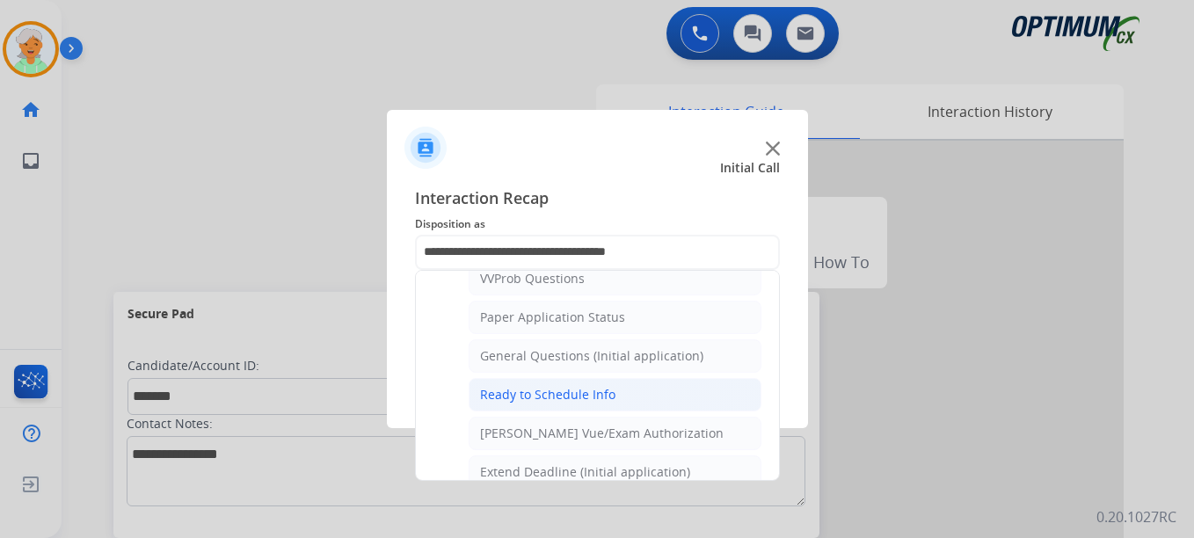
click at [539, 393] on div "Ready to Schedule Info" at bounding box center [547, 395] width 135 height 18
type input "**********"
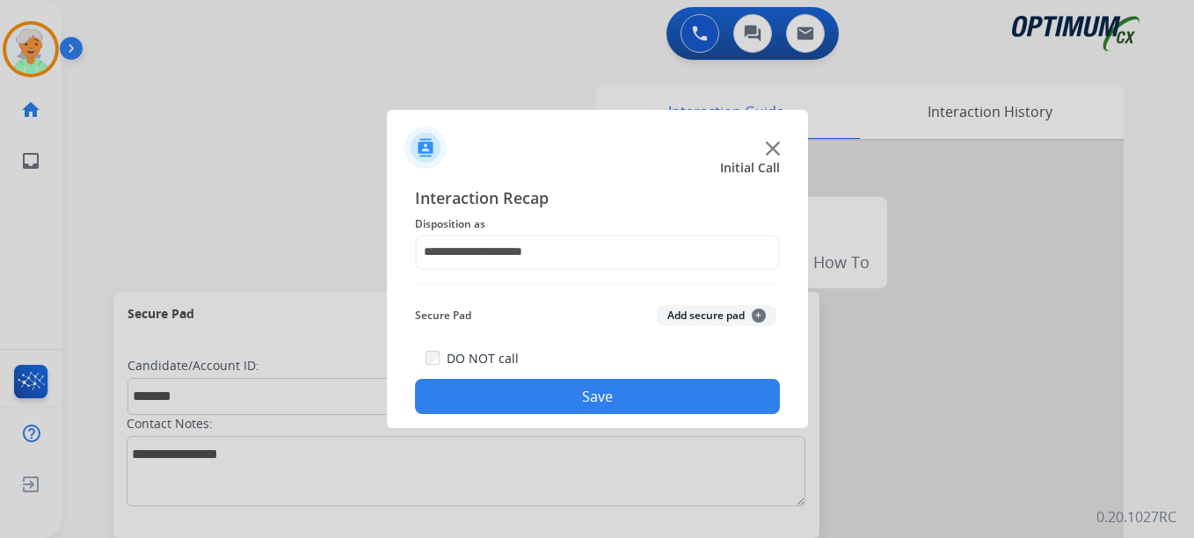
click at [539, 393] on button "Save" at bounding box center [597, 396] width 365 height 35
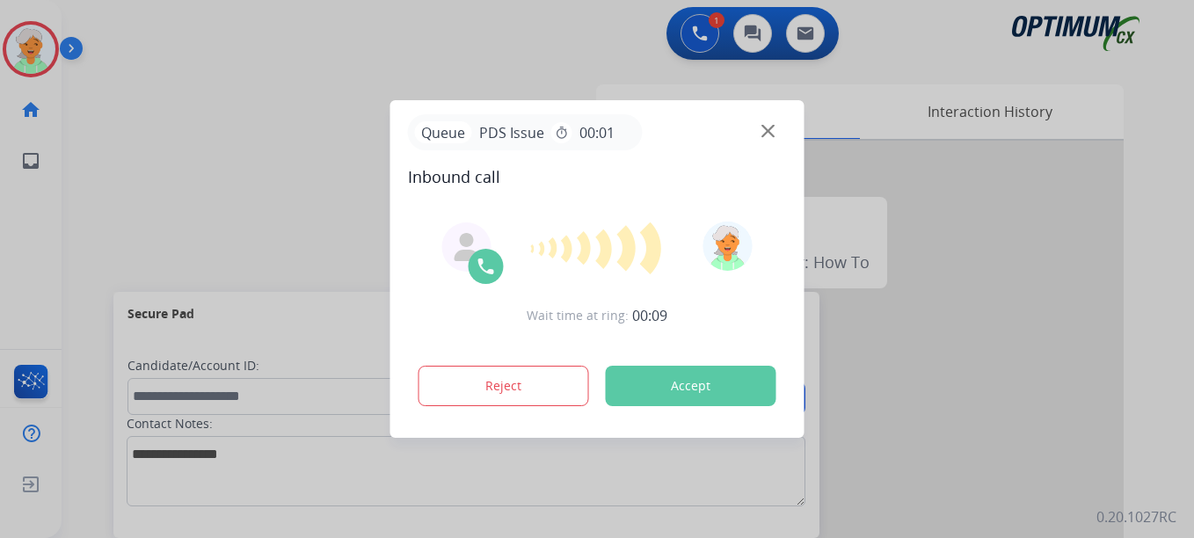
click at [670, 379] on button "Accept" at bounding box center [691, 386] width 171 height 40
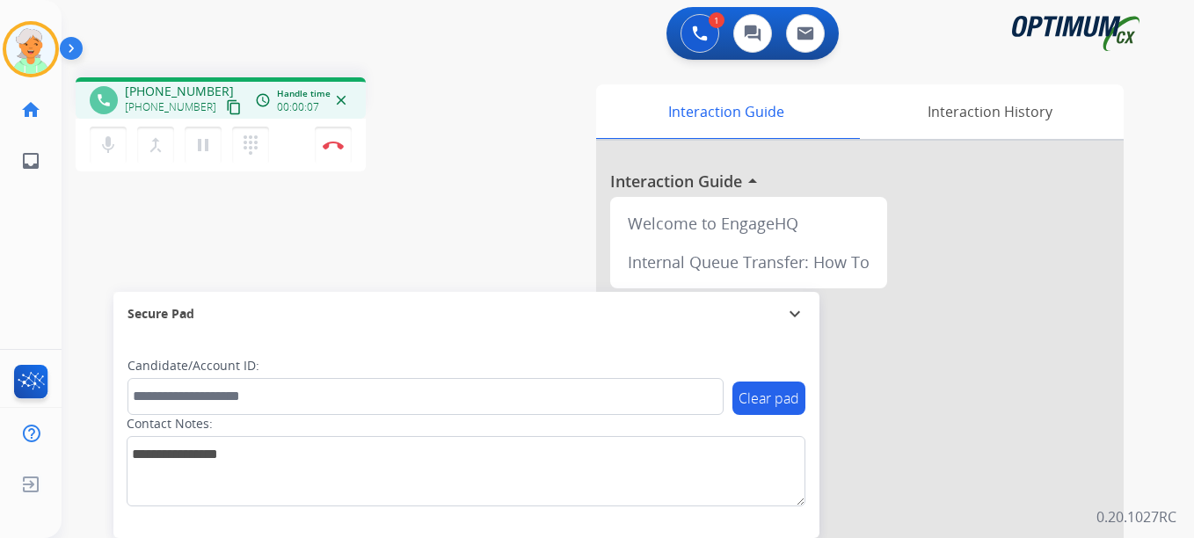
click at [203, 115] on div "[PHONE_NUMBER] content_copy" at bounding box center [185, 107] width 120 height 21
click at [226, 102] on mat-icon "content_copy" at bounding box center [234, 107] width 16 height 16
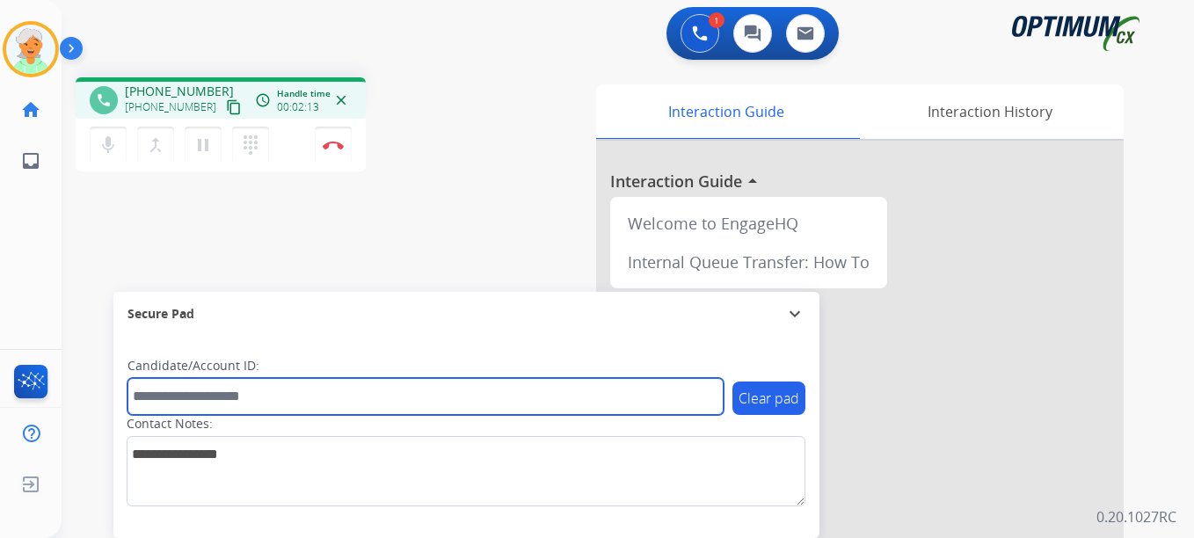
click at [178, 396] on input "text" at bounding box center [425, 396] width 596 height 37
paste input "*******"
type input "*******"
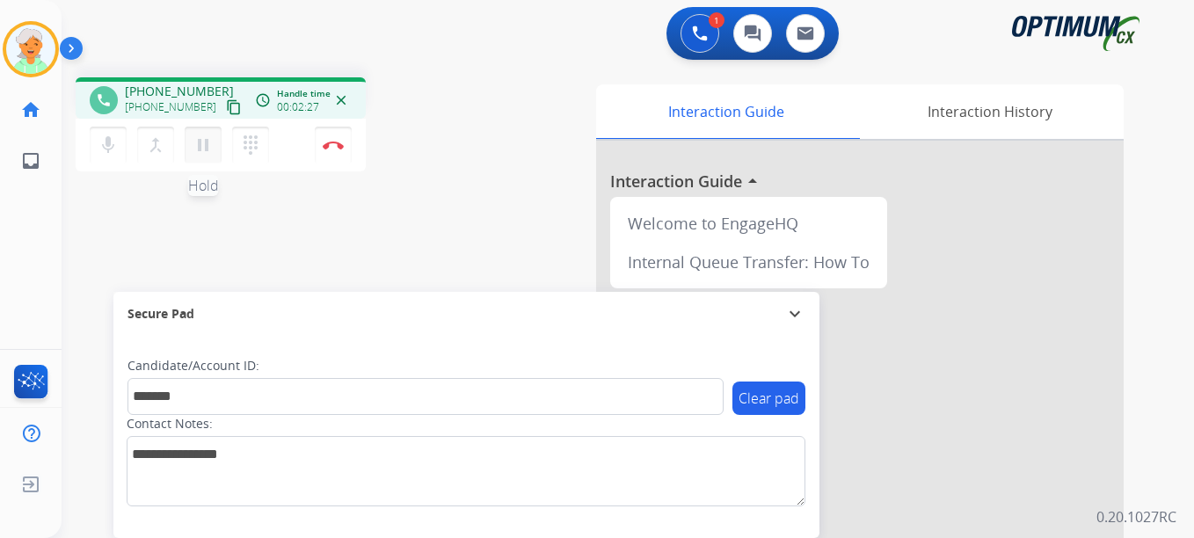
drag, startPoint x: 201, startPoint y: 151, endPoint x: 213, endPoint y: 151, distance: 11.4
click at [206, 151] on mat-icon "pause" at bounding box center [203, 145] width 21 height 21
click at [324, 143] on img at bounding box center [333, 145] width 21 height 9
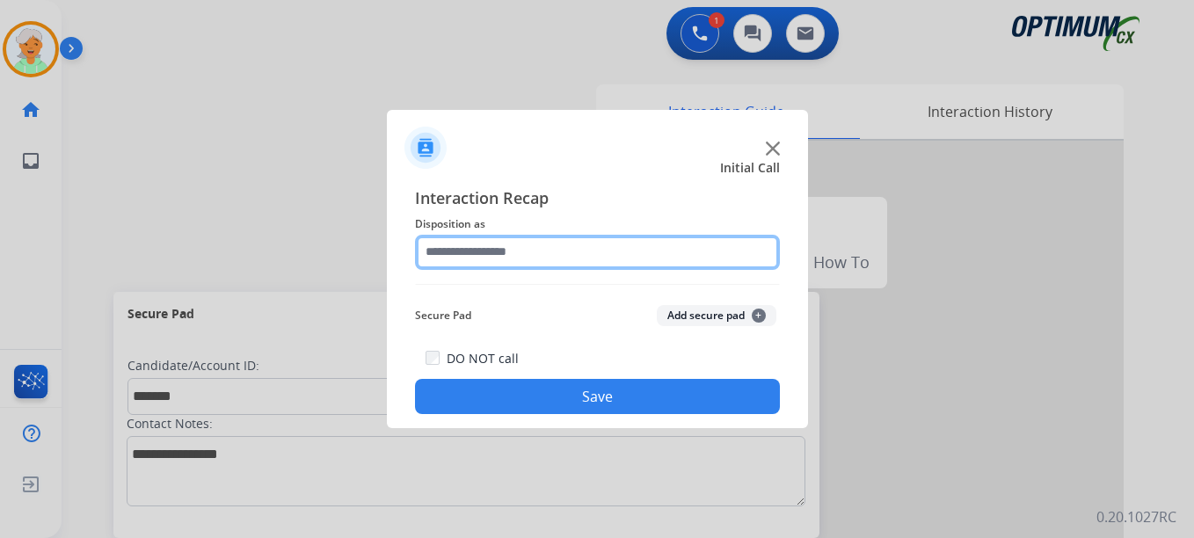
click at [491, 257] on input "text" at bounding box center [597, 252] width 365 height 35
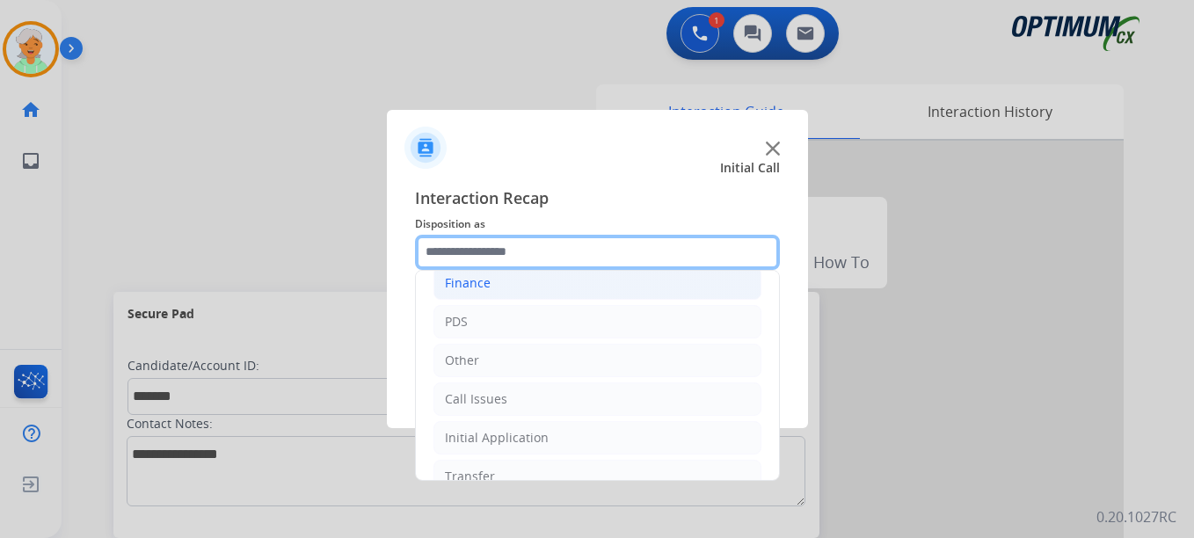
scroll to position [120, 0]
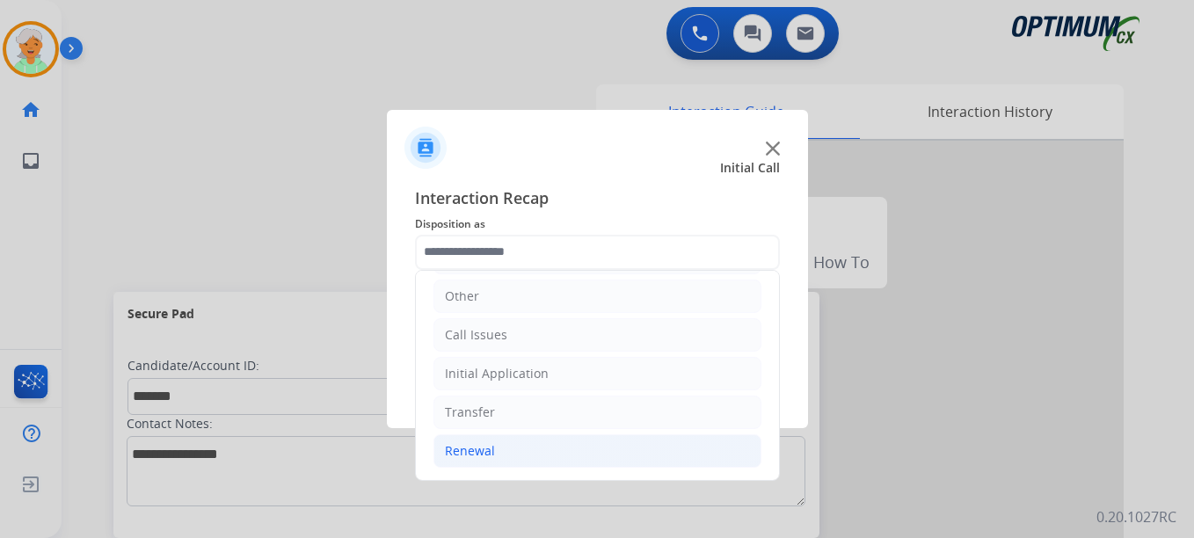
click at [493, 454] on li "Renewal" at bounding box center [597, 450] width 328 height 33
click at [493, 368] on div "Initial Application" at bounding box center [497, 374] width 104 height 18
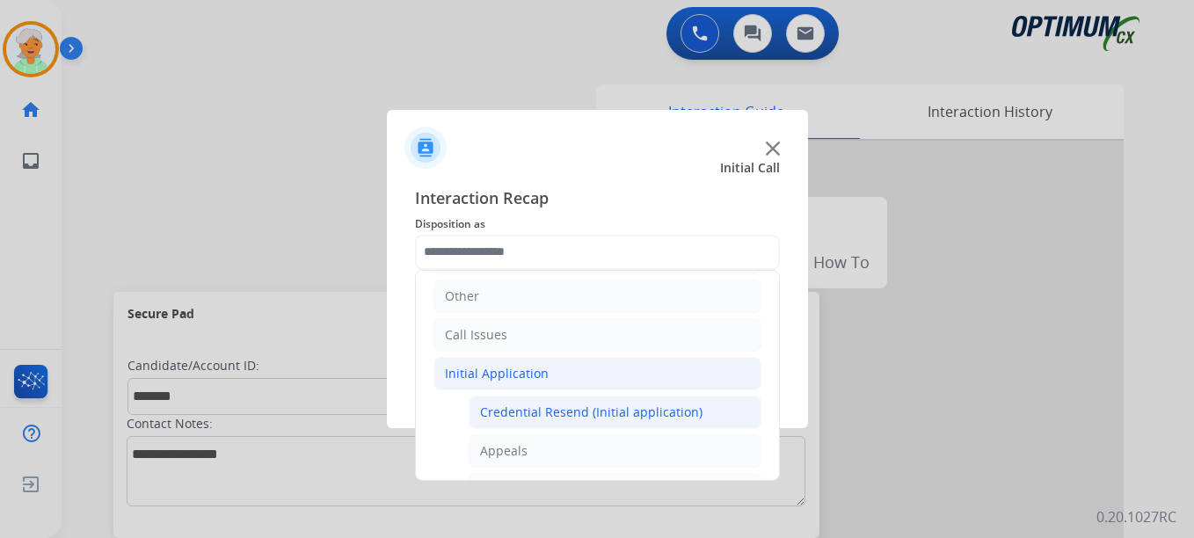
click at [516, 408] on div "Credential Resend (Initial application)" at bounding box center [591, 413] width 222 height 18
type input "**********"
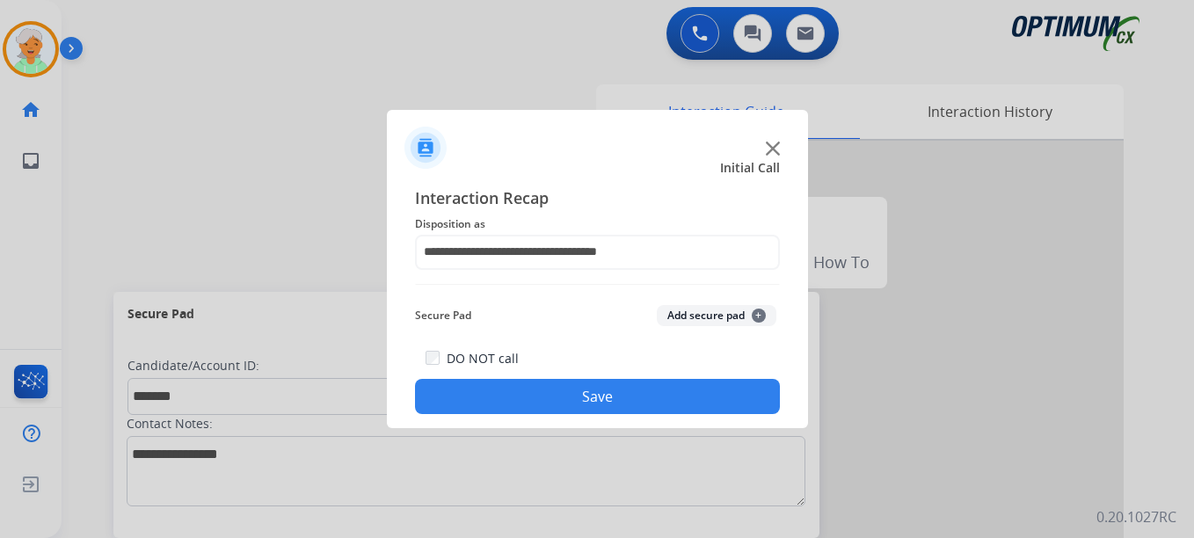
click at [527, 400] on button "Save" at bounding box center [597, 396] width 365 height 35
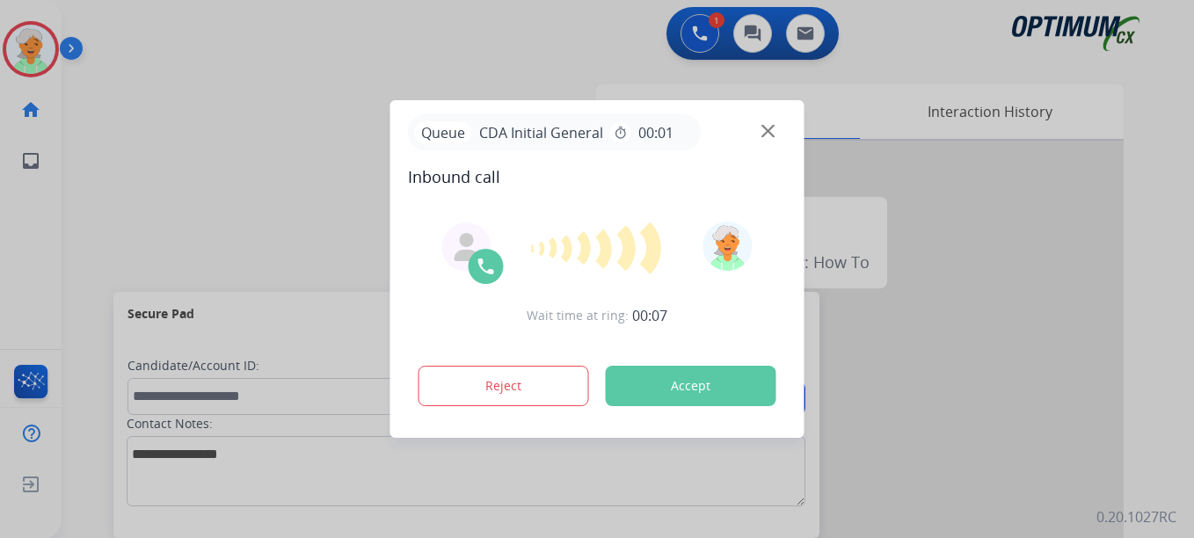
click at [680, 392] on button "Accept" at bounding box center [691, 386] width 171 height 40
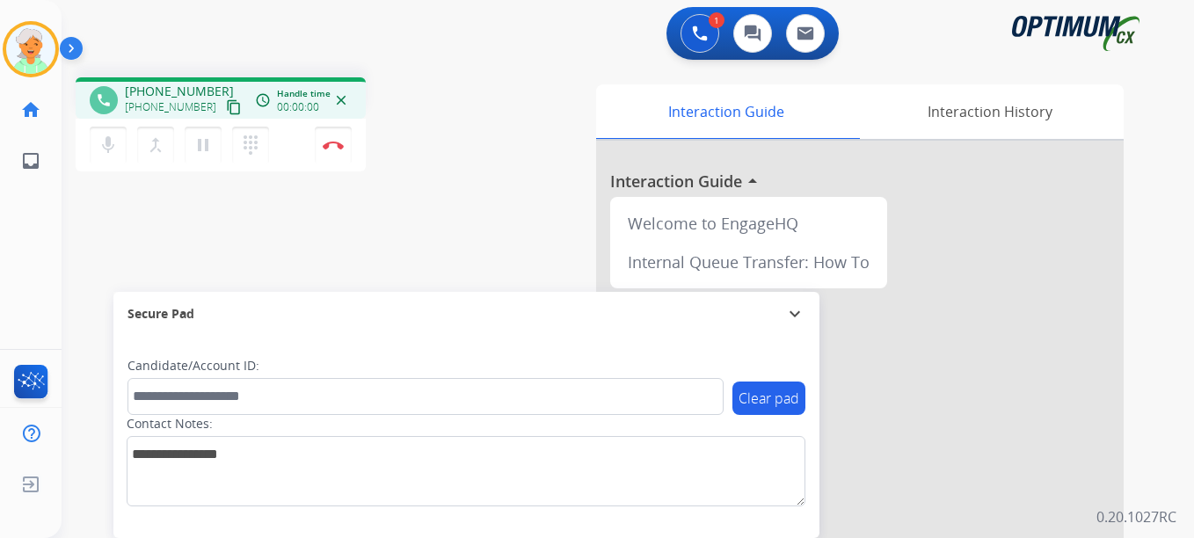
click at [226, 111] on mat-icon "content_copy" at bounding box center [234, 107] width 16 height 16
click at [210, 145] on mat-icon "pause" at bounding box center [203, 145] width 21 height 21
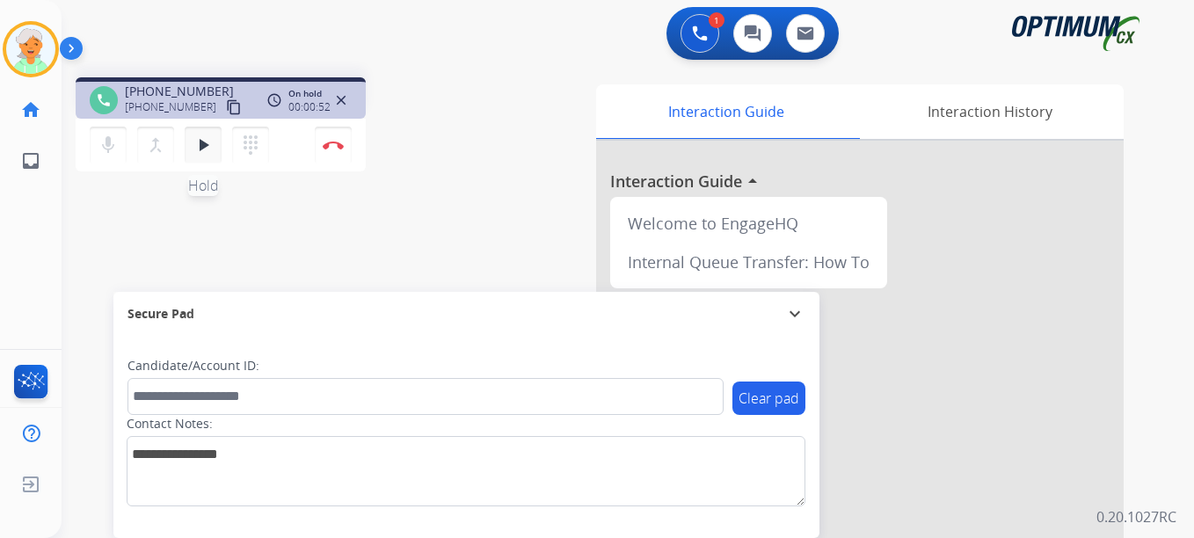
click at [201, 142] on mat-icon "play_arrow" at bounding box center [203, 145] width 21 height 21
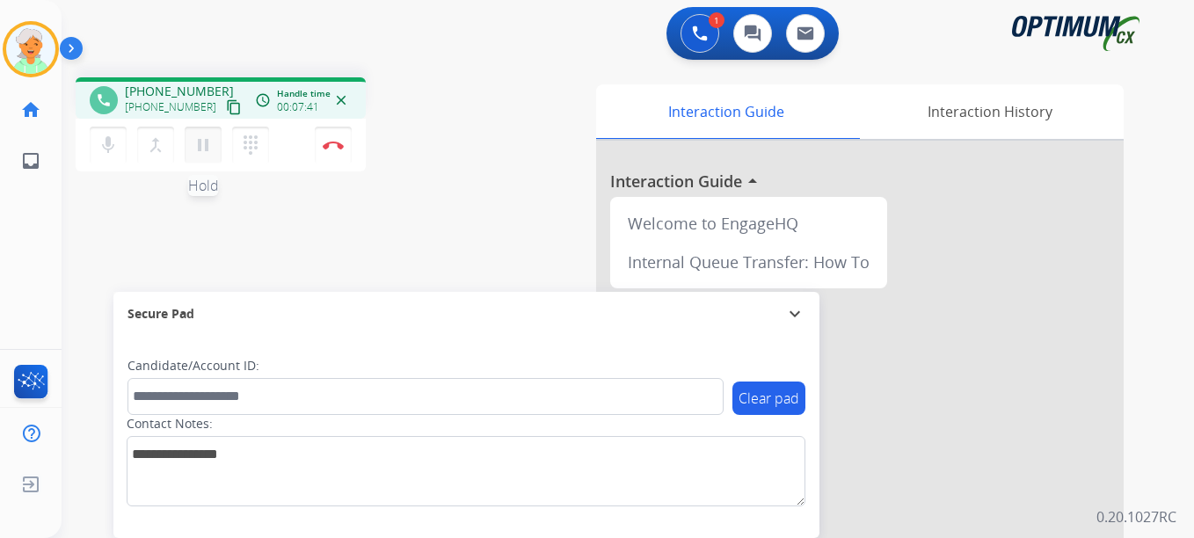
click at [205, 154] on mat-icon "pause" at bounding box center [203, 145] width 21 height 21
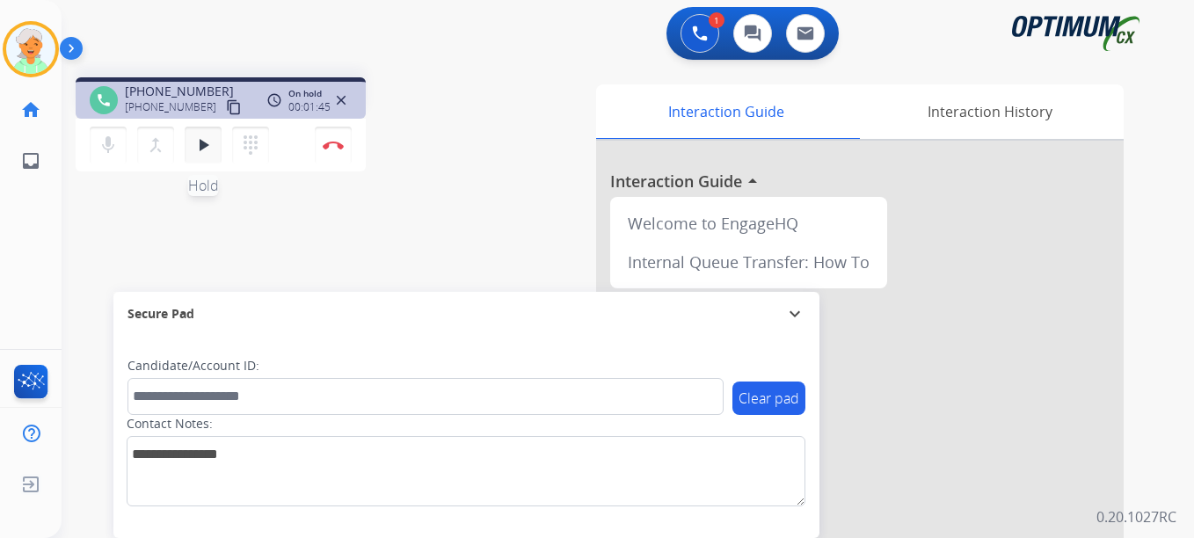
click at [190, 136] on button "play_arrow Hold" at bounding box center [203, 145] width 37 height 37
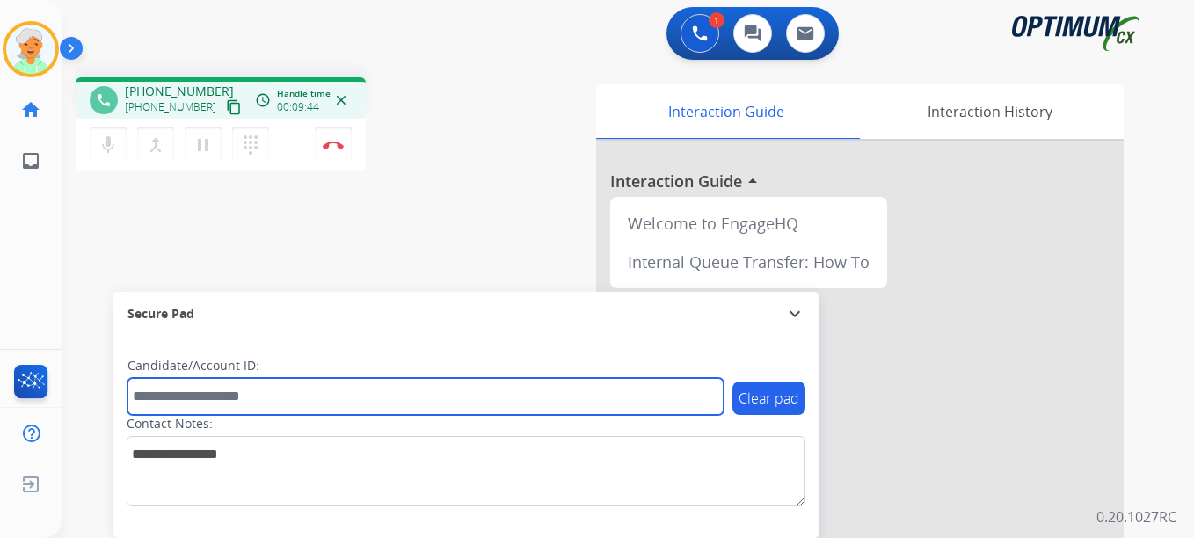
click at [157, 394] on input "text" at bounding box center [425, 396] width 596 height 37
paste input "*******"
type input "*******"
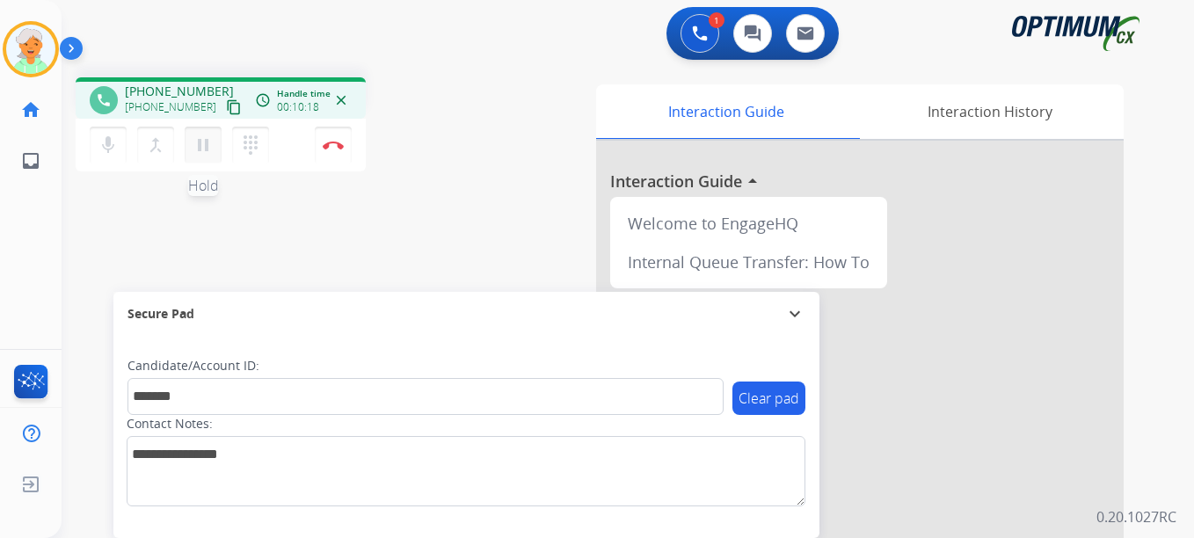
click at [195, 142] on mat-icon "pause" at bounding box center [203, 145] width 21 height 21
click at [343, 149] on img at bounding box center [333, 145] width 21 height 9
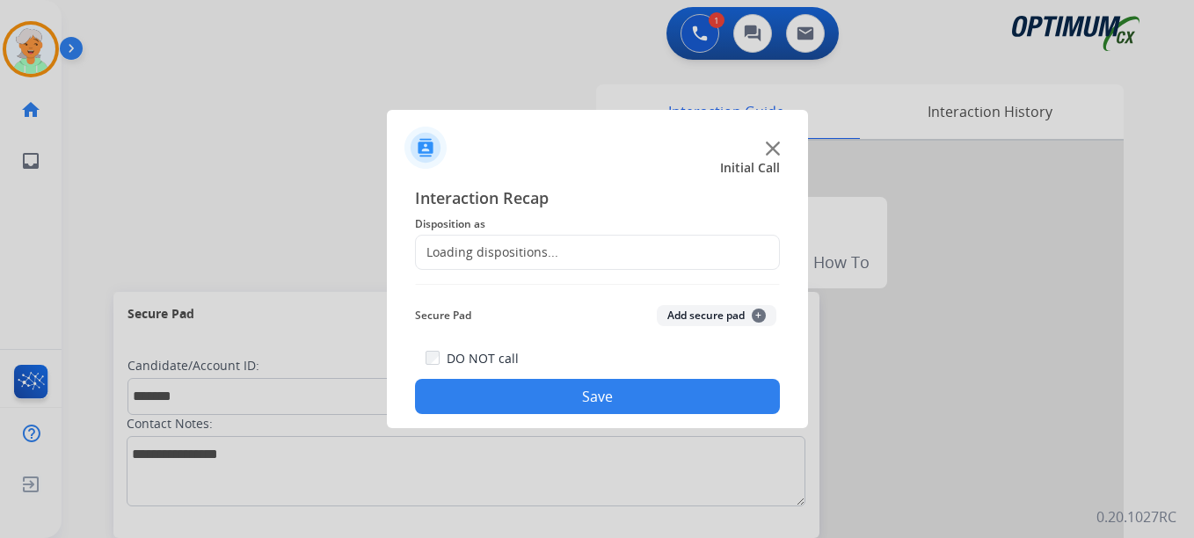
click at [540, 257] on div "Loading dispositions..." at bounding box center [487, 253] width 142 height 18
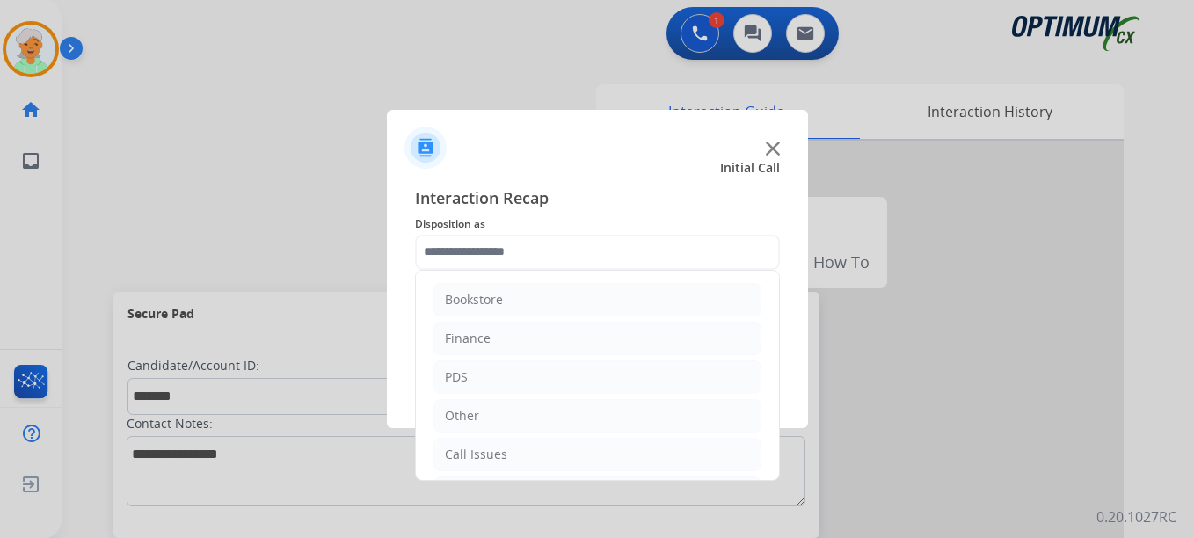
click at [540, 258] on input "text" at bounding box center [597, 252] width 365 height 35
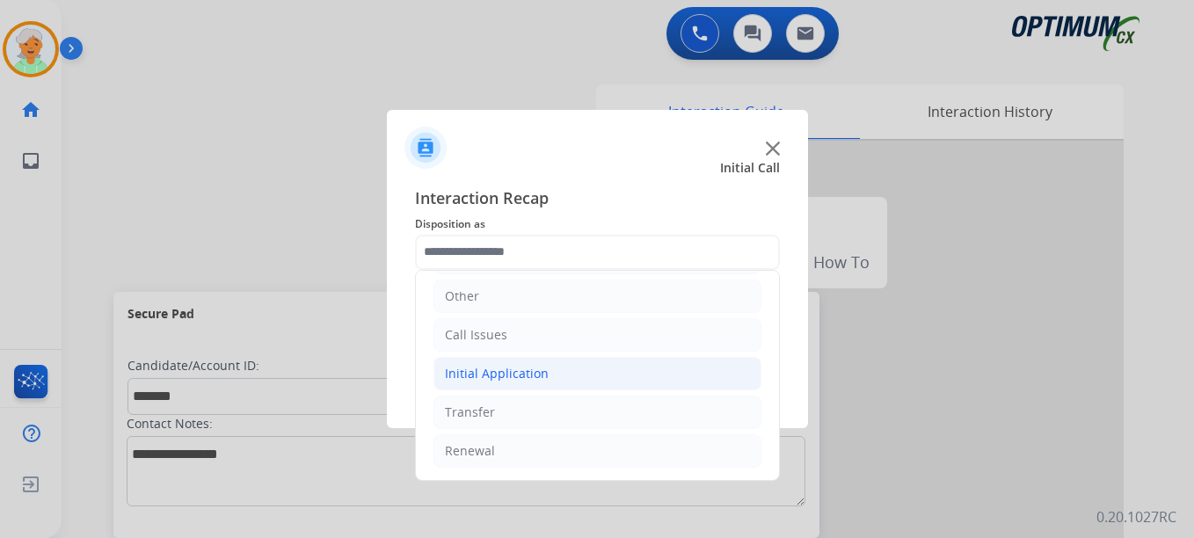
click at [525, 371] on div "Initial Application" at bounding box center [497, 374] width 104 height 18
click at [533, 418] on div "Credential Resend (Initial application)" at bounding box center [591, 413] width 222 height 18
type input "**********"
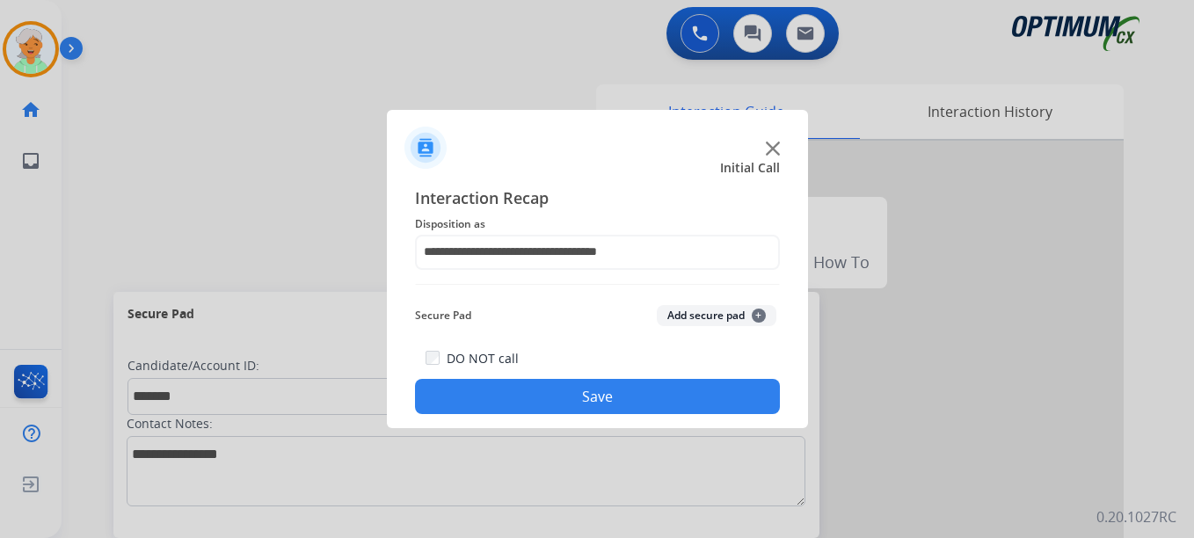
click at [547, 398] on button "Save" at bounding box center [597, 396] width 365 height 35
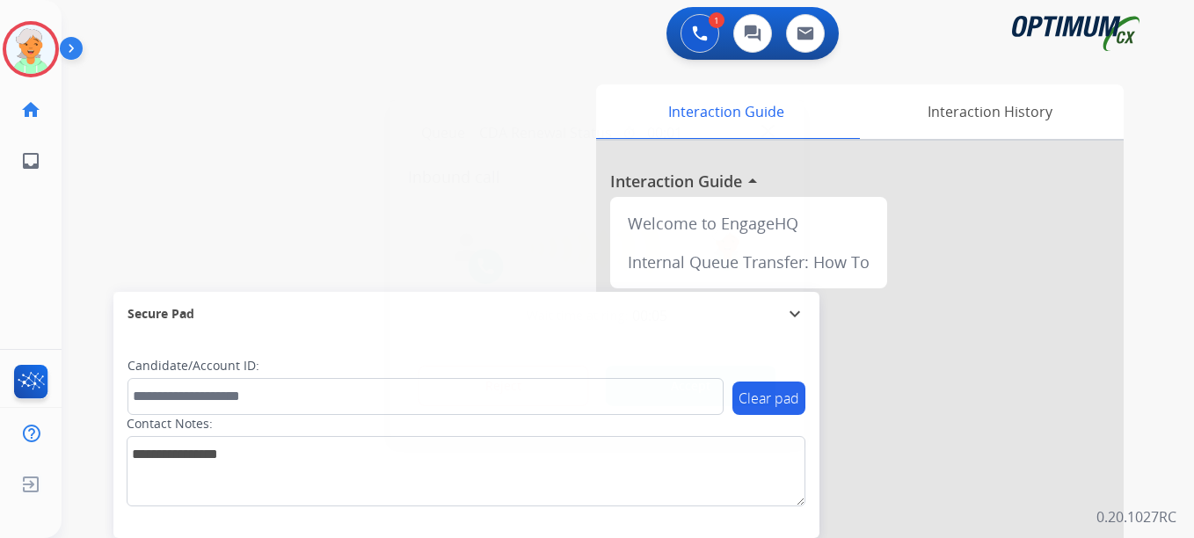
click at [637, 371] on button "Accept" at bounding box center [691, 386] width 171 height 40
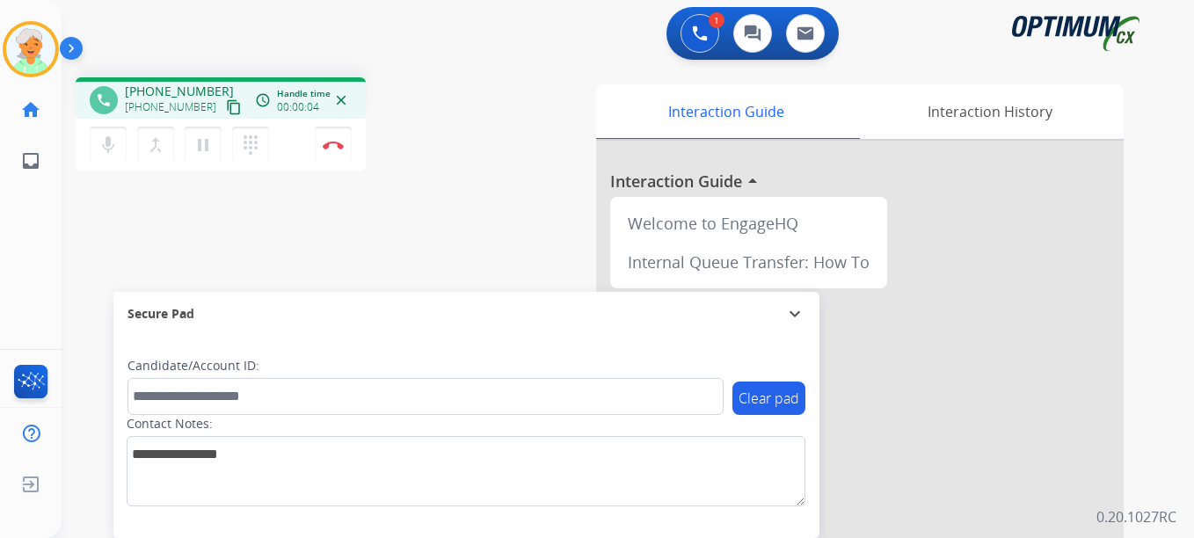
click at [226, 105] on mat-icon "content_copy" at bounding box center [234, 107] width 16 height 16
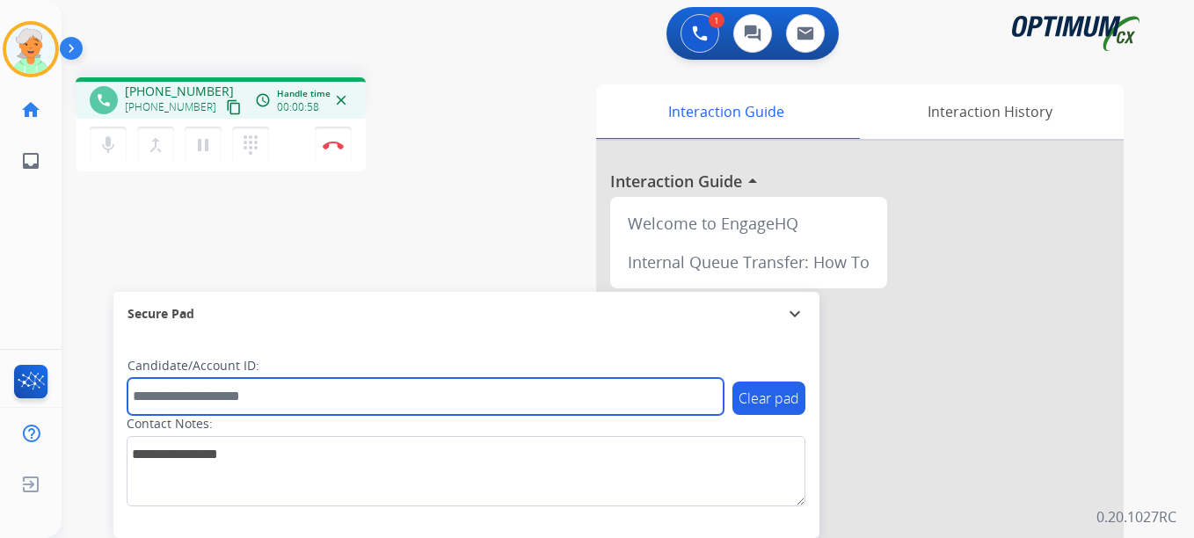
click at [183, 393] on input "text" at bounding box center [425, 396] width 596 height 37
paste input "*******"
type input "*******"
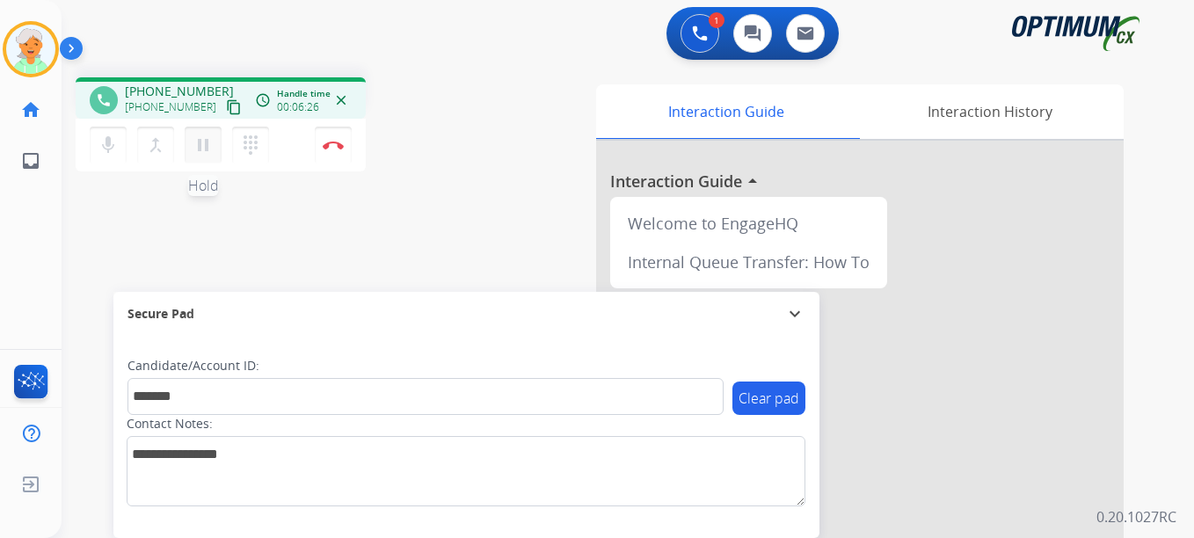
click at [205, 157] on button "pause Hold" at bounding box center [203, 145] width 37 height 37
drag, startPoint x: 368, startPoint y: 145, endPoint x: 348, endPoint y: 146, distance: 19.4
click at [365, 145] on div "phone [PHONE_NUMBER] [PHONE_NUMBER] content_copy access_time Call metrics Queue…" at bounding box center [292, 126] width 433 height 99
click at [347, 146] on button "Disconnect" at bounding box center [333, 145] width 37 height 37
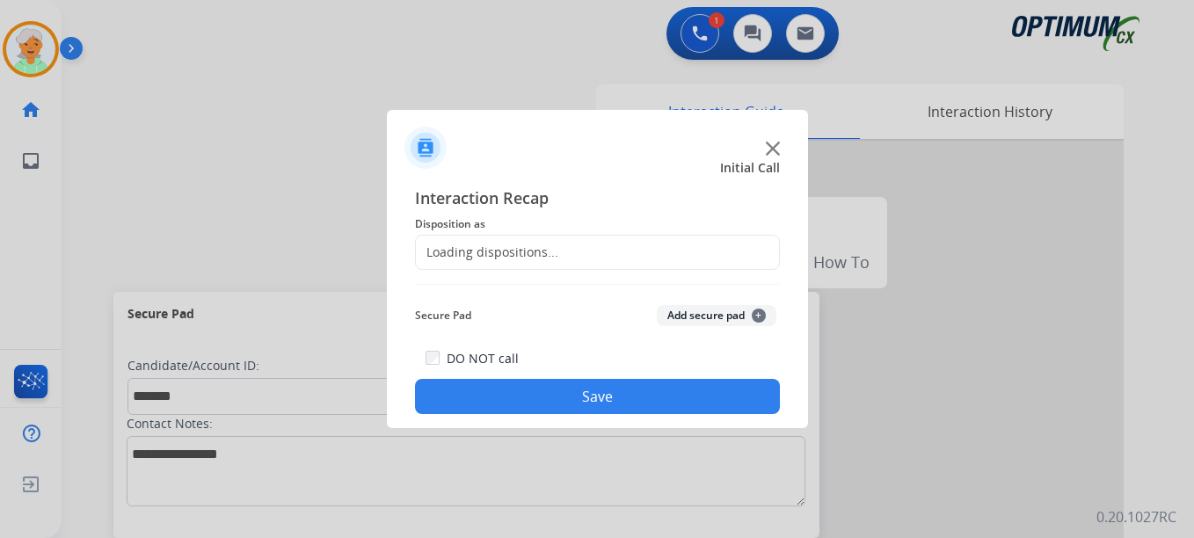
click at [533, 261] on div "Loading dispositions..." at bounding box center [597, 252] width 365 height 35
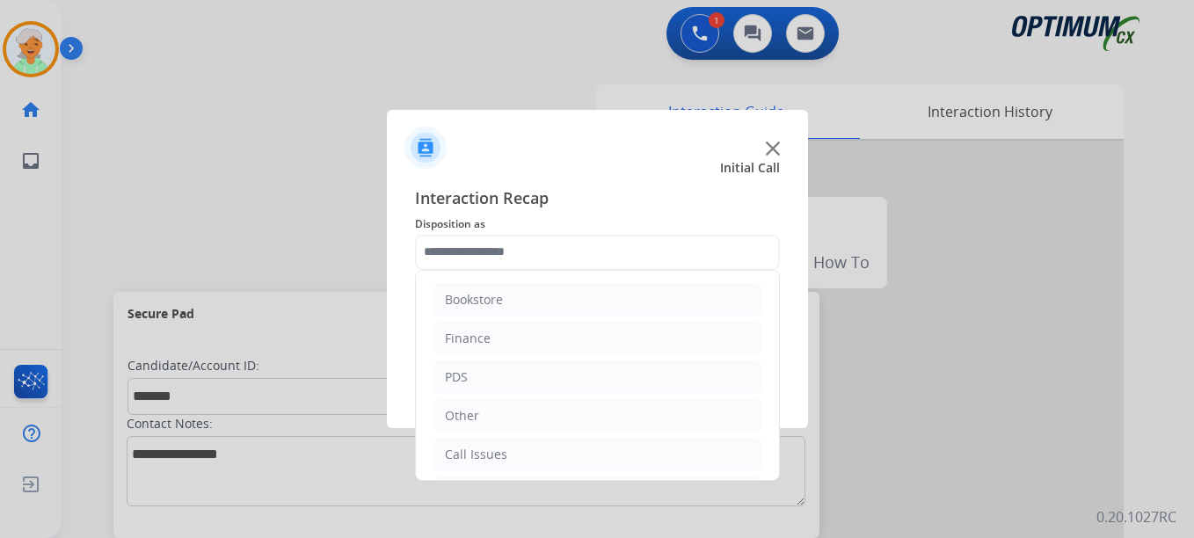
click at [532, 259] on input "text" at bounding box center [597, 252] width 365 height 35
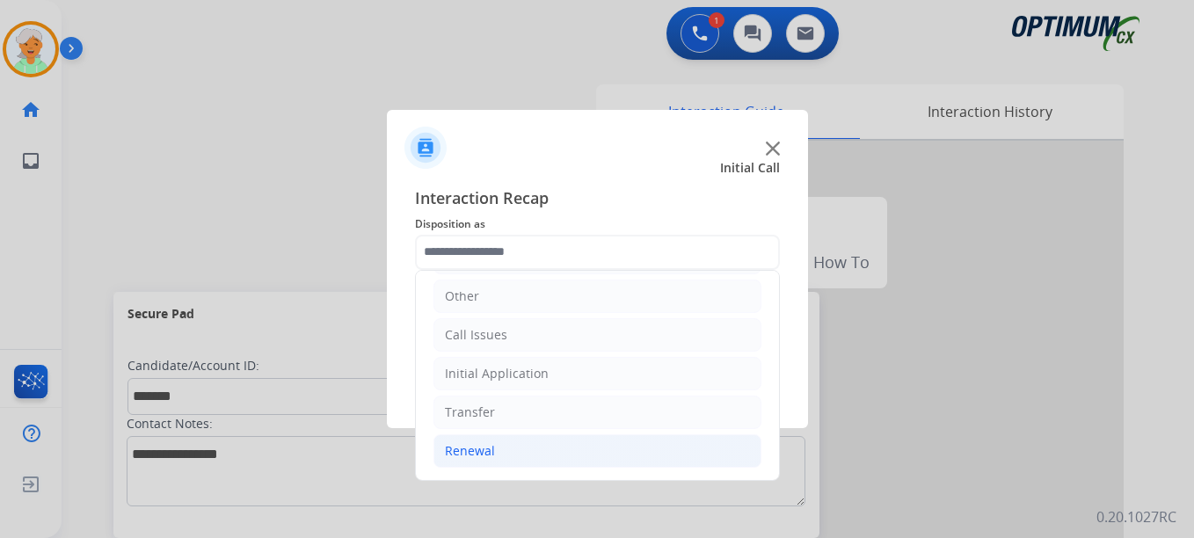
click at [521, 455] on li "Renewal" at bounding box center [597, 450] width 328 height 33
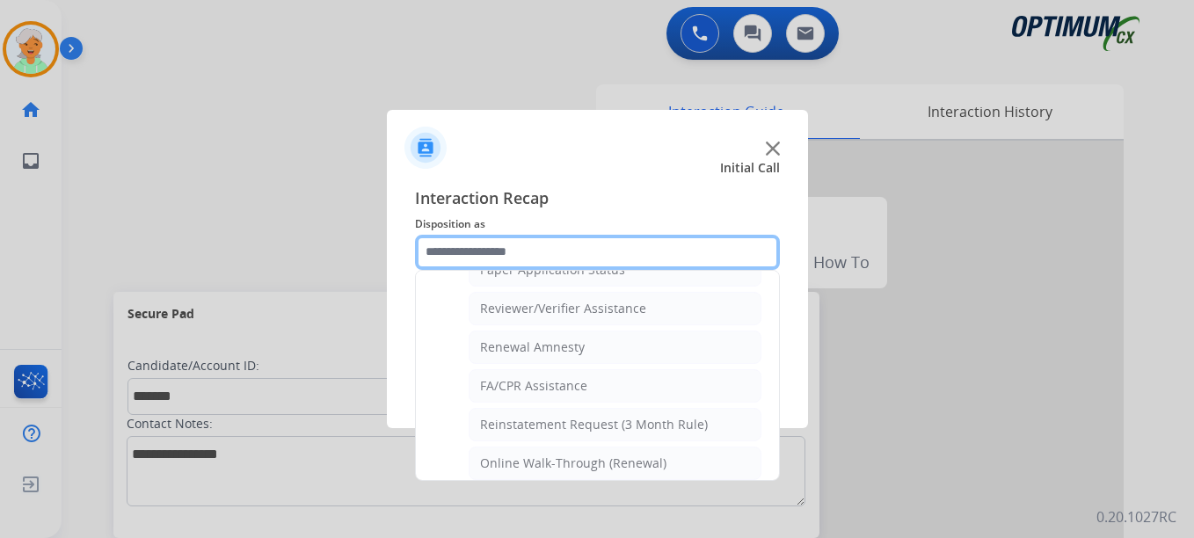
scroll to position [679, 0]
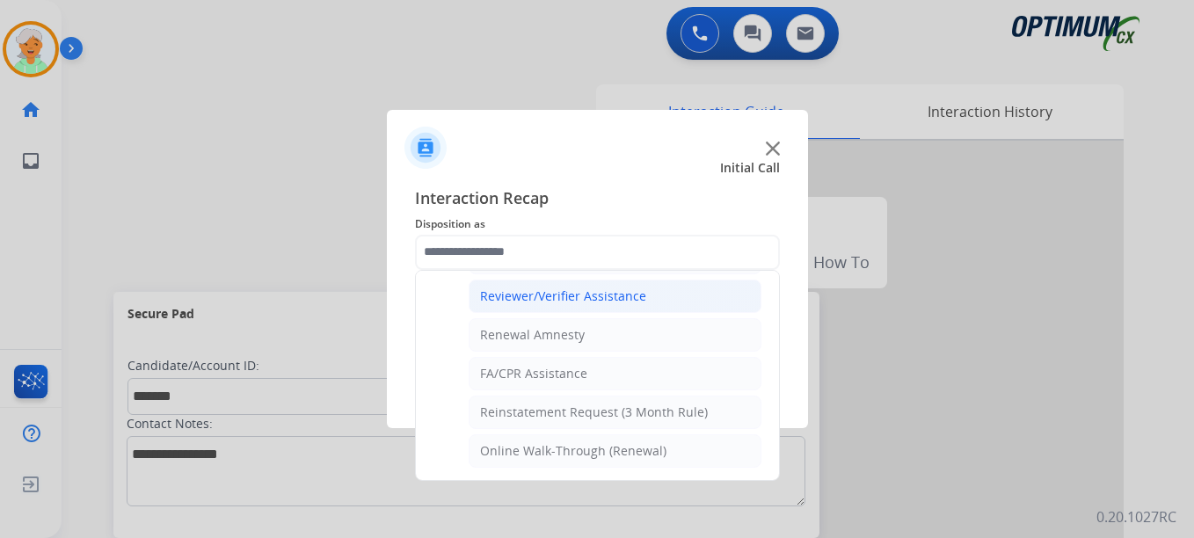
click at [615, 303] on div "Reviewer/Verifier Assistance" at bounding box center [563, 297] width 166 height 18
type input "**********"
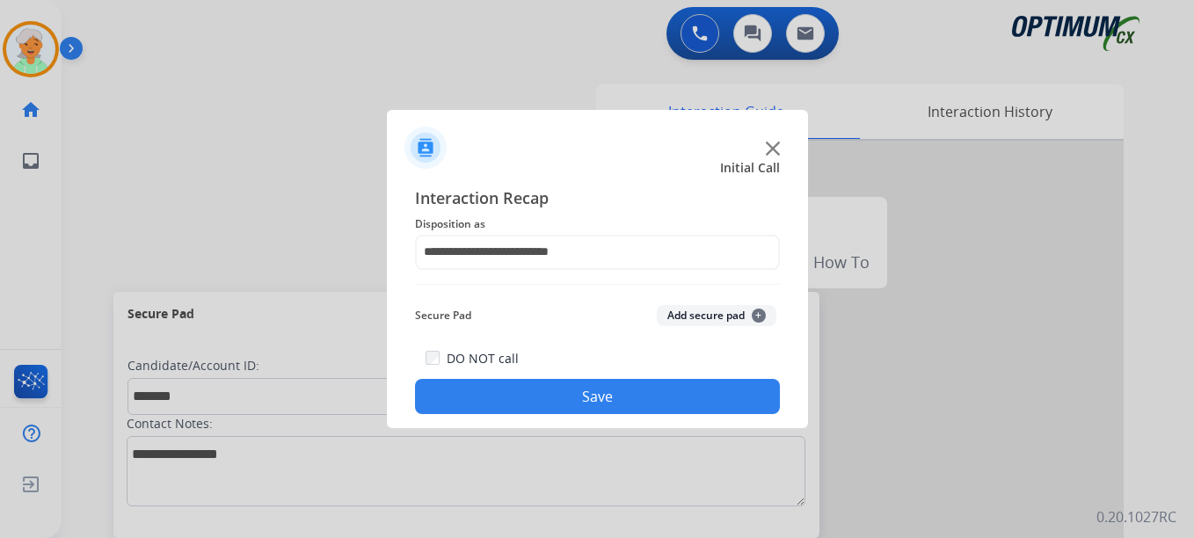
click at [568, 395] on button "Save" at bounding box center [597, 396] width 365 height 35
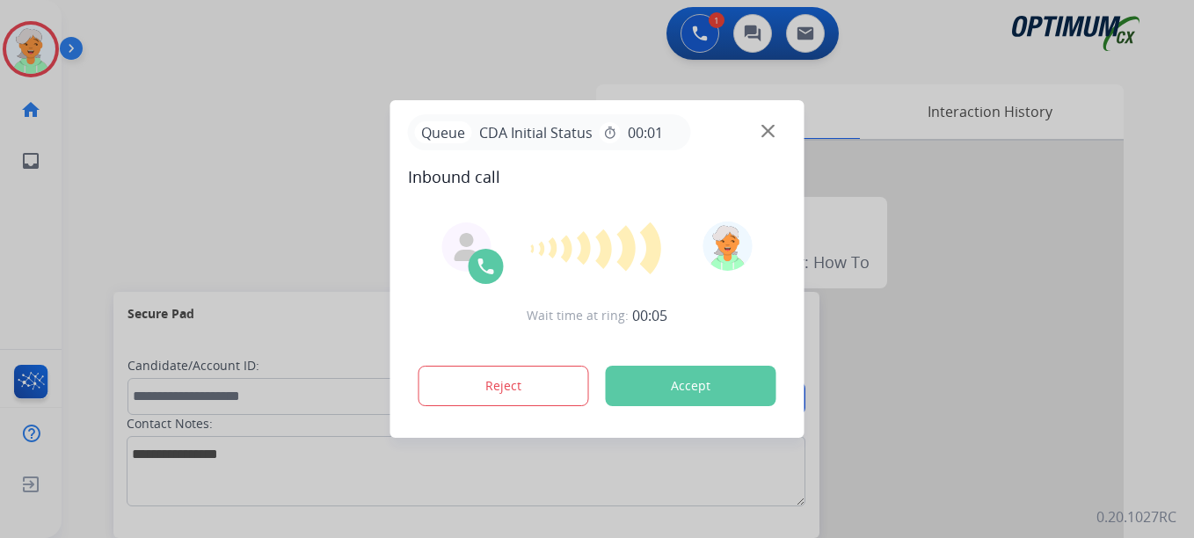
click at [710, 381] on button "Accept" at bounding box center [691, 386] width 171 height 40
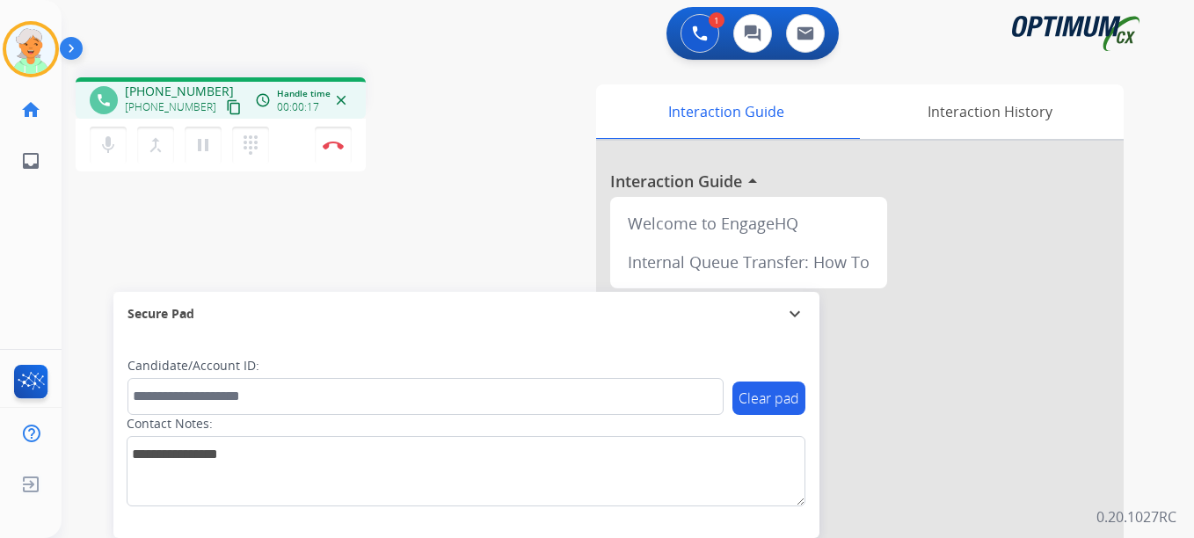
click at [226, 109] on mat-icon "content_copy" at bounding box center [234, 107] width 16 height 16
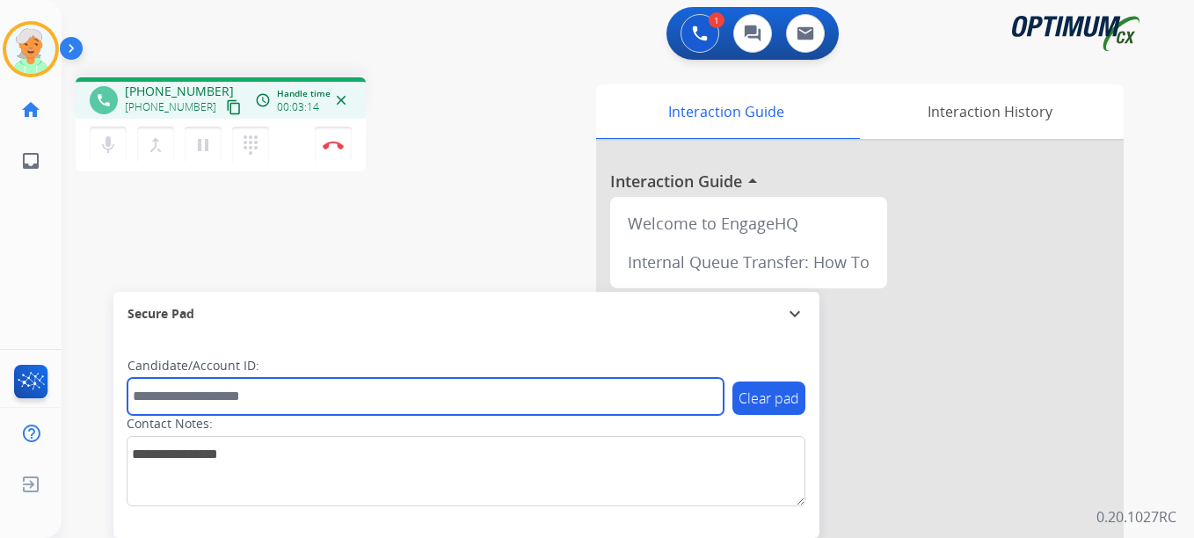
drag, startPoint x: 168, startPoint y: 397, endPoint x: 192, endPoint y: 398, distance: 23.8
click at [171, 397] on input "text" at bounding box center [425, 396] width 596 height 37
paste input "*******"
type input "*******"
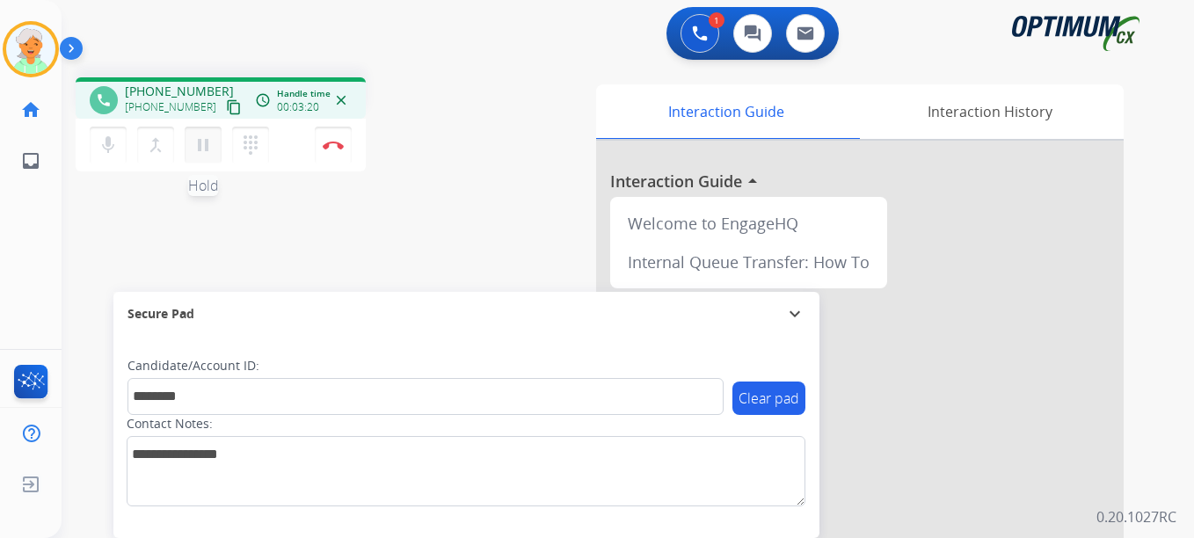
click at [204, 149] on mat-icon "pause" at bounding box center [203, 145] width 21 height 21
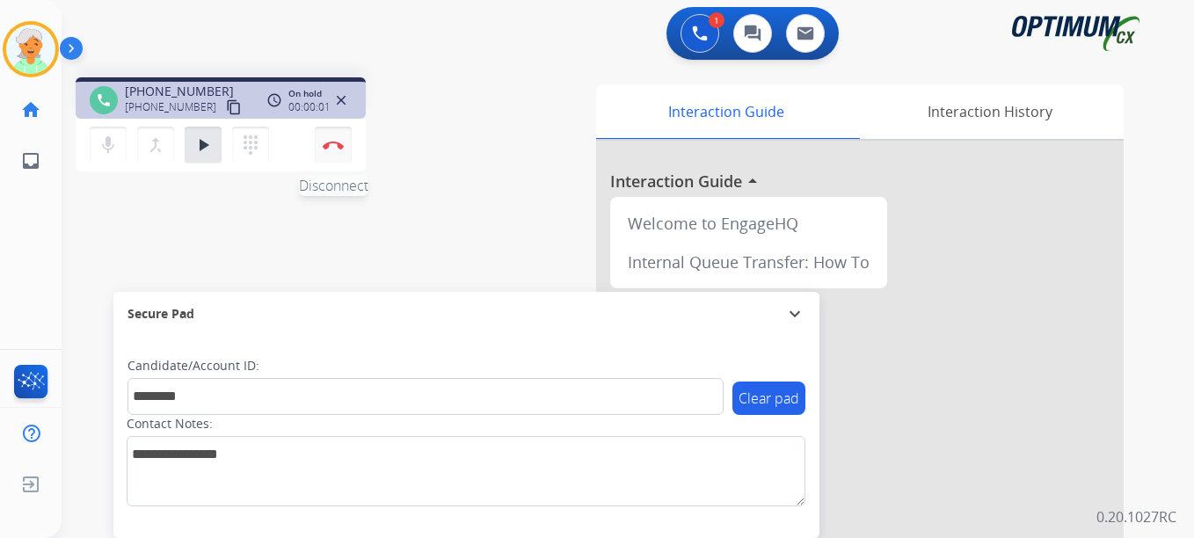
click at [326, 151] on button "Disconnect" at bounding box center [333, 145] width 37 height 37
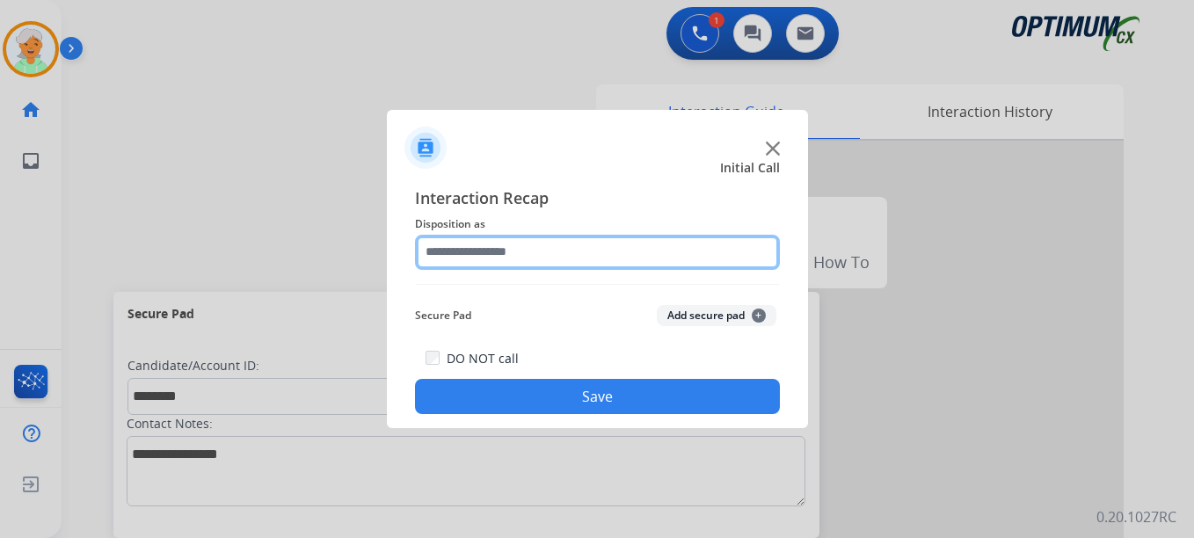
click at [474, 257] on input "text" at bounding box center [597, 252] width 365 height 35
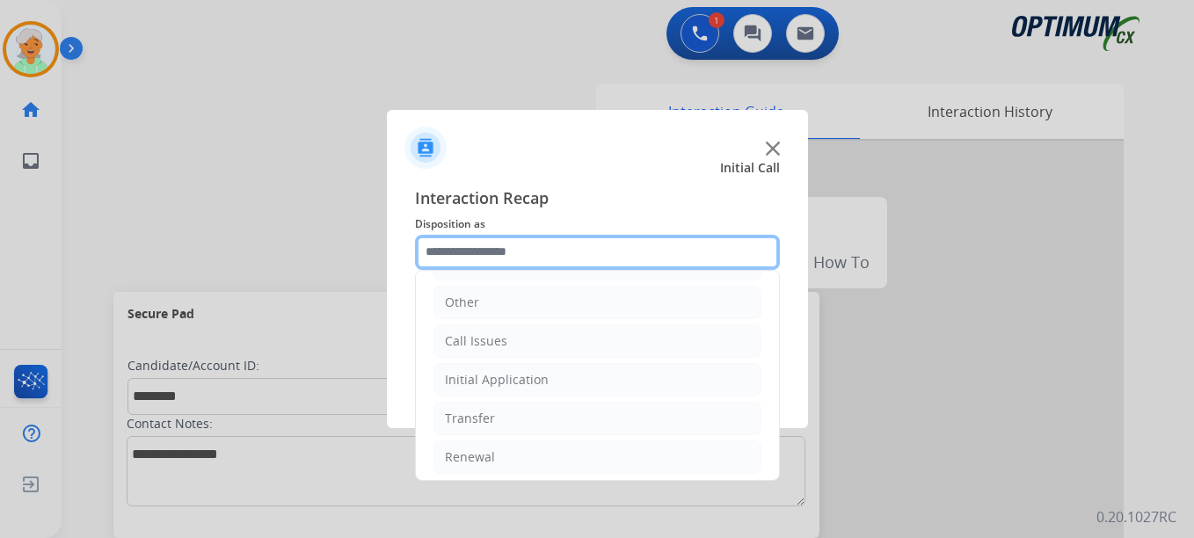
scroll to position [120, 0]
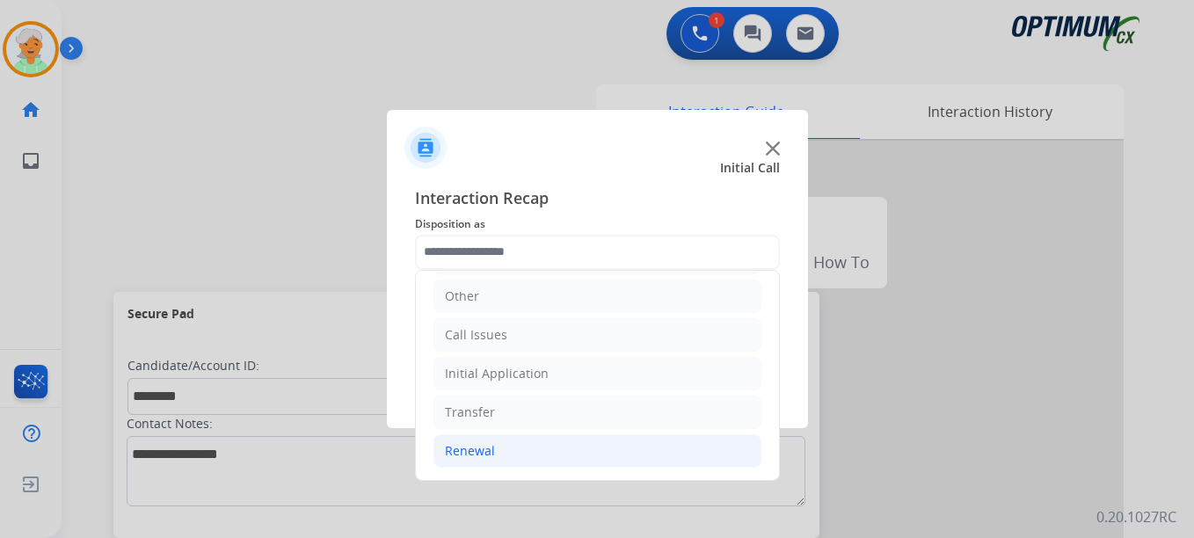
click at [506, 445] on li "Renewal" at bounding box center [597, 450] width 328 height 33
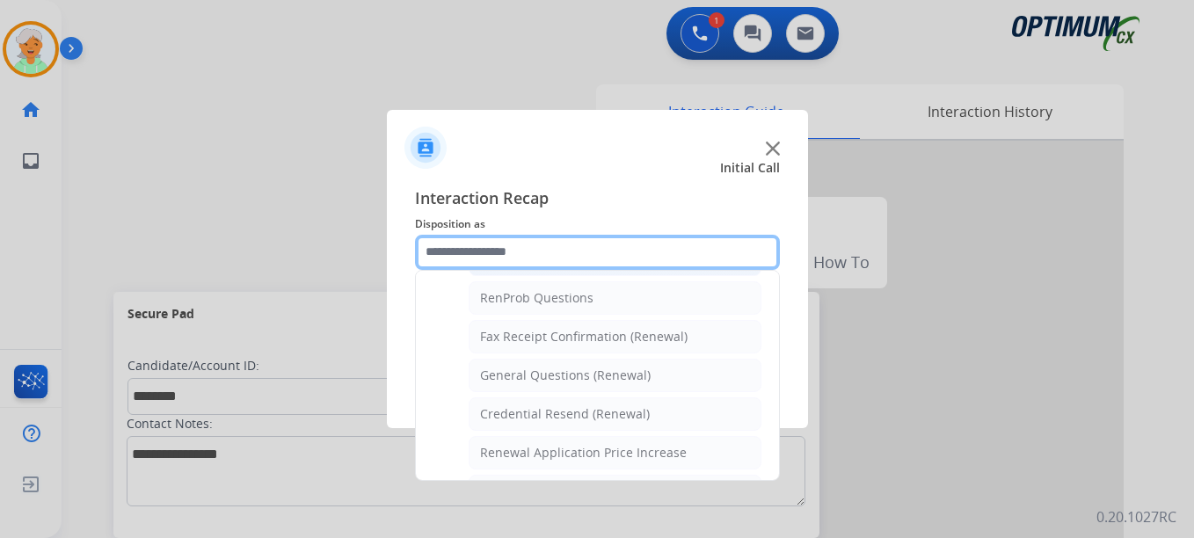
scroll to position [471, 0]
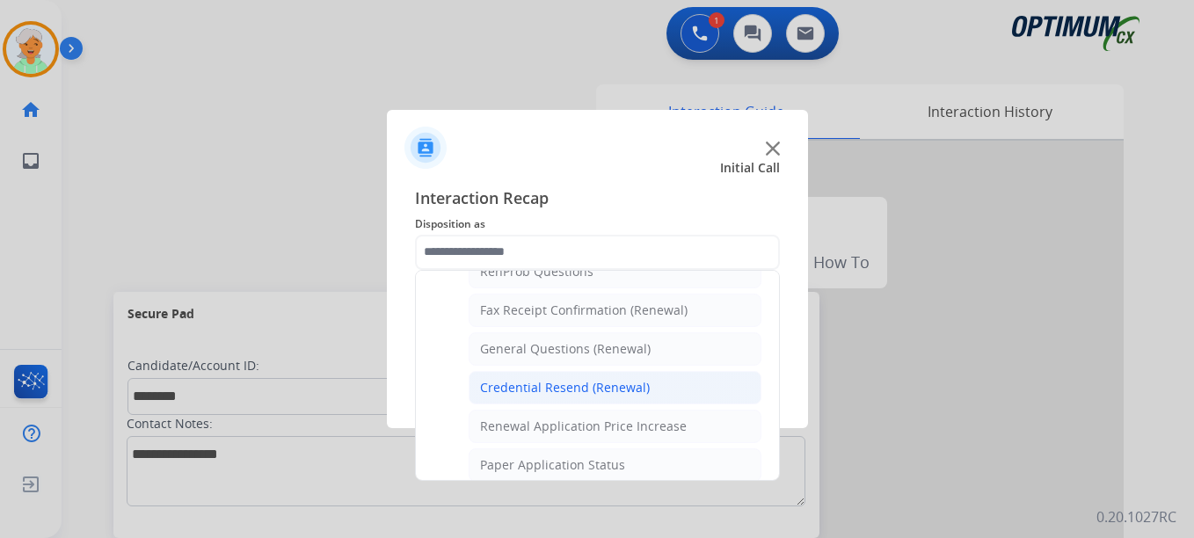
click at [569, 392] on div "Credential Resend (Renewal)" at bounding box center [565, 388] width 170 height 18
type input "**********"
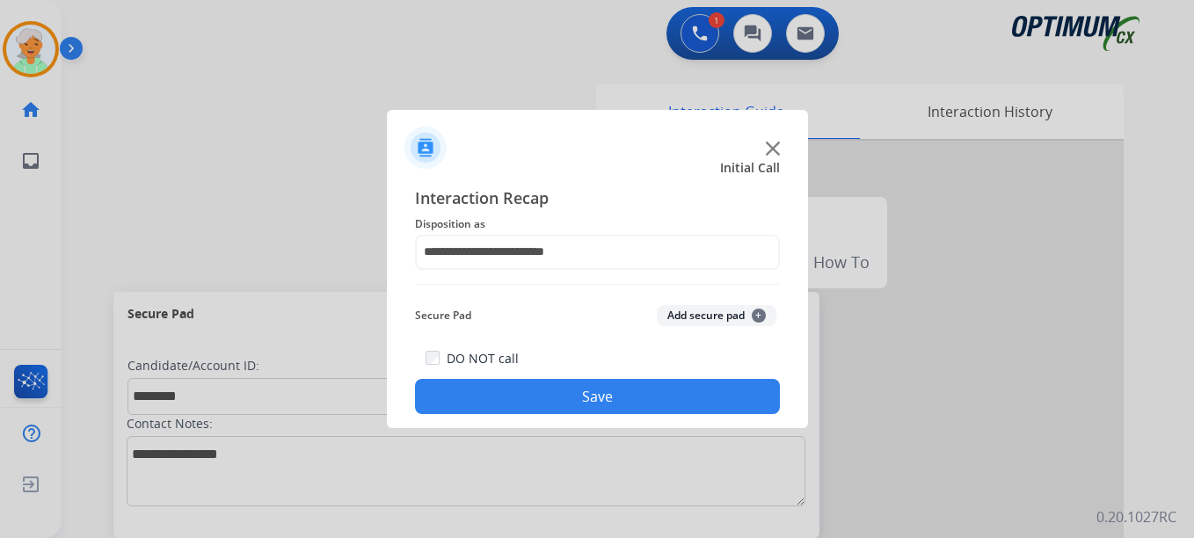
click at [572, 391] on button "Save" at bounding box center [597, 396] width 365 height 35
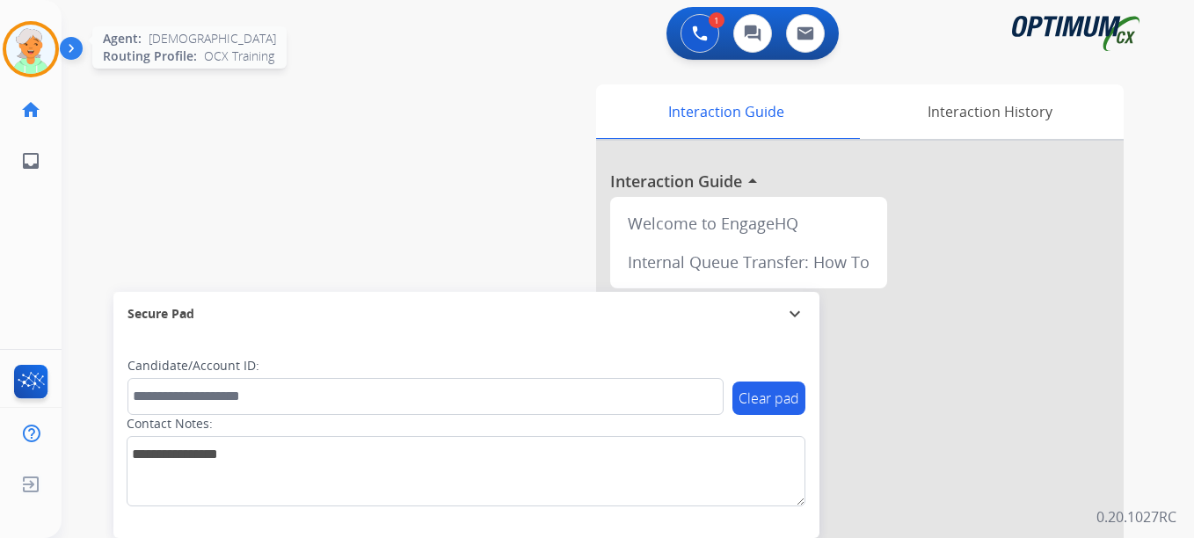
click at [11, 58] on img at bounding box center [30, 49] width 49 height 49
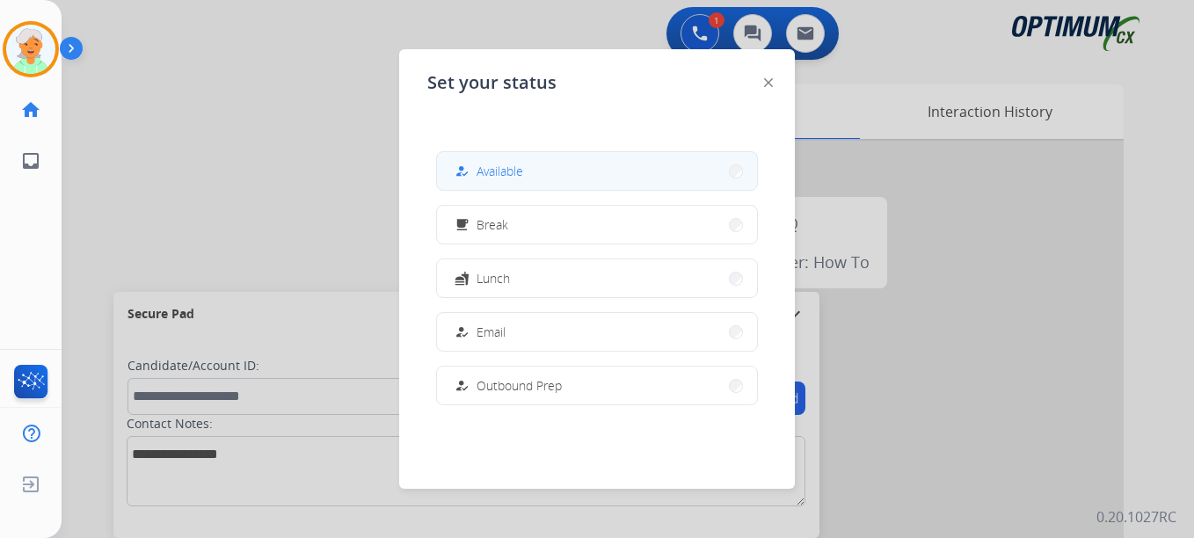
click at [479, 171] on div "how_to_reg Available" at bounding box center [487, 171] width 72 height 21
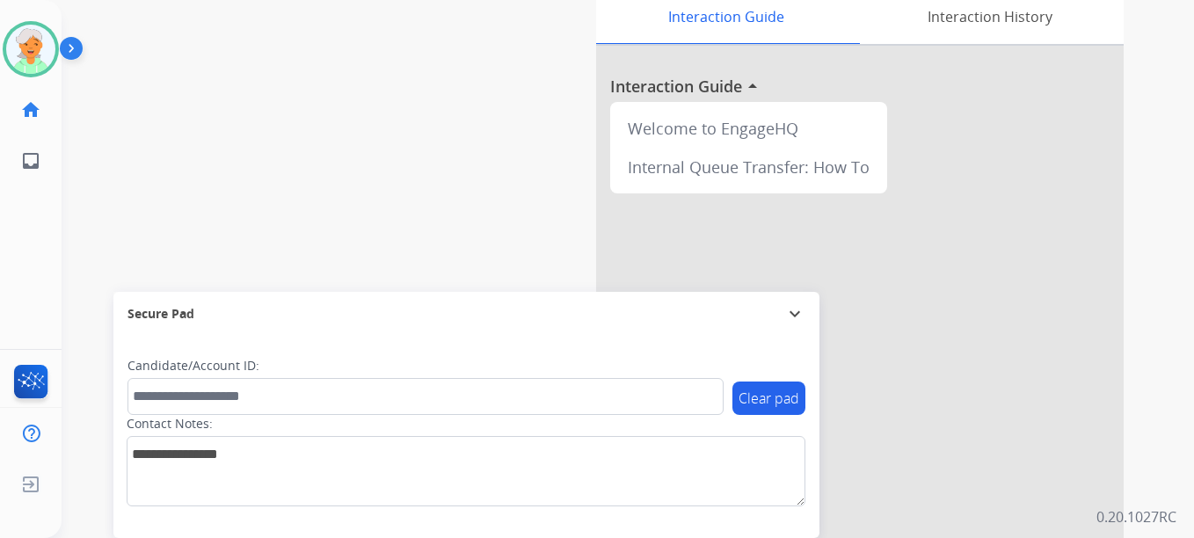
scroll to position [0, 0]
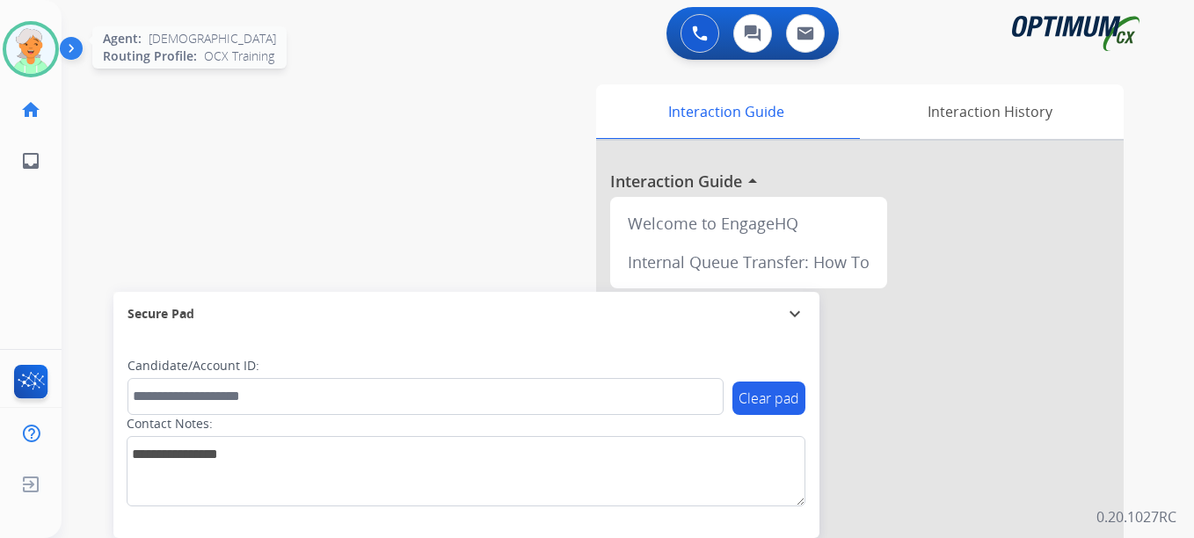
click at [51, 49] on img at bounding box center [30, 49] width 49 height 49
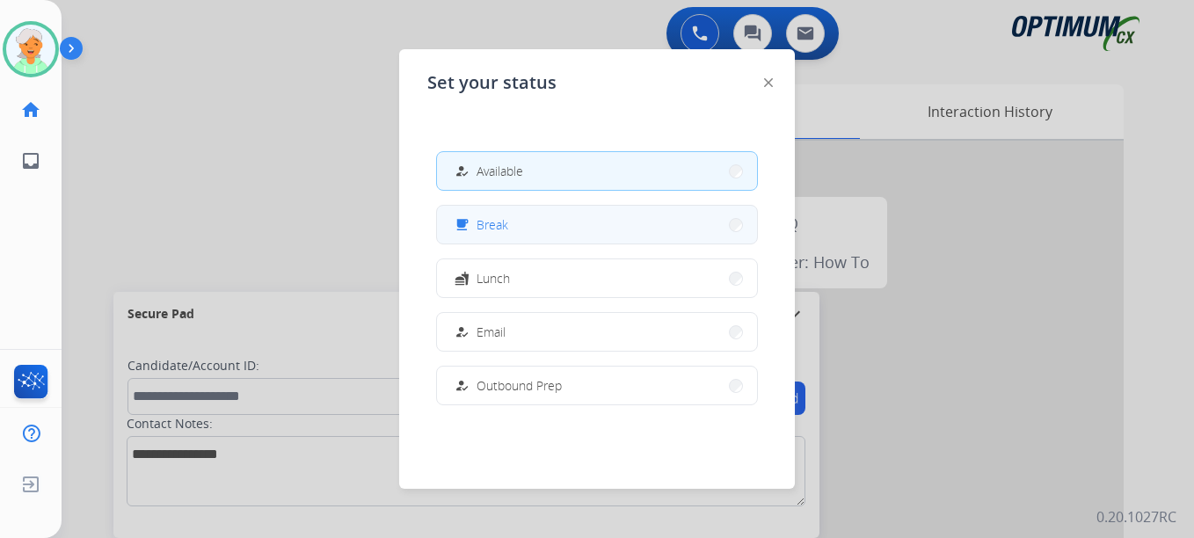
click at [526, 237] on button "free_breakfast Break" at bounding box center [597, 225] width 320 height 38
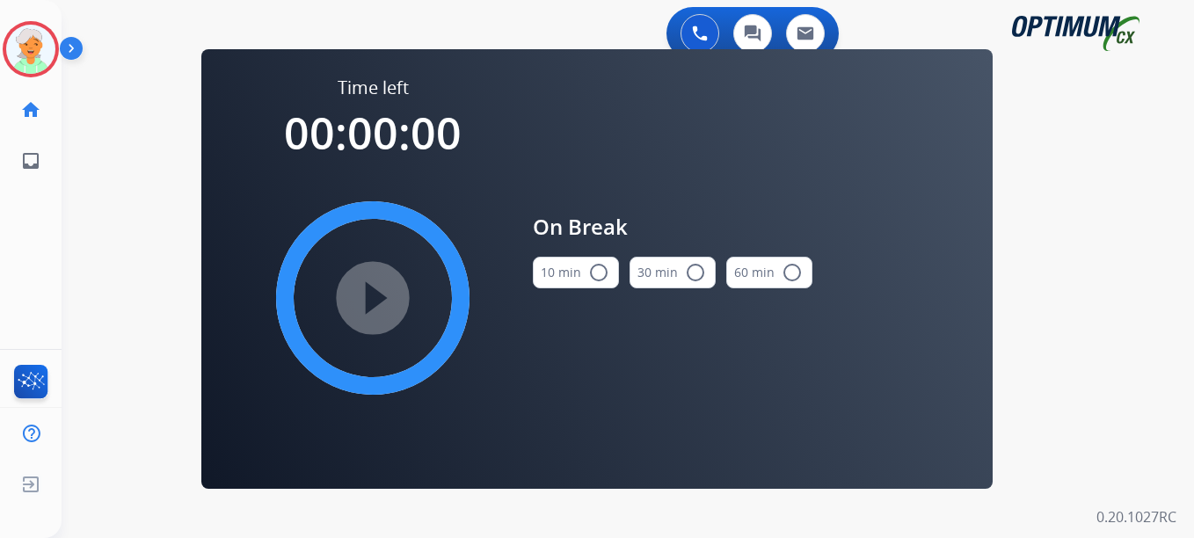
click at [597, 273] on mat-icon "radio_button_unchecked" at bounding box center [598, 272] width 21 height 21
click at [380, 309] on mat-icon "play_circle_filled" at bounding box center [372, 298] width 21 height 21
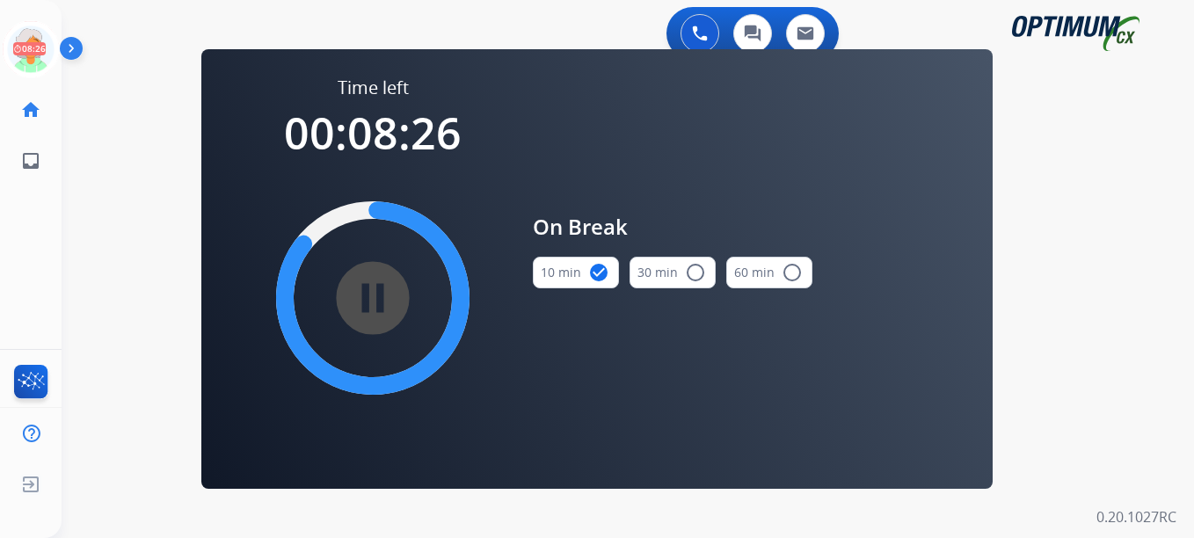
click at [45, 284] on div "Christi Break Edit Avatar 08:26 Agent: [PERSON_NAME] Profile: OCX Training home…" at bounding box center [31, 269] width 62 height 538
click at [1134, 409] on div "0 Voice Interactions 0 Chat Interactions 0 Email Interactions swap_horiz Break …" at bounding box center [628, 269] width 1132 height 538
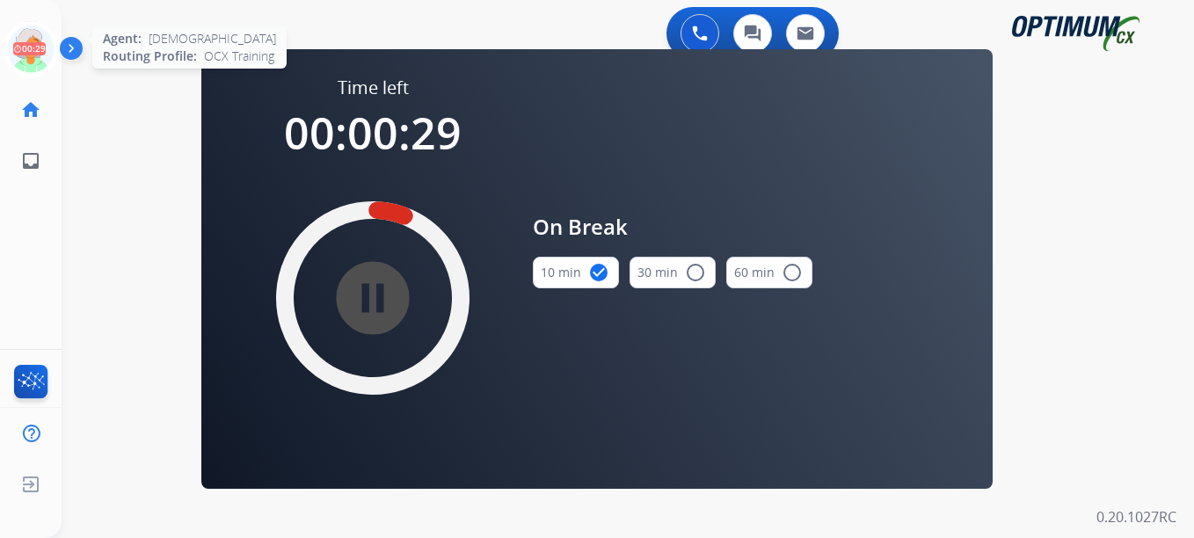
click at [13, 55] on icon at bounding box center [31, 49] width 57 height 57
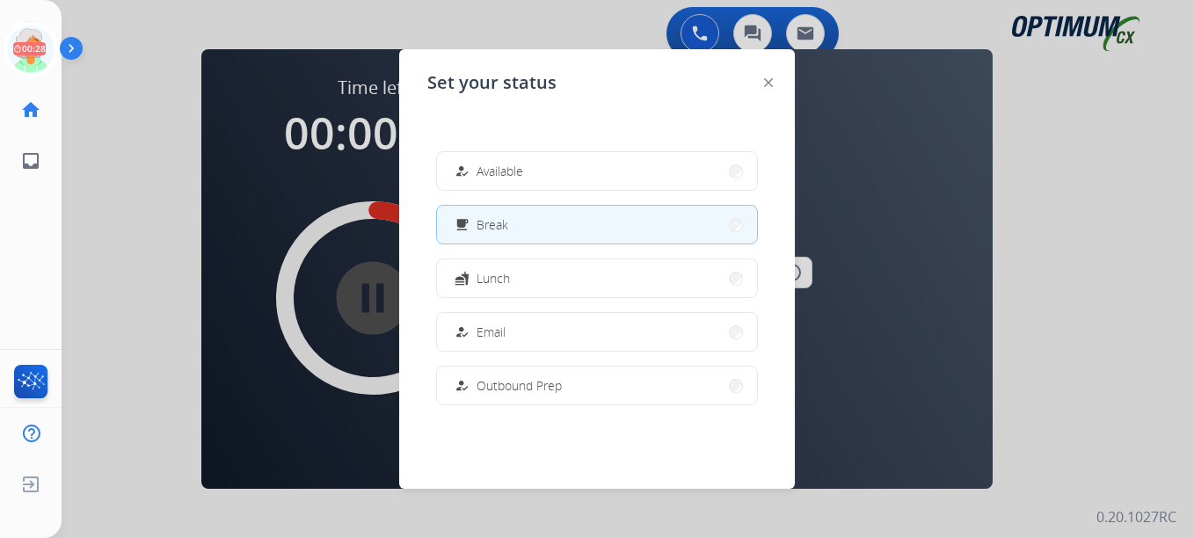
click at [497, 170] on span "Available" at bounding box center [500, 171] width 47 height 18
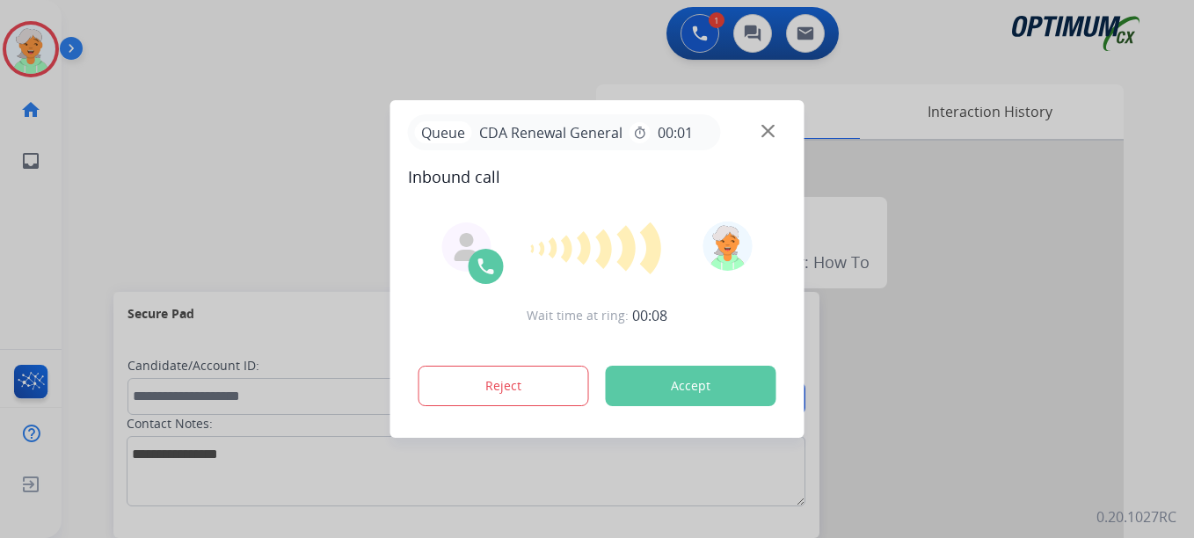
click at [670, 407] on div "Reject Accept" at bounding box center [597, 382] width 379 height 55
click at [682, 391] on button "Accept" at bounding box center [691, 386] width 171 height 40
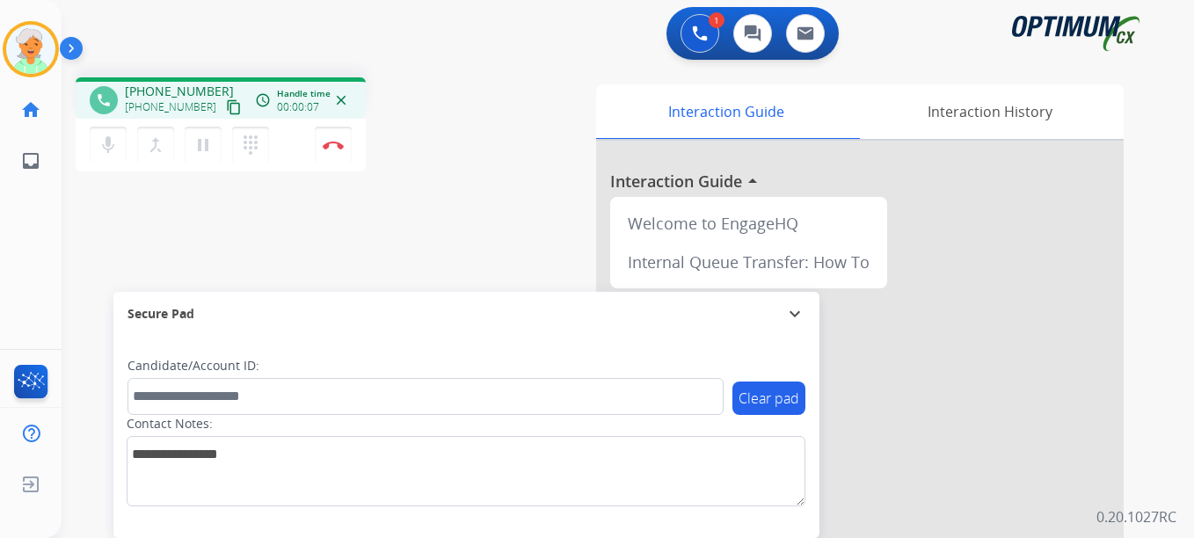
click at [226, 112] on mat-icon "content_copy" at bounding box center [234, 107] width 16 height 16
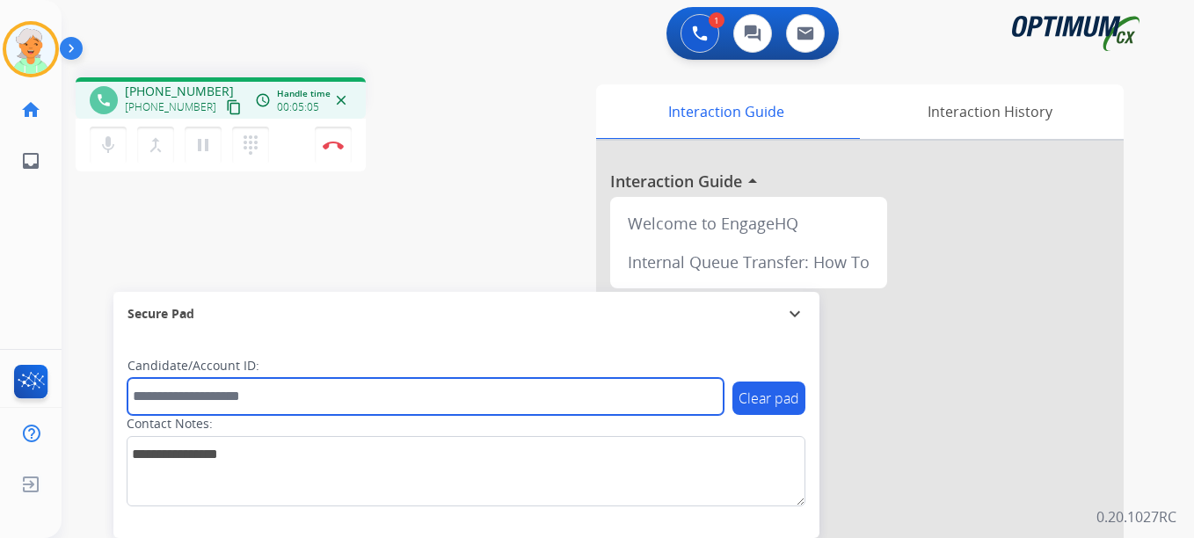
click at [202, 404] on input "text" at bounding box center [425, 396] width 596 height 37
paste input "*******"
type input "*******"
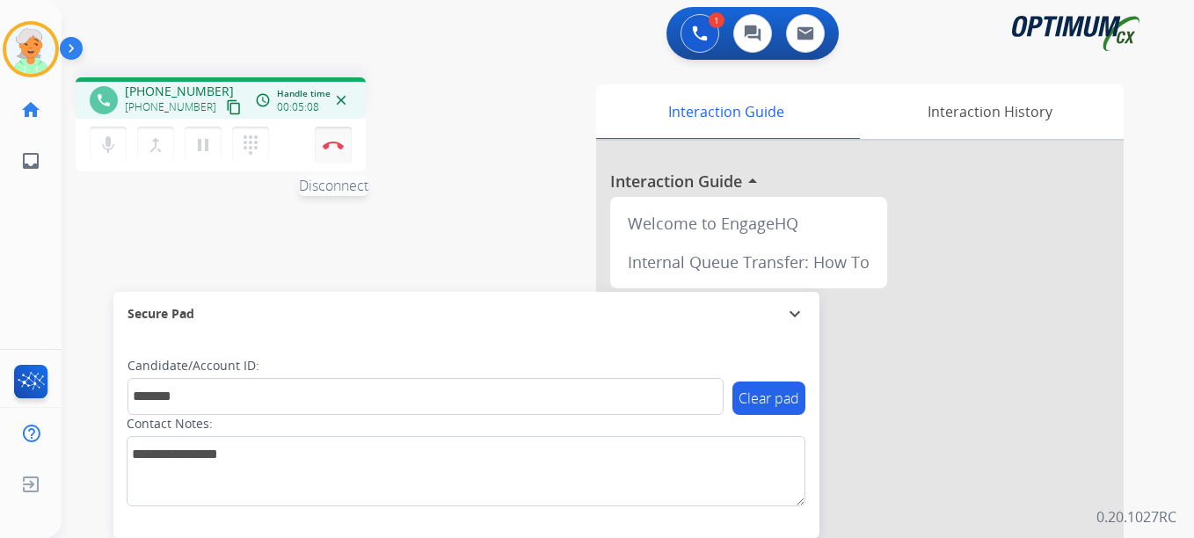
click at [338, 149] on img at bounding box center [333, 145] width 21 height 9
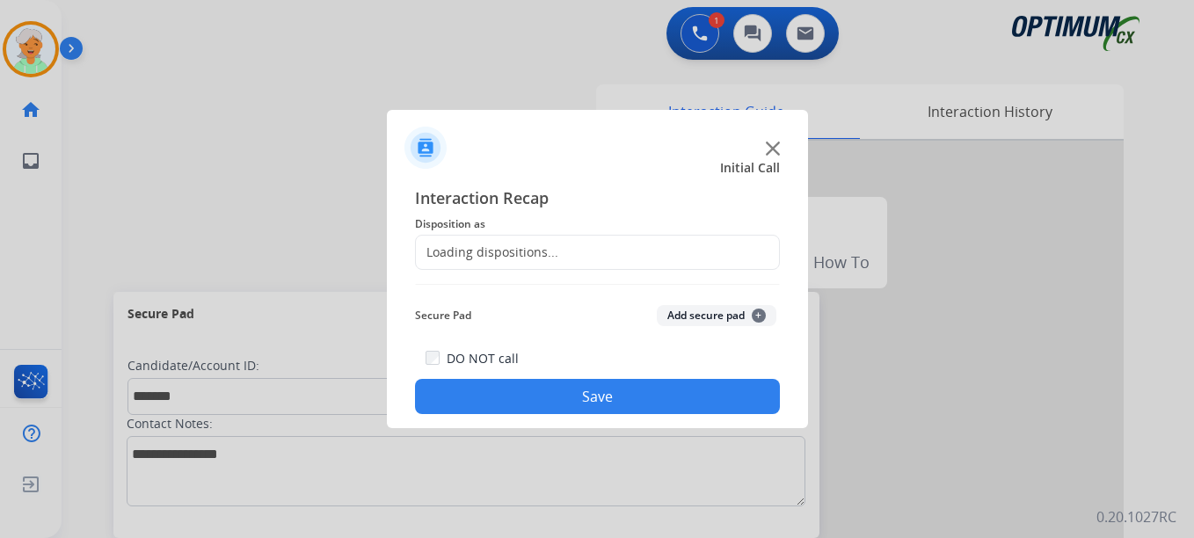
click at [535, 250] on div "Loading dispositions..." at bounding box center [487, 253] width 142 height 18
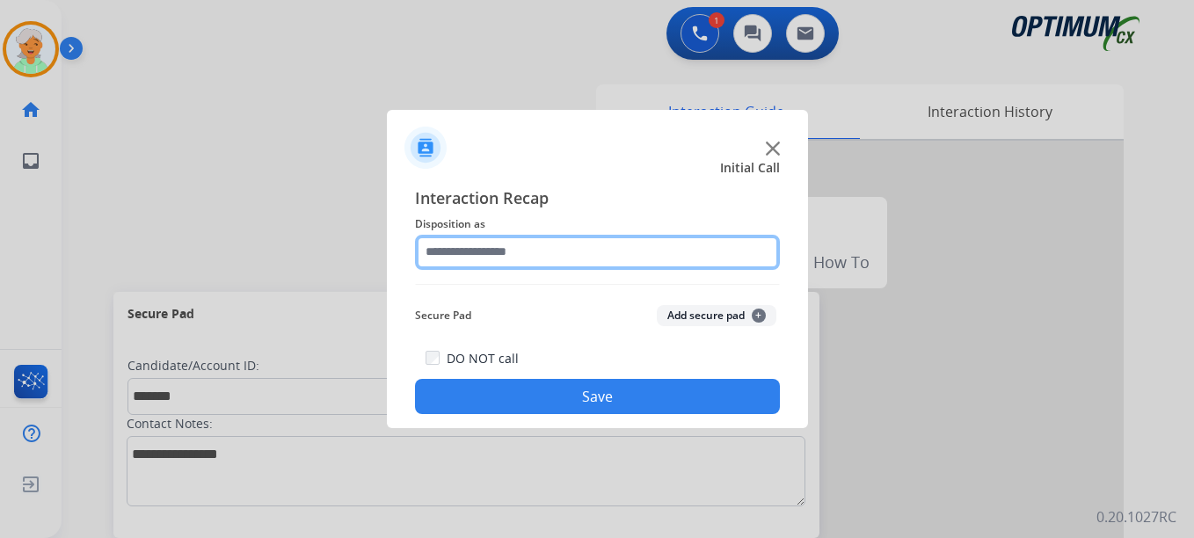
click at [535, 250] on input "text" at bounding box center [597, 252] width 365 height 35
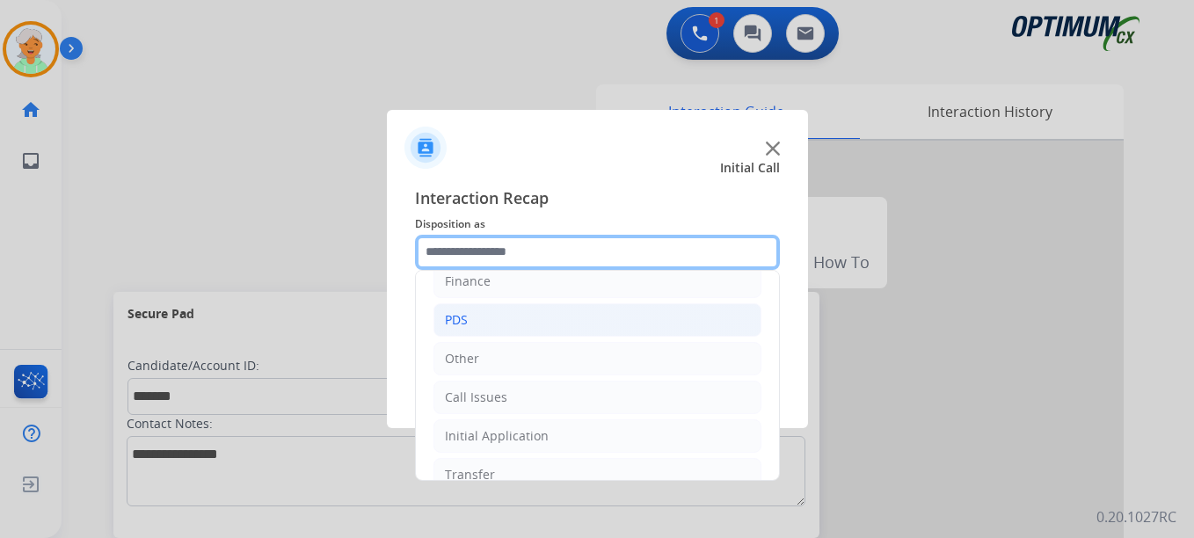
scroll to position [120, 0]
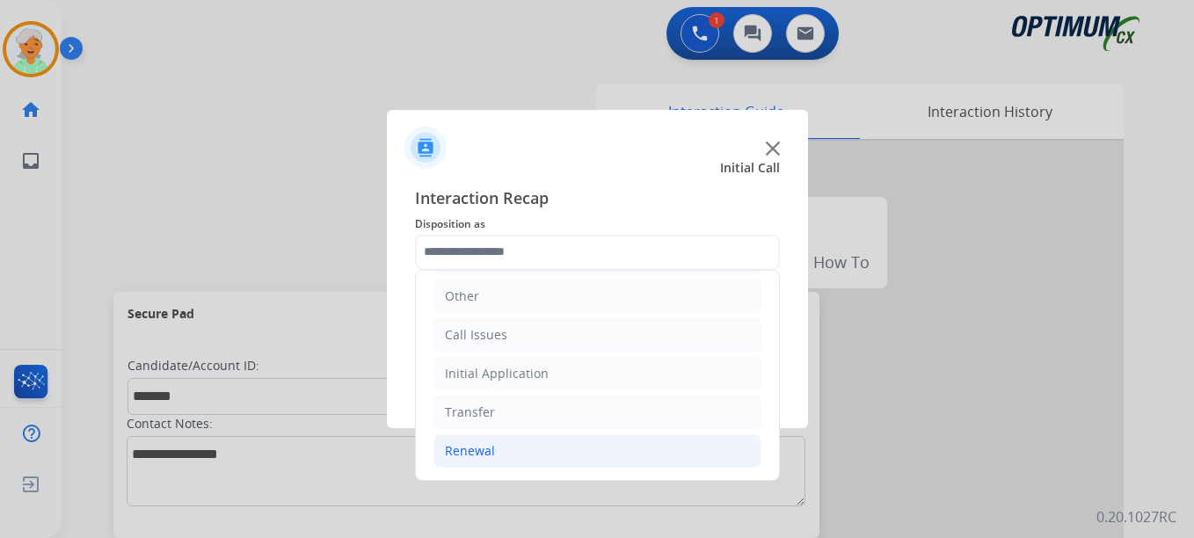
click at [484, 451] on div "Renewal" at bounding box center [470, 451] width 50 height 18
click at [492, 456] on div "Renewal" at bounding box center [470, 451] width 50 height 18
click at [460, 454] on div "Renewal" at bounding box center [470, 451] width 50 height 18
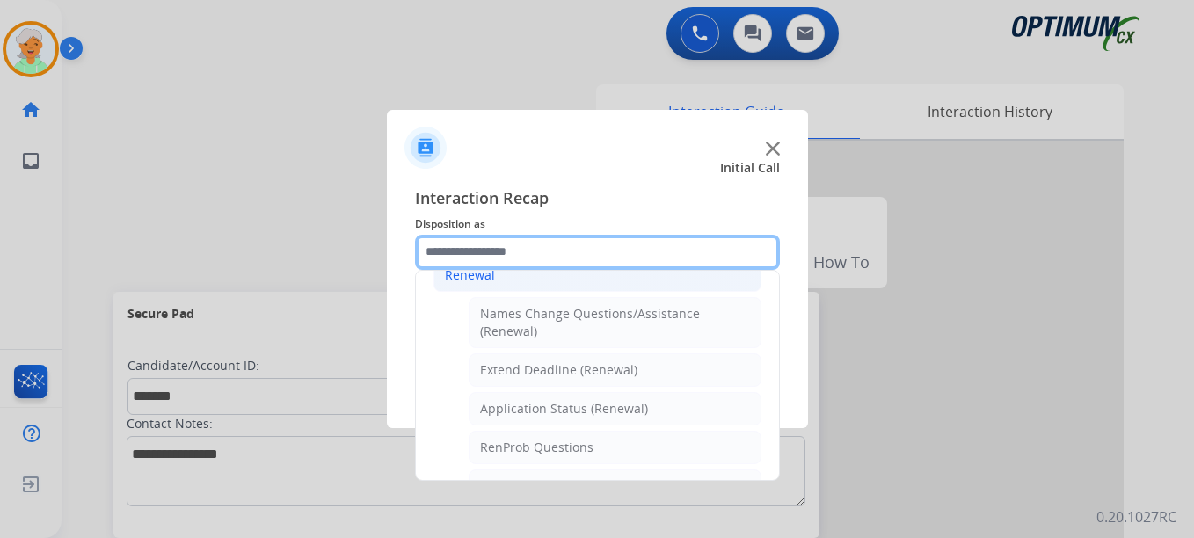
scroll to position [383, 0]
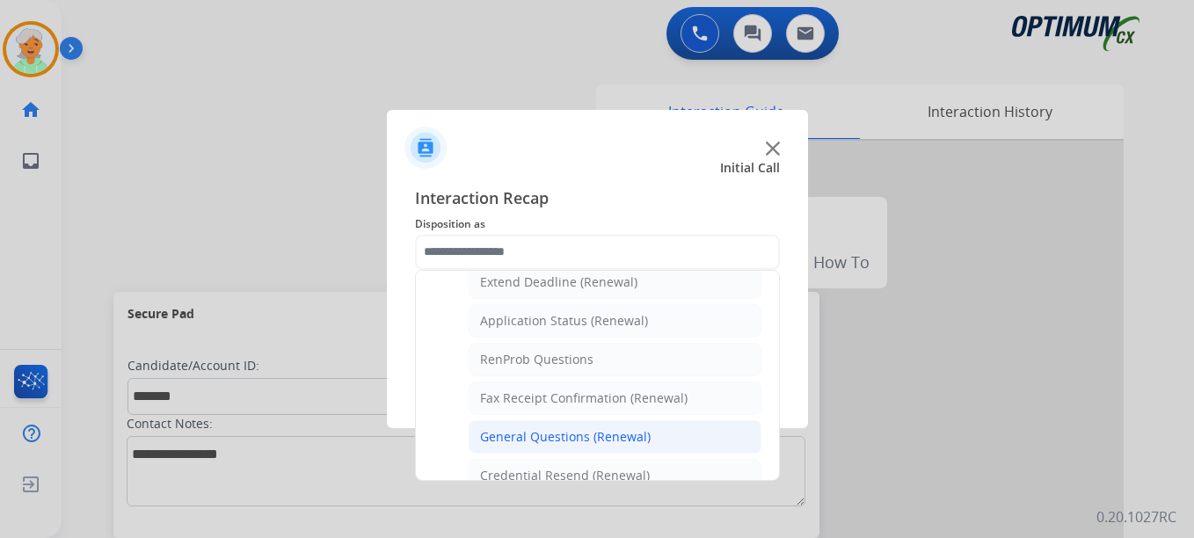
click at [542, 428] on div "General Questions (Renewal)" at bounding box center [565, 437] width 171 height 18
type input "**********"
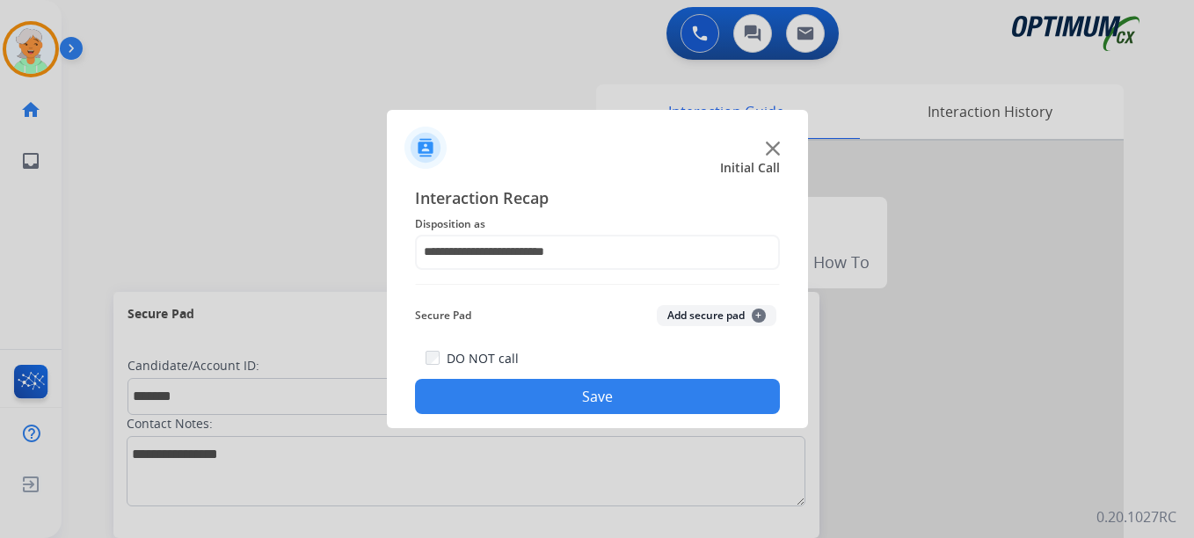
click at [544, 397] on button "Save" at bounding box center [597, 396] width 365 height 35
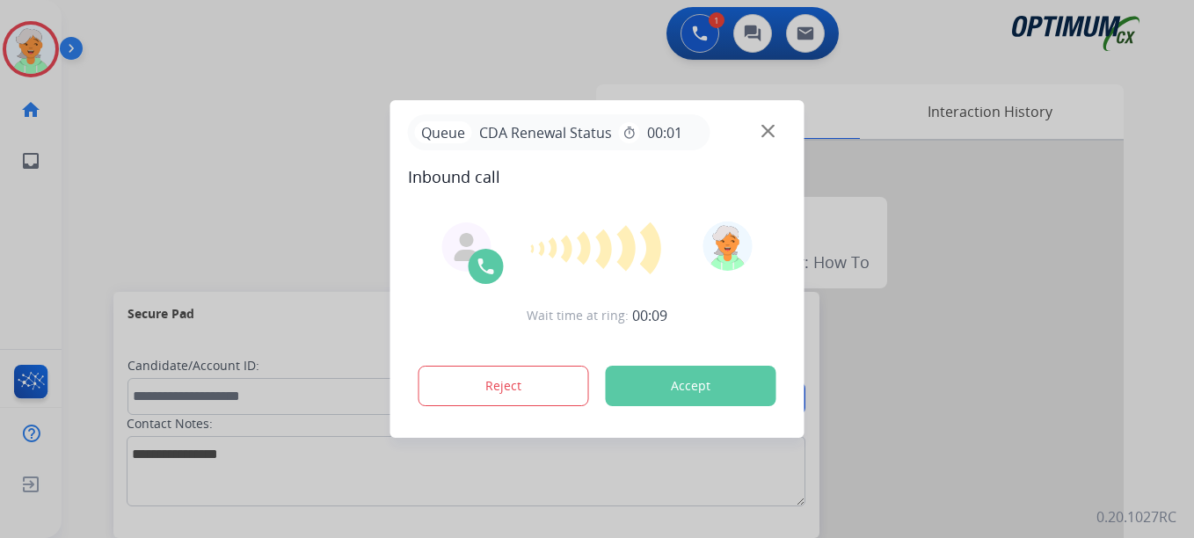
click at [681, 390] on button "Accept" at bounding box center [691, 386] width 171 height 40
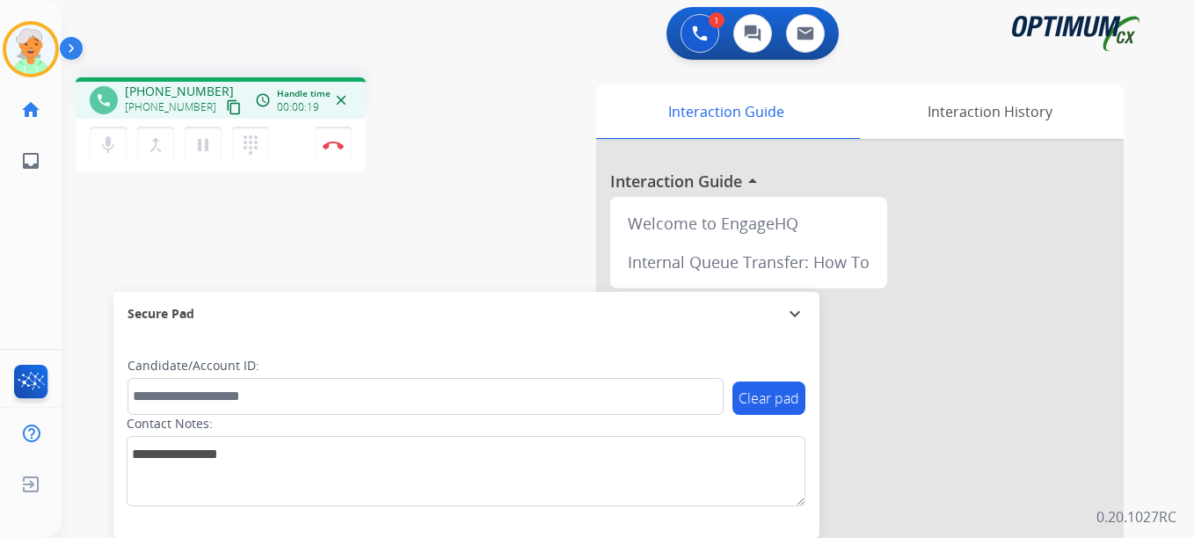
click at [226, 111] on mat-icon "content_copy" at bounding box center [234, 107] width 16 height 16
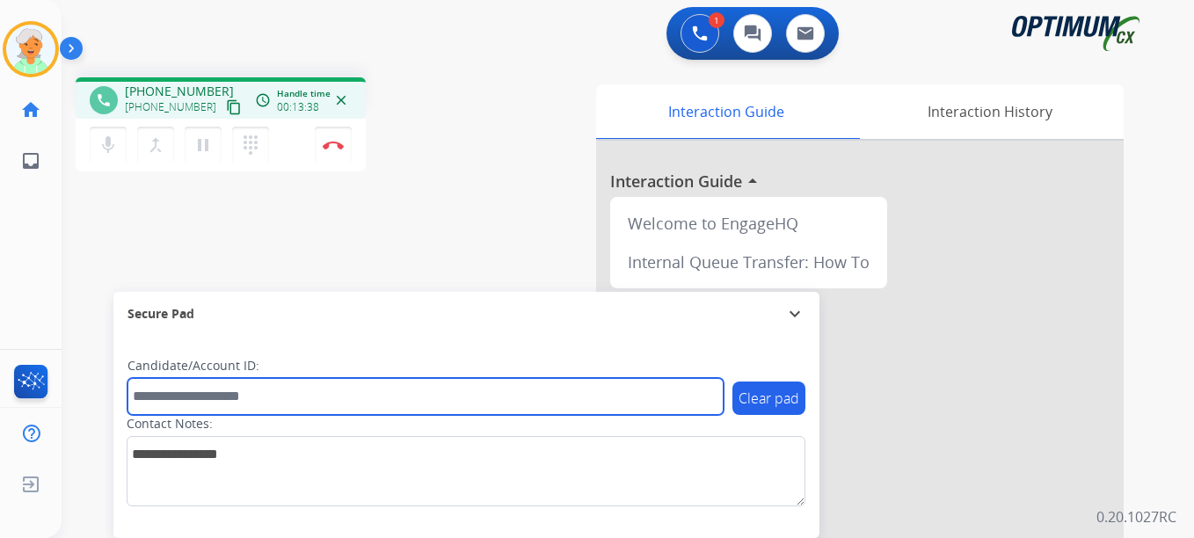
click at [152, 398] on input "text" at bounding box center [425, 396] width 596 height 37
paste input "*******"
type input "*******"
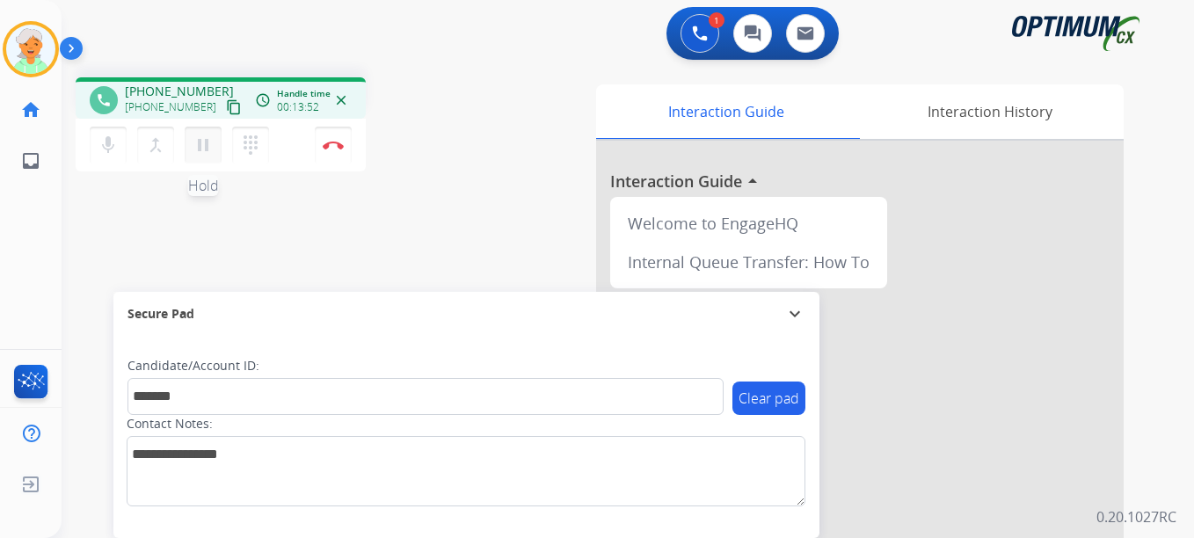
click at [214, 154] on button "pause Hold" at bounding box center [203, 145] width 37 height 37
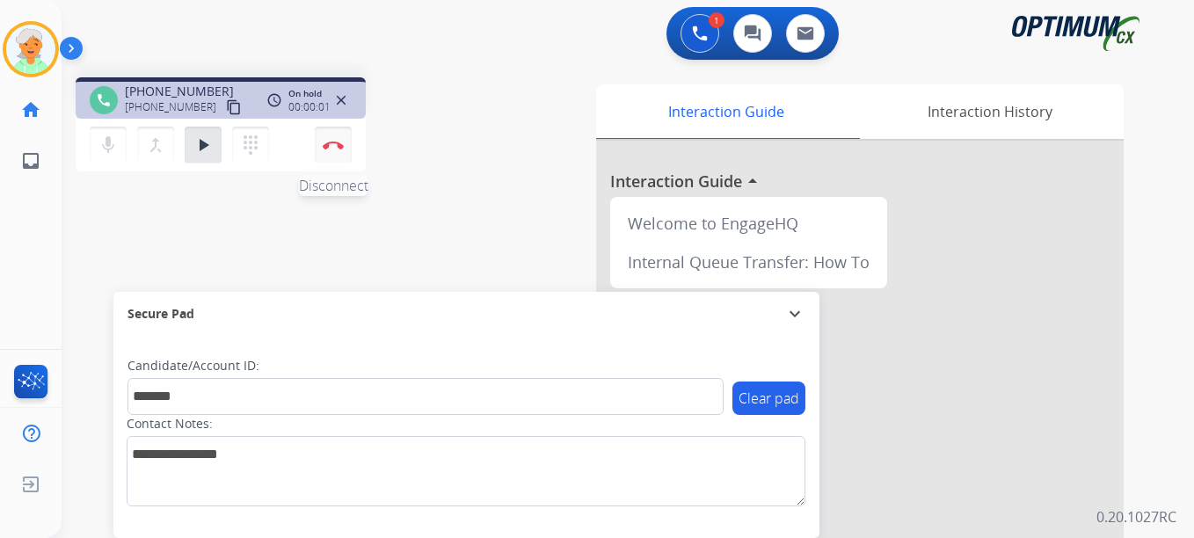
click at [326, 146] on img at bounding box center [333, 145] width 21 height 9
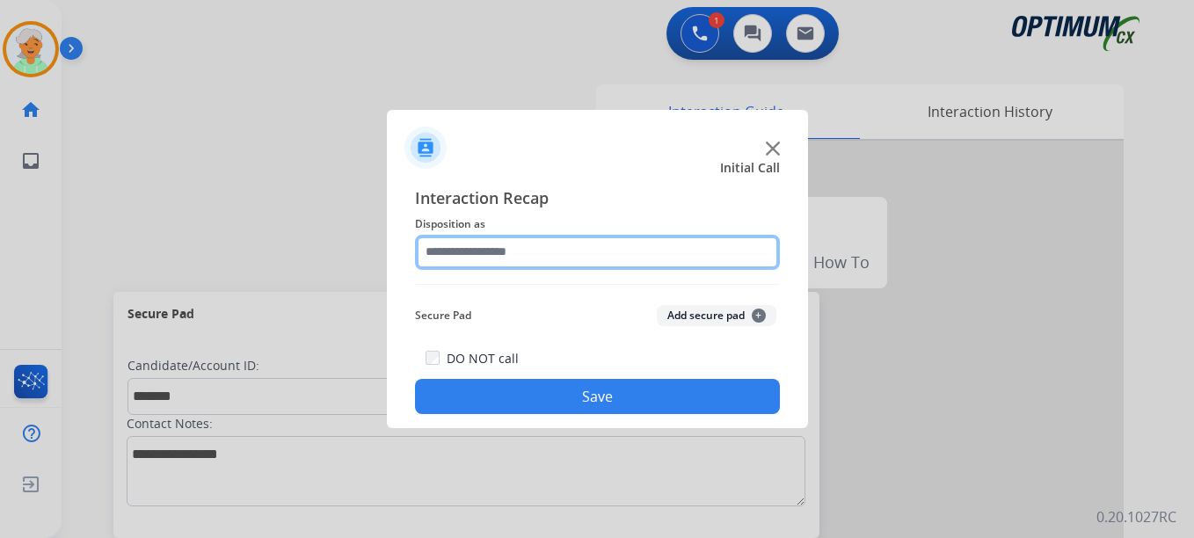
click at [469, 241] on input "text" at bounding box center [597, 252] width 365 height 35
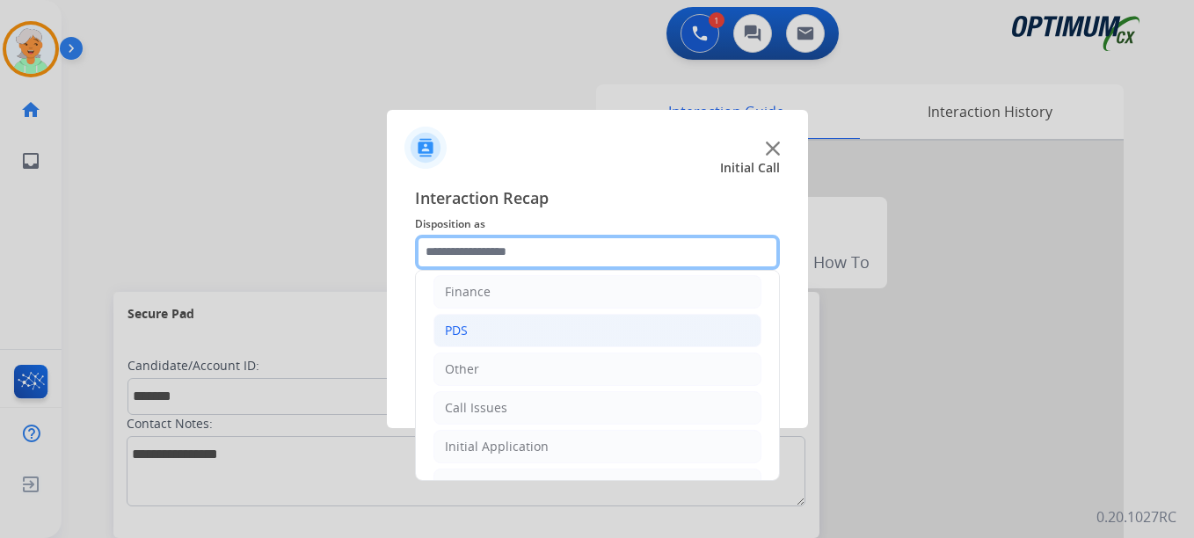
scroll to position [120, 0]
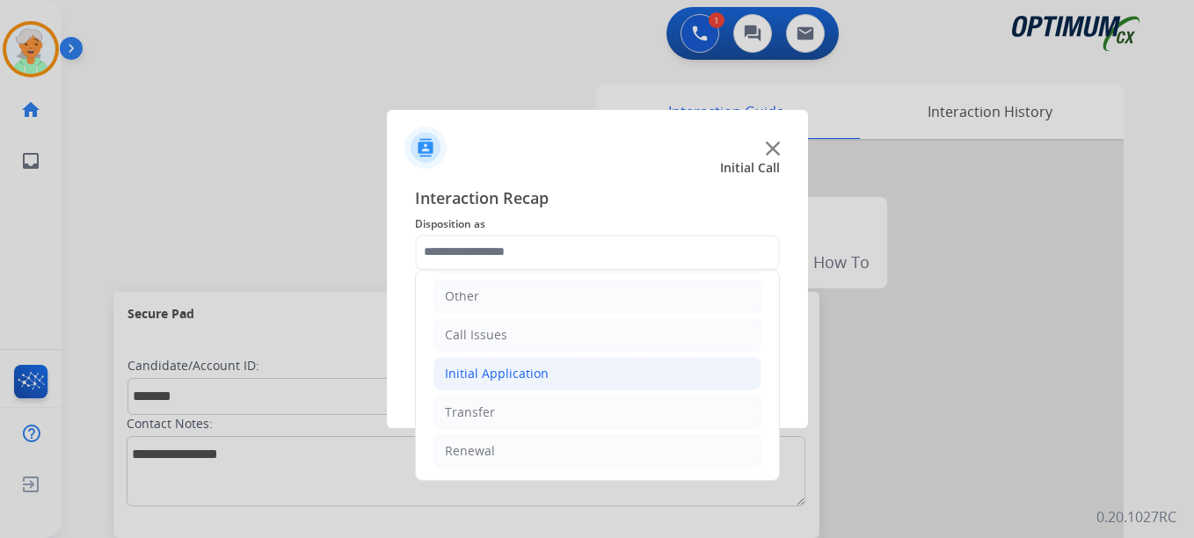
click at [489, 368] on div "Initial Application" at bounding box center [497, 374] width 104 height 18
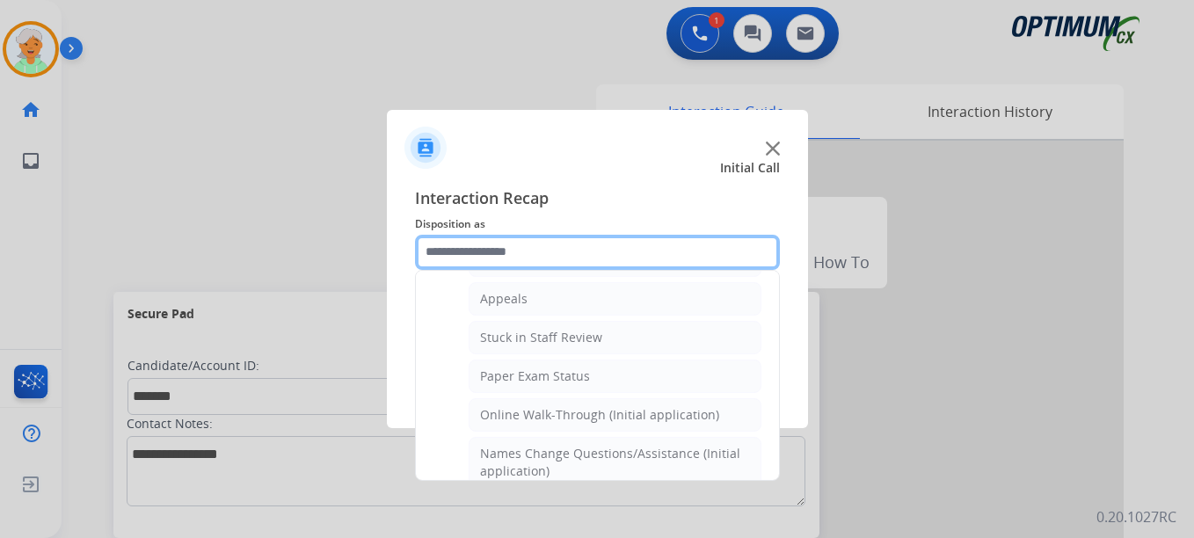
scroll to position [383, 0]
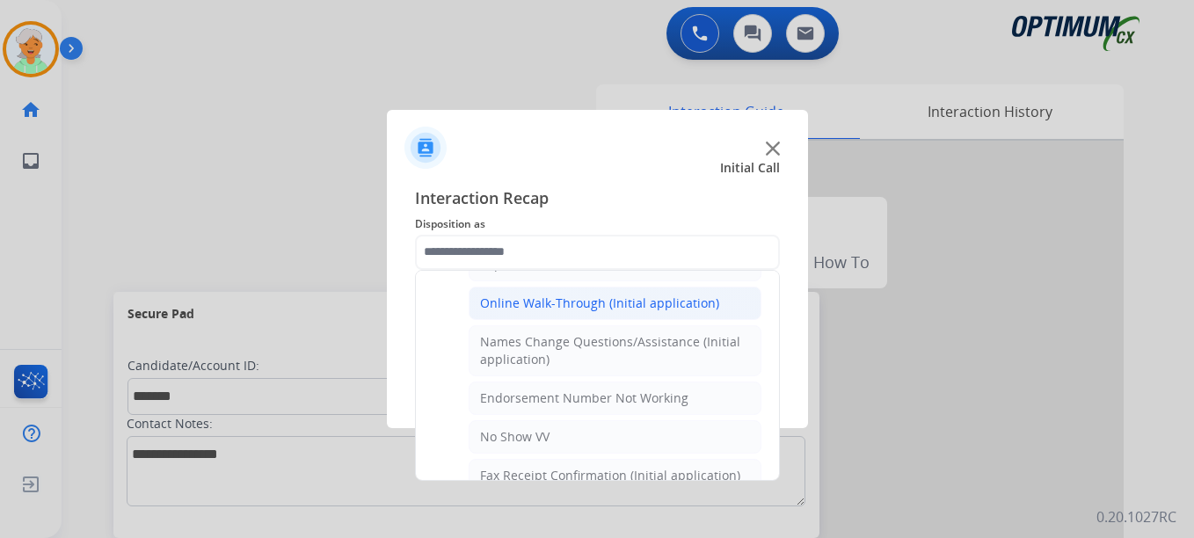
click at [564, 313] on li "Online Walk-Through (Initial application)" at bounding box center [615, 303] width 293 height 33
type input "**********"
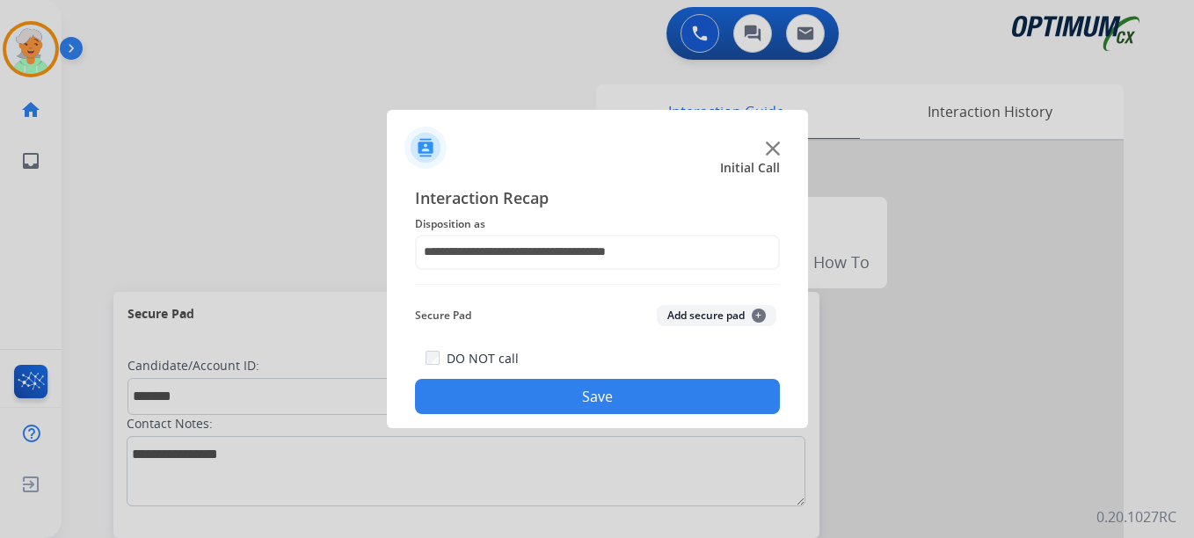
click at [567, 376] on div "DO NOT call Save" at bounding box center [597, 380] width 365 height 67
click at [564, 385] on button "Save" at bounding box center [597, 396] width 365 height 35
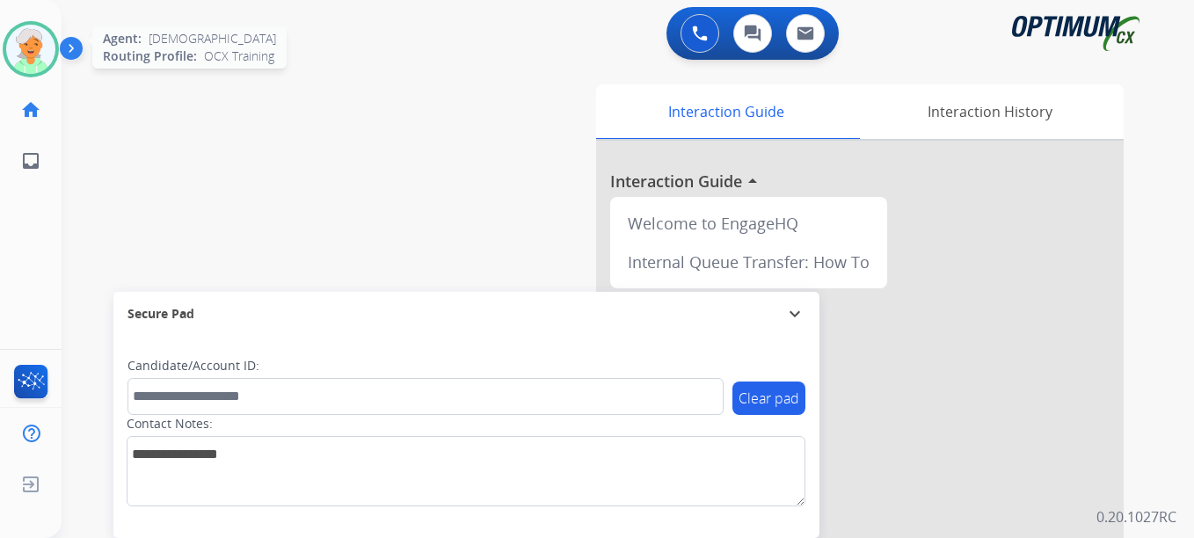
click at [27, 60] on img at bounding box center [30, 49] width 49 height 49
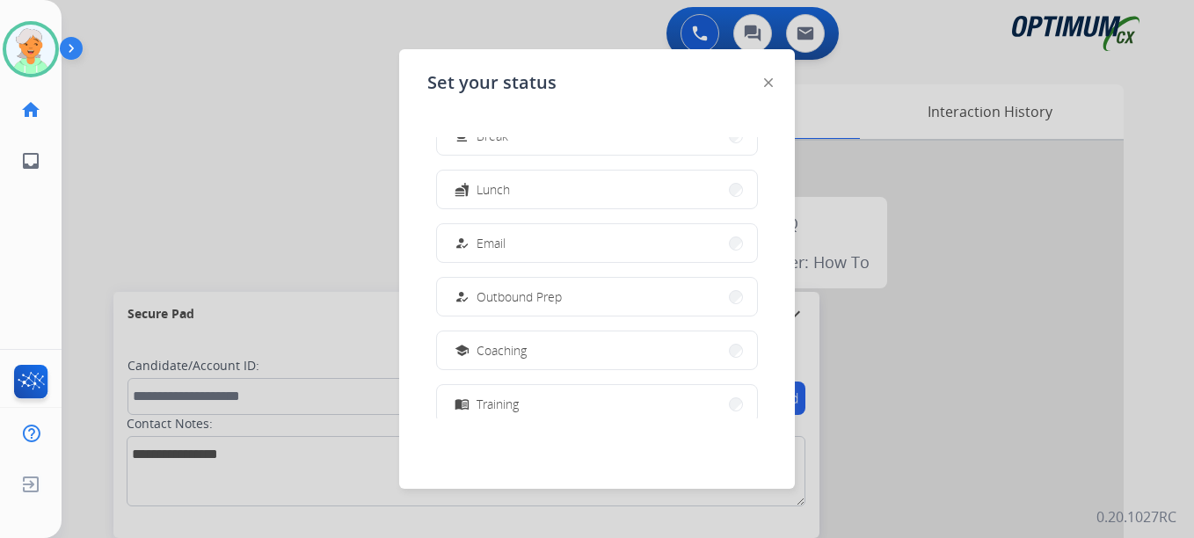
scroll to position [87, 0]
click at [554, 352] on button "school Coaching" at bounding box center [597, 352] width 320 height 38
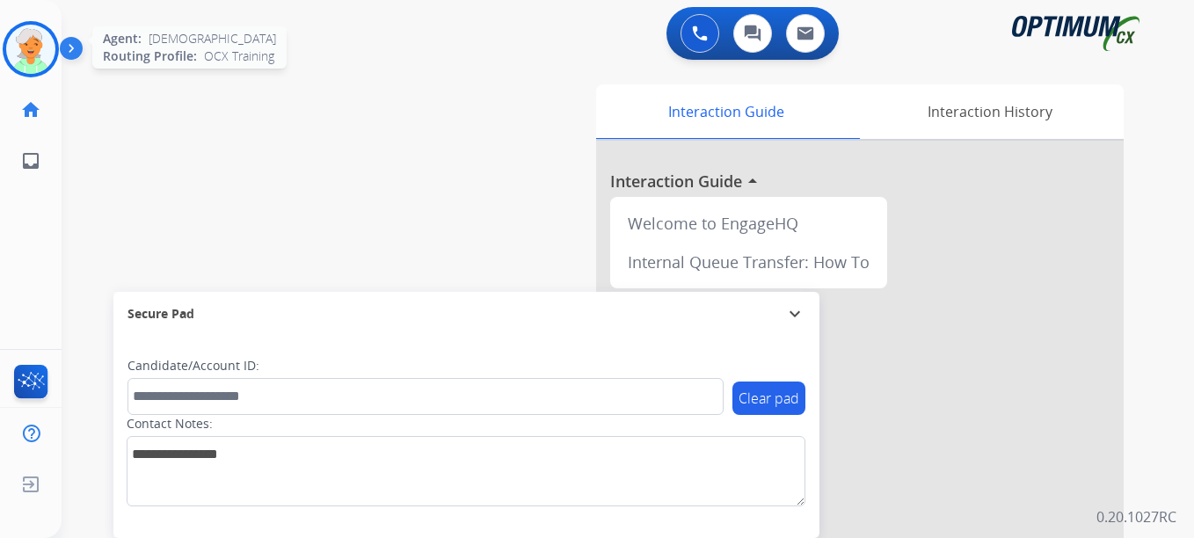
click at [7, 50] on img at bounding box center [30, 49] width 49 height 49
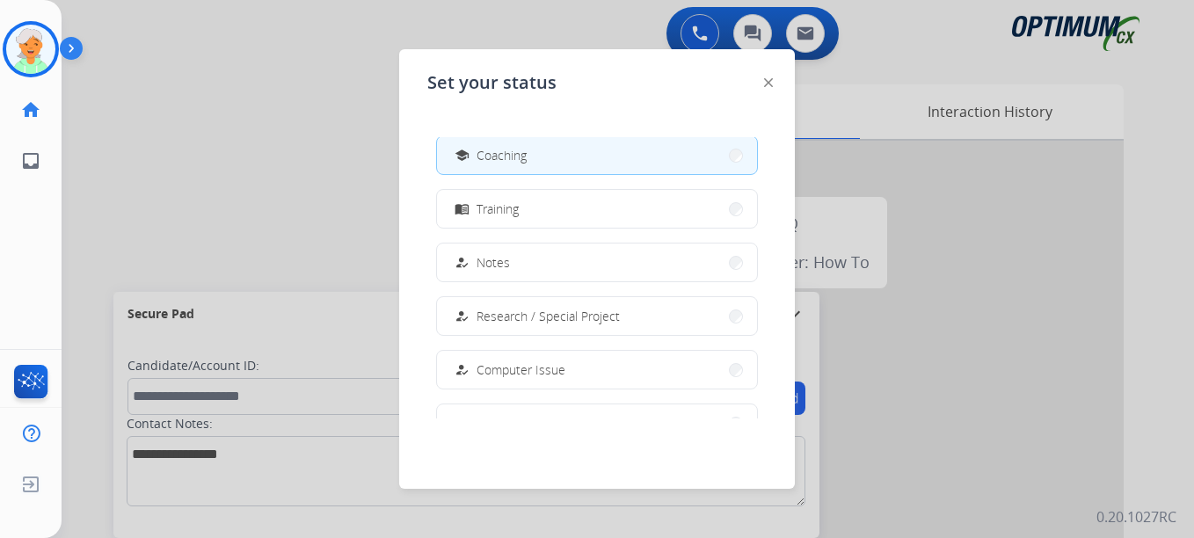
scroll to position [439, 0]
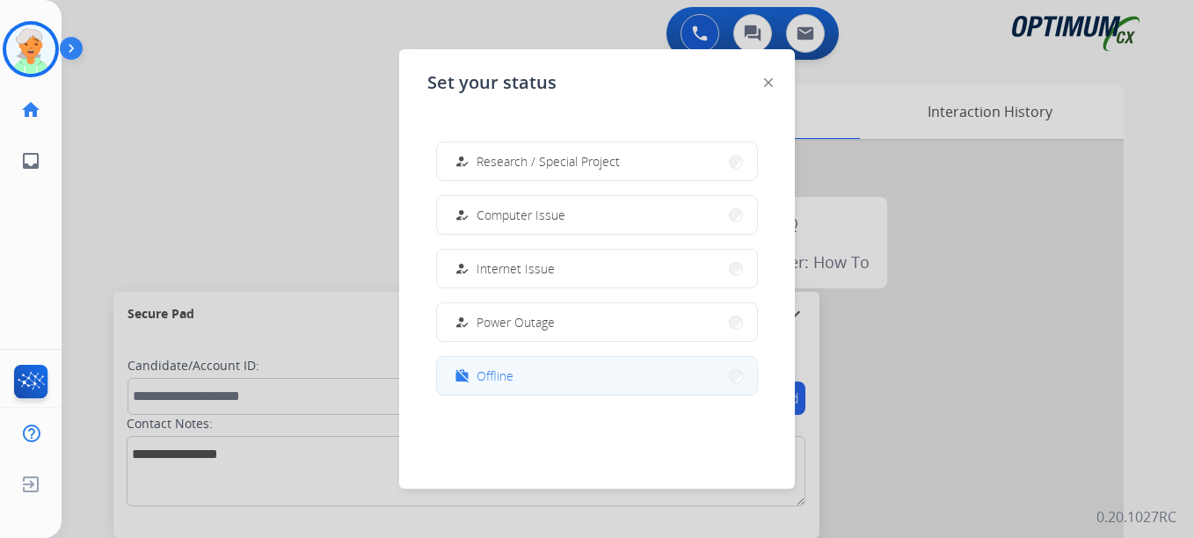
click at [515, 386] on button "work_off Offline" at bounding box center [597, 376] width 320 height 38
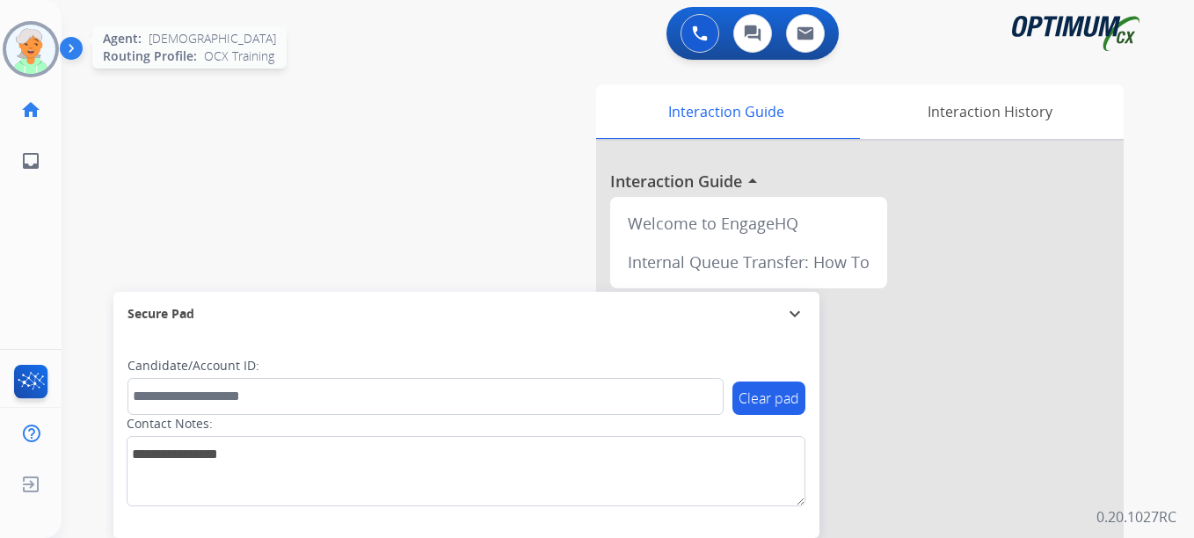
click at [22, 55] on img at bounding box center [30, 49] width 49 height 49
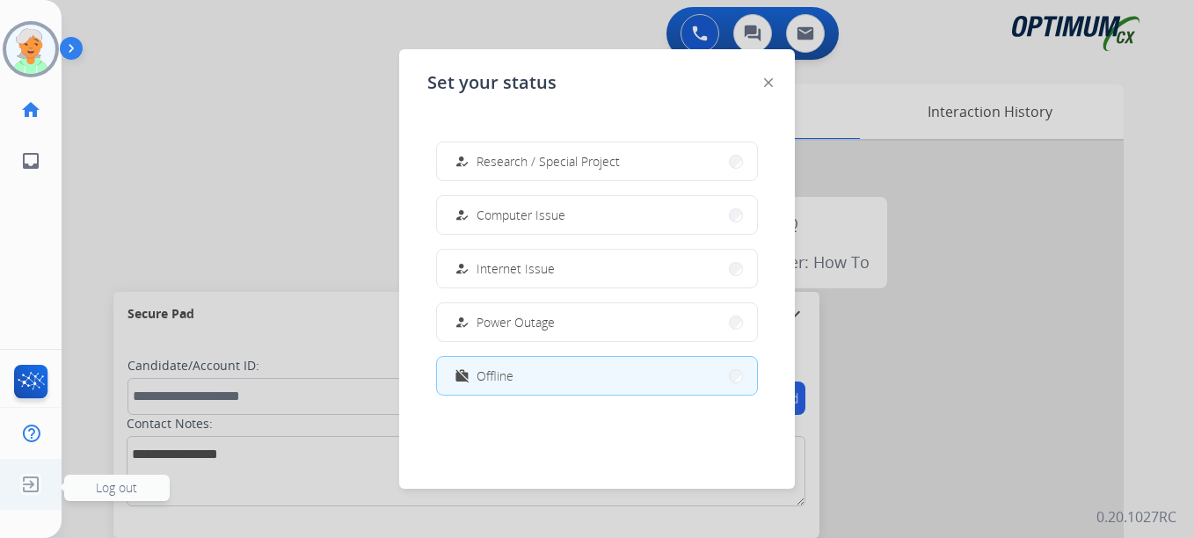
click at [20, 487] on img at bounding box center [31, 484] width 32 height 33
click at [120, 494] on span "Log out" at bounding box center [116, 487] width 41 height 17
